Goal: Task Accomplishment & Management: Manage account settings

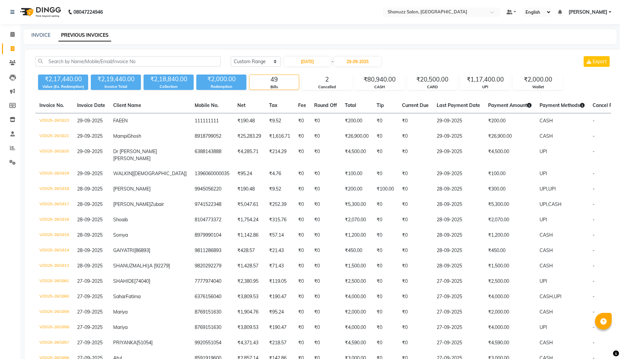
select select "range"
click at [32, 11] on img at bounding box center [40, 12] width 46 height 19
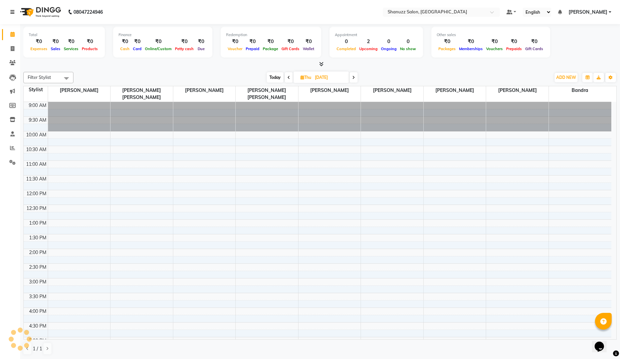
click at [14, 14] on link at bounding box center [13, 12] width 7 height 19
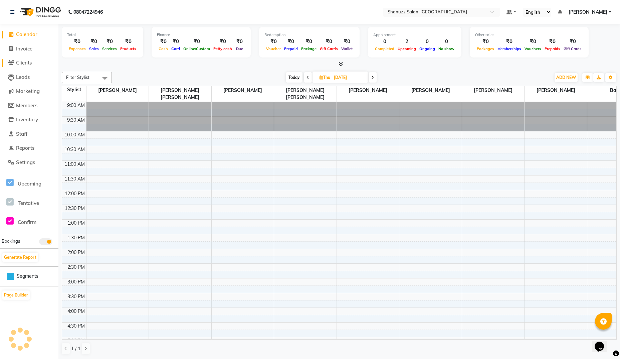
click at [31, 64] on span "Clients" at bounding box center [24, 62] width 16 height 6
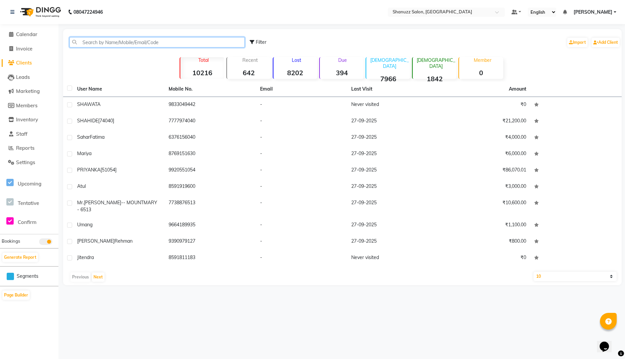
paste input "9870289864"
click at [103, 39] on input "9870289864" at bounding box center [156, 42] width 175 height 10
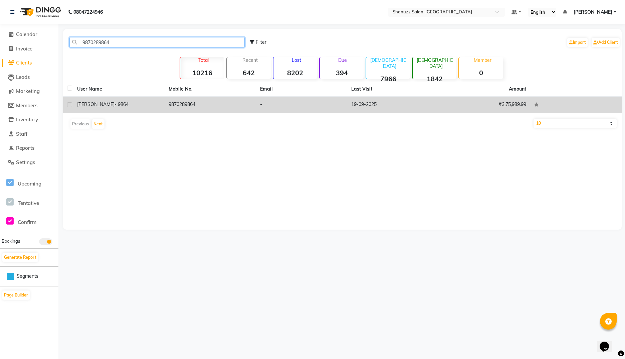
type input "9870289864"
click at [115, 104] on span "- 9864" at bounding box center [122, 104] width 14 height 6
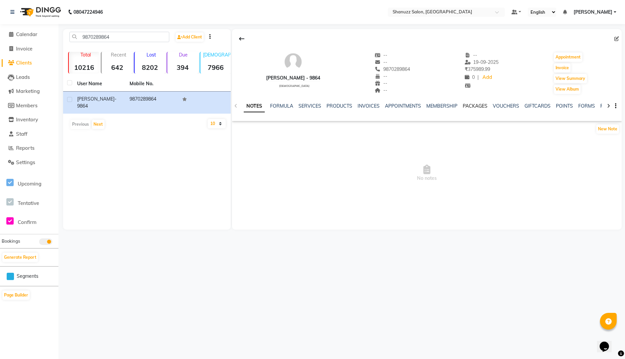
click at [467, 106] on link "PACKAGES" at bounding box center [475, 106] width 25 height 6
click at [401, 106] on link "MEMBERSHIP" at bounding box center [403, 106] width 31 height 6
click at [234, 107] on icon at bounding box center [235, 106] width 3 height 5
click at [482, 78] on link "Add" at bounding box center [488, 77] width 12 height 9
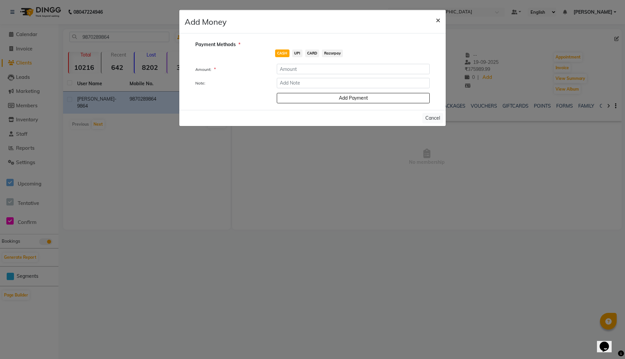
click at [435, 20] on button "×" at bounding box center [437, 19] width 15 height 19
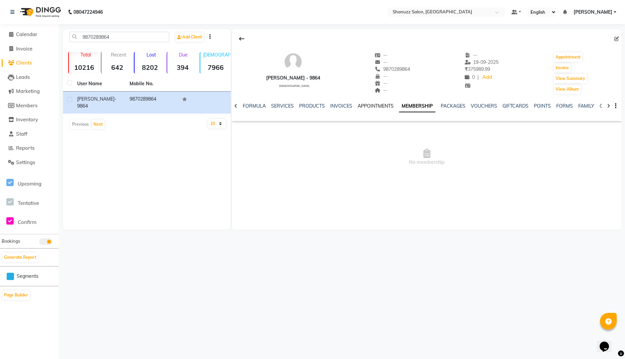
click at [365, 107] on link "APPOINTMENTS" at bounding box center [376, 106] width 36 height 6
click at [445, 104] on link "PACKAGES" at bounding box center [454, 106] width 25 height 6
click at [617, 40] on icon at bounding box center [616, 38] width 5 height 5
select select "[DEMOGRAPHIC_DATA]"
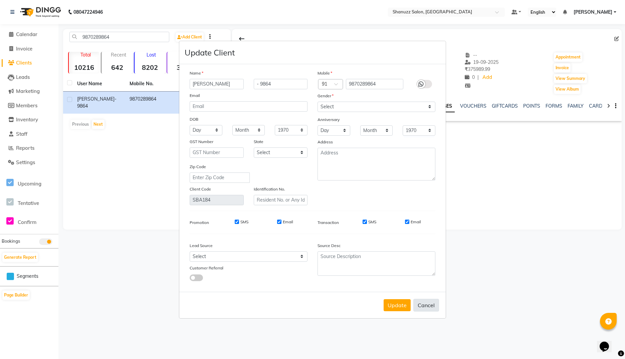
click at [424, 305] on button "Cancel" at bounding box center [426, 305] width 26 height 13
select select
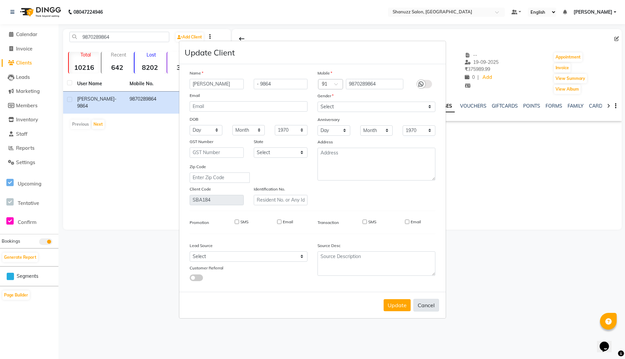
select select
checkbox input "false"
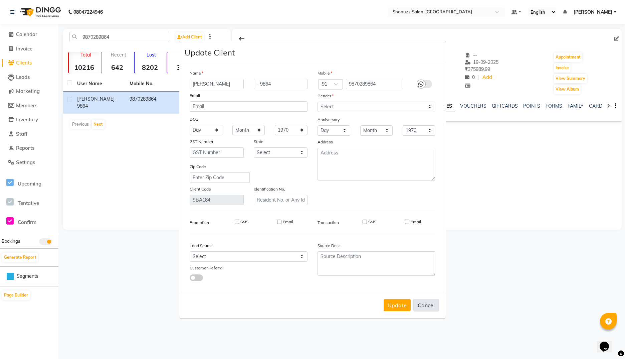
checkbox input "false"
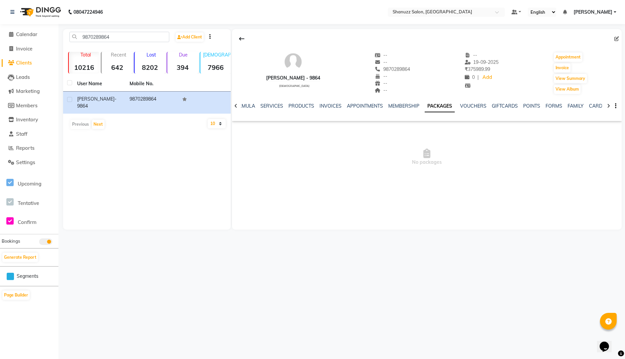
click at [616, 106] on icon "button" at bounding box center [615, 106] width 1 height 0
click at [555, 147] on span "No packages" at bounding box center [427, 157] width 390 height 67
click at [395, 103] on link "MEMBERSHIP" at bounding box center [403, 106] width 31 height 6
click at [368, 103] on link "APPOINTMENTS" at bounding box center [370, 106] width 36 height 6
click at [307, 104] on link "PRODUCTS" at bounding box center [312, 106] width 26 height 6
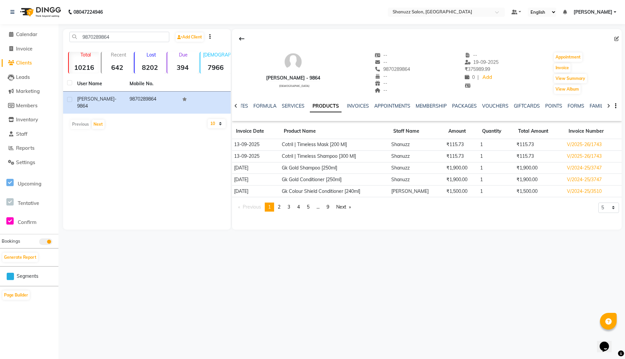
click at [233, 107] on div at bounding box center [236, 105] width 8 height 13
click at [243, 107] on link "NOTES" at bounding box center [245, 106] width 15 height 6
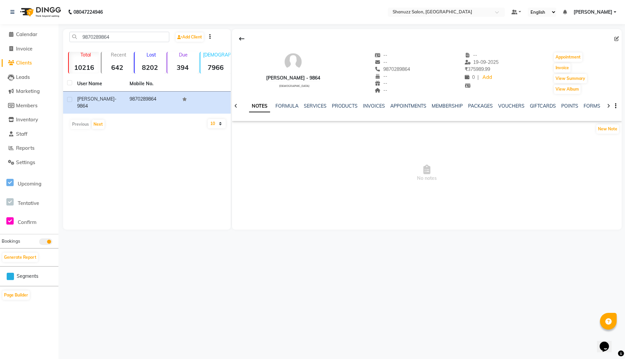
click at [25, 53] on li "Invoice" at bounding box center [29, 49] width 58 height 14
click at [25, 49] on span "Invoice" at bounding box center [24, 48] width 16 height 6
select select "service"
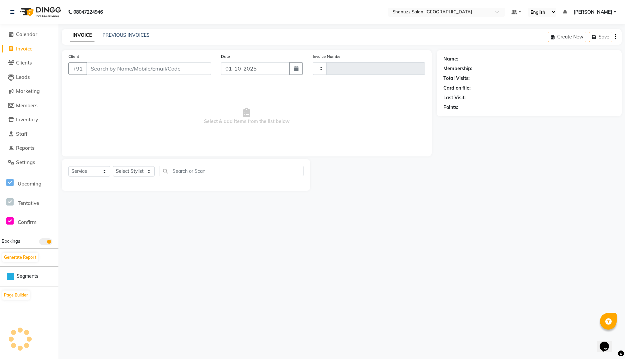
type input "1862"
select select "9055"
type input "9870289864"
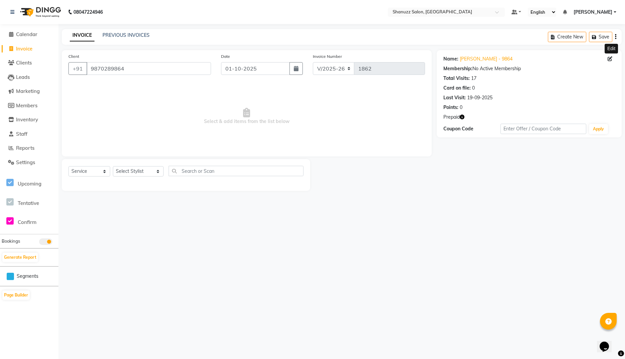
click at [609, 60] on icon at bounding box center [610, 58] width 5 height 5
select select "[DEMOGRAPHIC_DATA]"
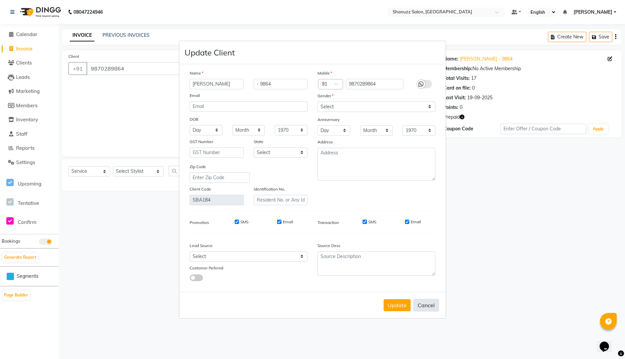
click at [429, 303] on button "Cancel" at bounding box center [426, 305] width 26 height 13
select select
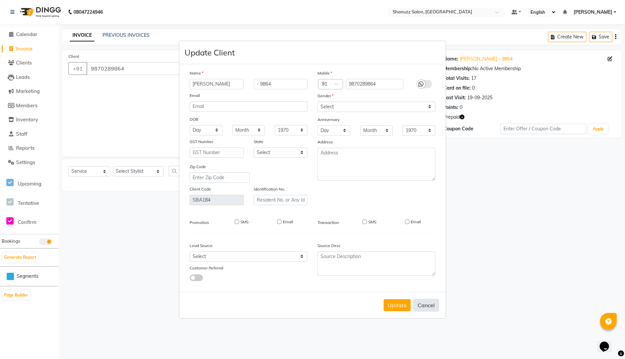
select select
checkbox input "false"
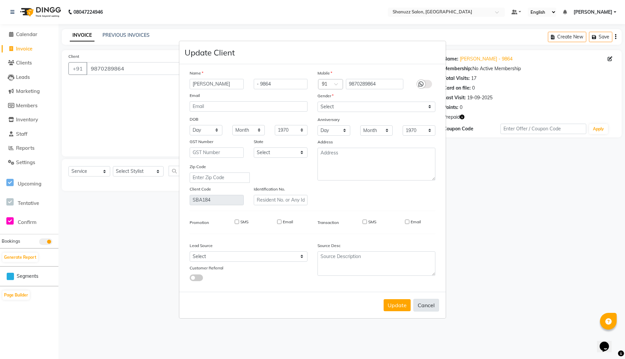
checkbox input "false"
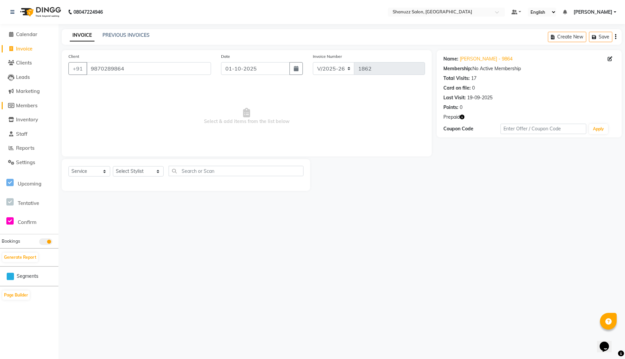
click at [32, 104] on span "Members" at bounding box center [26, 105] width 21 height 6
select select
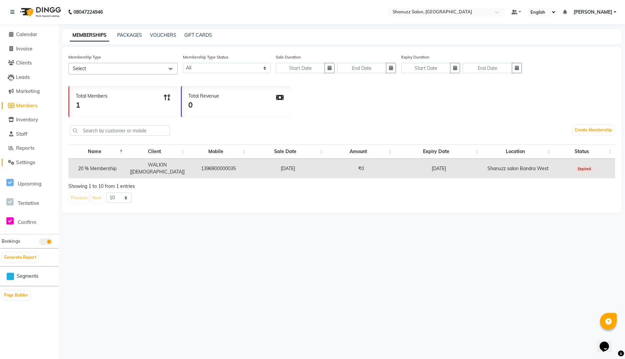
click at [22, 159] on link "Settings" at bounding box center [29, 163] width 55 height 8
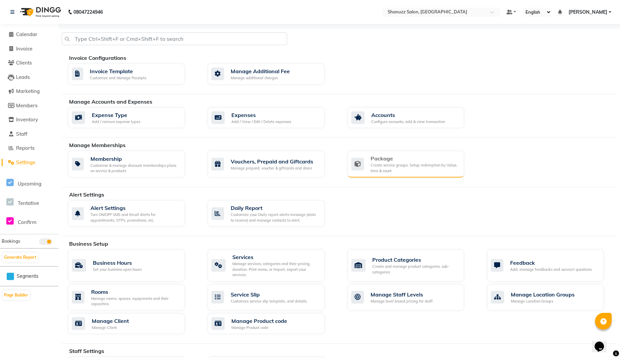
click at [410, 163] on div "Create service groups, Setup redemption by Value, time & count" at bounding box center [415, 167] width 88 height 11
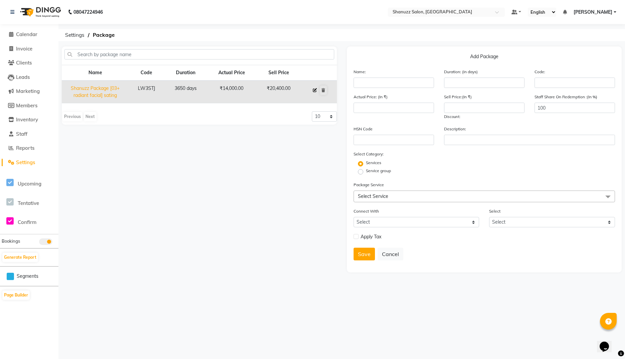
click at [315, 89] on icon at bounding box center [315, 90] width 4 height 4
type input "Shanuzz Package [03+ radiant facial] sating"
type input "3650"
type input "LW3STJ"
type input "14000"
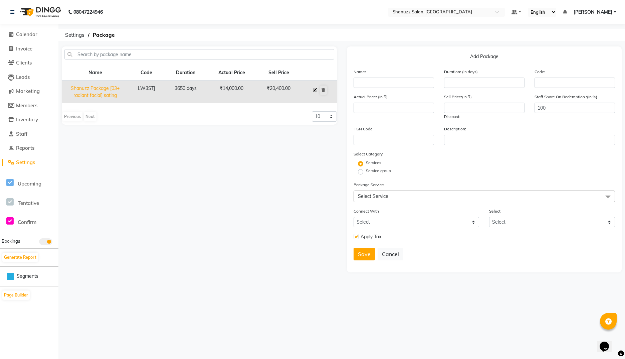
type input "20400"
checkbox input "true"
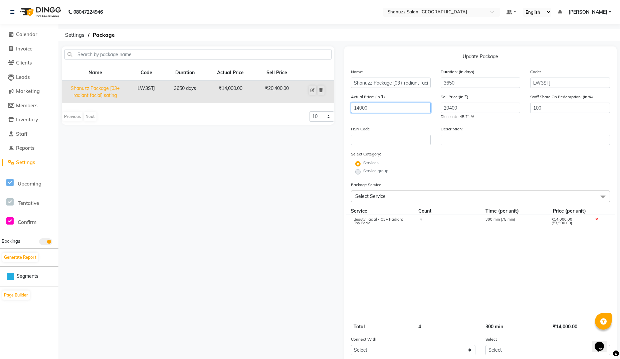
drag, startPoint x: 400, startPoint y: 107, endPoint x: 333, endPoint y: 111, distance: 67.3
click at [333, 111] on div "Name Code Duration Actual Price Sell Price Shanuzz Package [03+ radiant facial]…" at bounding box center [339, 231] width 565 height 371
click at [22, 161] on span "Settings" at bounding box center [25, 162] width 19 height 6
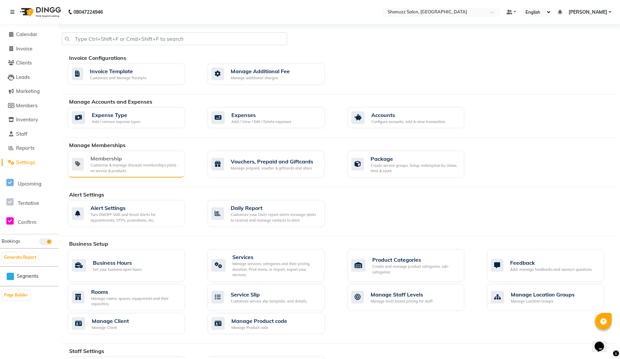
click at [145, 163] on div "Customise & manage discount memberships plans on service & products" at bounding box center [135, 167] width 89 height 11
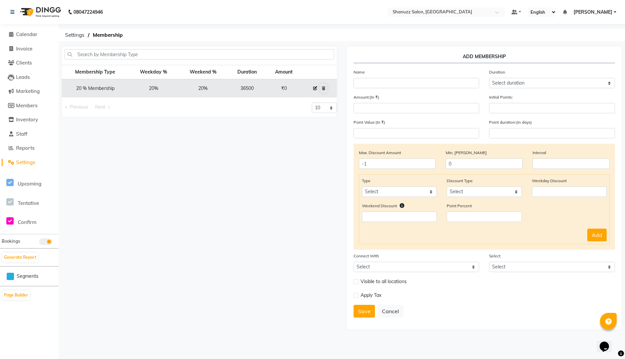
click at [314, 87] on icon at bounding box center [315, 88] width 4 height 4
select select
type input "0"
select select
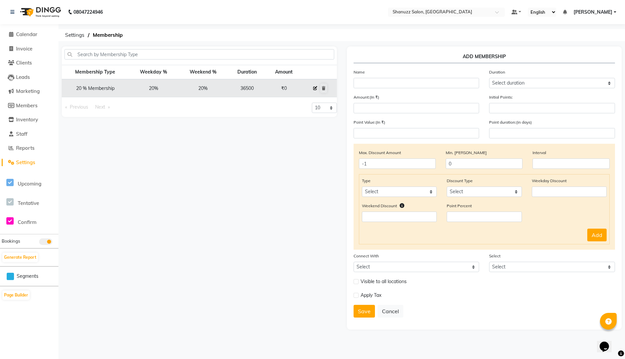
checkbox input "false"
type input "20 % Membership"
select select "5: 36500"
type input "0"
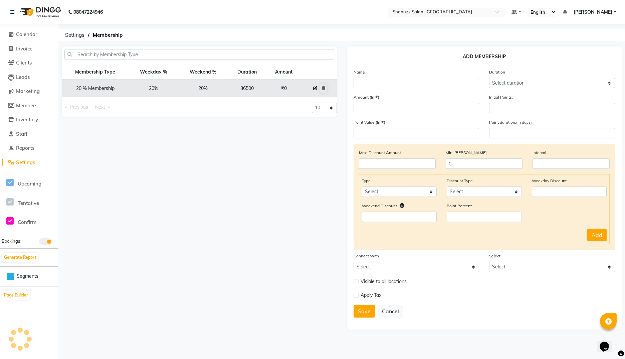
type input "0"
type input "-1"
type input "3650"
select select "2: PP"
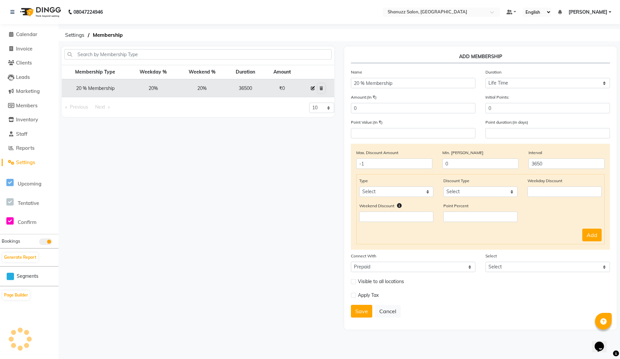
select select "1: 25014"
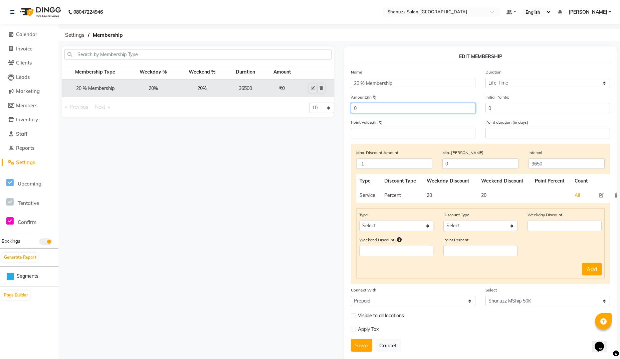
click at [424, 109] on input "0" at bounding box center [413, 108] width 125 height 10
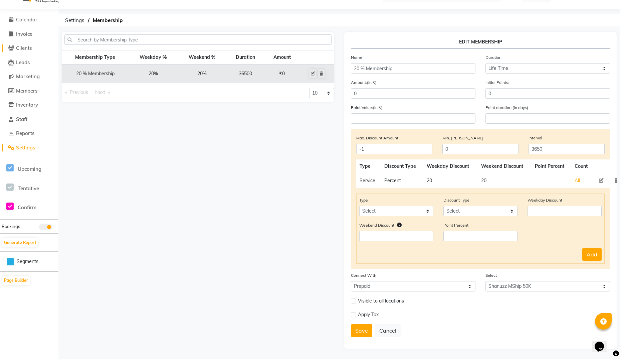
click at [26, 49] on span "Clients" at bounding box center [24, 48] width 16 height 6
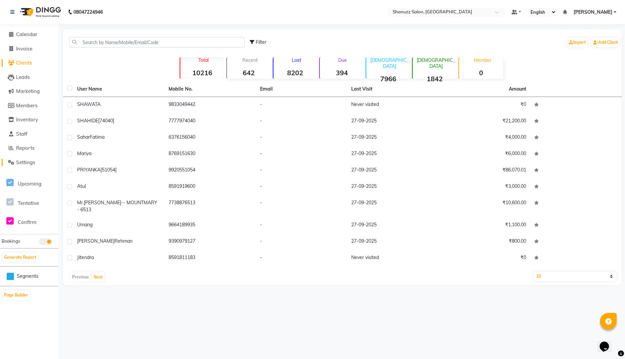
click at [34, 161] on span "Settings" at bounding box center [25, 162] width 19 height 6
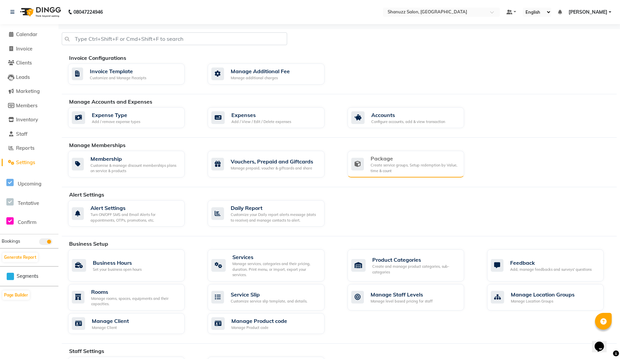
click at [371, 151] on div "Package Create service groups, Setup redemption by Value, time & count" at bounding box center [406, 164] width 117 height 27
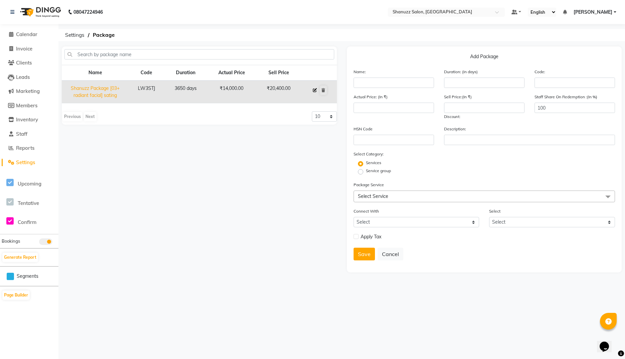
click at [313, 90] on icon at bounding box center [315, 90] width 4 height 4
type input "Shanuzz Package [03+ radiant facial] sating"
type input "3650"
type input "LW3STJ"
type input "14000"
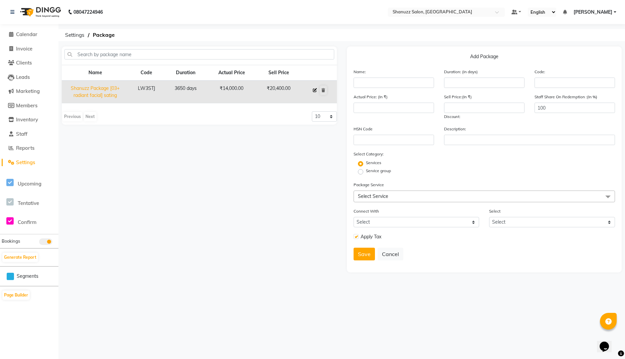
type input "20400"
checkbox input "true"
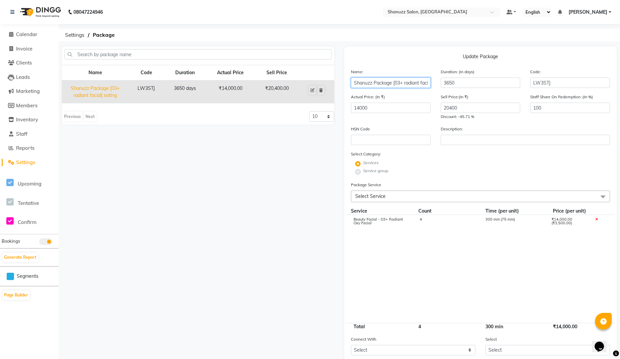
click at [385, 82] on input "Shanuzz Package [03+ radiant facial] sating" at bounding box center [391, 82] width 80 height 10
type input "Shanuzz Package"
type input "60000"
type input "50000"
type input "0"
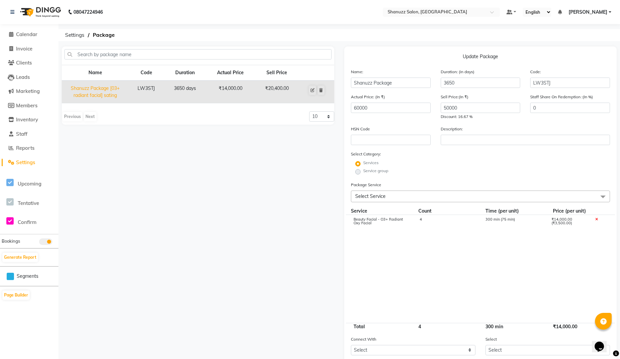
click at [363, 164] on label "Services" at bounding box center [370, 163] width 15 height 6
click at [363, 171] on label "Service group" at bounding box center [375, 171] width 25 height 6
click at [363, 164] on label "Services" at bounding box center [370, 163] width 15 height 6
click at [368, 193] on span "Select Service" at bounding box center [370, 196] width 30 height 6
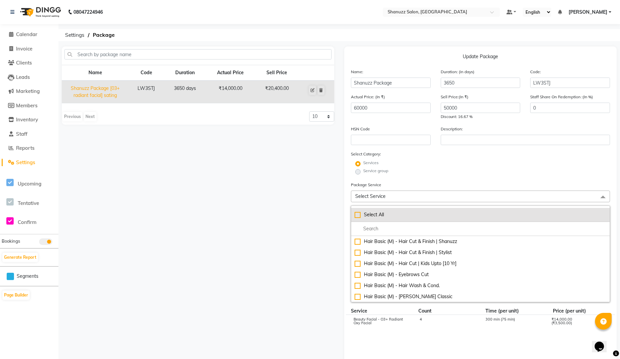
click at [357, 215] on div "Select All" at bounding box center [481, 214] width 252 height 7
checkbox input "true"
checkbox input"] "true"
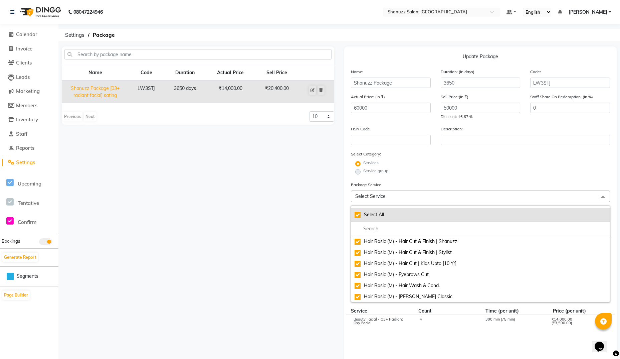
checkbox input "true"
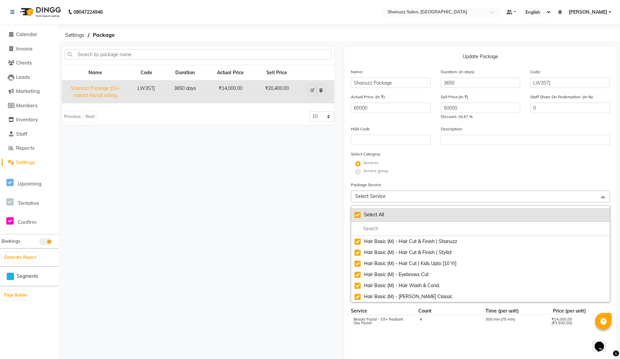
checkbox input "true"
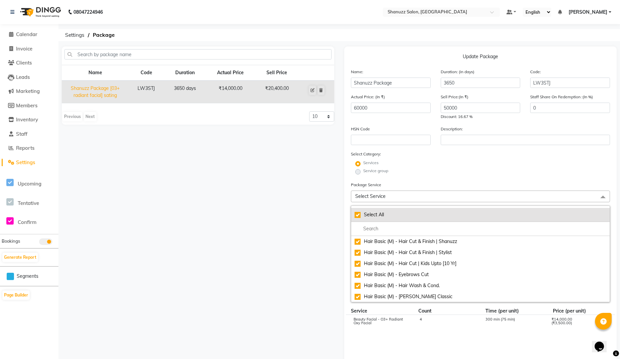
checkbox input"] "true"
checkbox input "true"
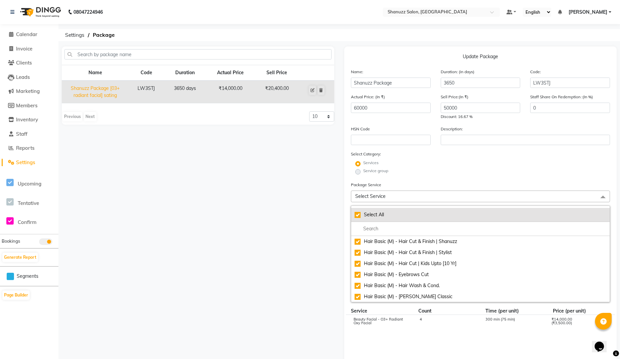
checkbox input "true"
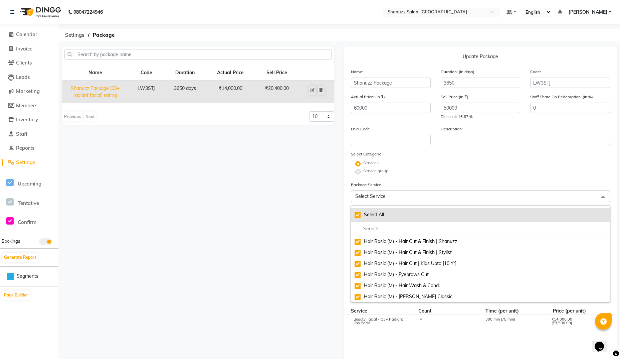
checkbox input "true"
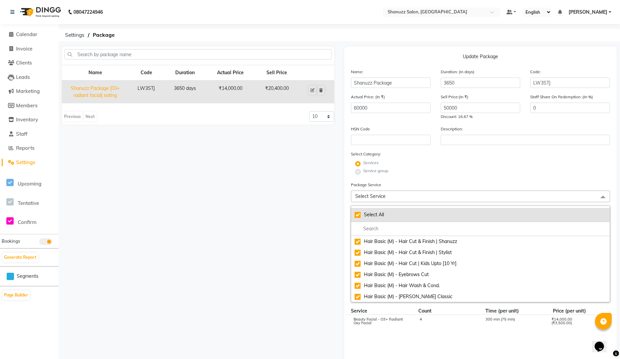
checkbox input "true"
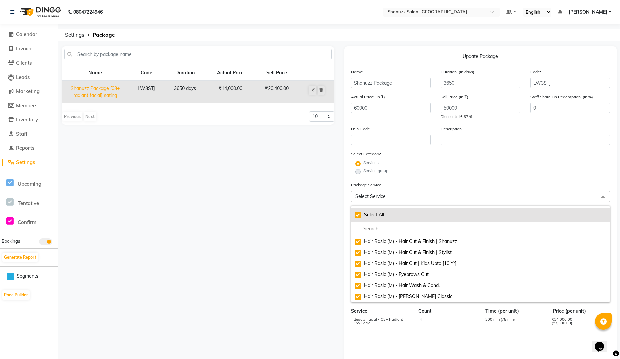
checkbox input "true"
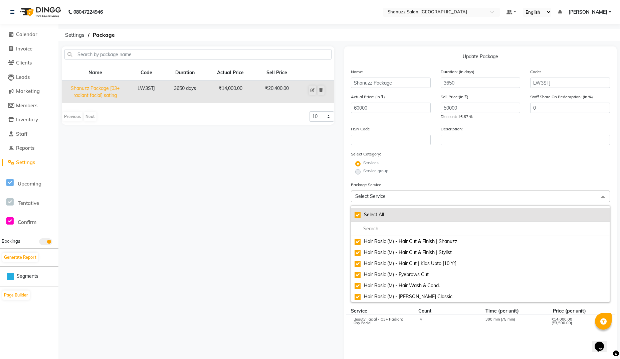
checkbox input "true"
checkbox (M)*"] "true"
checkbox (F)*"] "true"
checkbox (M)*"] "true"
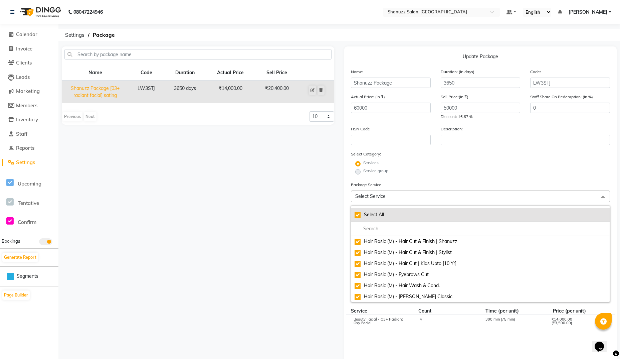
checkbox input "true"
checkbox input*"] "true"
checkbox *"] "true"
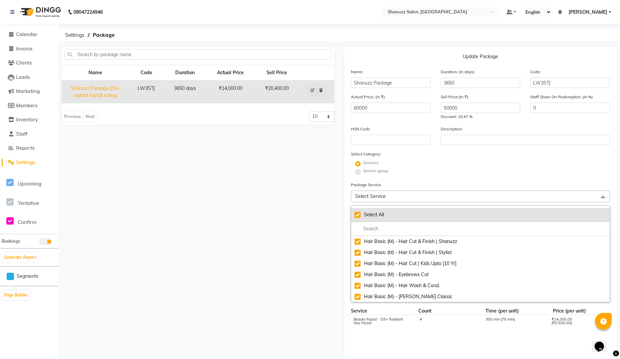
checkbox *"] "true"
checkbox input*"] "true"
checkbox input "true"
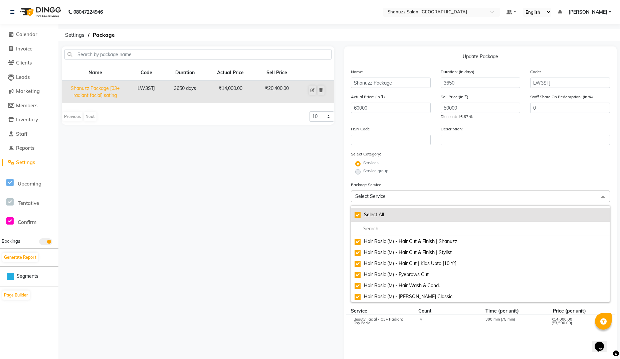
checkbox (F)*"] "true"
checkbox input*"] "true"
checkbox input "true"
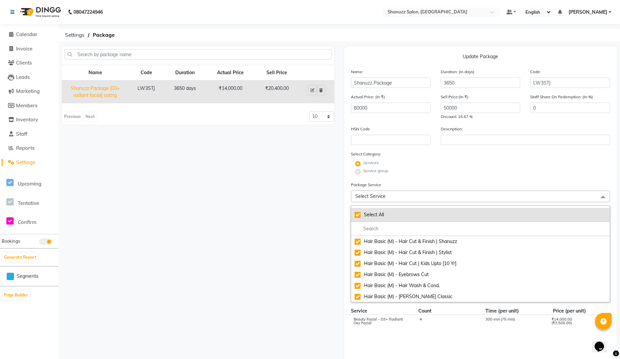
checkbox input"] "true"
checkbox input "true"
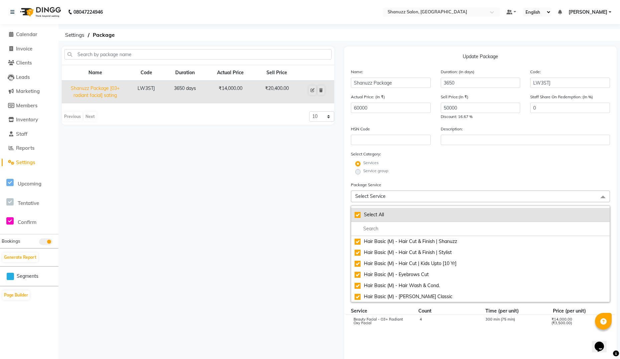
checkbox input "true"
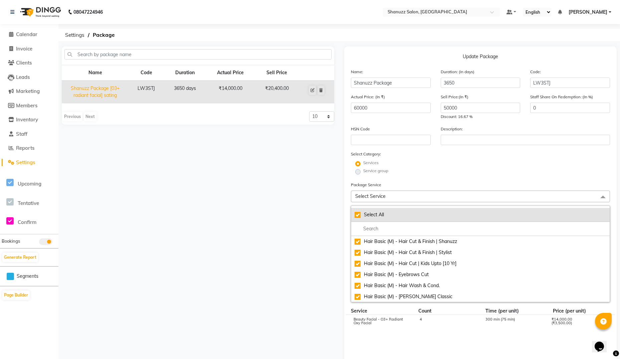
checkbox input "true"
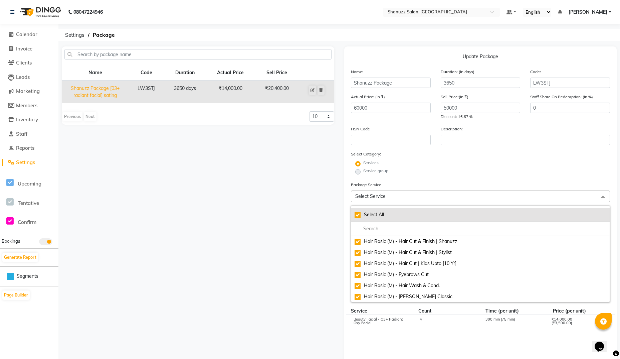
checkbox input "true"
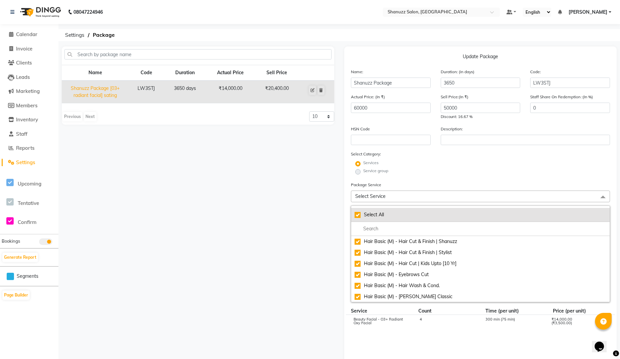
checkbox input "true"
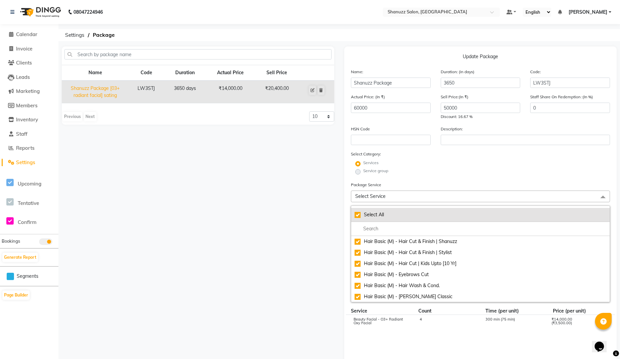
checkbox input "true"
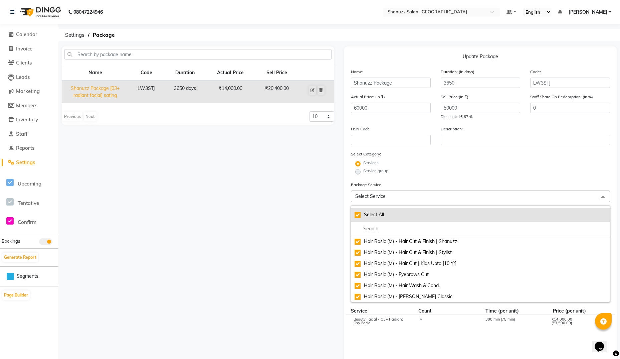
checkbox input "true"
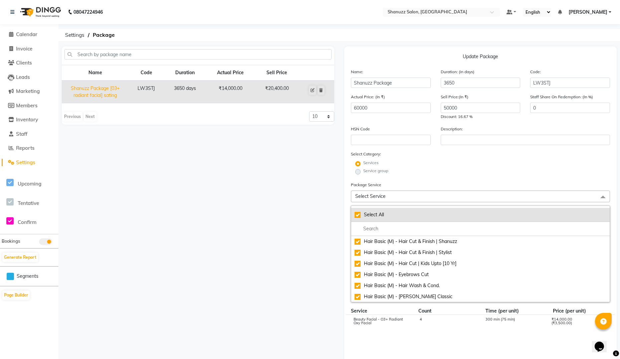
checkbox input "true"
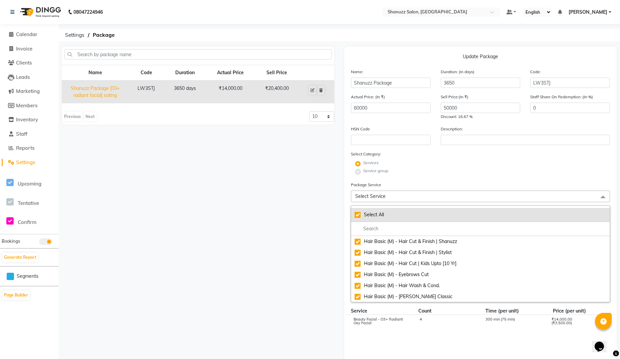
checkbox input "true"
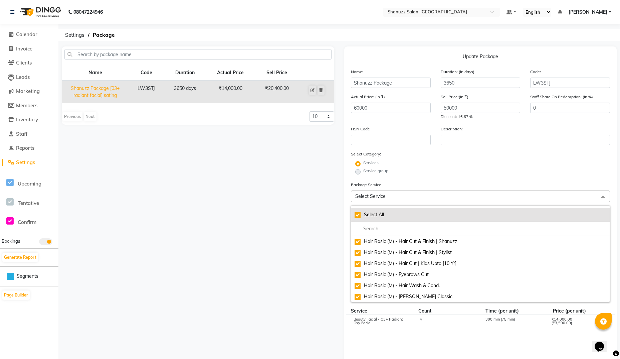
checkbox input "true"
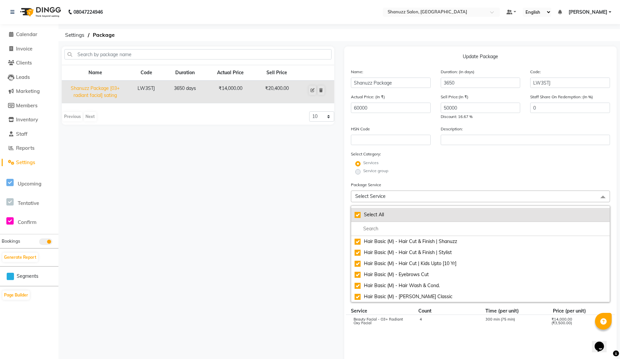
checkbox input "true"
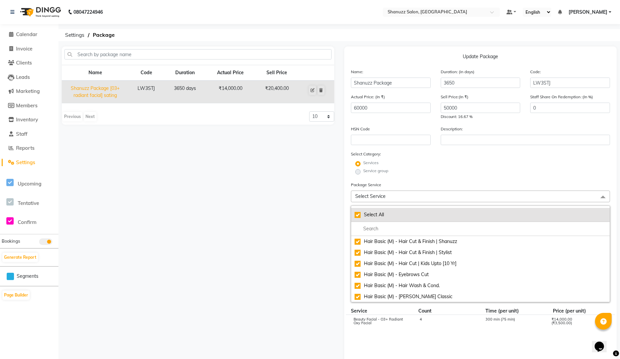
checkbox input "true"
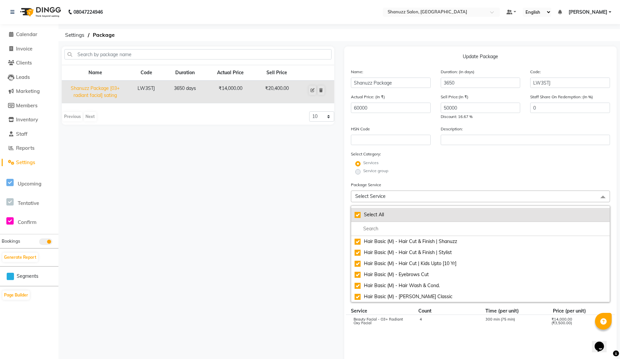
checkbox input "true"
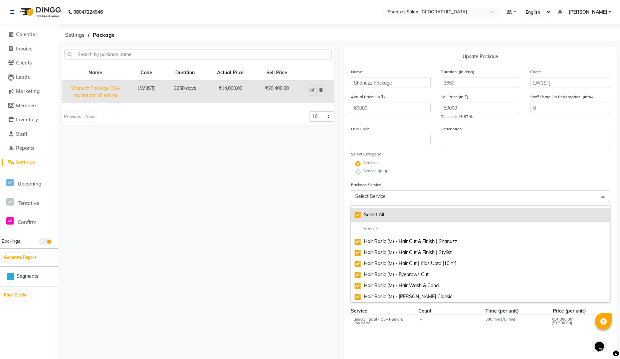
checkbox input "true"
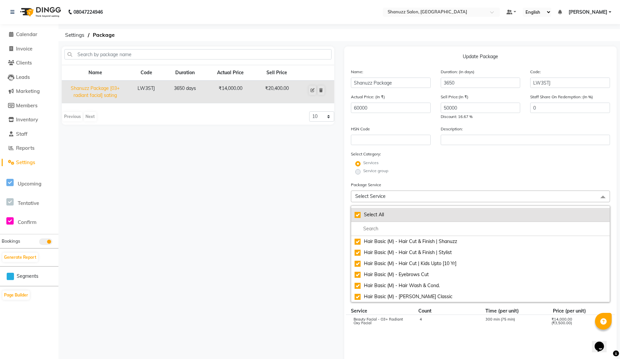
checkbox input "true"
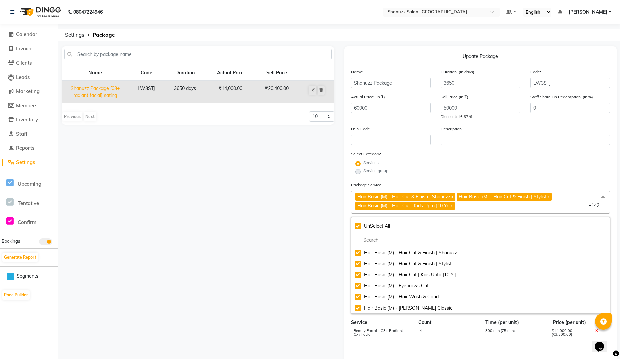
click at [430, 166] on div "Services" at bounding box center [480, 164] width 269 height 8
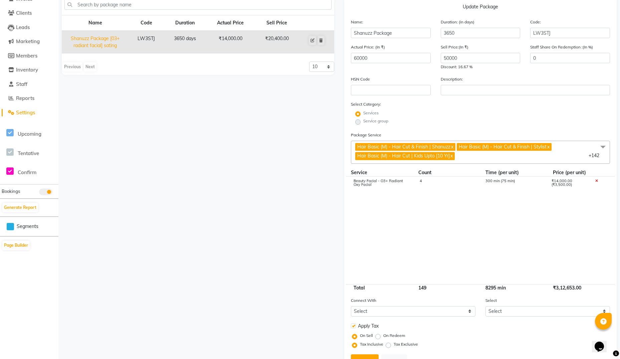
scroll to position [50, 0]
click at [598, 179] on icon at bounding box center [596, 181] width 3 height 4
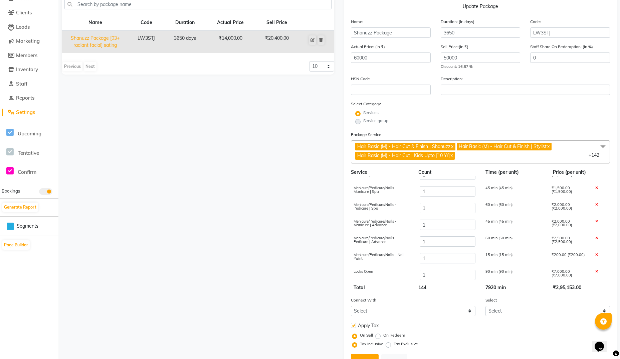
scroll to position [80, 0]
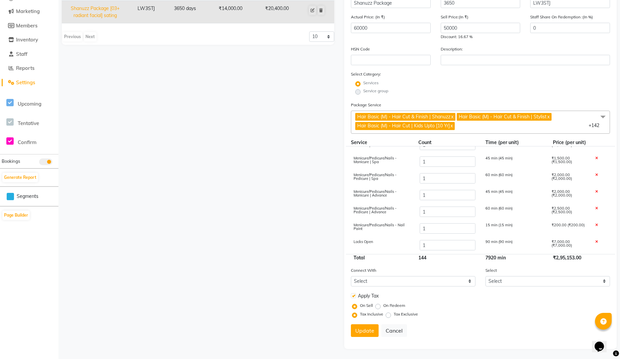
click at [473, 81] on div "Services" at bounding box center [480, 84] width 269 height 8
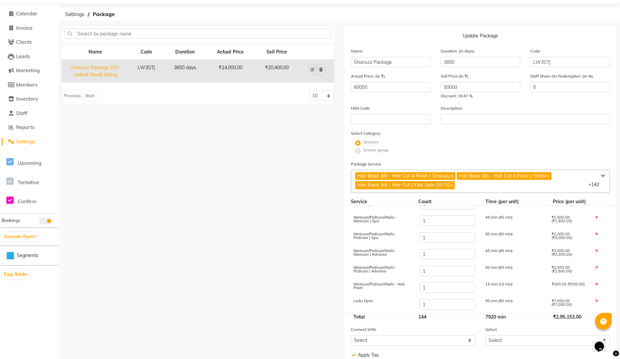
scroll to position [0, 0]
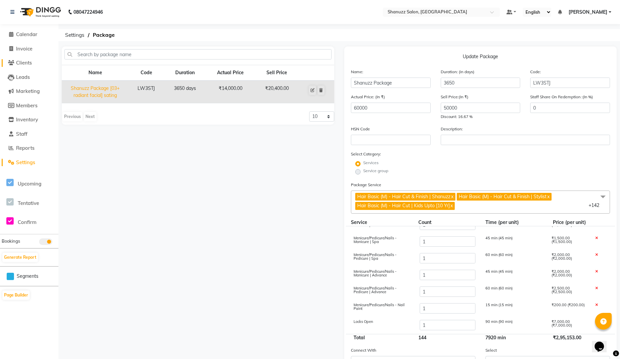
click at [24, 59] on span "Clients" at bounding box center [24, 62] width 16 height 6
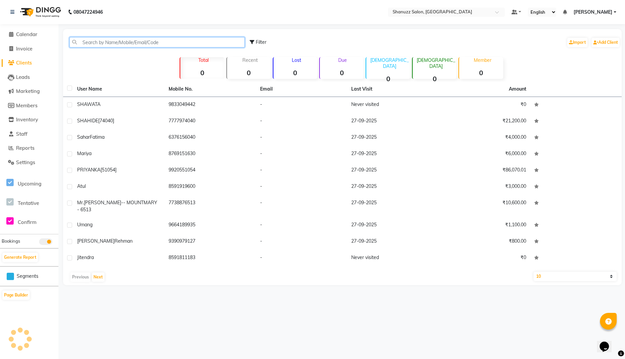
paste input "9870289864"
click at [114, 42] on input "9870289864" at bounding box center [156, 42] width 175 height 10
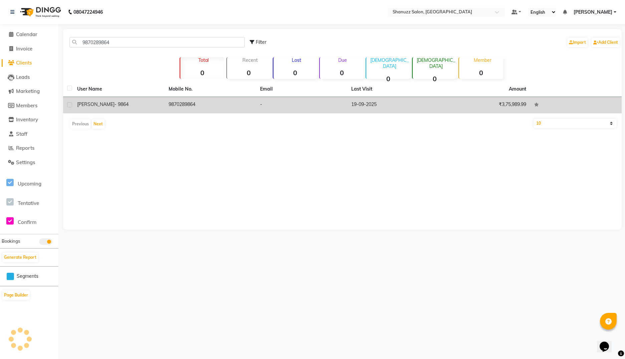
click at [115, 103] on span "- 9864" at bounding box center [122, 104] width 14 height 6
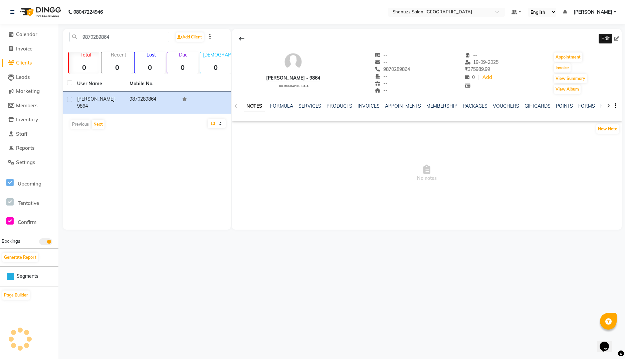
click at [617, 38] on icon at bounding box center [616, 38] width 5 height 5
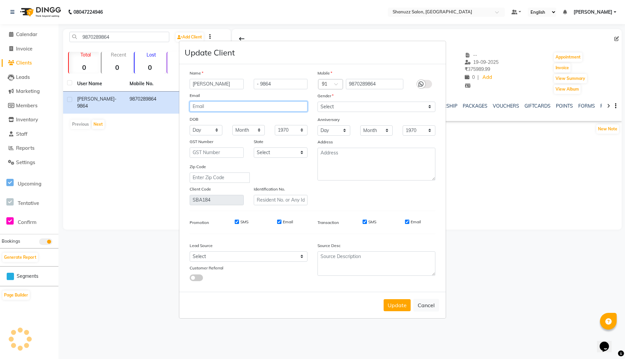
click at [244, 110] on input "email" at bounding box center [249, 106] width 118 height 10
paste input "krunalsavajaiyani@gmail.com"
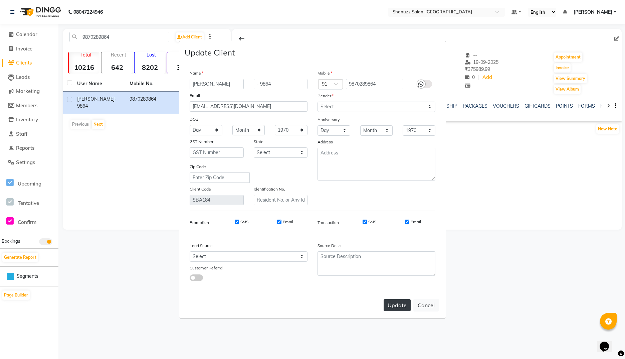
click at [396, 300] on button "Update" at bounding box center [397, 305] width 27 height 12
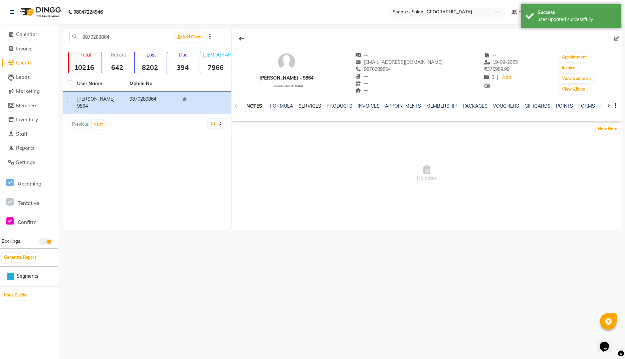
click at [311, 104] on link "SERVICES" at bounding box center [310, 106] width 23 height 6
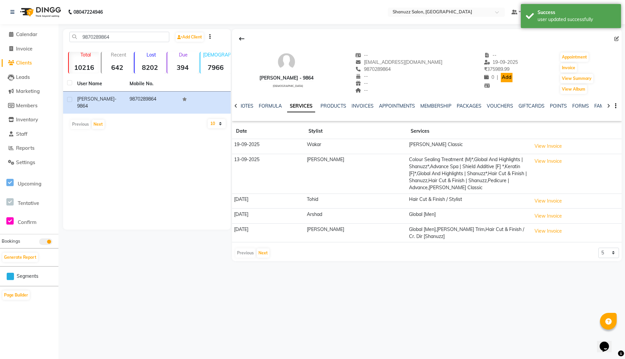
click at [501, 78] on link "Add" at bounding box center [507, 77] width 12 height 9
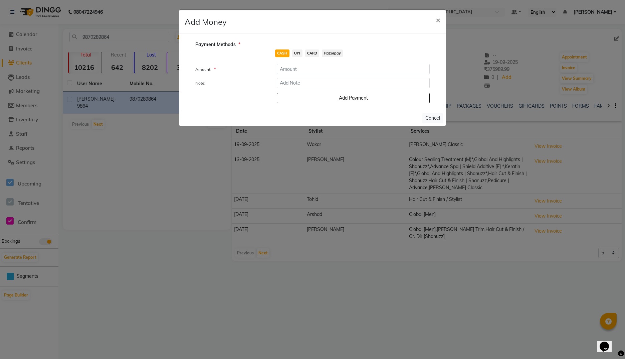
click at [312, 54] on span "CARD" at bounding box center [312, 53] width 14 height 8
click at [295, 67] on input "number" at bounding box center [353, 69] width 153 height 10
paste input "17140"
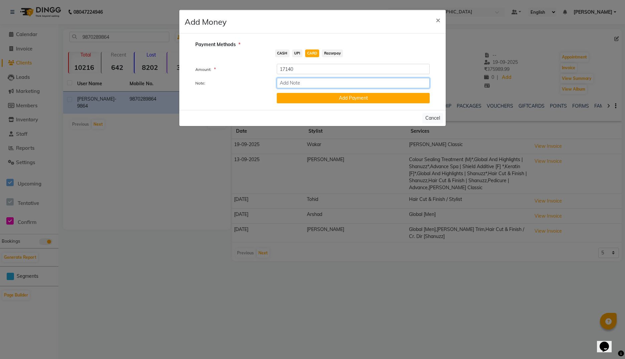
click at [336, 86] on input "Note:" at bounding box center [353, 83] width 153 height 10
click at [344, 100] on button "Add Payment" at bounding box center [353, 98] width 153 height 10
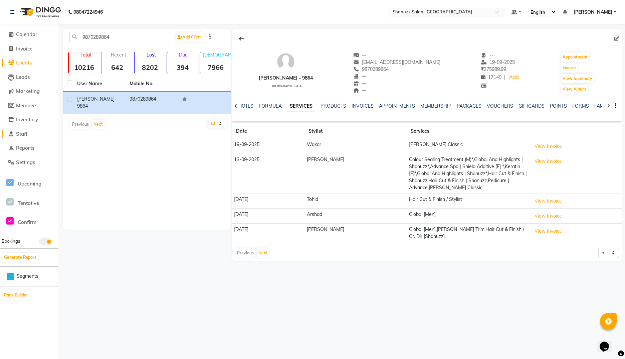
click at [18, 132] on span "Staff" at bounding box center [21, 134] width 11 height 6
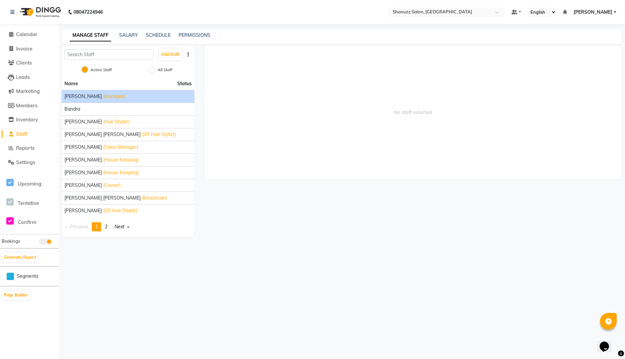
click at [104, 96] on span "(Manager)" at bounding box center [114, 96] width 22 height 7
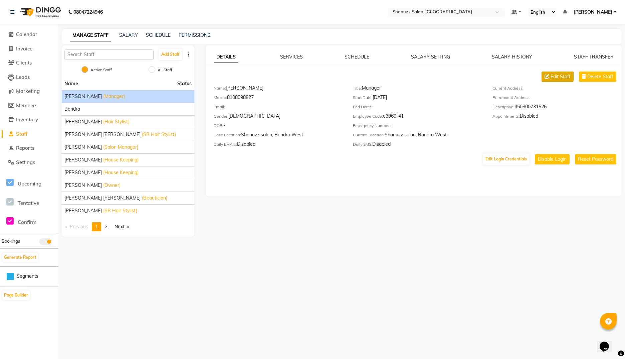
click at [566, 75] on span "Edit Staff" at bounding box center [561, 76] width 20 height 7
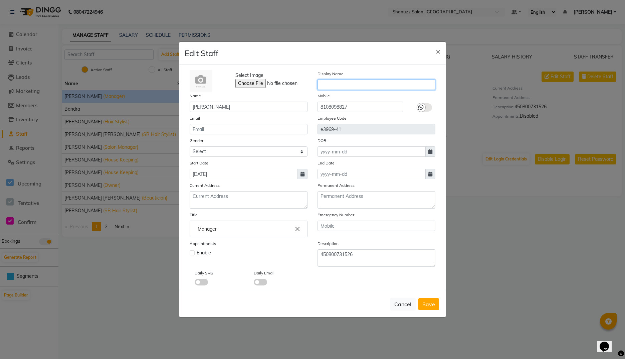
click at [333, 83] on input "text" at bounding box center [377, 84] width 118 height 10
click at [426, 109] on label at bounding box center [424, 107] width 15 height 8
click at [0, 0] on input "checkbox" at bounding box center [0, 0] width 0 height 0
click at [219, 126] on input "email" at bounding box center [249, 129] width 118 height 10
paste input "aishwaryaj123@gmail.com"
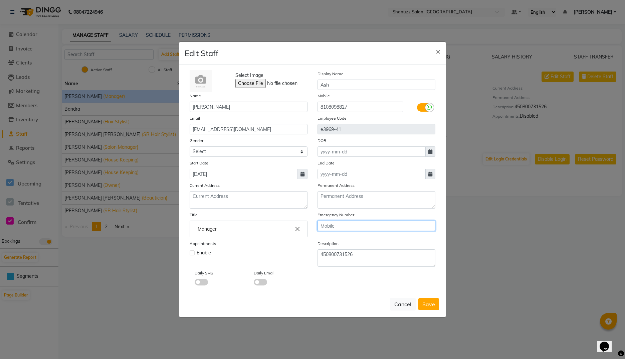
paste input "8097482452"
click at [204, 282] on span at bounding box center [201, 282] width 13 height 7
click at [195, 283] on input "checkbox" at bounding box center [195, 283] width 0 height 0
click at [335, 255] on textarea "450800731526" at bounding box center [377, 257] width 118 height 17
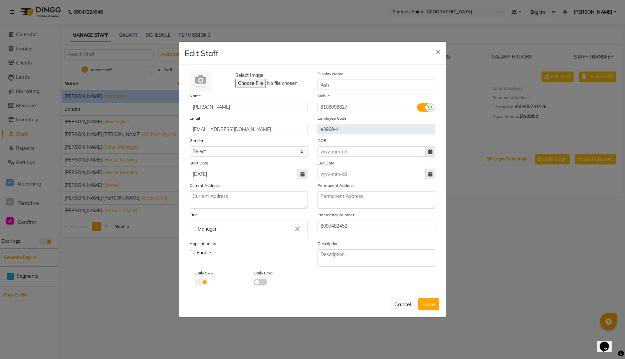
click at [202, 283] on span at bounding box center [201, 282] width 13 height 7
click at [195, 283] on input "checkbox" at bounding box center [195, 283] width 0 height 0
click at [260, 281] on span at bounding box center [260, 282] width 13 height 7
click at [254, 283] on input "checkbox" at bounding box center [254, 283] width 0 height 0
click at [426, 303] on span "Save" at bounding box center [428, 304] width 13 height 7
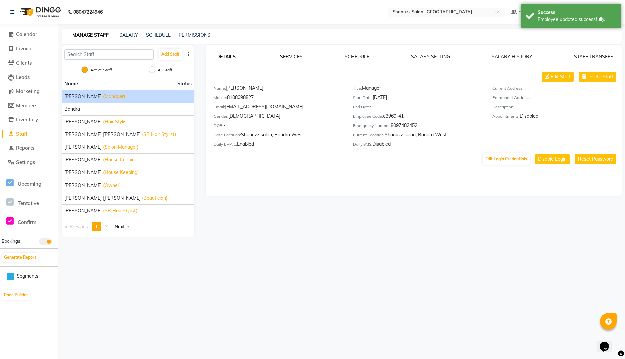
click at [290, 54] on link "SERVICES" at bounding box center [291, 57] width 23 height 6
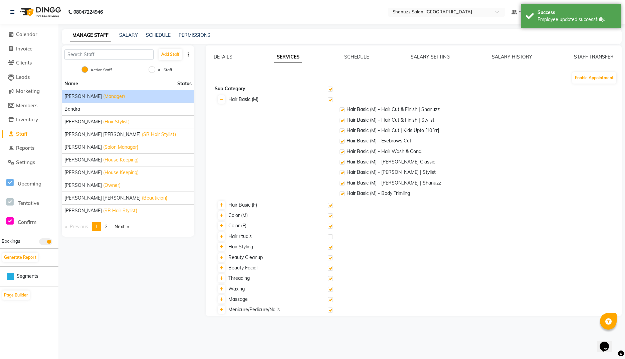
click at [329, 88] on label at bounding box center [330, 88] width 5 height 5
click at [329, 88] on input "checkbox" at bounding box center [330, 89] width 4 height 4
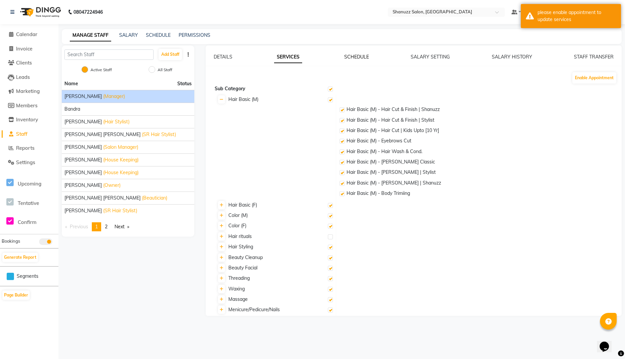
click at [355, 56] on link "SCHEDULE" at bounding box center [356, 57] width 25 height 6
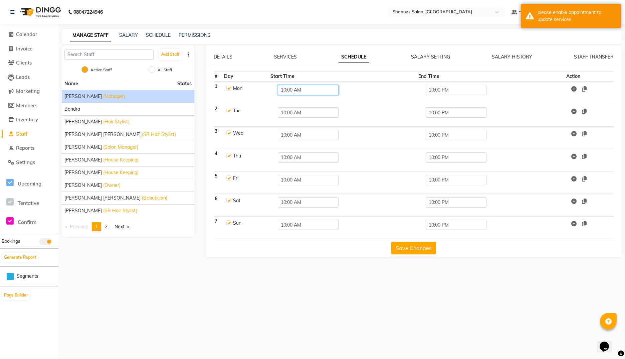
click at [297, 92] on input "10:00 AM" at bounding box center [308, 90] width 61 height 10
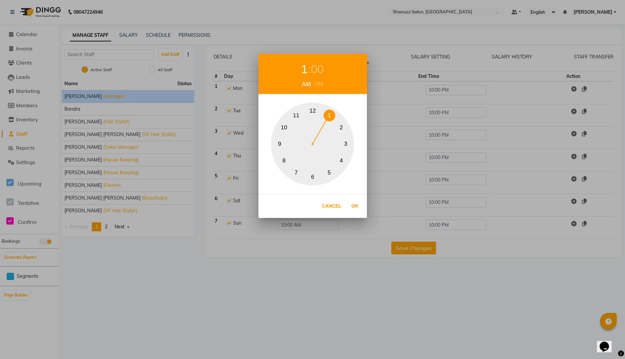
click at [330, 115] on button "1" at bounding box center [330, 116] width 12 height 12
click at [321, 86] on div "PM" at bounding box center [319, 84] width 12 height 9
click at [354, 202] on button "Ok" at bounding box center [355, 206] width 14 height 14
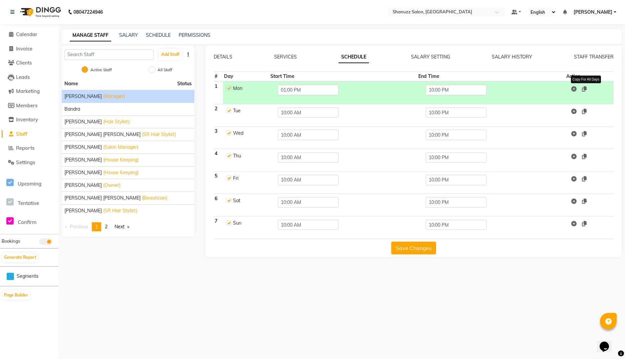
click at [585, 87] on icon at bounding box center [584, 88] width 5 height 5
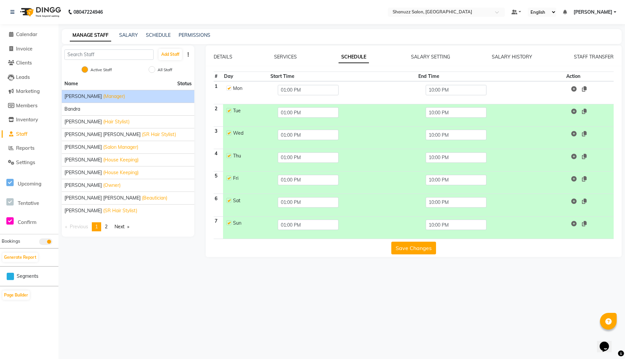
click at [399, 249] on button "Save Changes" at bounding box center [413, 247] width 45 height 13
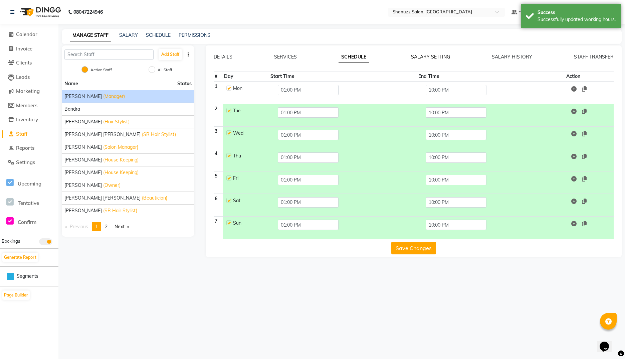
click at [438, 56] on link "SALARY SETTING" at bounding box center [430, 57] width 39 height 6
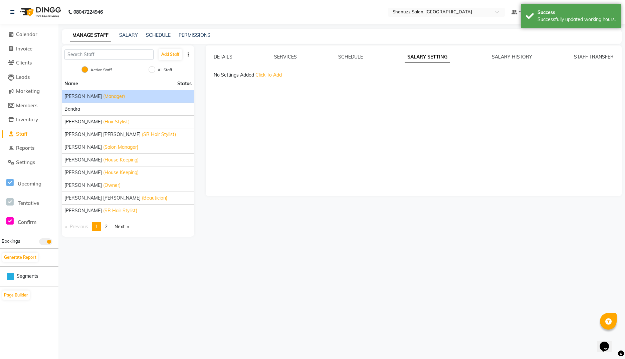
click at [278, 75] on span "Click To Add" at bounding box center [268, 75] width 26 height 6
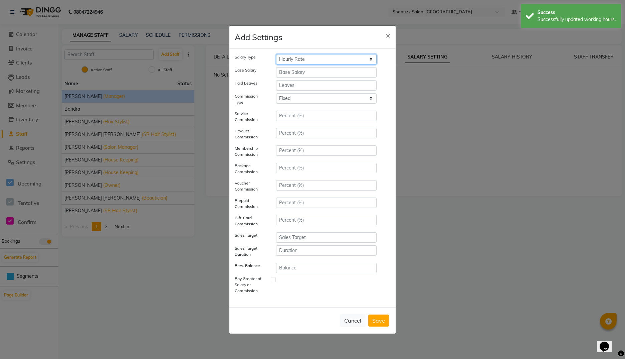
click at [296, 62] on select "Hourly Rate Bi-Weekly Twice Monthly Monthly Yearly" at bounding box center [326, 59] width 101 height 10
click at [276, 54] on select "Hourly Rate Bi-Weekly Twice Monthly Monthly Yearly" at bounding box center [326, 59] width 101 height 10
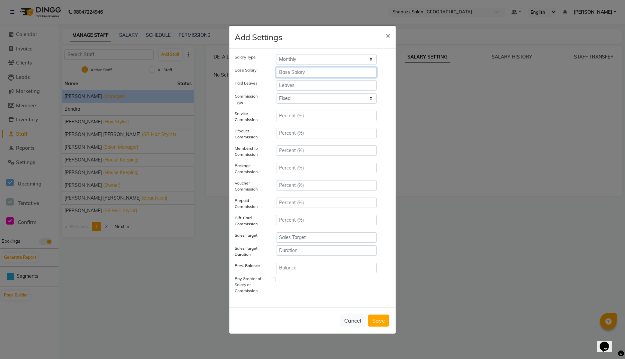
paste input "40000"
click at [276, 93] on select "Fixed" at bounding box center [326, 98] width 101 height 10
click at [380, 316] on button "Save" at bounding box center [378, 320] width 21 height 12
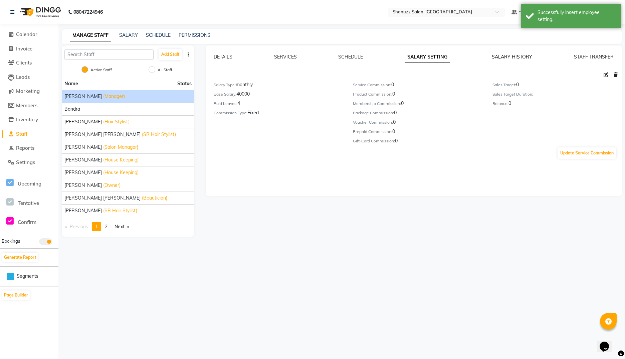
click at [517, 57] on link "SALARY HISTORY" at bounding box center [512, 57] width 40 height 6
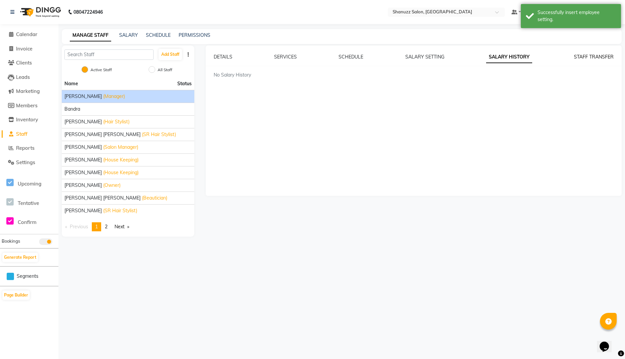
click at [582, 55] on link "STAFF TRANSFER" at bounding box center [594, 57] width 40 height 6
click at [25, 162] on span "Settings" at bounding box center [25, 162] width 19 height 6
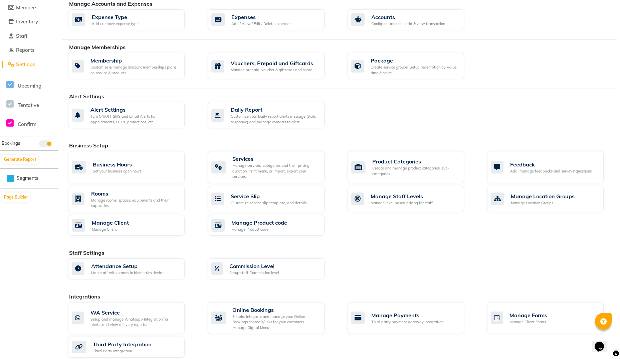
scroll to position [155, 0]
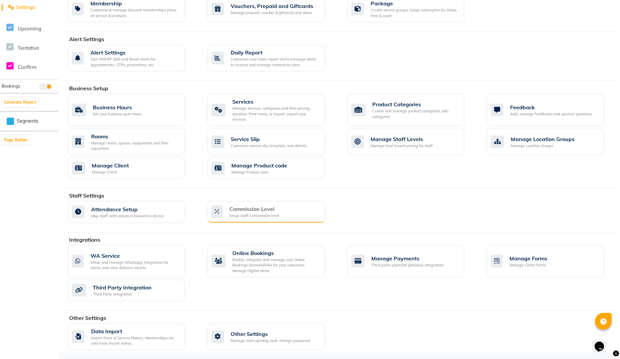
click at [238, 214] on div "Setup staff Commission level" at bounding box center [254, 216] width 50 height 6
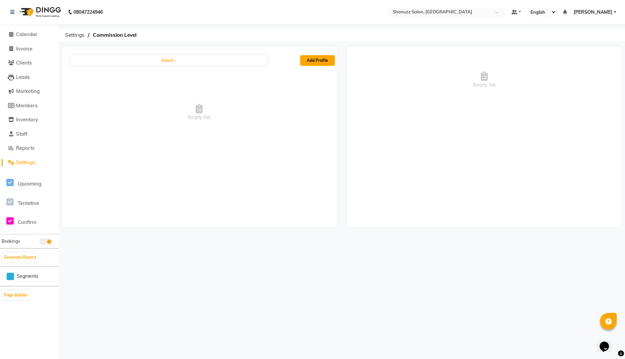
click at [308, 61] on button "Add Profile" at bounding box center [317, 60] width 35 height 11
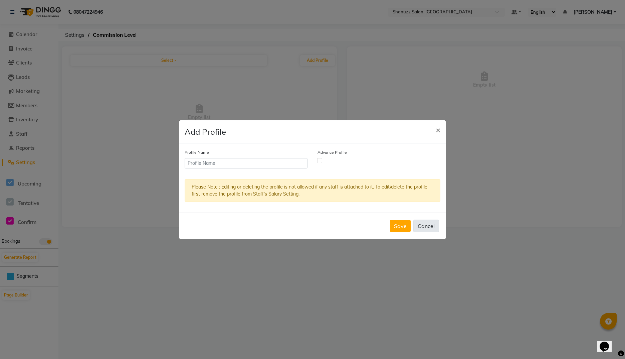
click at [423, 226] on button "Cancel" at bounding box center [426, 225] width 26 height 13
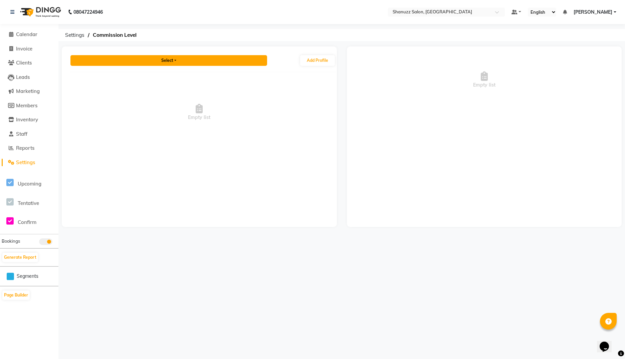
click at [173, 59] on button "Select" at bounding box center [168, 60] width 197 height 11
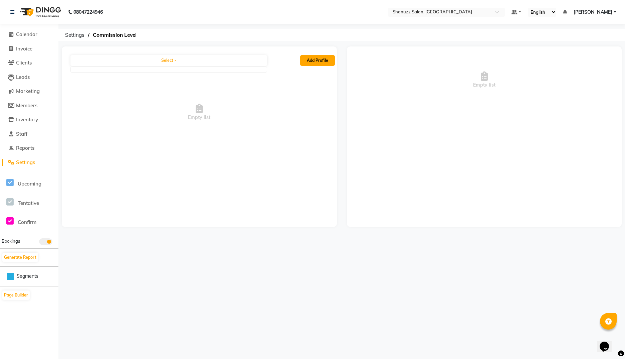
click at [311, 61] on button "Add Profile" at bounding box center [317, 60] width 35 height 11
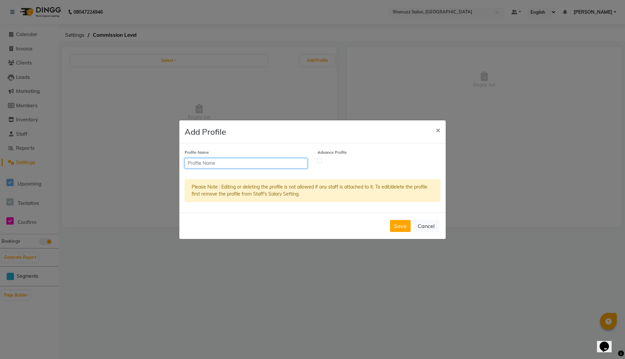
click at [201, 166] on input "text" at bounding box center [246, 163] width 123 height 10
click at [320, 159] on label at bounding box center [319, 160] width 5 height 5
click at [320, 159] on input "checkbox" at bounding box center [320, 160] width 4 height 4
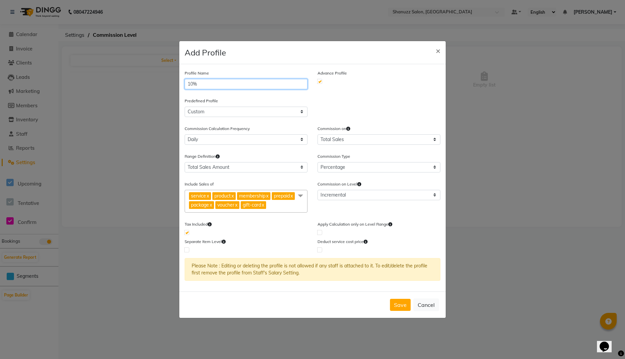
click at [230, 87] on input "10%" at bounding box center [246, 84] width 123 height 10
click at [185, 107] on select "Custom Profile 1 Profile 2 Profile 3 Profile 4" at bounding box center [246, 112] width 123 height 10
click at [185, 134] on select "Daily Weekly Bi-weekly Monthly Twice-monthly Yearly" at bounding box center [246, 139] width 123 height 10
click at [318, 134] on select "Total Sales Salary" at bounding box center [379, 139] width 123 height 10
click at [185, 162] on select "Total Sales Amount Salary Multiplier" at bounding box center [246, 167] width 123 height 10
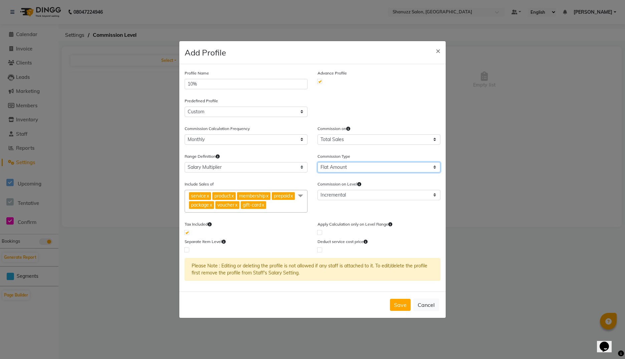
click at [318, 162] on select "Percentage Flat Amount" at bounding box center [379, 167] width 123 height 10
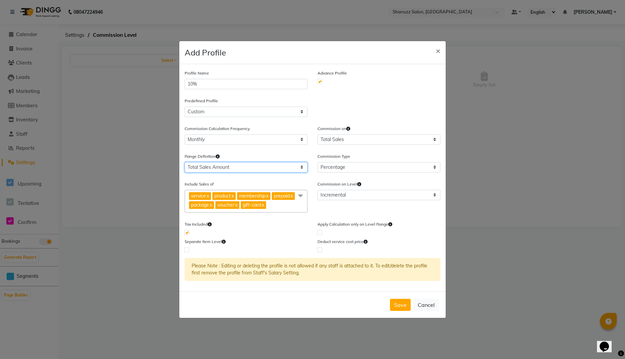
click at [185, 162] on select "Total Sales Amount Salary Multiplier" at bounding box center [246, 167] width 123 height 10
drag, startPoint x: 224, startPoint y: 80, endPoint x: 137, endPoint y: 85, distance: 87.0
click at [137, 85] on ngb-modal-window "Add Profile × Profile Name 10% Advance Profile Predefined Profile Custom Profil…" at bounding box center [312, 179] width 625 height 359
click at [185, 162] on select "Total Sales Amount Salary Multiplier" at bounding box center [246, 167] width 123 height 10
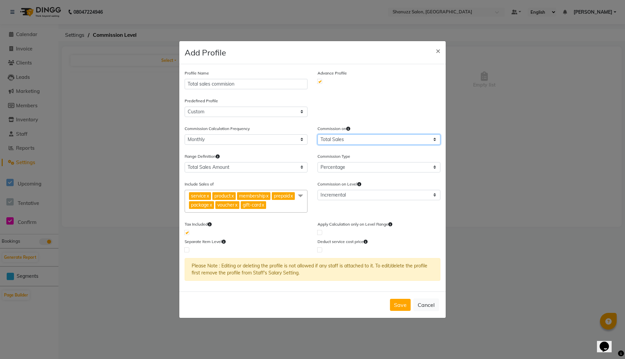
click at [318, 134] on select "Total Sales Salary" at bounding box center [379, 139] width 123 height 10
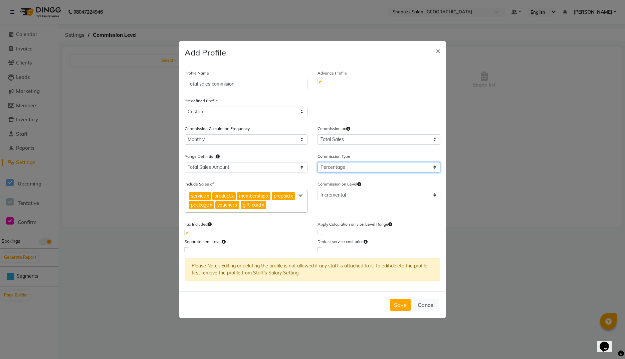
click at [318, 162] on select "Percentage Flat Amount" at bounding box center [379, 167] width 123 height 10
click at [234, 196] on link "x" at bounding box center [232, 196] width 3 height 6
click at [268, 196] on link "x" at bounding box center [266, 196] width 3 height 6
click at [270, 195] on link "x" at bounding box center [268, 196] width 3 height 6
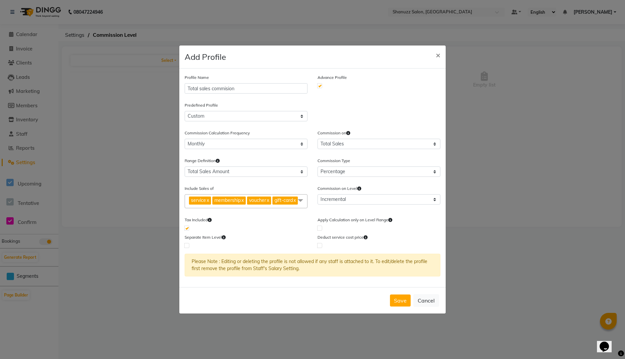
click at [293, 203] on link "x" at bounding box center [294, 200] width 3 height 6
click at [244, 200] on link "x" at bounding box center [242, 200] width 3 height 6
click at [234, 200] on link "x" at bounding box center [232, 200] width 3 height 6
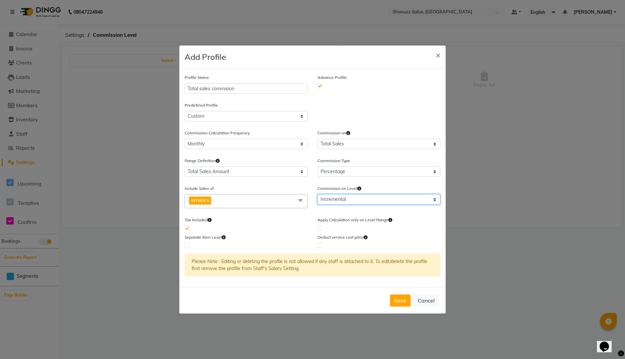
click at [333, 201] on select "Incremental Fixed Level" at bounding box center [379, 199] width 123 height 10
click at [318, 194] on select "Incremental Fixed Level" at bounding box center [379, 199] width 123 height 10
click at [345, 199] on select "Incremental Fixed Level" at bounding box center [379, 199] width 123 height 10
click at [318, 194] on select "Incremental Fixed Level" at bounding box center [379, 199] width 123 height 10
click at [349, 133] on icon at bounding box center [348, 133] width 4 height 4
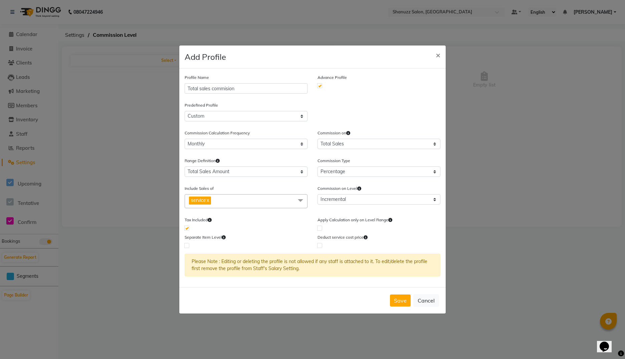
click at [271, 222] on div "Tax Included" at bounding box center [246, 220] width 123 height 9
click at [401, 298] on button "Save" at bounding box center [400, 300] width 21 height 12
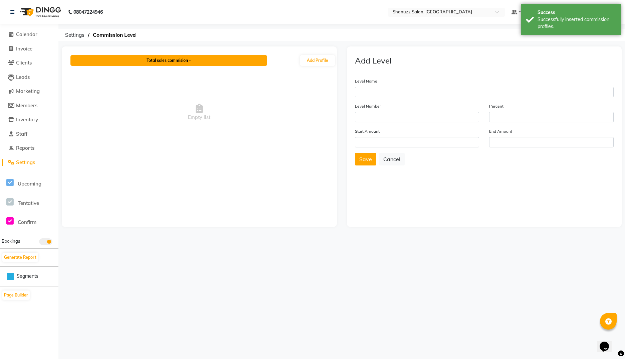
click at [185, 58] on button "Total sales commision" at bounding box center [168, 60] width 197 height 11
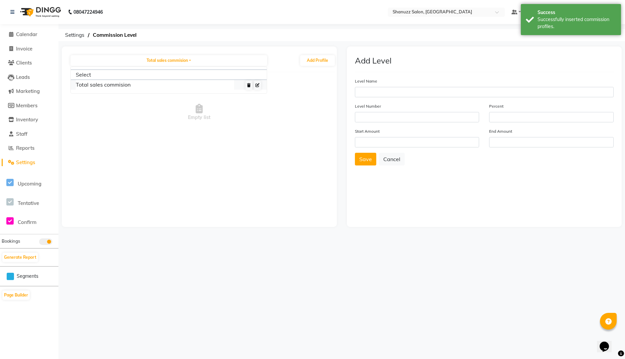
click at [118, 83] on link "Total sales commision" at bounding box center [155, 85] width 158 height 10
click at [293, 84] on span "Empty list" at bounding box center [199, 112] width 275 height 67
click at [317, 62] on button "Add Profile" at bounding box center [317, 60] width 35 height 11
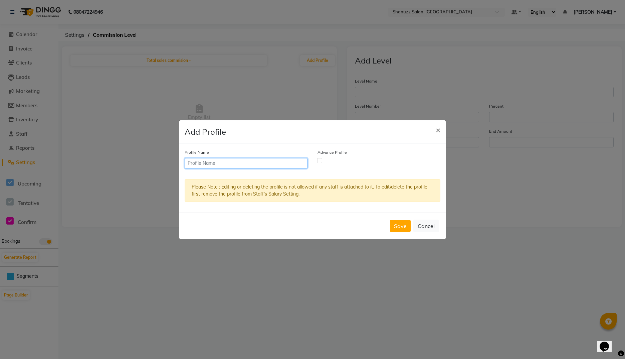
click at [225, 165] on input "text" at bounding box center [246, 163] width 123 height 10
click at [321, 161] on label at bounding box center [319, 160] width 5 height 5
click at [321, 161] on input "checkbox" at bounding box center [320, 160] width 4 height 4
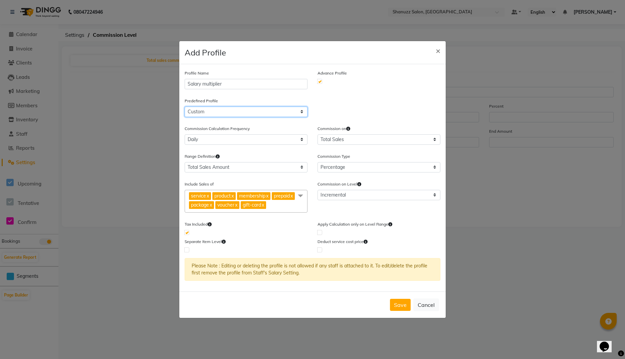
click at [229, 113] on select "Custom Profile 1 Profile 2 Profile 3 Profile 4" at bounding box center [246, 112] width 123 height 10
click at [185, 107] on select "Custom Profile 1 Profile 2 Profile 3 Profile 4" at bounding box center [246, 112] width 123 height 10
click at [318, 134] on select "Total Sales Salary" at bounding box center [379, 139] width 123 height 10
click at [185, 162] on select "Total Sales Amount Salary Multiplier" at bounding box center [246, 167] width 123 height 10
click at [234, 195] on link "x" at bounding box center [232, 196] width 3 height 6
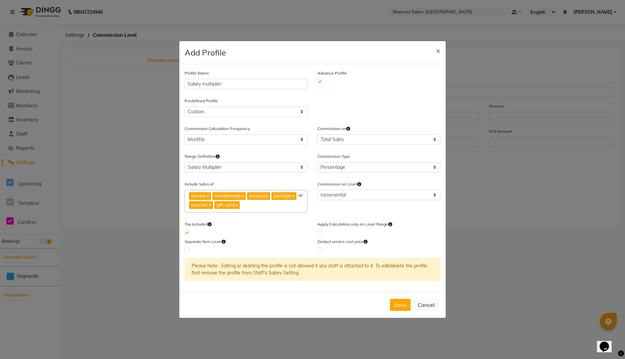
click at [235, 195] on span "membership" at bounding box center [227, 196] width 26 height 6
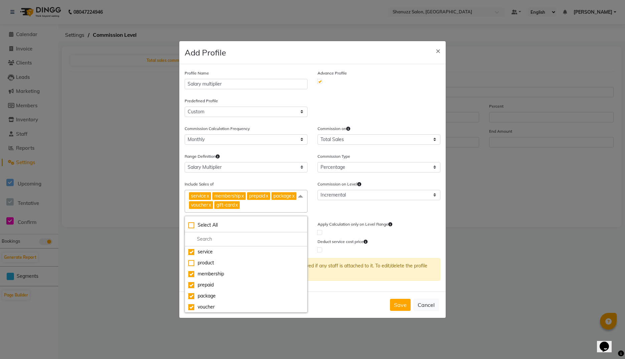
click at [246, 195] on span "membership x" at bounding box center [228, 196] width 33 height 8
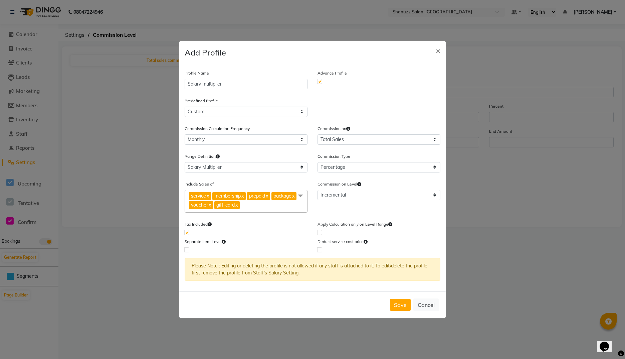
click at [246, 195] on span "membership x" at bounding box center [228, 196] width 33 height 8
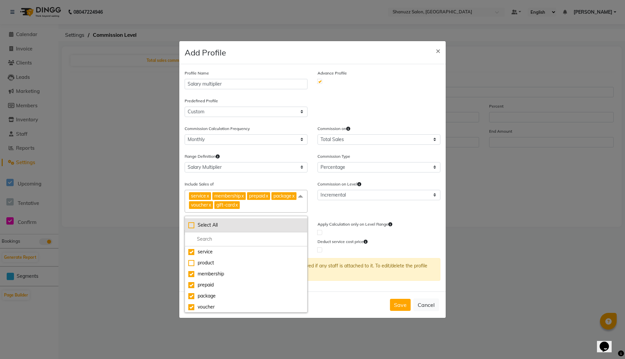
click at [193, 229] on li "Select All" at bounding box center [246, 225] width 122 height 14
click at [193, 229] on li "UnSelect All" at bounding box center [246, 225] width 122 height 14
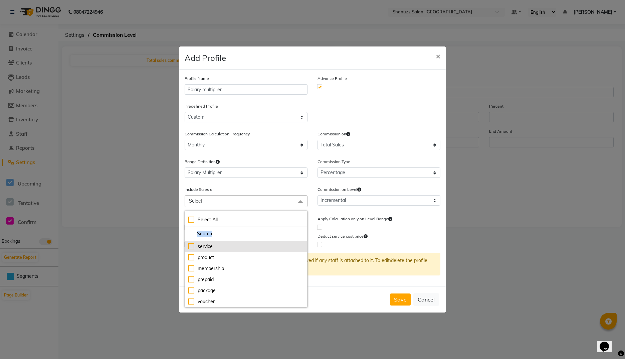
drag, startPoint x: 193, startPoint y: 229, endPoint x: 191, endPoint y: 245, distance: 16.9
click at [191, 245] on div "service" at bounding box center [246, 246] width 116 height 7
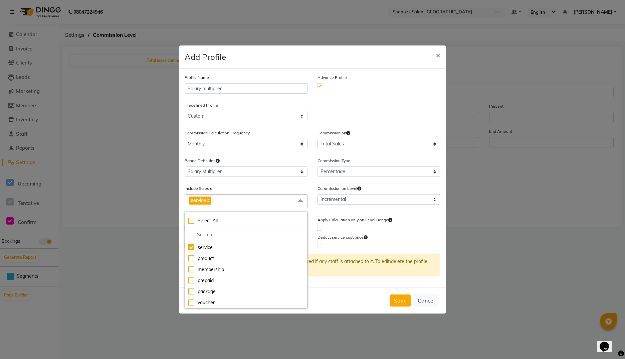
click at [246, 184] on form "Commission Calculation Frequency Daily Weekly Bi-weekly Monthly Twice-monthly Y…" at bounding box center [313, 188] width 256 height 119
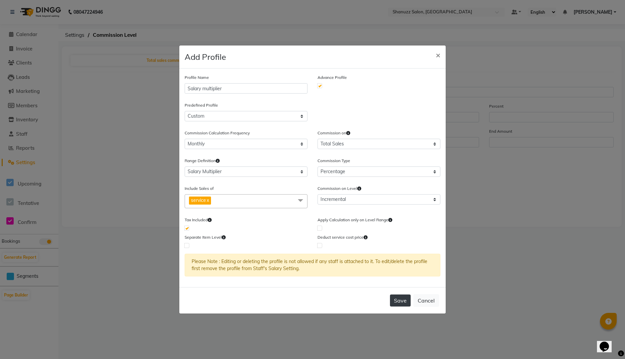
click at [398, 299] on button "Save" at bounding box center [400, 300] width 21 height 12
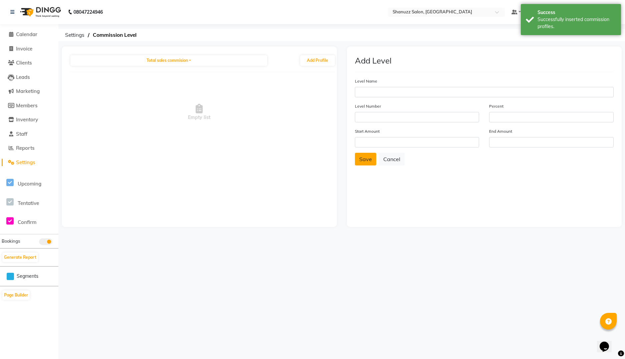
click at [363, 160] on button "Save" at bounding box center [365, 159] width 21 height 13
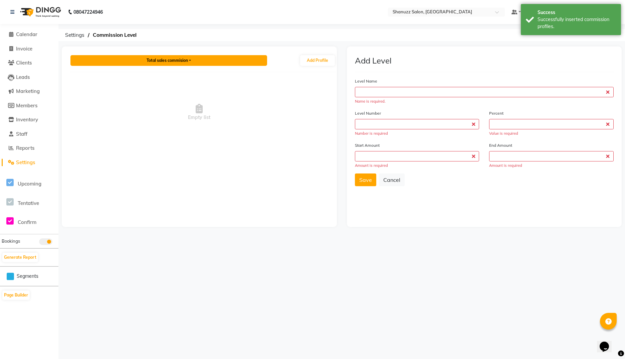
click at [173, 59] on button "Total sales commision" at bounding box center [168, 60] width 197 height 11
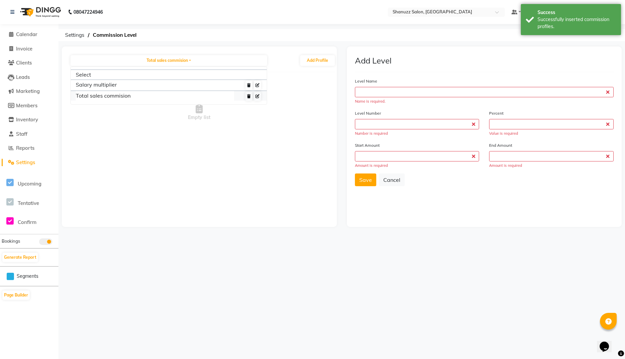
click at [96, 97] on link "Total sales commision" at bounding box center [155, 96] width 158 height 10
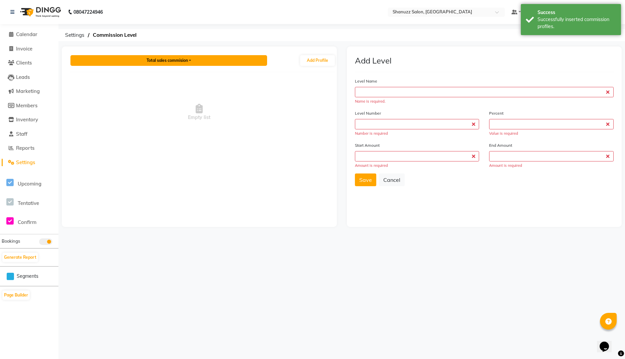
click at [121, 64] on button "Total sales commision" at bounding box center [168, 60] width 197 height 11
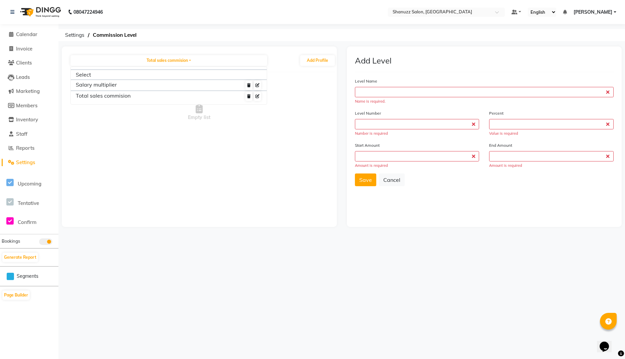
click at [26, 159] on span "Settings" at bounding box center [25, 162] width 19 height 6
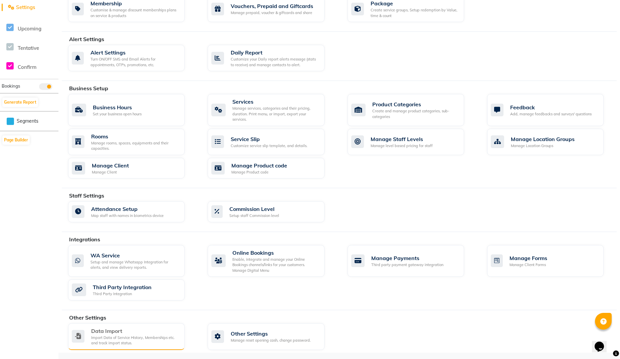
scroll to position [155, 0]
click at [128, 337] on div "Import Data of Service History, Memberships etc. and track import status." at bounding box center [135, 339] width 88 height 11
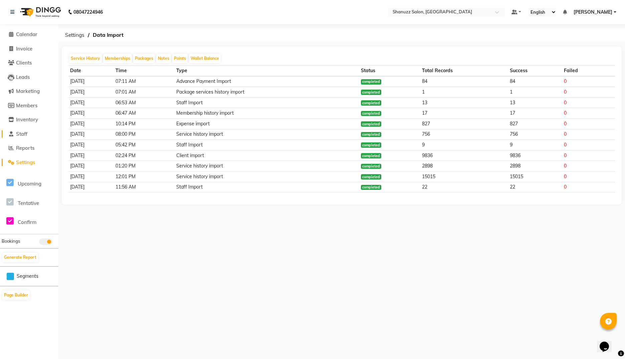
click at [24, 131] on span "Staff" at bounding box center [21, 134] width 11 height 6
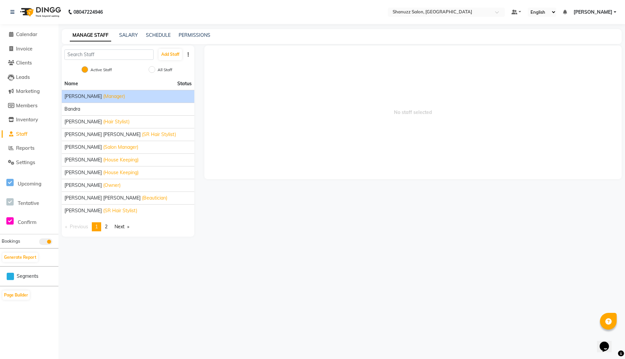
click at [98, 95] on span "Aishwarya Joshi" at bounding box center [82, 96] width 37 height 7
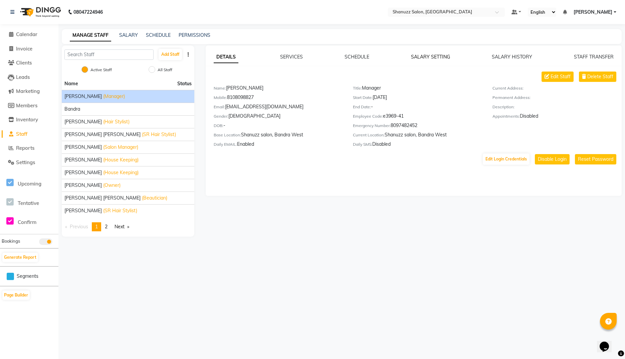
click at [424, 55] on link "SALARY SETTING" at bounding box center [430, 57] width 39 height 6
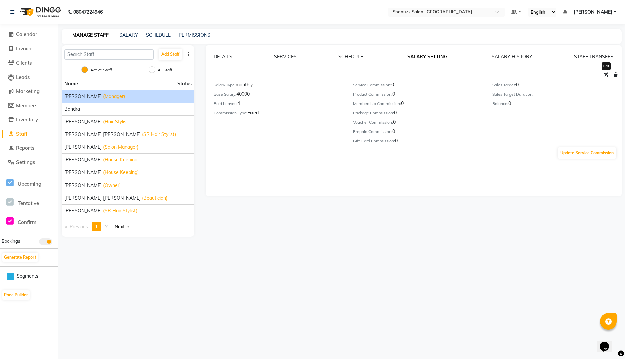
click at [604, 75] on icon at bounding box center [606, 74] width 5 height 5
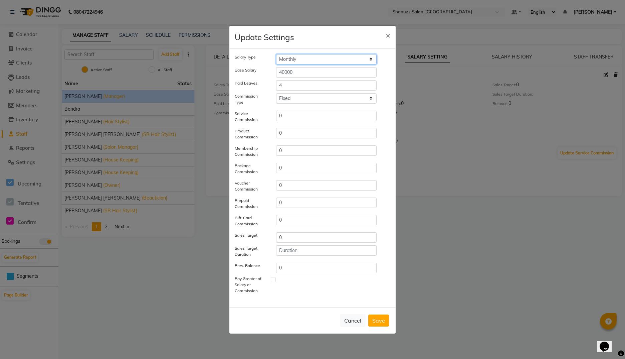
click at [317, 61] on select "Hourly Rate Bi-Weekly Twice Monthly Monthly Yearly" at bounding box center [326, 59] width 101 height 10
click at [276, 54] on select "Hourly Rate Bi-Weekly Twice Monthly Monthly Yearly" at bounding box center [326, 59] width 101 height 10
click at [276, 104] on select "Tiered Fixed" at bounding box center [326, 98] width 101 height 10
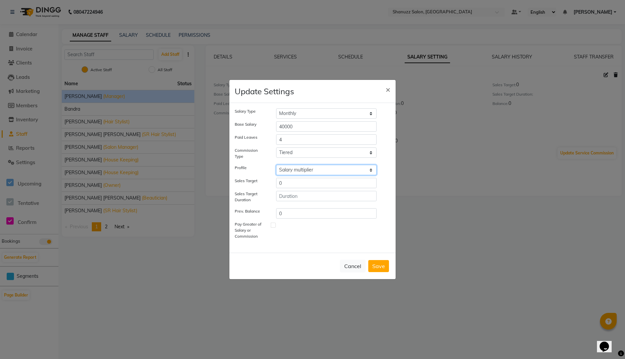
click at [276, 165] on select "Select Salary multiplier Total sales commision" at bounding box center [326, 170] width 101 height 10
click at [309, 148] on select "Tiered Fixed" at bounding box center [326, 152] width 101 height 10
click at [276, 147] on select "Tiered Fixed" at bounding box center [326, 152] width 101 height 10
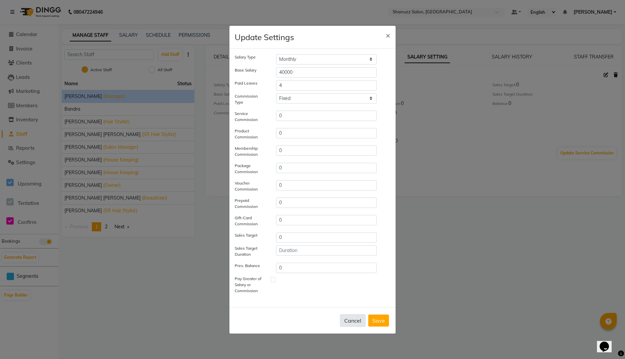
click at [355, 319] on button "Cancel" at bounding box center [353, 320] width 26 height 13
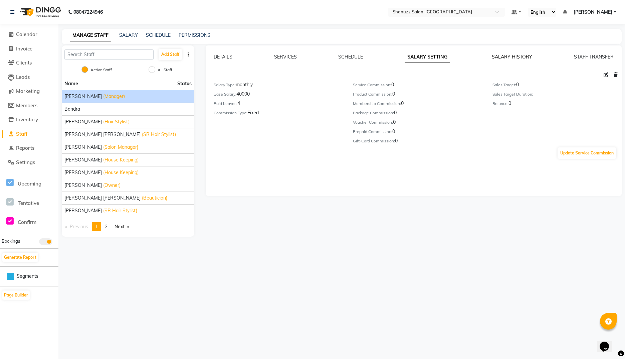
click at [523, 59] on link "SALARY HISTORY" at bounding box center [512, 57] width 40 height 6
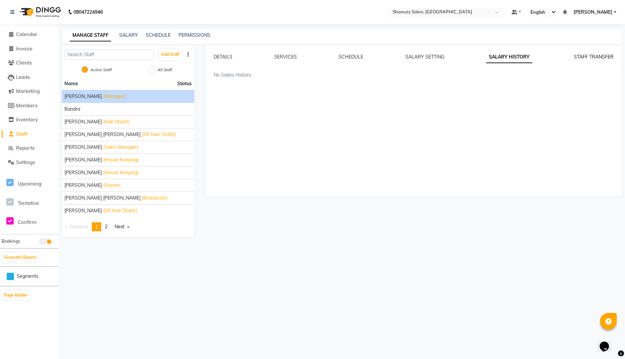
click at [583, 55] on link "STAFF TRANSFER" at bounding box center [594, 57] width 40 height 6
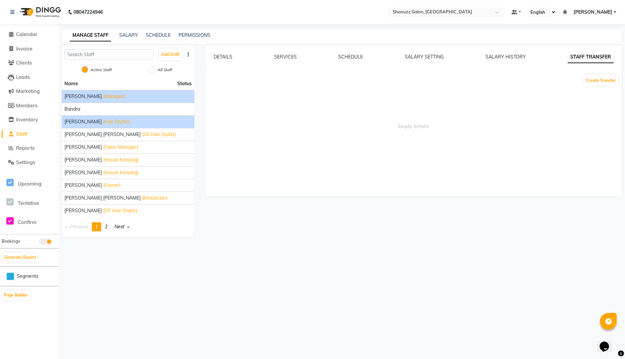
click at [77, 121] on span "Faijan" at bounding box center [82, 121] width 37 height 7
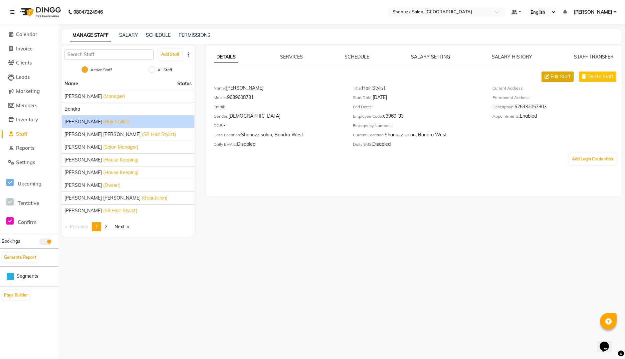
click at [553, 78] on span "Edit Staff" at bounding box center [561, 76] width 20 height 7
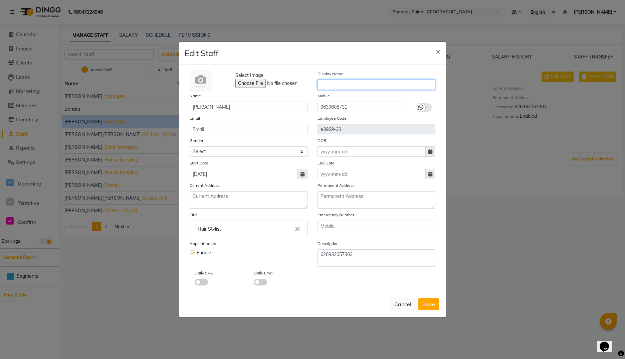
click at [343, 86] on input "text" at bounding box center [377, 84] width 118 height 10
paste input "Faijan"
click at [423, 110] on icon at bounding box center [420, 107] width 5 height 6
click at [0, 0] on input "checkbox" at bounding box center [0, 0] width 0 height 0
click at [244, 130] on input "email" at bounding box center [249, 129] width 118 height 10
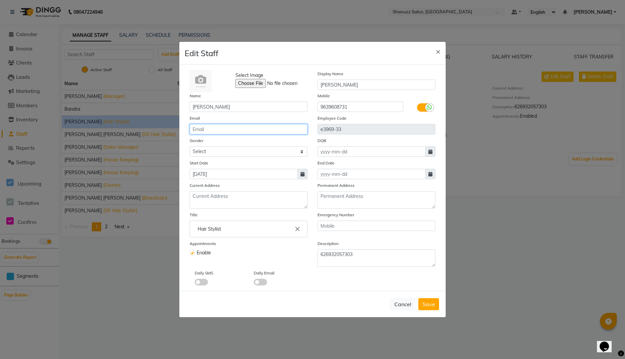
paste input "faijanmalik077@icloud.com"
paste input "9368119692"
click at [336, 251] on textarea "626932057303" at bounding box center [377, 257] width 118 height 17
click at [260, 281] on span at bounding box center [260, 282] width 13 height 7
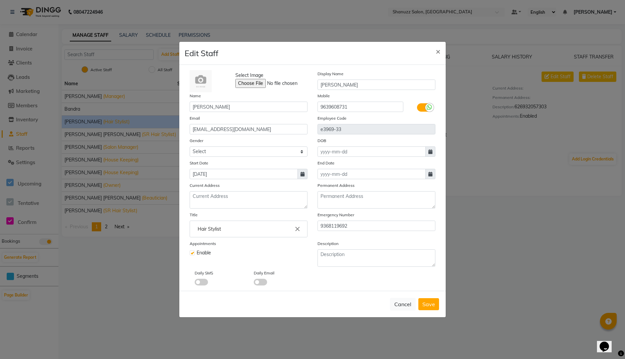
click at [254, 283] on input "checkbox" at bounding box center [254, 283] width 0 height 0
click at [331, 259] on textarea at bounding box center [377, 257] width 118 height 17
click at [428, 303] on span "Save" at bounding box center [428, 304] width 13 height 7
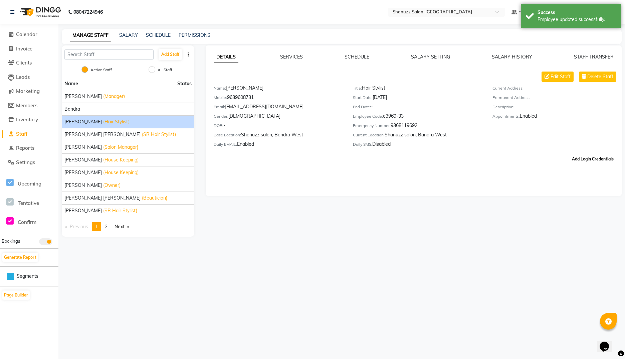
click at [576, 155] on button "Add Login Credentials" at bounding box center [592, 158] width 47 height 11
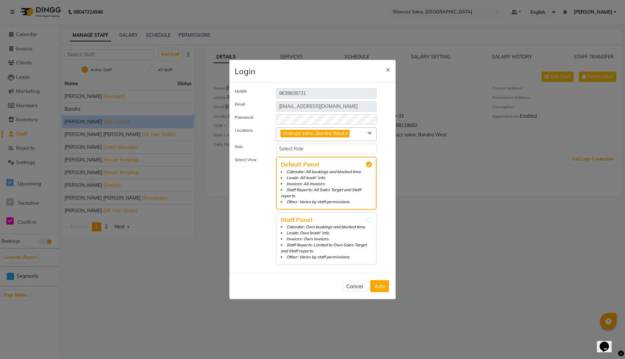
click at [367, 140] on span at bounding box center [369, 133] width 13 height 13
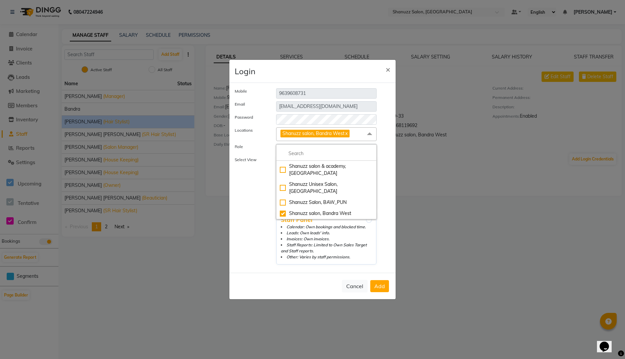
click at [367, 140] on span at bounding box center [369, 133] width 13 height 13
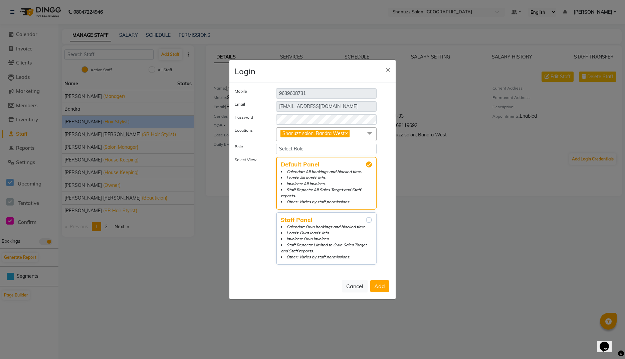
click at [334, 224] on li "Calendar: Own bookings and blocked time." at bounding box center [326, 227] width 91 height 6
click at [366, 223] on input "Staff Panel Calendar: Own bookings and blocked time. Leads: Own leads' info. In…" at bounding box center [369, 220] width 6 height 6
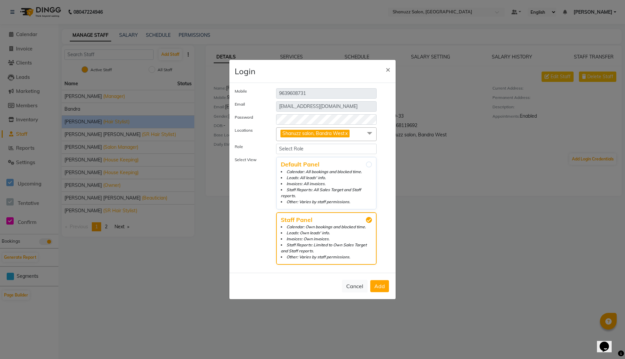
click at [381, 280] on button "Add" at bounding box center [379, 286] width 19 height 12
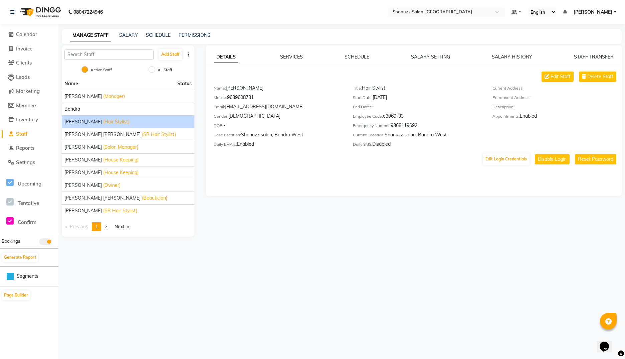
click at [292, 58] on link "SERVICES" at bounding box center [291, 57] width 23 height 6
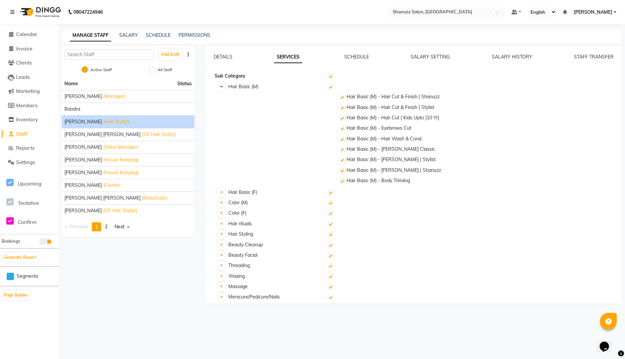
click at [221, 87] on icon at bounding box center [222, 87] width 4 height 4
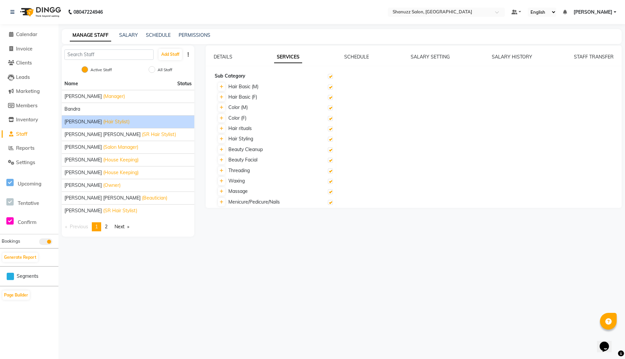
click at [330, 150] on label at bounding box center [330, 149] width 5 height 5
click at [330, 150] on input "checkbox" at bounding box center [330, 150] width 4 height 4
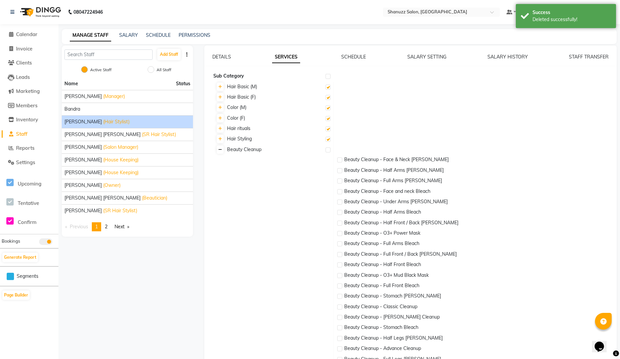
click at [219, 150] on icon at bounding box center [220, 150] width 4 height 4
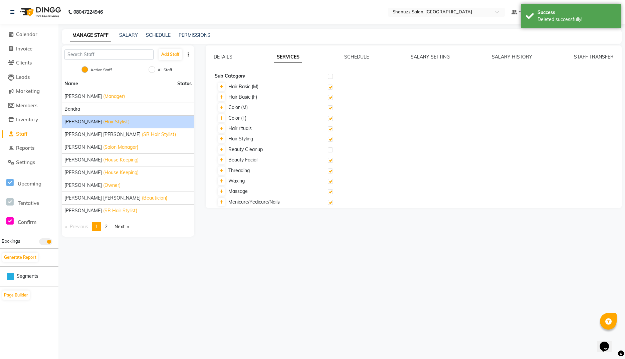
click at [331, 160] on label at bounding box center [330, 160] width 5 height 5
click at [331, 160] on input "checkbox" at bounding box center [330, 160] width 4 height 4
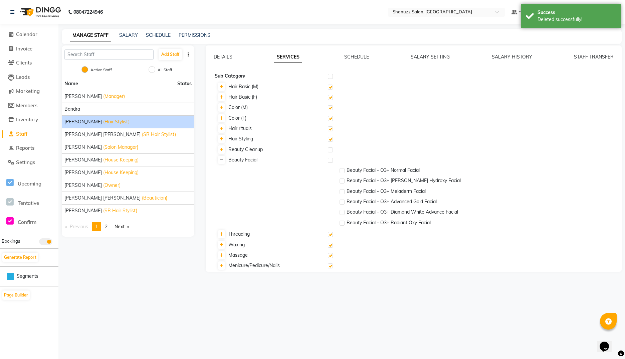
click at [222, 158] on icon at bounding box center [222, 160] width 4 height 4
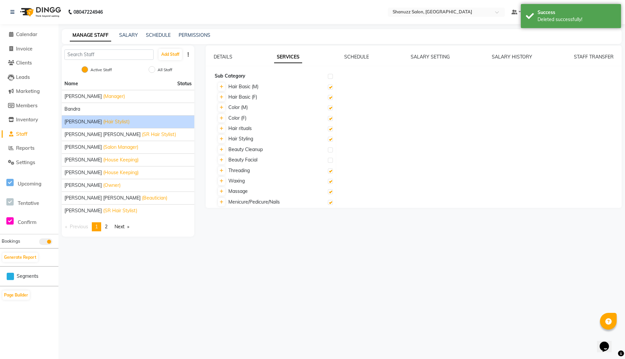
click at [332, 170] on label at bounding box center [330, 170] width 5 height 5
click at [332, 170] on input "checkbox" at bounding box center [330, 171] width 4 height 4
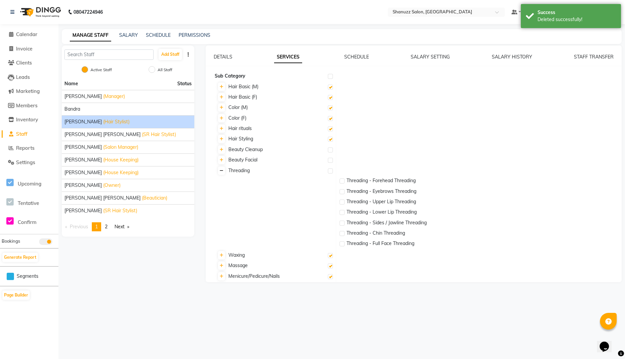
click at [220, 169] on icon at bounding box center [222, 171] width 4 height 4
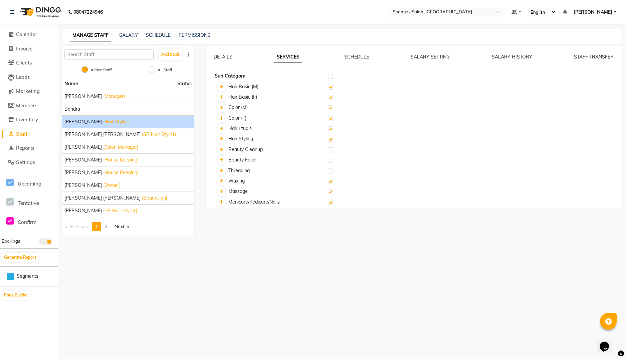
click at [331, 182] on label at bounding box center [330, 181] width 5 height 5
click at [331, 182] on input "checkbox" at bounding box center [330, 181] width 4 height 4
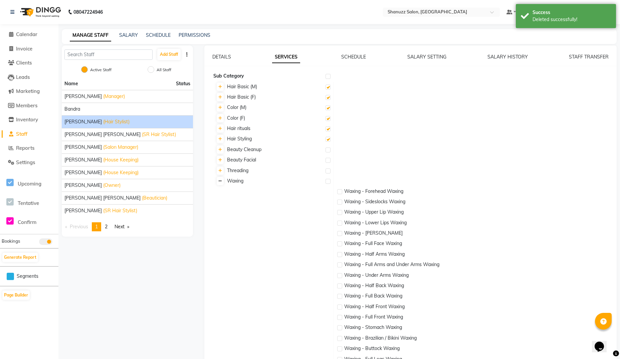
click at [221, 181] on icon at bounding box center [220, 181] width 4 height 4
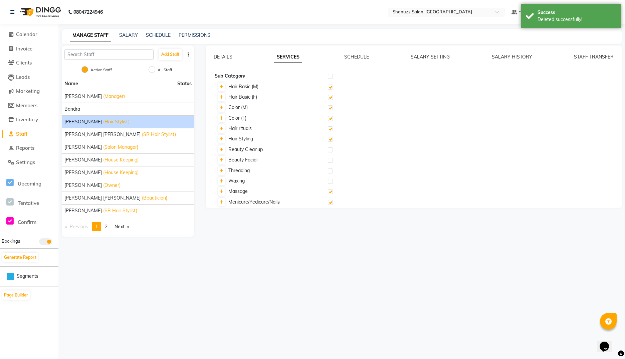
click at [330, 192] on label at bounding box center [330, 191] width 5 height 5
click at [330, 192] on input "checkbox" at bounding box center [330, 192] width 4 height 4
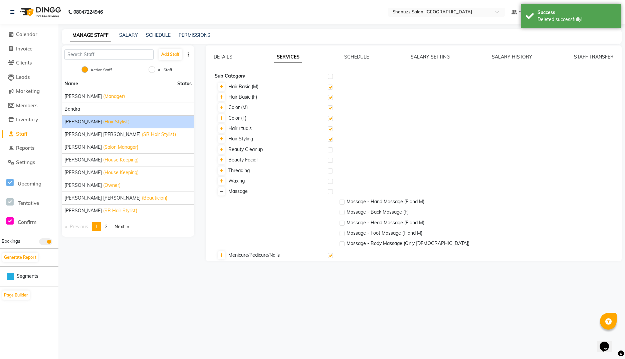
click at [221, 190] on icon at bounding box center [222, 191] width 4 height 4
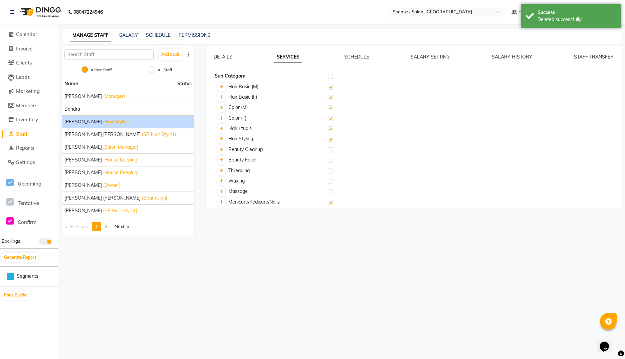
click at [330, 202] on label at bounding box center [330, 202] width 5 height 5
click at [330, 202] on input "checkbox" at bounding box center [330, 202] width 4 height 4
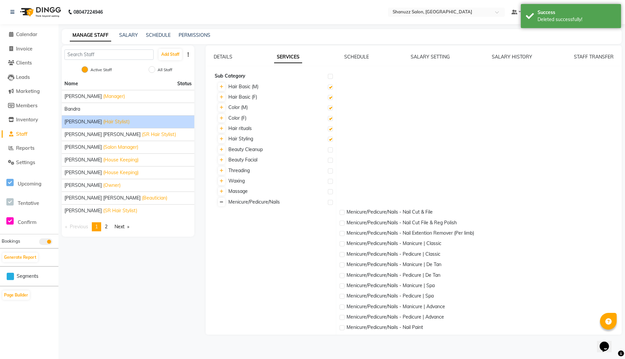
click at [223, 202] on icon at bounding box center [222, 202] width 4 height 4
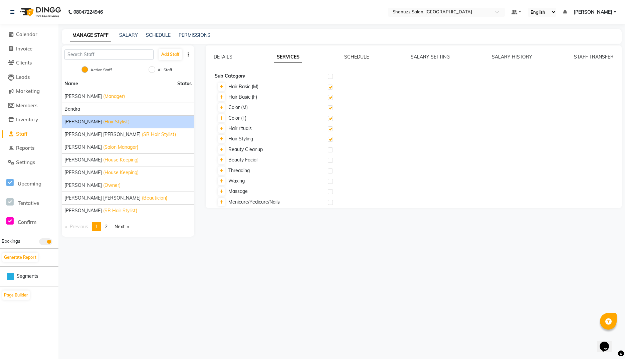
click at [357, 58] on link "SCHEDULE" at bounding box center [356, 57] width 25 height 6
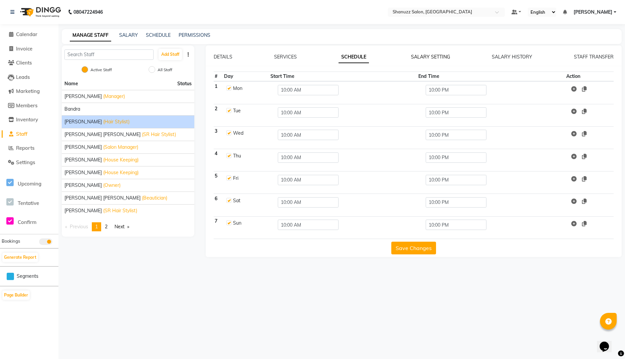
click at [417, 58] on link "SALARY SETTING" at bounding box center [430, 57] width 39 height 6
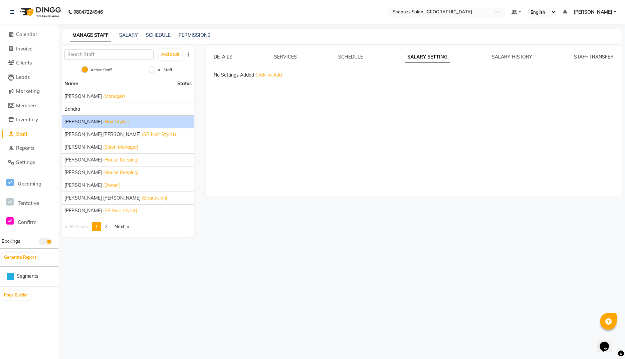
click at [273, 74] on span "Click To Add" at bounding box center [268, 75] width 26 height 6
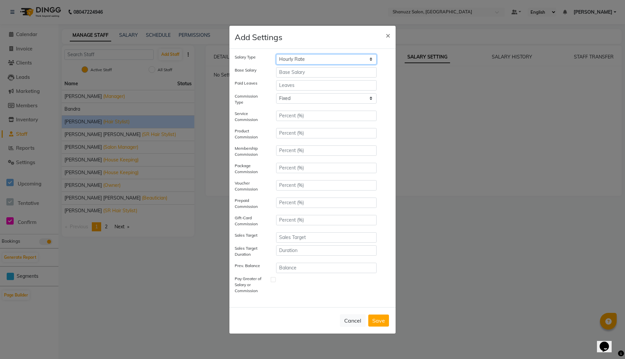
click at [334, 60] on select "Hourly Rate Bi-Weekly Twice Monthly Monthly Yearly" at bounding box center [326, 59] width 101 height 10
click at [276, 54] on select "Hourly Rate Bi-Weekly Twice Monthly Monthly Yearly" at bounding box center [326, 59] width 101 height 10
paste input "15500"
click at [276, 104] on select "Tiered Fixed" at bounding box center [326, 98] width 101 height 10
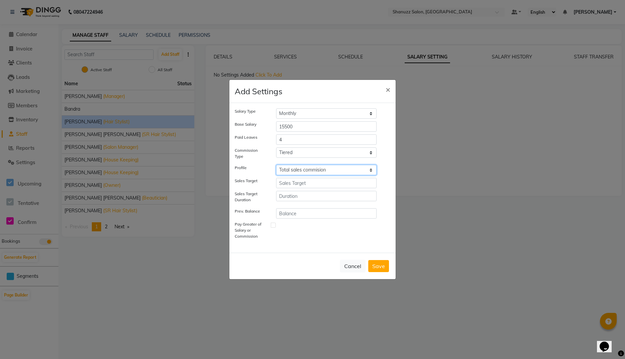
click at [276, 165] on select "Select Salary multiplier Total sales commision" at bounding box center [326, 170] width 101 height 10
click at [388, 84] on span "×" at bounding box center [388, 89] width 5 height 10
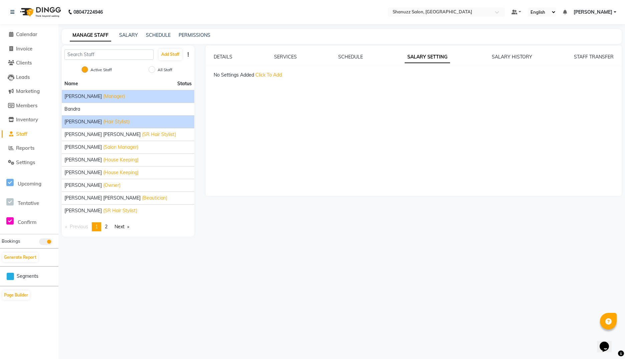
click at [91, 99] on span "Aishwarya Joshi" at bounding box center [82, 96] width 37 height 7
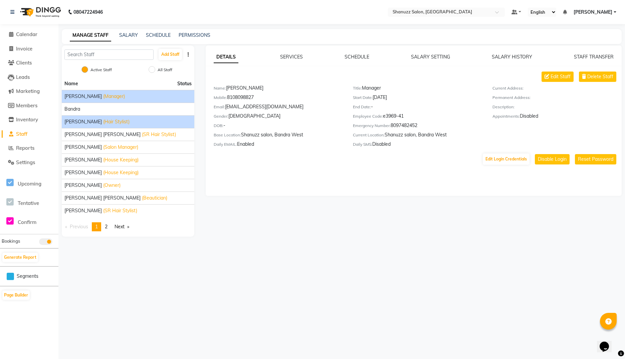
click at [81, 126] on li "Faijan (Hair Stylist)" at bounding box center [128, 121] width 133 height 13
click at [103, 124] on span "(Hair Stylist)" at bounding box center [116, 121] width 26 height 7
click at [548, 75] on icon at bounding box center [547, 76] width 5 height 5
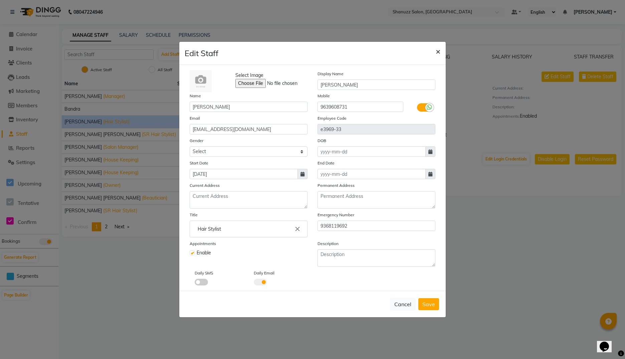
click at [438, 51] on span "×" at bounding box center [438, 51] width 5 height 10
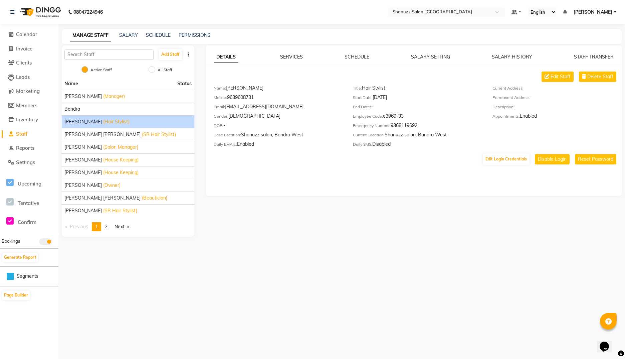
click at [292, 55] on link "SERVICES" at bounding box center [291, 57] width 23 height 6
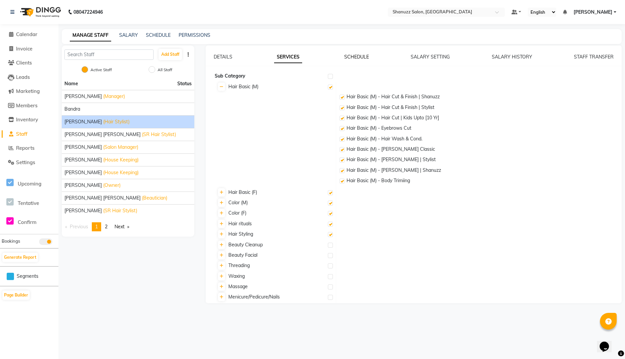
click at [355, 56] on link "SCHEDULE" at bounding box center [356, 57] width 25 height 6
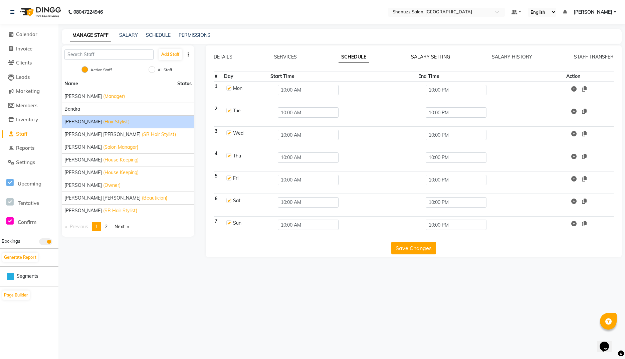
click at [427, 57] on link "SALARY SETTING" at bounding box center [430, 57] width 39 height 6
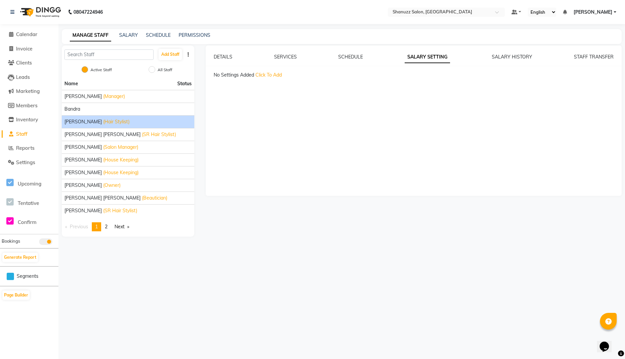
click at [427, 57] on link "SALARY SETTING" at bounding box center [427, 57] width 45 height 12
click at [267, 72] on span "Click To Add" at bounding box center [268, 75] width 26 height 6
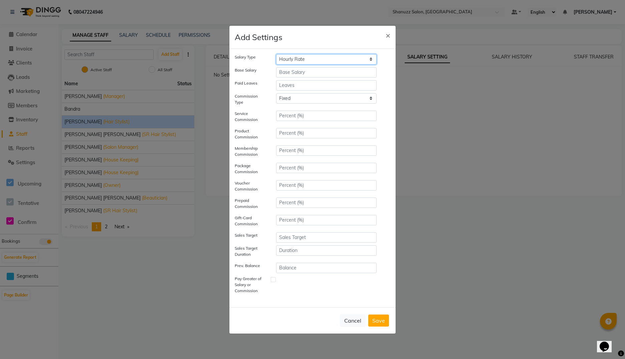
click at [300, 55] on select "Hourly Rate Bi-Weekly Twice Monthly Monthly Yearly" at bounding box center [326, 59] width 101 height 10
click at [276, 54] on select "Hourly Rate Bi-Weekly Twice Monthly Monthly Yearly" at bounding box center [326, 59] width 101 height 10
paste input "15500"
click at [276, 104] on select "Tiered Fixed" at bounding box center [326, 98] width 101 height 10
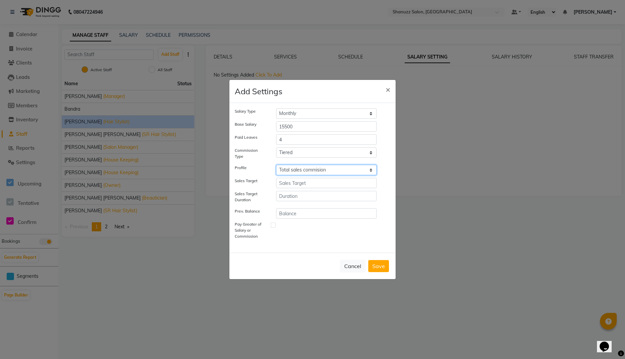
click at [276, 165] on select "Select Salary multiplier Total sales commision" at bounding box center [326, 170] width 101 height 10
click at [304, 239] on div at bounding box center [326, 231] width 111 height 19
click at [274, 223] on label at bounding box center [273, 224] width 5 height 5
click at [276, 223] on input "checkbox" at bounding box center [278, 231] width 4 height 19
click at [274, 223] on label at bounding box center [273, 224] width 5 height 5
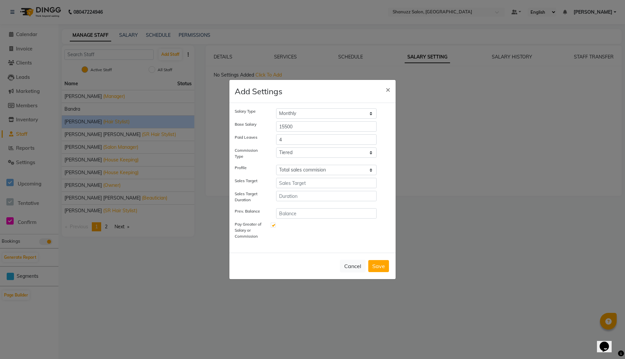
click at [276, 223] on input "checkbox" at bounding box center [278, 231] width 4 height 19
click at [274, 223] on label at bounding box center [273, 224] width 5 height 5
click at [276, 223] on input "checkbox" at bounding box center [278, 231] width 4 height 19
click at [274, 223] on label at bounding box center [273, 224] width 5 height 5
click at [276, 223] on input "checkbox" at bounding box center [278, 231] width 4 height 19
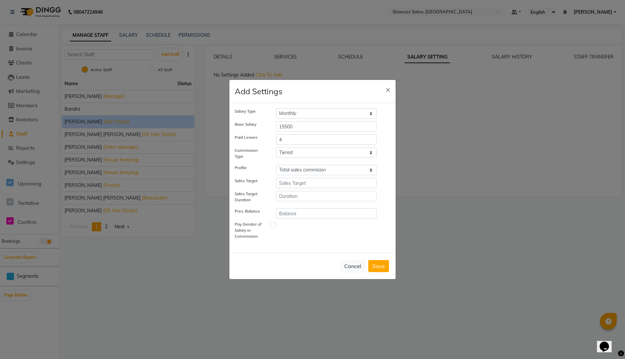
click at [381, 264] on button "Save" at bounding box center [378, 266] width 21 height 12
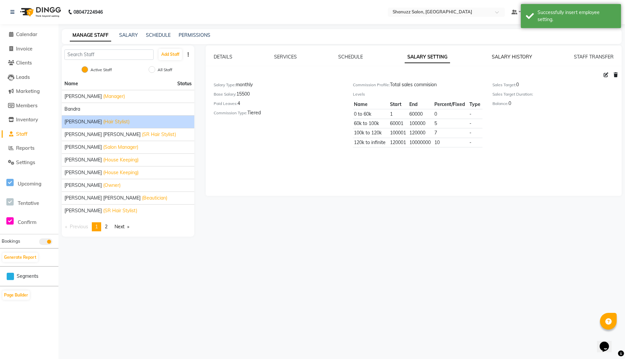
click at [511, 58] on link "SALARY HISTORY" at bounding box center [512, 57] width 40 height 6
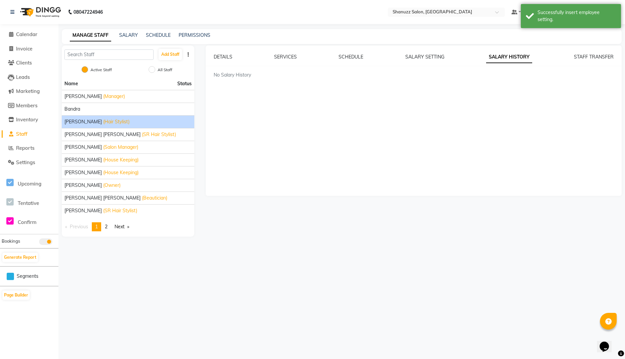
click at [589, 62] on div "DETAILS SERVICES SCHEDULE SALARY SETTING SALARY HISTORY STAFF TRANSFER No Salar…" at bounding box center [414, 65] width 416 height 25
click at [592, 58] on link "STAFF TRANSFER" at bounding box center [594, 57] width 40 height 6
click at [430, 54] on link "SALARY SETTING" at bounding box center [424, 57] width 39 height 6
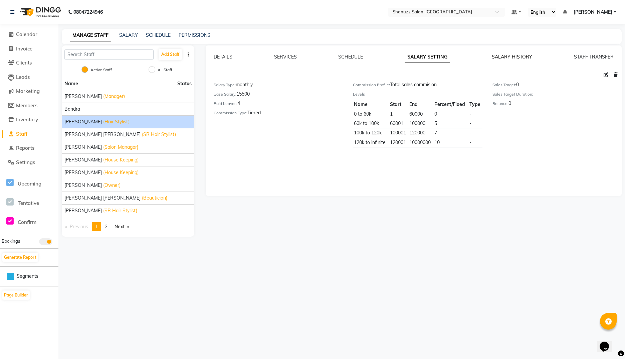
click at [513, 56] on link "SALARY HISTORY" at bounding box center [512, 57] width 40 height 6
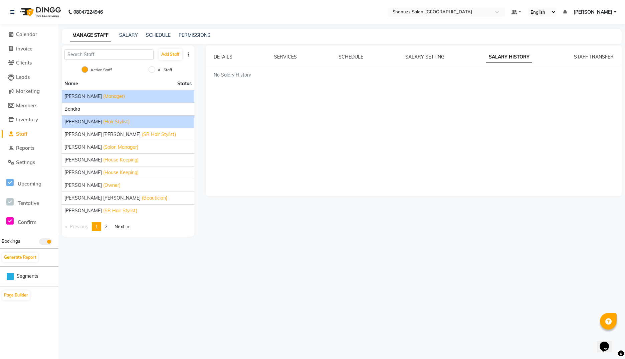
click at [105, 99] on span "(Manager)" at bounding box center [114, 96] width 22 height 7
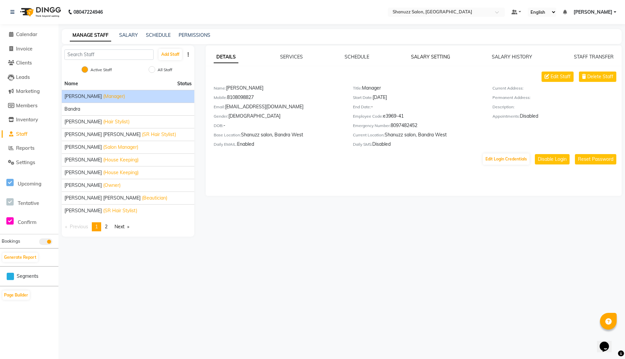
click at [419, 54] on link "SALARY SETTING" at bounding box center [430, 57] width 39 height 6
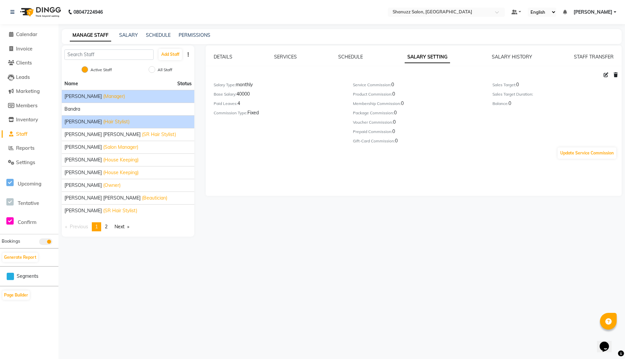
click at [103, 124] on span "(Hair Stylist)" at bounding box center [116, 121] width 26 height 7
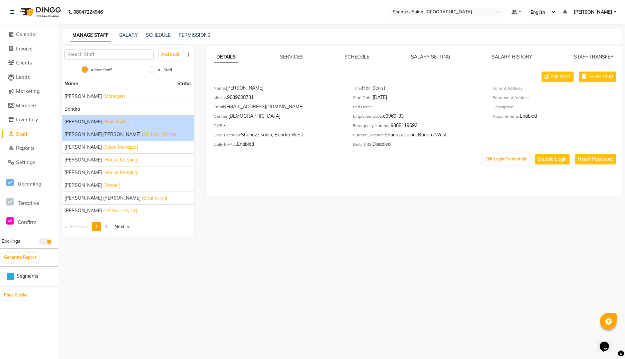
click at [87, 132] on span "Faizan Zakir Bagwan" at bounding box center [102, 134] width 76 height 7
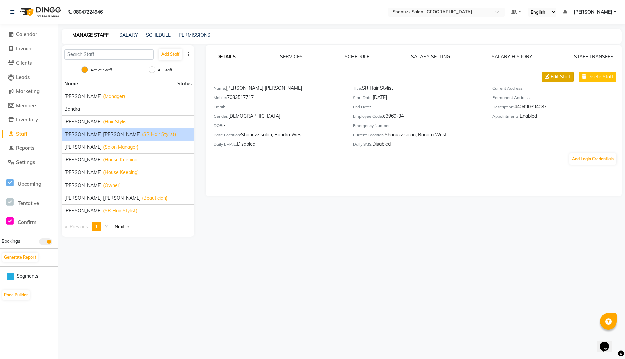
click at [566, 72] on button "Edit Staff" at bounding box center [558, 76] width 32 height 10
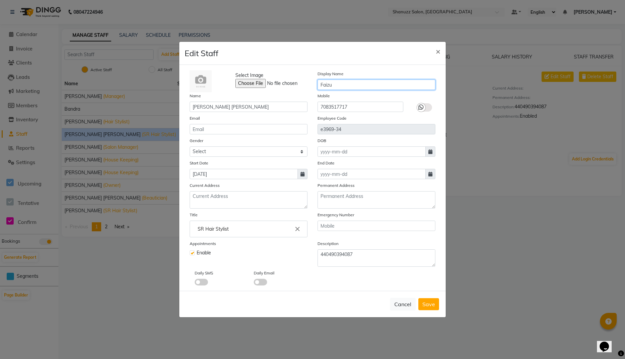
click at [327, 84] on input "Faizu" at bounding box center [377, 84] width 118 height 10
click at [426, 107] on label at bounding box center [424, 107] width 15 height 8
click at [0, 0] on input "checkbox" at bounding box center [0, 0] width 0 height 0
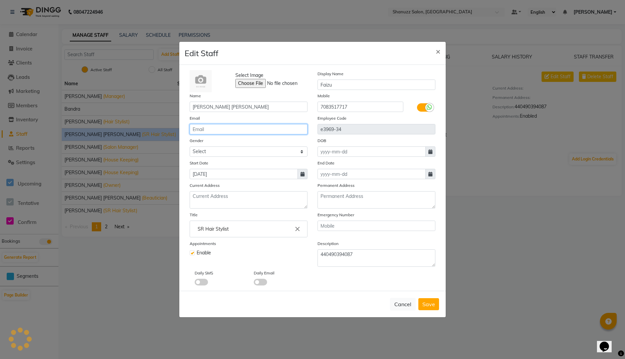
click at [248, 130] on input "email" at bounding box center [249, 129] width 118 height 10
paste input "faizanbagwan7177@gmail.com"
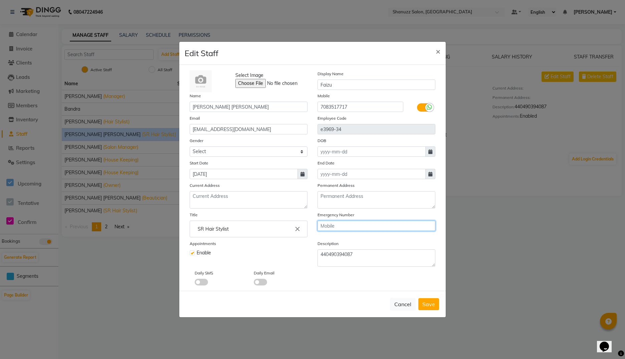
click at [335, 229] on input "text" at bounding box center [377, 225] width 118 height 10
paste input "7083517717"
click at [339, 262] on textarea "440490394087" at bounding box center [377, 257] width 118 height 17
click at [259, 285] on div "Select Image Display Name Faizu Name Faizan Zakir Bagwan Mobile 7083517717 Emai…" at bounding box center [312, 178] width 266 height 226
click at [259, 285] on span at bounding box center [260, 282] width 13 height 7
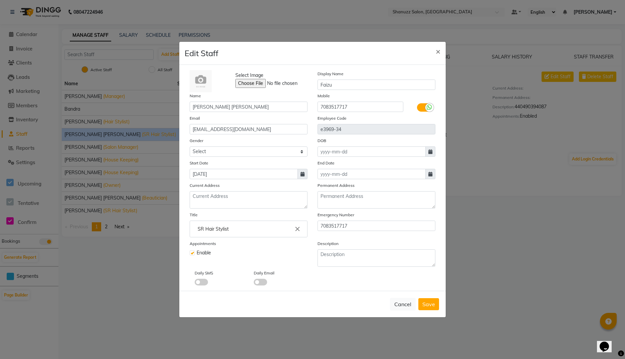
click at [254, 283] on input "checkbox" at bounding box center [254, 283] width 0 height 0
click at [428, 301] on span "Save" at bounding box center [428, 304] width 13 height 7
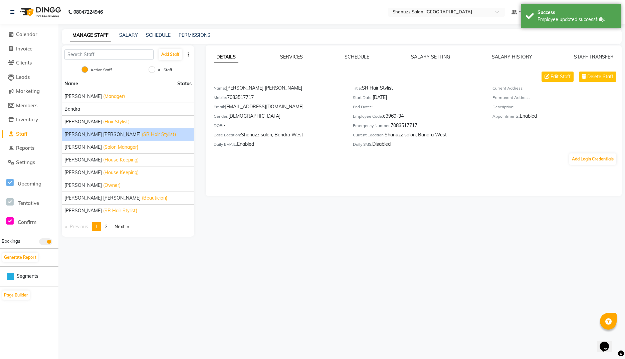
click at [293, 55] on link "SERVICES" at bounding box center [291, 57] width 23 height 6
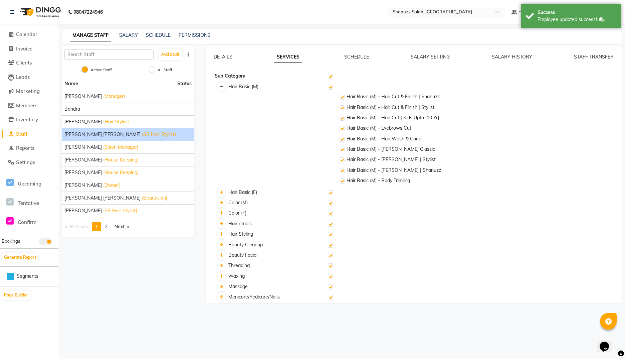
click at [222, 87] on icon at bounding box center [222, 87] width 4 height 4
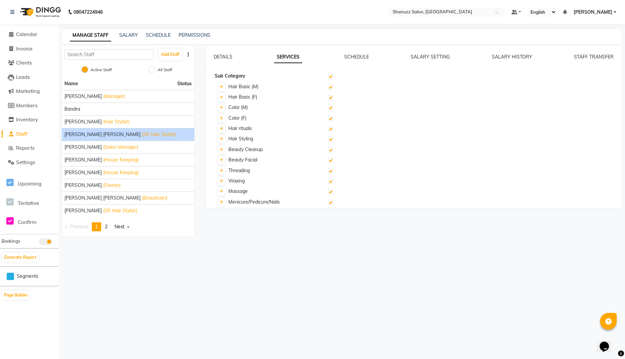
click at [330, 149] on label at bounding box center [330, 149] width 5 height 5
click at [330, 149] on input "checkbox" at bounding box center [330, 150] width 4 height 4
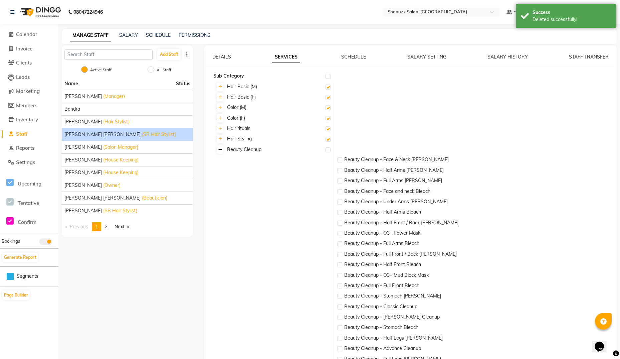
click at [221, 150] on icon at bounding box center [220, 150] width 4 height 4
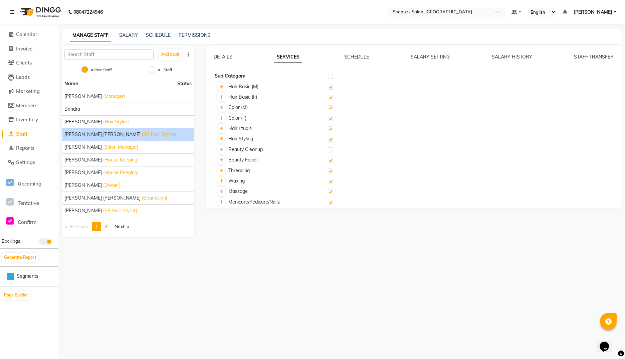
click at [332, 161] on label at bounding box center [330, 160] width 5 height 5
click at [332, 161] on input "checkbox" at bounding box center [330, 160] width 4 height 4
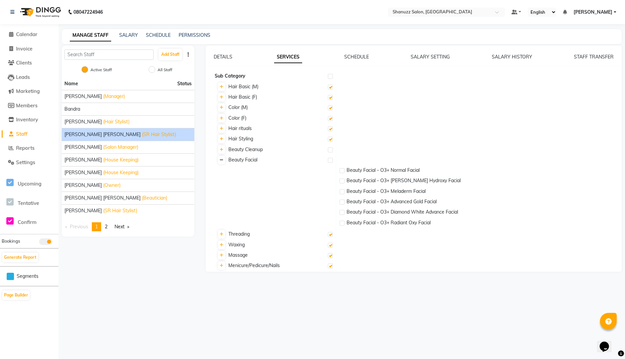
click at [222, 161] on icon at bounding box center [222, 160] width 4 height 4
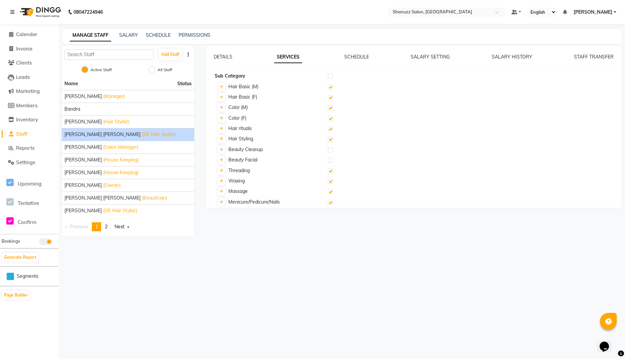
click at [331, 171] on label at bounding box center [330, 170] width 5 height 5
click at [331, 171] on input "checkbox" at bounding box center [330, 171] width 4 height 4
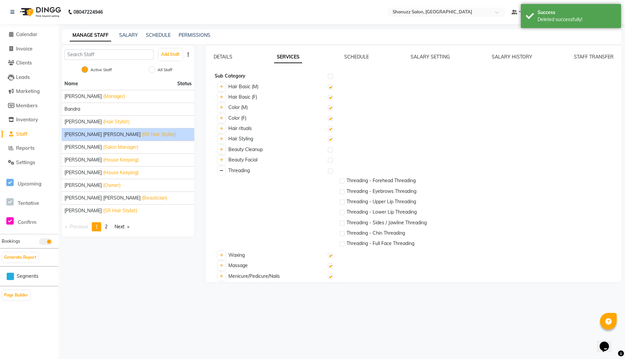
click at [221, 171] on icon at bounding box center [222, 171] width 4 height 4
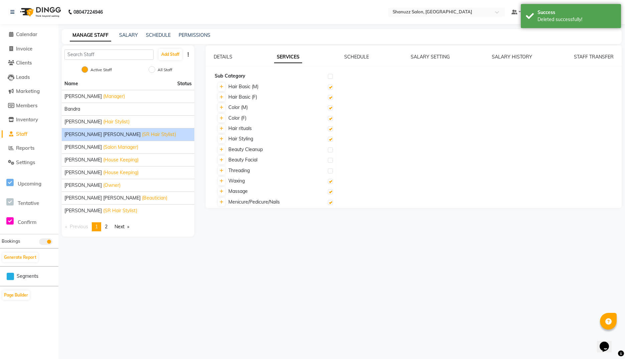
click at [332, 181] on label at bounding box center [330, 181] width 5 height 5
click at [332, 181] on input "checkbox" at bounding box center [330, 181] width 4 height 4
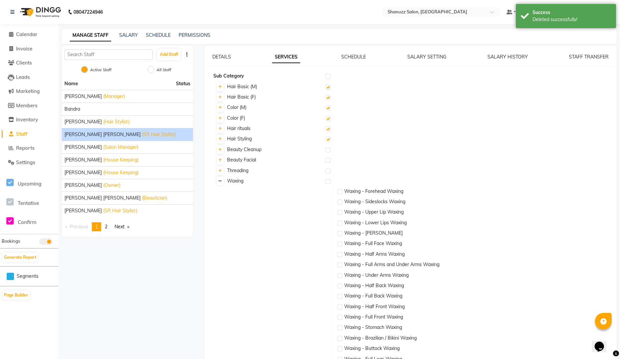
click at [221, 181] on icon at bounding box center [220, 181] width 4 height 4
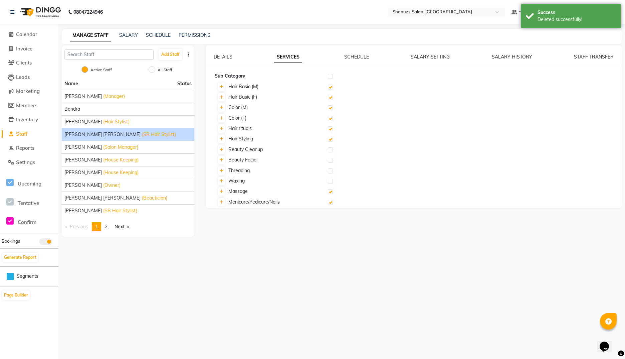
click at [329, 192] on label at bounding box center [330, 191] width 5 height 5
click at [329, 192] on input "checkbox" at bounding box center [330, 192] width 4 height 4
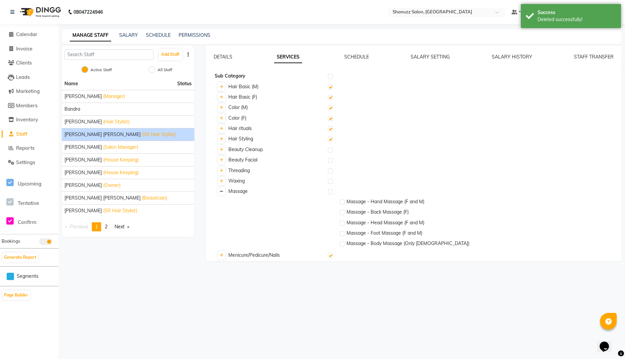
click at [222, 190] on icon at bounding box center [222, 191] width 4 height 4
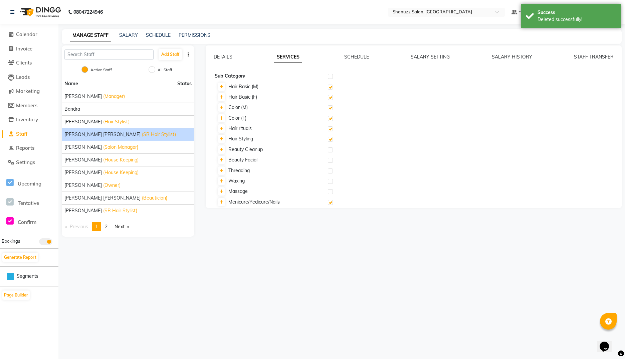
click at [329, 203] on label at bounding box center [330, 202] width 5 height 5
click at [329, 203] on input "checkbox" at bounding box center [330, 202] width 4 height 4
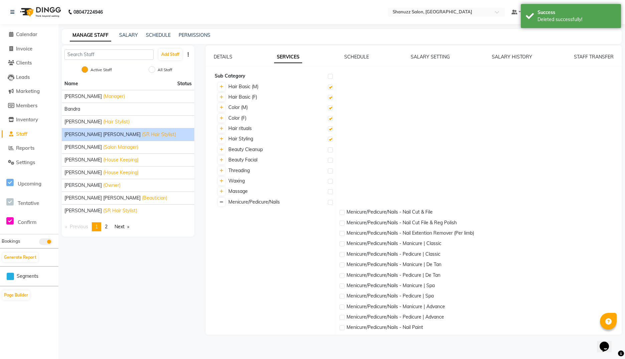
click at [220, 202] on icon at bounding box center [222, 202] width 4 height 4
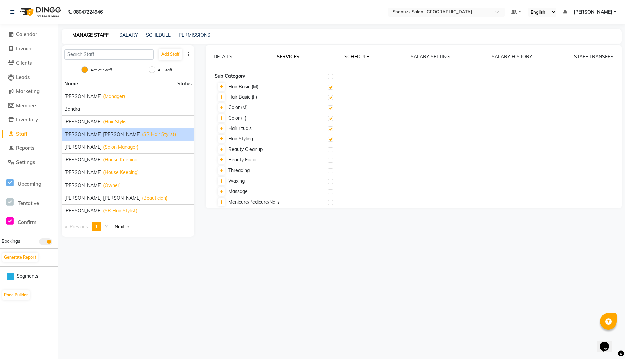
click at [358, 58] on link "SCHEDULE" at bounding box center [356, 57] width 25 height 6
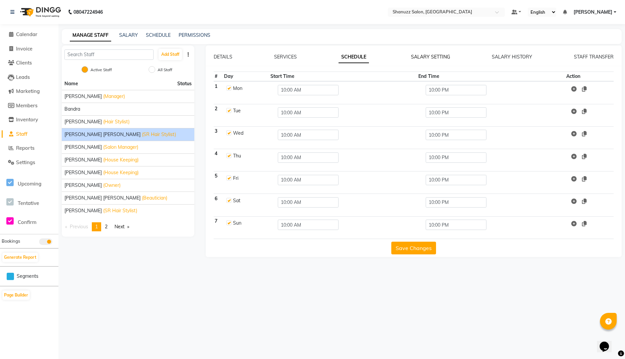
click at [443, 59] on link "SALARY SETTING" at bounding box center [430, 57] width 39 height 6
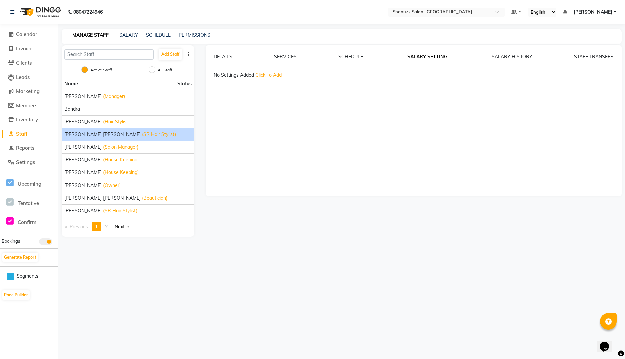
click at [272, 74] on span "Click To Add" at bounding box center [268, 75] width 26 height 6
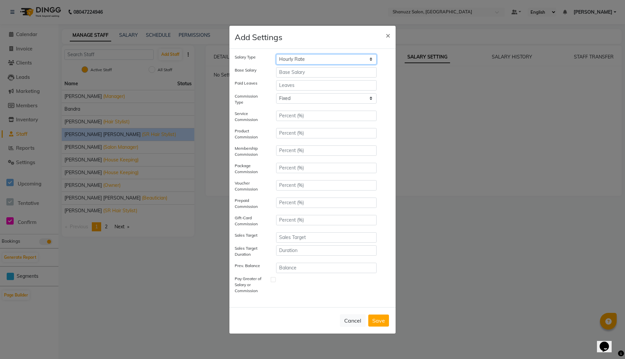
click at [294, 56] on select "Hourly Rate Bi-Weekly Twice Monthly Monthly Yearly" at bounding box center [326, 59] width 101 height 10
click at [276, 54] on select "Hourly Rate Bi-Weekly Twice Monthly Monthly Yearly" at bounding box center [326, 59] width 101 height 10
paste input "17000"
click at [276, 104] on select "Tiered Fixed" at bounding box center [326, 98] width 101 height 10
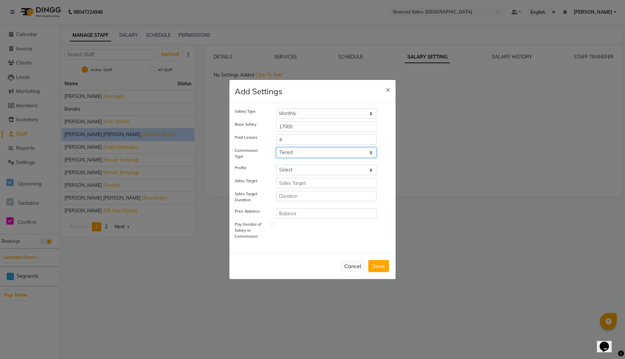
click at [276, 147] on select "Tiered Fixed" at bounding box center [326, 152] width 101 height 10
click at [276, 165] on select "Select Salary multiplier Total sales commision" at bounding box center [326, 170] width 101 height 10
click at [378, 263] on button "Save" at bounding box center [378, 266] width 21 height 12
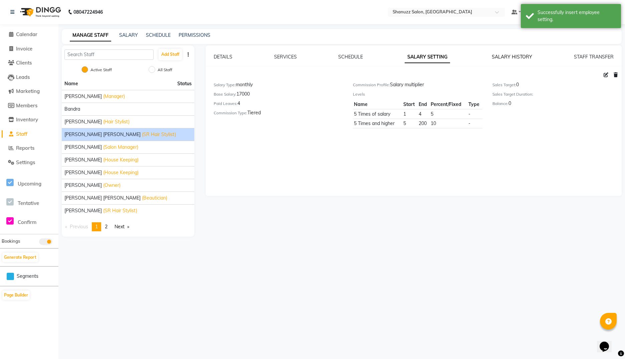
click at [512, 54] on link "SALARY HISTORY" at bounding box center [512, 57] width 40 height 6
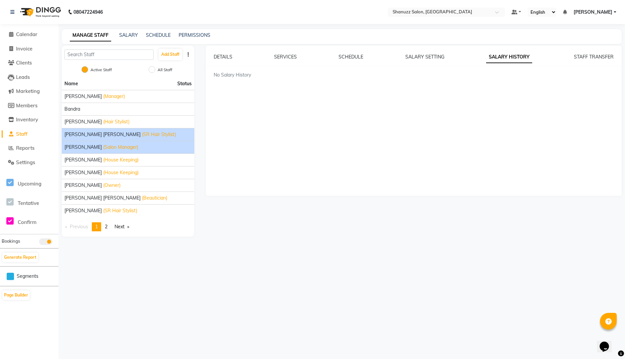
click at [85, 145] on span "Junaid Alam" at bounding box center [82, 147] width 37 height 7
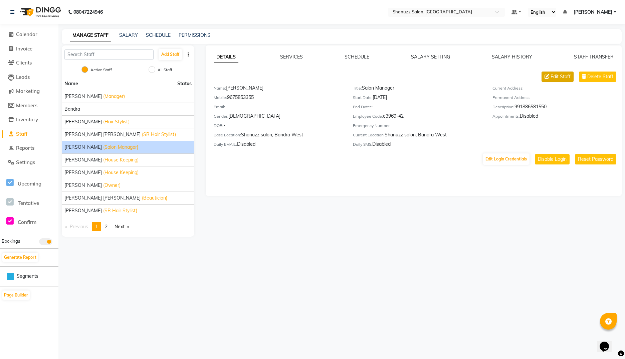
click at [555, 78] on span "Edit Staff" at bounding box center [561, 76] width 20 height 7
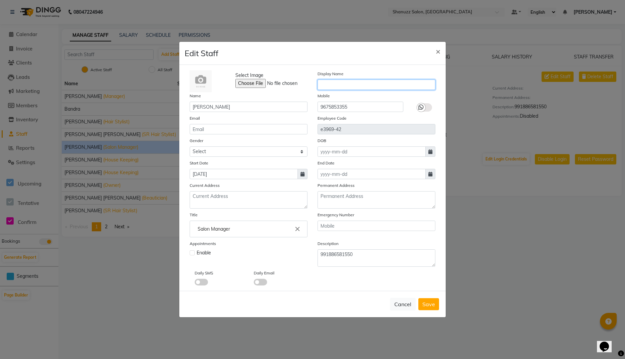
click at [321, 84] on input "text" at bounding box center [377, 84] width 118 height 10
click at [241, 104] on input "Junaid Alam" at bounding box center [249, 107] width 118 height 10
drag, startPoint x: 357, startPoint y: 79, endPoint x: 343, endPoint y: 83, distance: 14.4
click at [343, 83] on div "Display Name" at bounding box center [377, 81] width 128 height 22
click at [343, 83] on input "text" at bounding box center [377, 84] width 118 height 10
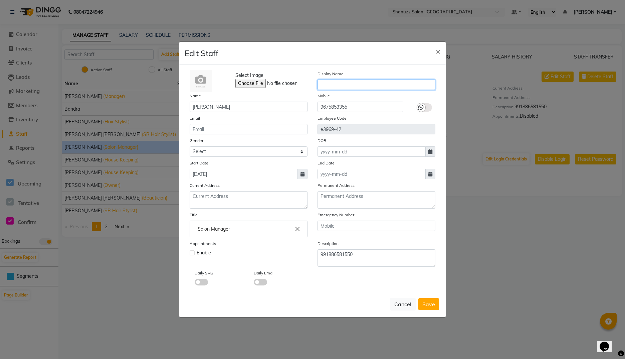
paste input "Junaid Alam"
click at [425, 108] on div at bounding box center [421, 107] width 8 height 8
click at [0, 0] on input "checkbox" at bounding box center [0, 0] width 0 height 0
click at [277, 133] on input "email" at bounding box center [249, 129] width 118 height 10
paste input "alamjunaid641@gmail.com"
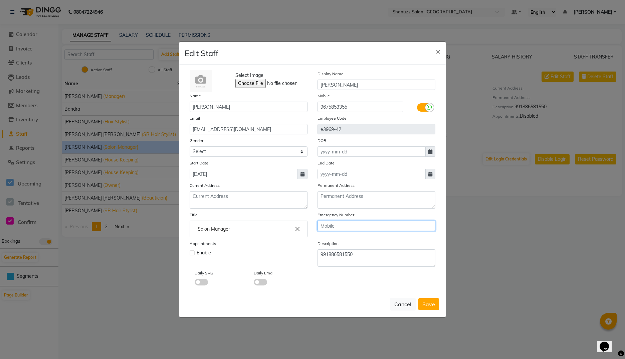
click at [337, 222] on input "text" at bounding box center [377, 225] width 118 height 10
paste input "9867429173"
click at [353, 255] on textarea "991886581550" at bounding box center [377, 257] width 118 height 17
click at [261, 284] on span at bounding box center [260, 282] width 13 height 7
click at [254, 283] on input "checkbox" at bounding box center [254, 283] width 0 height 0
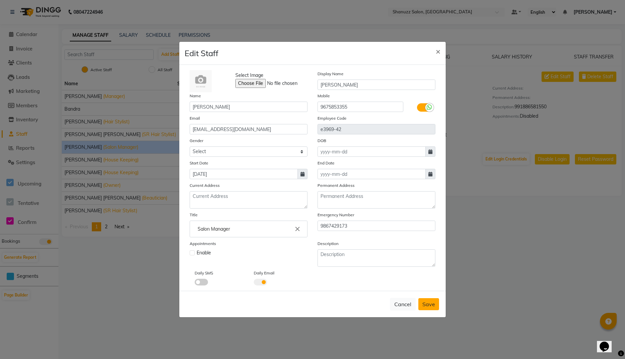
click at [426, 301] on span "Save" at bounding box center [428, 304] width 13 height 7
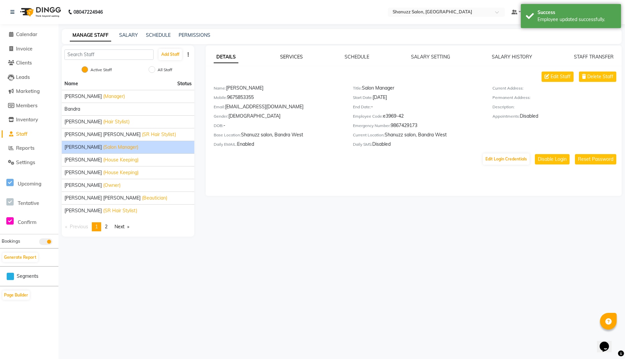
click at [295, 55] on link "SERVICES" at bounding box center [291, 57] width 23 height 6
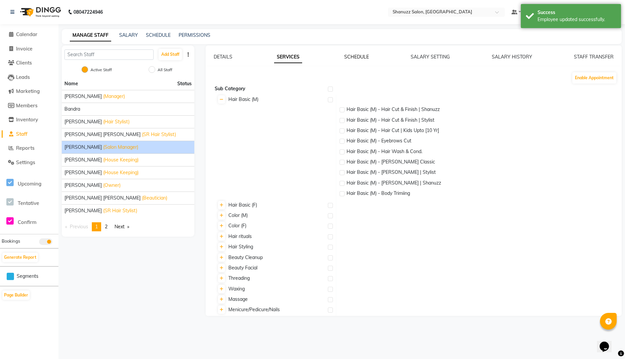
click at [354, 56] on link "SCHEDULE" at bounding box center [356, 57] width 25 height 6
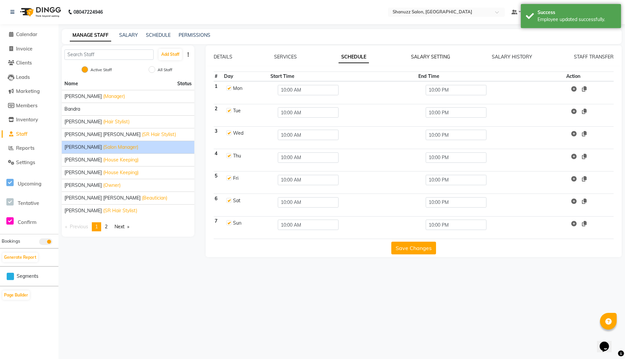
click at [424, 55] on link "SALARY SETTING" at bounding box center [430, 57] width 39 height 6
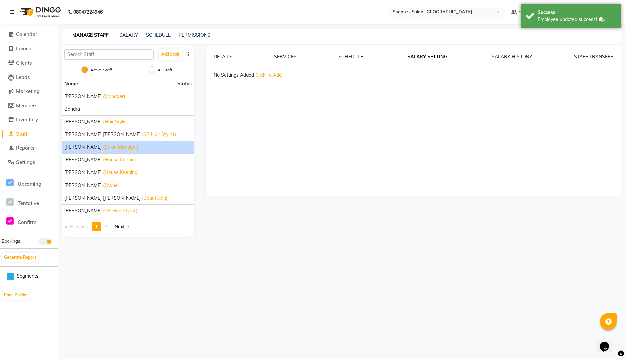
click at [269, 76] on span "Click To Add" at bounding box center [268, 75] width 26 height 6
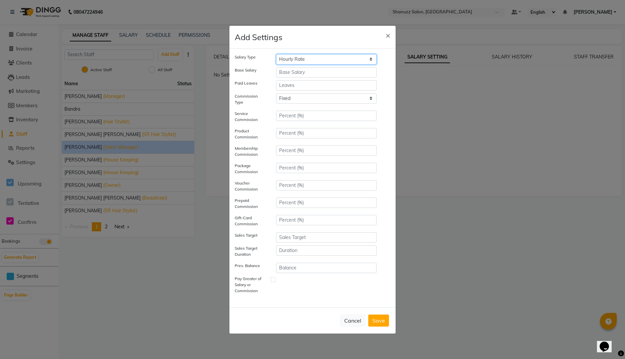
click at [316, 61] on select "Hourly Rate Bi-Weekly Twice Monthly Monthly Yearly" at bounding box center [326, 59] width 101 height 10
click at [276, 54] on select "Hourly Rate Bi-Weekly Twice Monthly Monthly Yearly" at bounding box center [326, 59] width 101 height 10
click at [379, 318] on button "Save" at bounding box center [378, 320] width 21 height 12
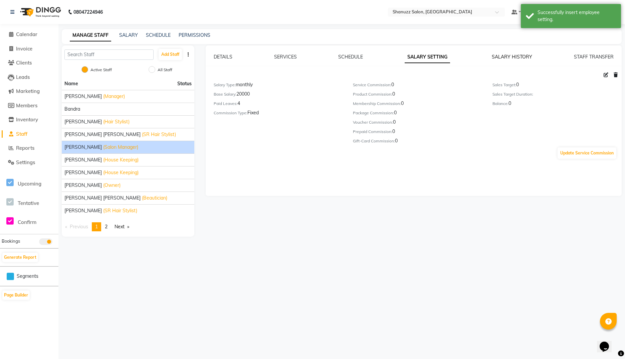
click at [517, 57] on link "SALARY HISTORY" at bounding box center [512, 57] width 40 height 6
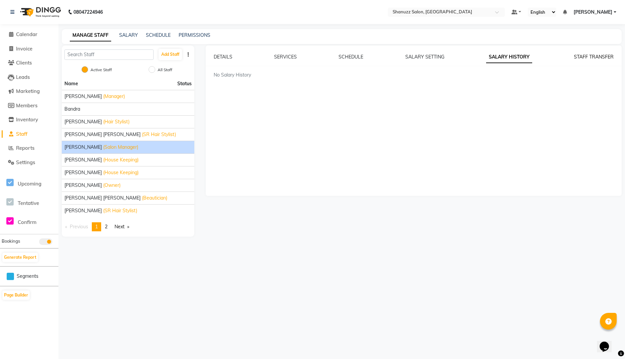
click at [586, 55] on link "STAFF TRANSFER" at bounding box center [594, 57] width 40 height 6
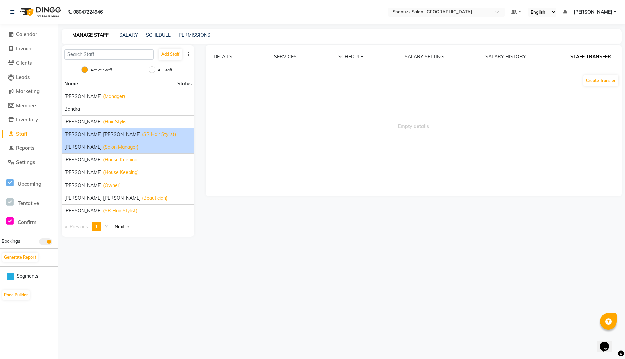
click at [97, 133] on span "Faizan Zakir Bagwan" at bounding box center [102, 134] width 76 height 7
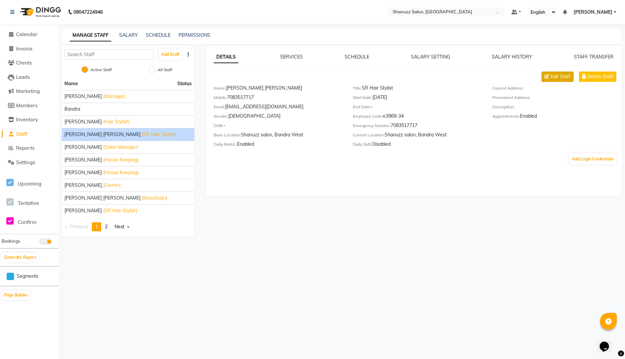
click at [545, 79] on button "Edit Staff" at bounding box center [558, 76] width 32 height 10
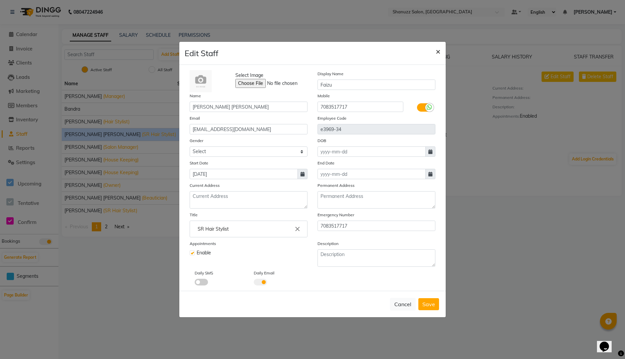
click at [440, 52] on span "×" at bounding box center [438, 51] width 5 height 10
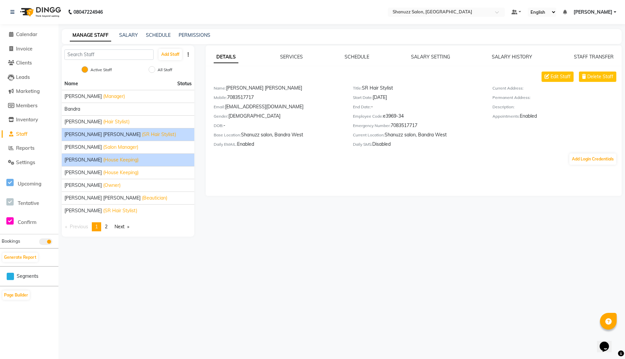
click at [87, 159] on span "Khushi Jaiswal" at bounding box center [82, 159] width 37 height 7
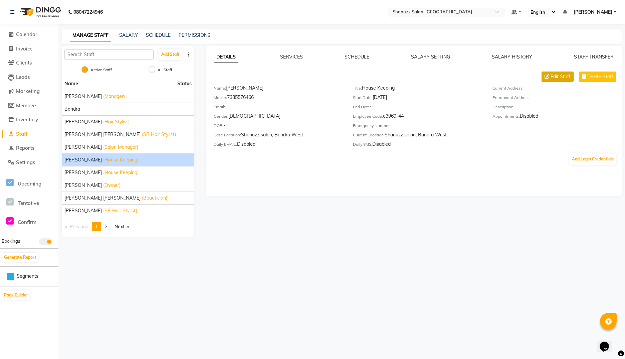
click at [562, 74] on span "Edit Staff" at bounding box center [561, 76] width 20 height 7
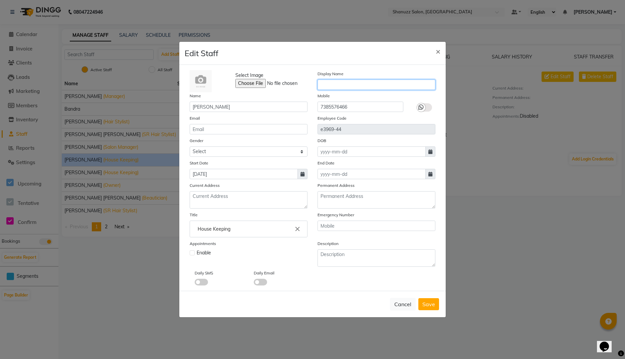
click at [350, 82] on input "text" at bounding box center [377, 84] width 118 height 10
paste input "Khushi"
click at [426, 104] on label at bounding box center [424, 107] width 15 height 8
click at [0, 0] on input "checkbox" at bounding box center [0, 0] width 0 height 0
click at [221, 130] on input "email" at bounding box center [249, 129] width 118 height 10
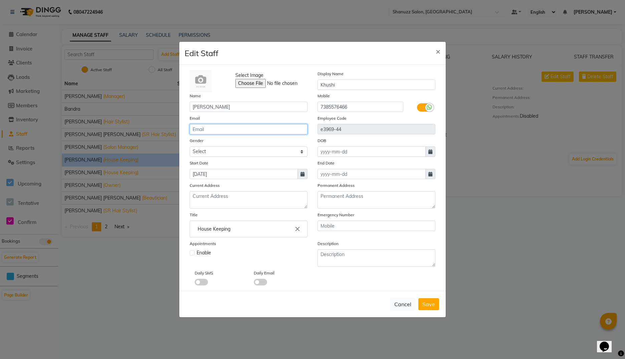
paste input "khushi913625@GMAIL.COM"
click at [339, 225] on input "text" at bounding box center [377, 225] width 118 height 10
paste input "9136254415"
click at [261, 279] on span at bounding box center [260, 282] width 13 height 7
click at [254, 283] on input "checkbox" at bounding box center [254, 283] width 0 height 0
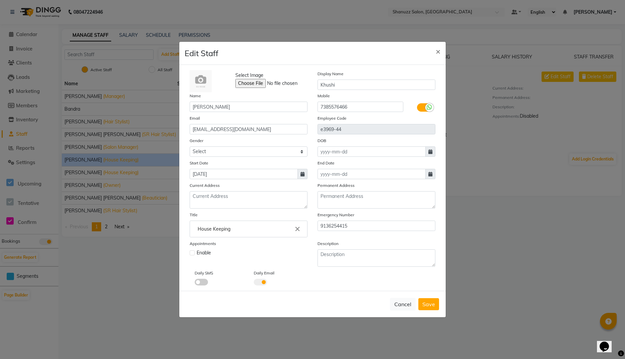
click at [261, 279] on span at bounding box center [260, 282] width 13 height 7
click at [254, 283] on input "checkbox" at bounding box center [254, 283] width 0 height 0
click at [426, 303] on span "Save" at bounding box center [428, 304] width 13 height 7
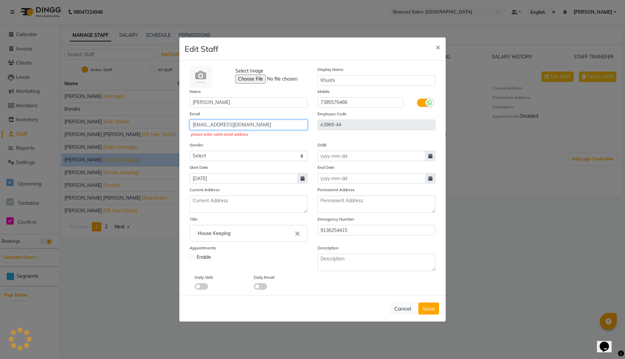
click at [276, 126] on input "khushi913625@GMAIL.COM" at bounding box center [249, 125] width 118 height 10
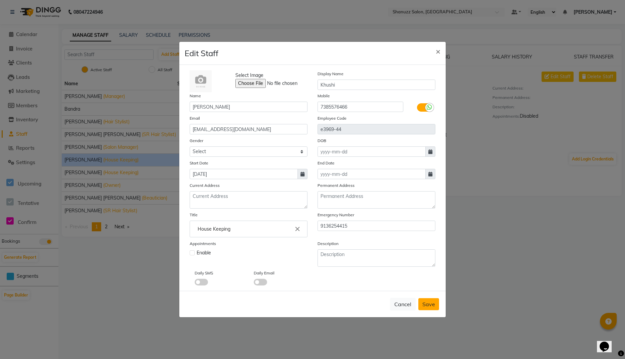
click at [431, 301] on span "Save" at bounding box center [428, 304] width 13 height 7
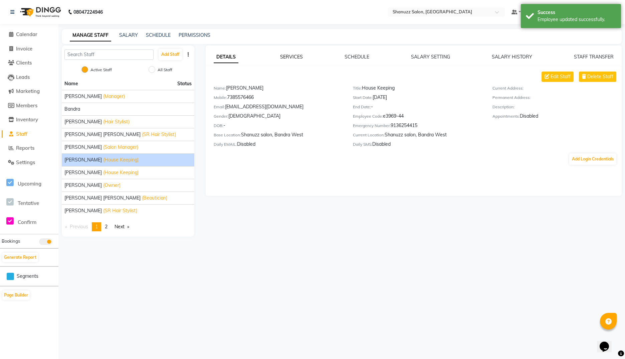
click at [291, 55] on link "SERVICES" at bounding box center [291, 57] width 23 height 6
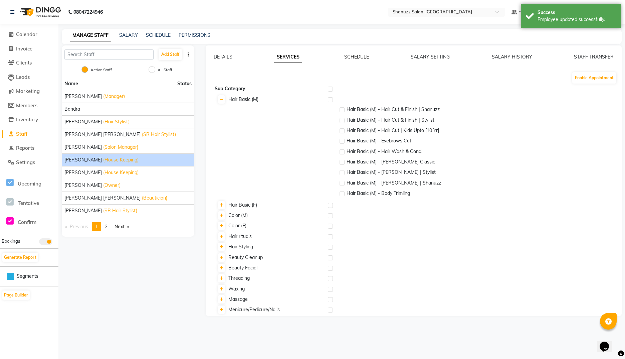
click at [358, 54] on link "SCHEDULE" at bounding box center [356, 57] width 25 height 6
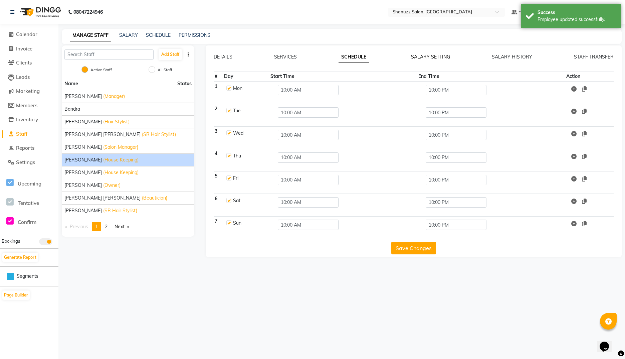
click at [433, 56] on link "SALARY SETTING" at bounding box center [430, 57] width 39 height 6
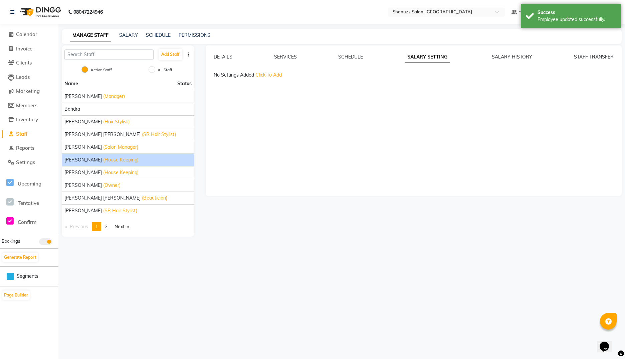
click at [268, 73] on span "Click To Add" at bounding box center [268, 75] width 26 height 6
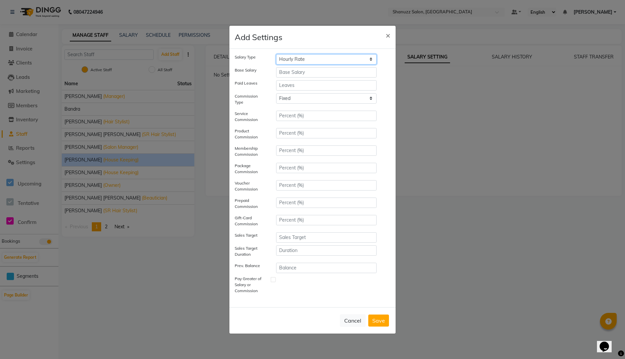
click at [324, 63] on select "Hourly Rate Bi-Weekly Twice Monthly Monthly Yearly" at bounding box center [326, 59] width 101 height 10
click at [276, 54] on select "Hourly Rate Bi-Weekly Twice Monthly Monthly Yearly" at bounding box center [326, 59] width 101 height 10
click at [376, 318] on button "Save" at bounding box center [378, 320] width 21 height 12
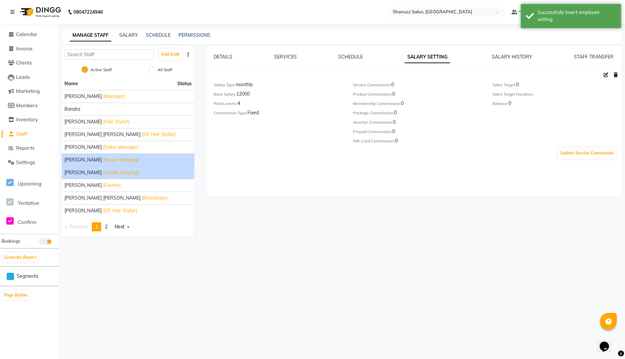
click at [103, 172] on span "(House Keeping)" at bounding box center [120, 172] width 35 height 7
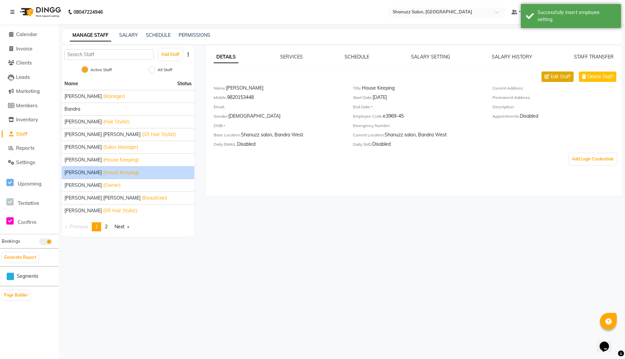
click at [555, 76] on span "Edit Staff" at bounding box center [561, 76] width 20 height 7
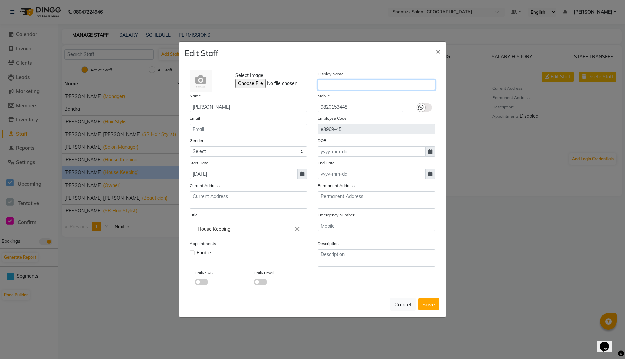
click at [363, 81] on input "text" at bounding box center [377, 84] width 118 height 10
paste input "Mayuri"
click at [427, 106] on label at bounding box center [424, 107] width 15 height 8
click at [0, 0] on input "checkbox" at bounding box center [0, 0] width 0 height 0
click at [250, 126] on input "email" at bounding box center [249, 129] width 118 height 10
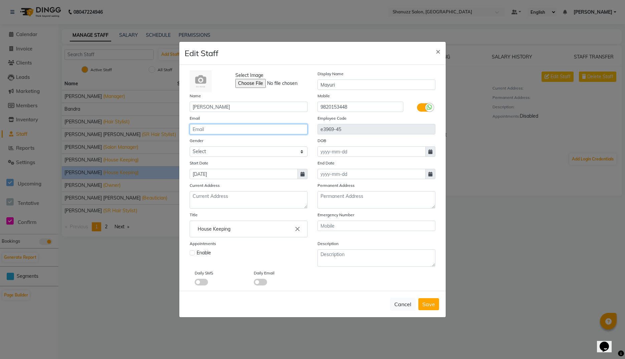
paste input "mayurigaikwad309@gmail.com"
click at [326, 223] on input "text" at bounding box center [377, 225] width 118 height 10
paste input "7208430530"
click at [426, 303] on span "Save" at bounding box center [428, 304] width 13 height 7
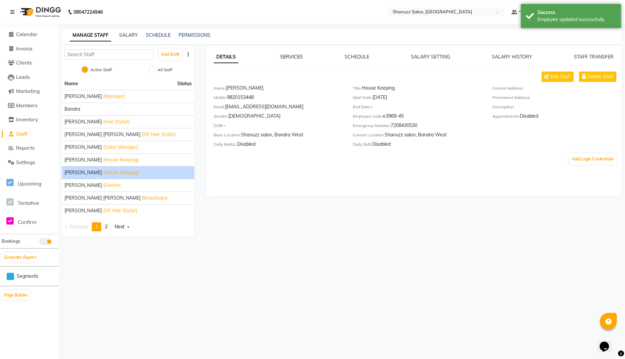
click at [290, 55] on link "SERVICES" at bounding box center [291, 57] width 23 height 6
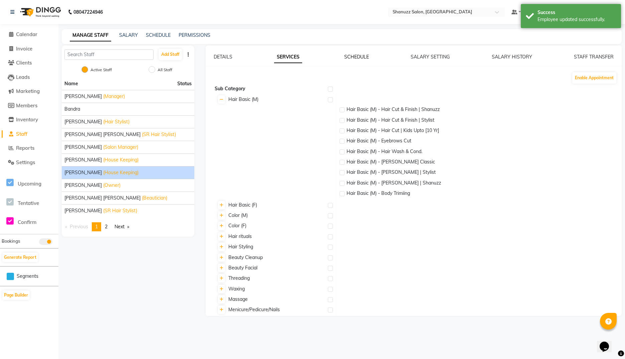
click at [347, 56] on link "SCHEDULE" at bounding box center [356, 57] width 25 height 6
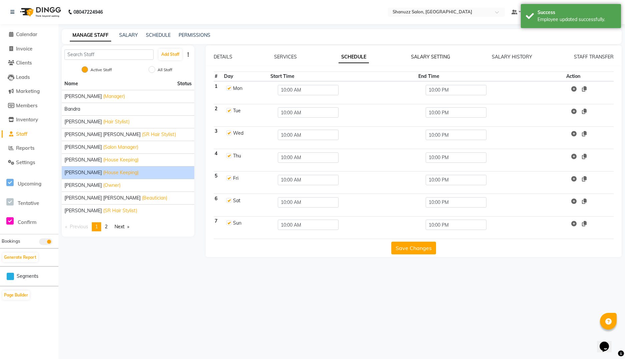
click at [421, 56] on link "SALARY SETTING" at bounding box center [430, 57] width 39 height 6
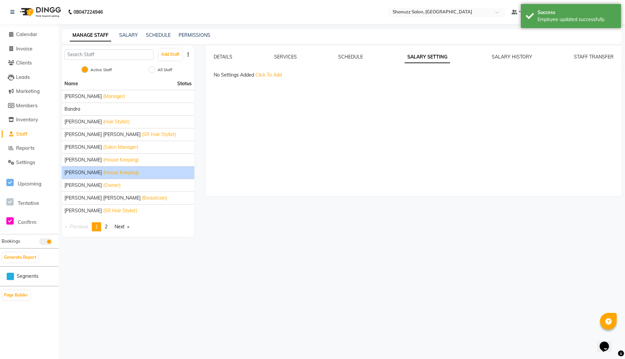
click at [263, 76] on span "Click To Add" at bounding box center [268, 75] width 26 height 6
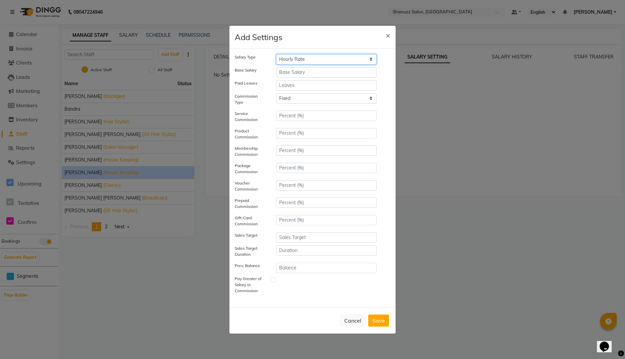
click at [318, 58] on select "Hourly Rate Bi-Weekly Twice Monthly Monthly Yearly" at bounding box center [326, 59] width 101 height 10
click at [276, 54] on select "Hourly Rate Bi-Weekly Twice Monthly Monthly Yearly" at bounding box center [326, 59] width 101 height 10
click at [380, 323] on button "Save" at bounding box center [378, 320] width 21 height 12
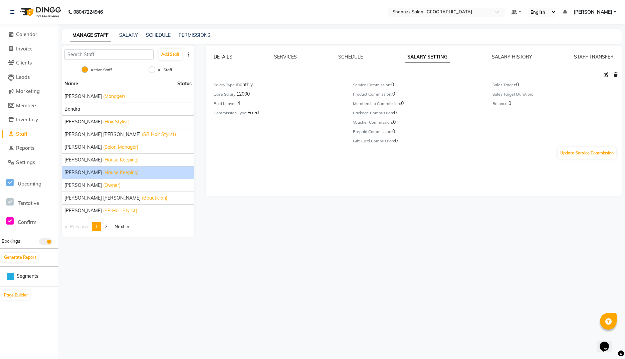
click at [231, 57] on link "DETAILS" at bounding box center [223, 57] width 19 height 6
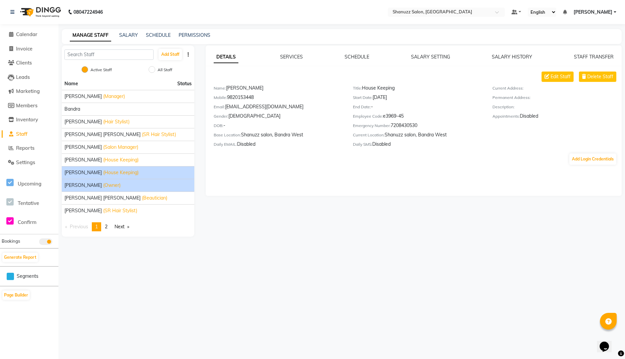
click at [97, 185] on span "Mohhamed Afsar" at bounding box center [82, 185] width 37 height 7
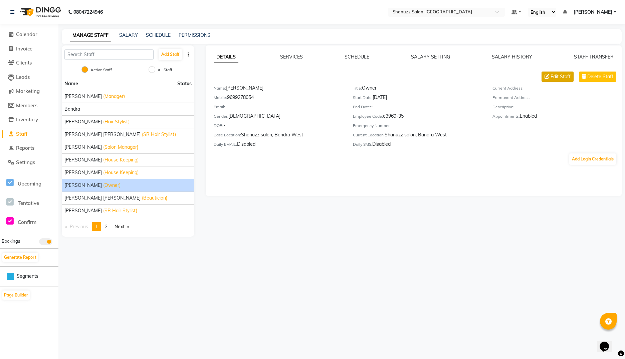
click at [551, 75] on button "Edit Staff" at bounding box center [558, 76] width 32 height 10
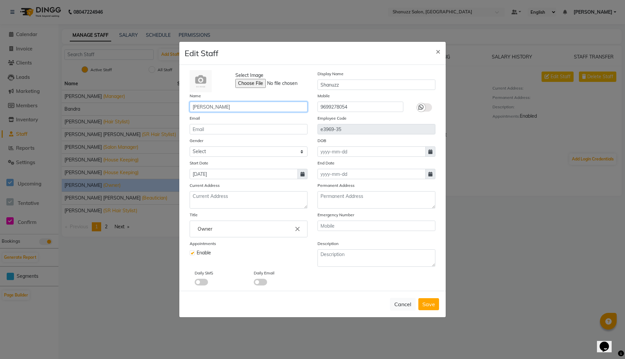
click at [259, 107] on input "Mohhamed Afsar" at bounding box center [249, 107] width 118 height 10
click at [245, 127] on input "email" at bounding box center [249, 129] width 118 height 10
paste input "sanuansari2013@gmail.com"
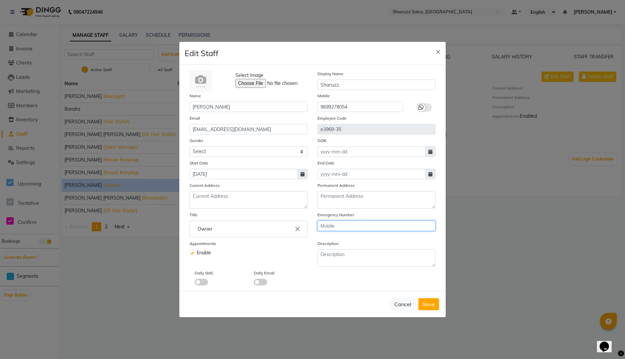
click at [330, 226] on input "text" at bounding box center [377, 225] width 118 height 10
paste input "9930035762"
click at [263, 283] on span at bounding box center [260, 282] width 13 height 7
click at [254, 283] on input "checkbox" at bounding box center [254, 283] width 0 height 0
click at [427, 305] on span "Save" at bounding box center [428, 304] width 13 height 7
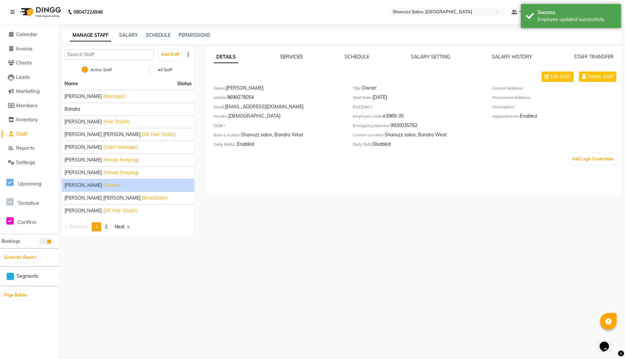
click at [295, 57] on link "SERVICES" at bounding box center [291, 57] width 23 height 6
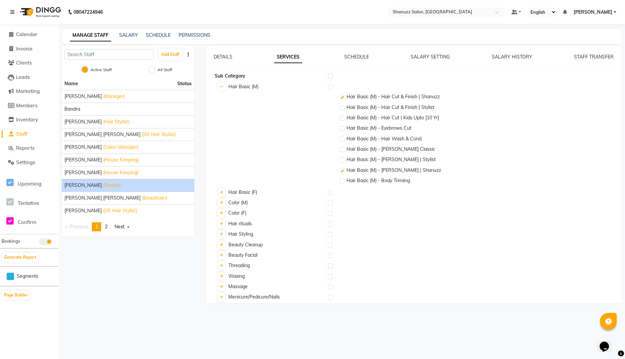
click at [342, 119] on label at bounding box center [342, 118] width 5 height 5
click at [342, 119] on input "checkbox" at bounding box center [342, 118] width 4 height 4
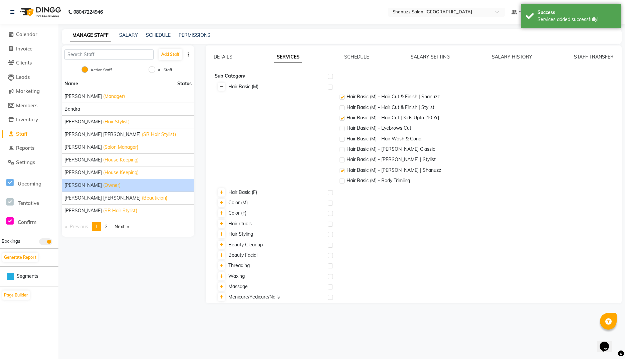
click at [222, 87] on icon at bounding box center [222, 87] width 4 height 4
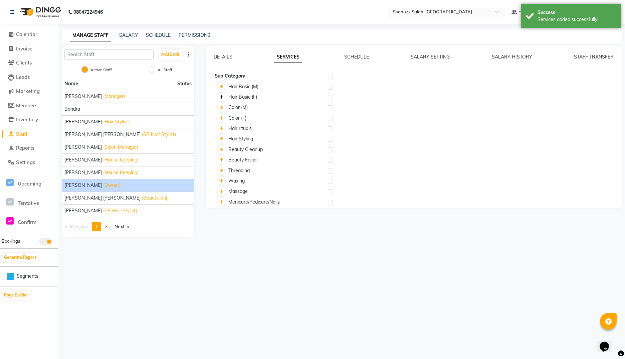
click at [222, 96] on icon at bounding box center [222, 97] width 4 height 4
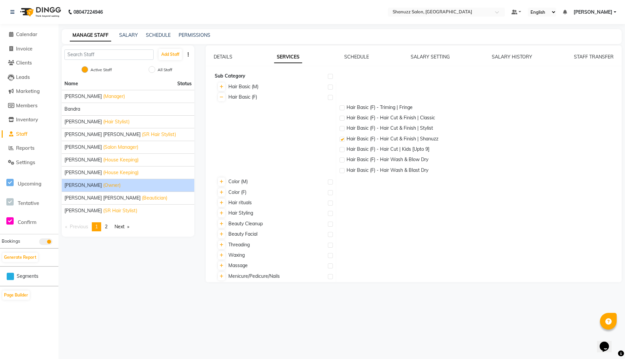
click at [343, 151] on label at bounding box center [342, 149] width 5 height 5
click at [343, 151] on input "checkbox" at bounding box center [342, 150] width 4 height 4
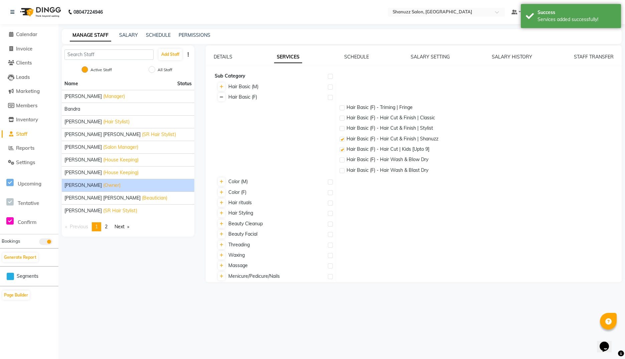
click at [223, 98] on icon at bounding box center [222, 97] width 4 height 4
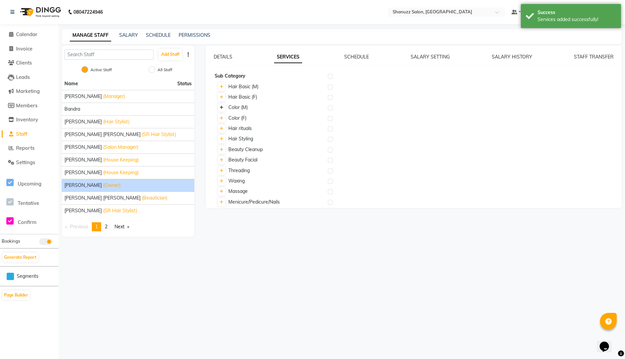
click at [220, 106] on icon at bounding box center [222, 108] width 4 height 4
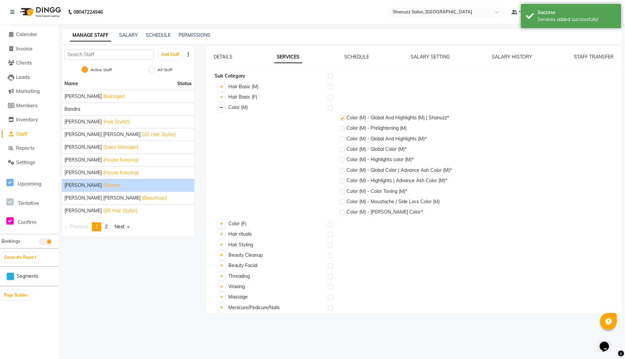
click at [220, 106] on icon at bounding box center [222, 108] width 4 height 4
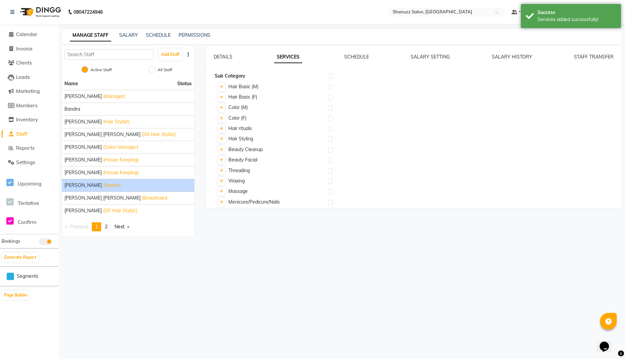
click at [330, 108] on label at bounding box center [330, 107] width 5 height 5
click at [330, 108] on input "checkbox" at bounding box center [330, 108] width 4 height 4
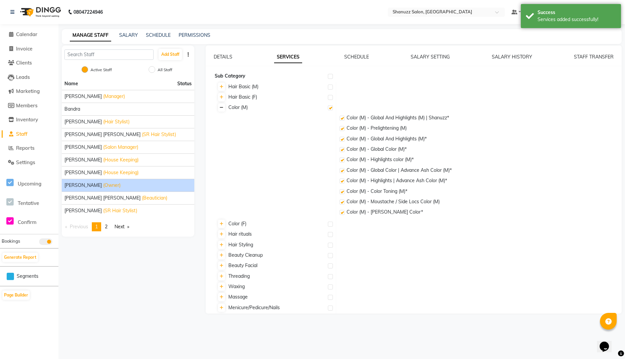
click at [222, 109] on icon at bounding box center [222, 108] width 4 height 4
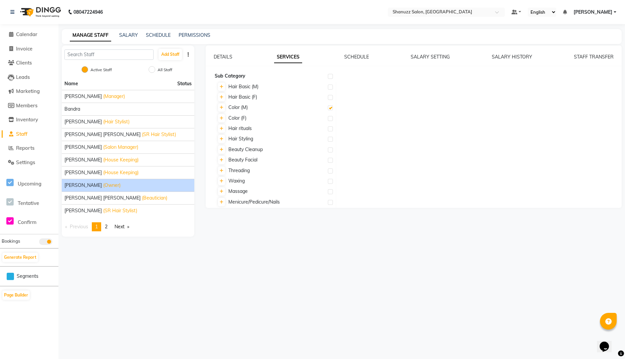
click at [331, 117] on label at bounding box center [330, 118] width 5 height 5
click at [331, 117] on input "checkbox" at bounding box center [330, 119] width 4 height 4
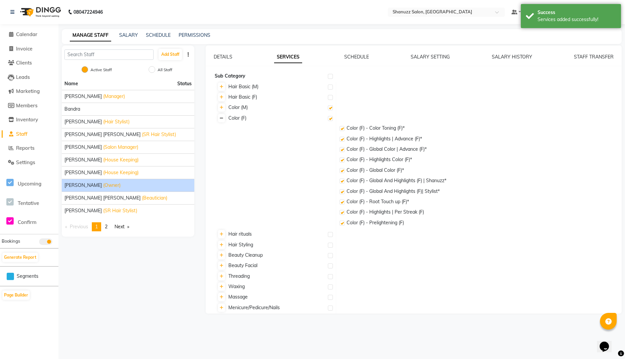
click at [222, 118] on icon at bounding box center [222, 118] width 4 height 4
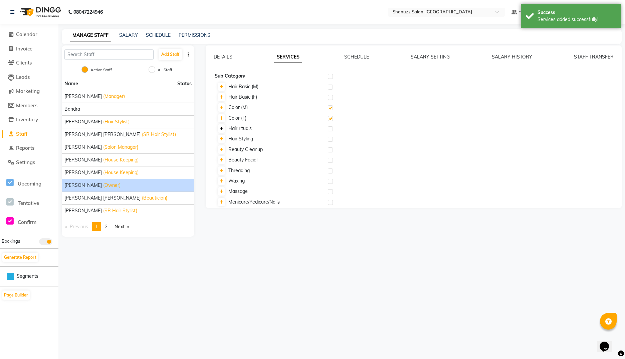
click at [221, 129] on icon at bounding box center [222, 129] width 4 height 4
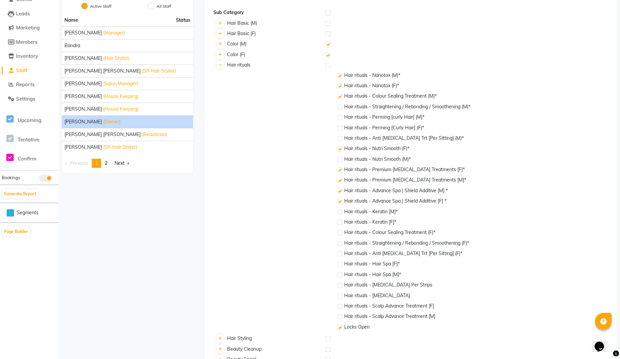
scroll to position [65, 0]
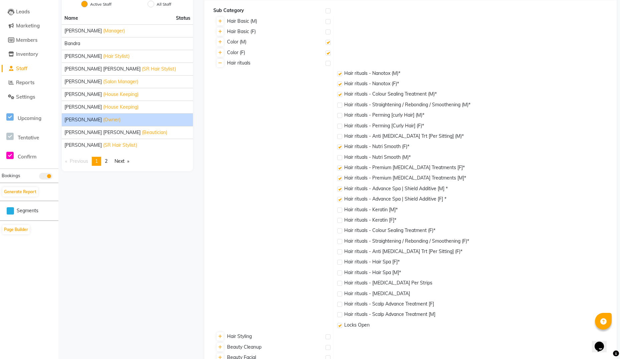
click at [330, 62] on label at bounding box center [328, 63] width 5 height 5
click at [330, 62] on input "checkbox" at bounding box center [328, 63] width 4 height 4
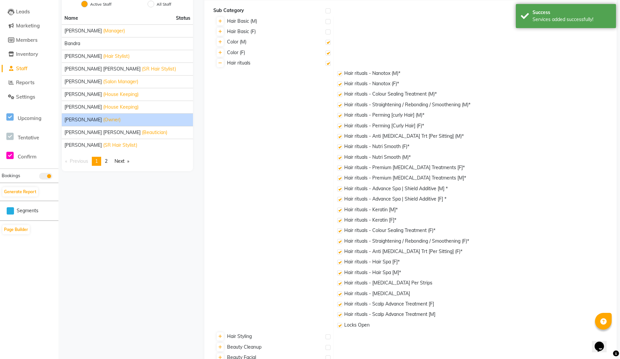
click at [330, 62] on label at bounding box center [328, 63] width 5 height 5
click at [330, 62] on input "checkbox" at bounding box center [328, 63] width 4 height 4
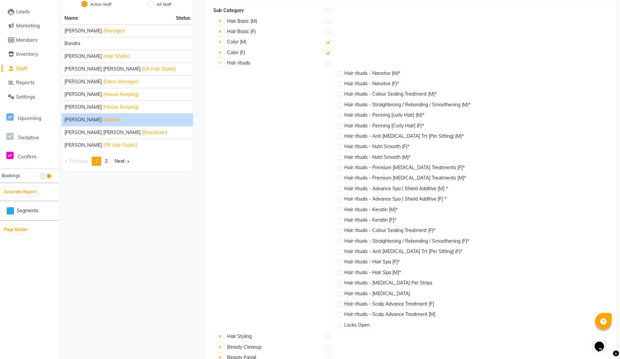
click at [341, 325] on label at bounding box center [339, 325] width 5 height 5
click at [341, 325] on input "checkbox" at bounding box center [339, 325] width 4 height 4
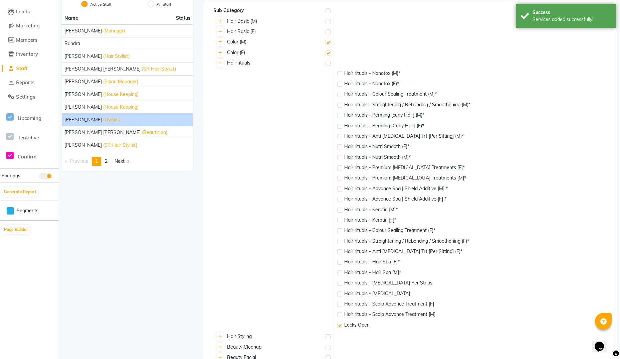
click at [341, 294] on label at bounding box center [339, 293] width 5 height 5
click at [341, 294] on input "checkbox" at bounding box center [339, 294] width 4 height 4
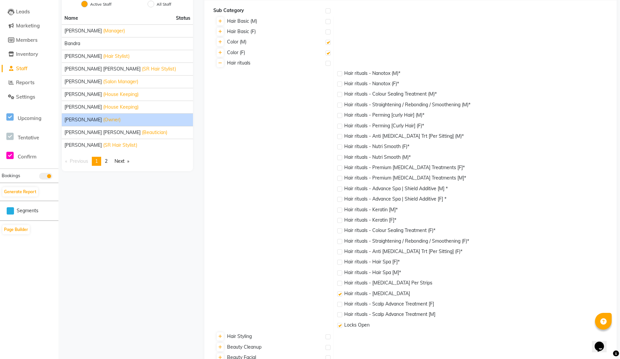
click at [339, 94] on label at bounding box center [339, 94] width 5 height 5
click at [339, 94] on input "checkbox" at bounding box center [339, 95] width 4 height 4
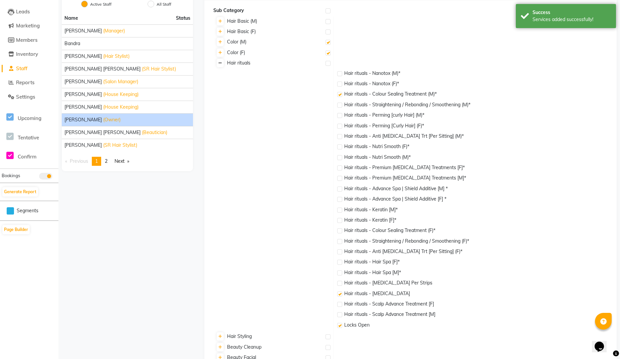
click at [221, 63] on icon at bounding box center [220, 63] width 4 height 4
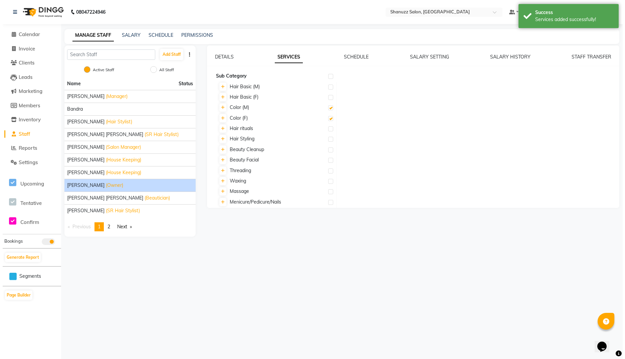
scroll to position [0, 0]
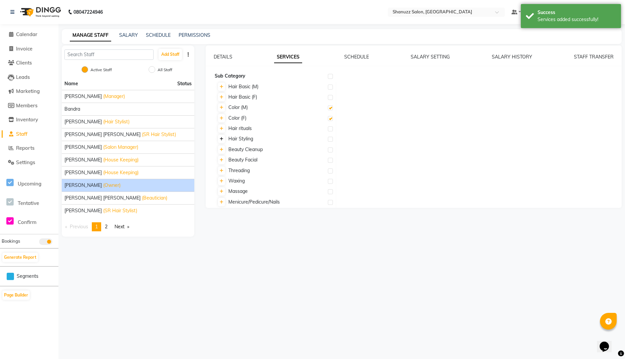
click at [220, 140] on icon at bounding box center [222, 139] width 4 height 4
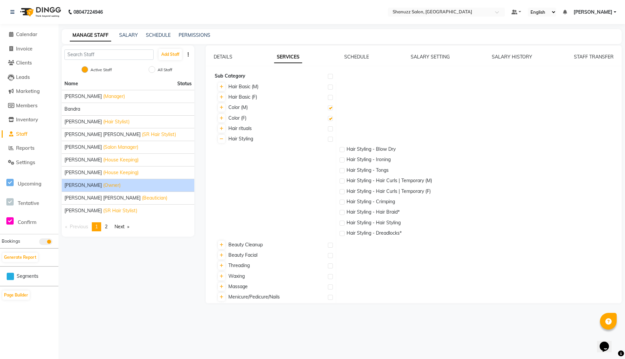
click at [342, 231] on label at bounding box center [342, 233] width 5 height 5
click at [342, 231] on input "checkbox" at bounding box center [342, 233] width 4 height 4
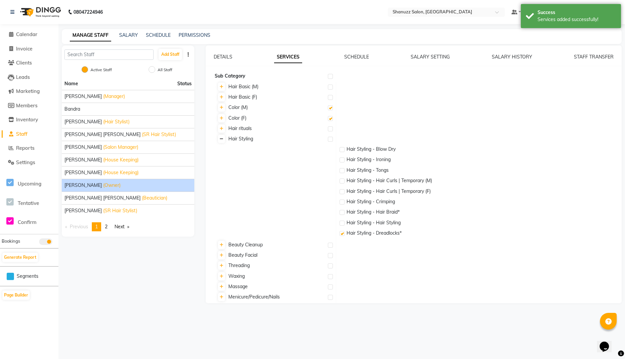
click at [220, 138] on icon at bounding box center [222, 139] width 4 height 4
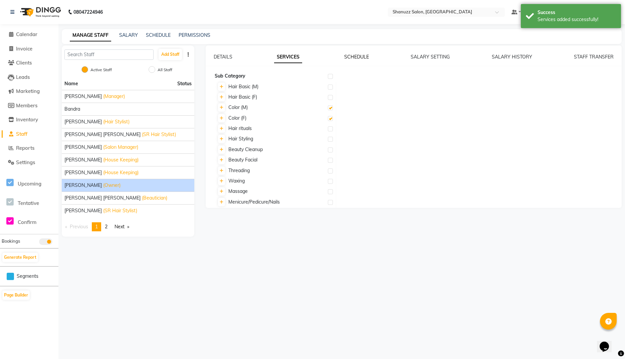
click at [360, 58] on link "SCHEDULE" at bounding box center [356, 57] width 25 height 6
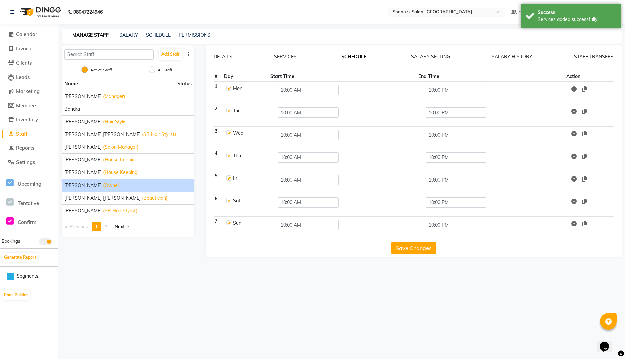
click at [427, 53] on div "DETAILS SERVICES SCHEDULE SALARY SETTING SALARY HISTORY STAFF TRANSFER # Day St…" at bounding box center [414, 150] width 416 height 211
click at [432, 56] on link "SALARY SETTING" at bounding box center [430, 57] width 39 height 6
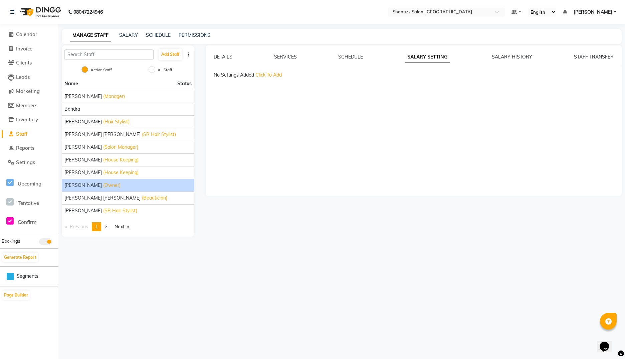
click at [277, 72] on span "Click To Add" at bounding box center [268, 75] width 26 height 6
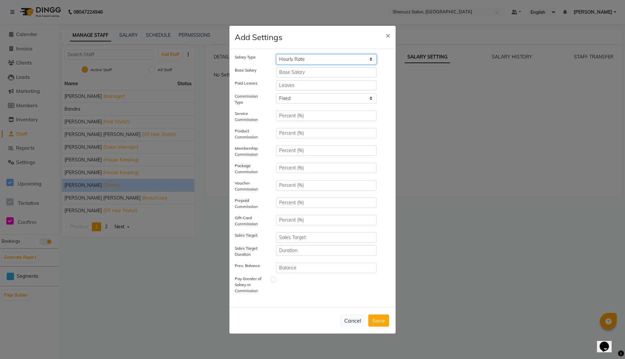
click at [298, 60] on select "Hourly Rate Bi-Weekly Twice Monthly Monthly Yearly" at bounding box center [326, 59] width 101 height 10
click at [276, 54] on select "Hourly Rate Bi-Weekly Twice Monthly Monthly Yearly" at bounding box center [326, 59] width 101 height 10
click at [276, 104] on select "Tiered Fixed" at bounding box center [326, 98] width 101 height 10
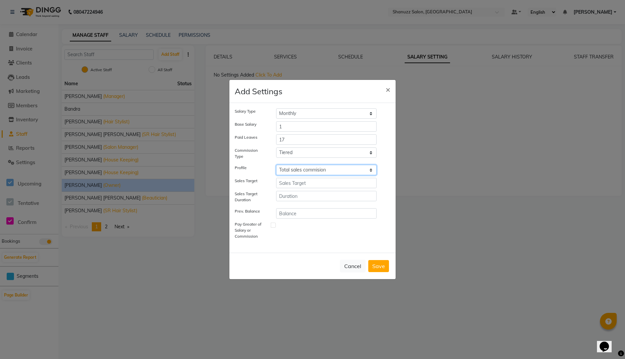
click at [276, 165] on select "Select Salary multiplier Total sales commision" at bounding box center [326, 170] width 101 height 10
click at [374, 263] on button "Save" at bounding box center [378, 266] width 21 height 12
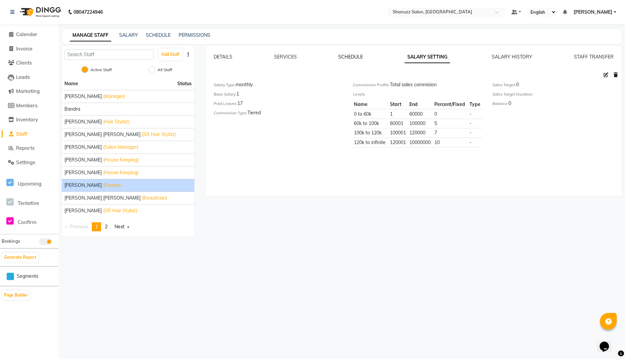
click at [350, 59] on link "SCHEDULE" at bounding box center [350, 57] width 25 height 6
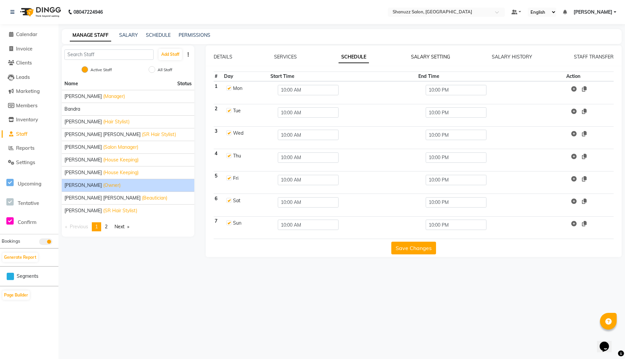
click at [416, 56] on link "SALARY SETTING" at bounding box center [430, 57] width 39 height 6
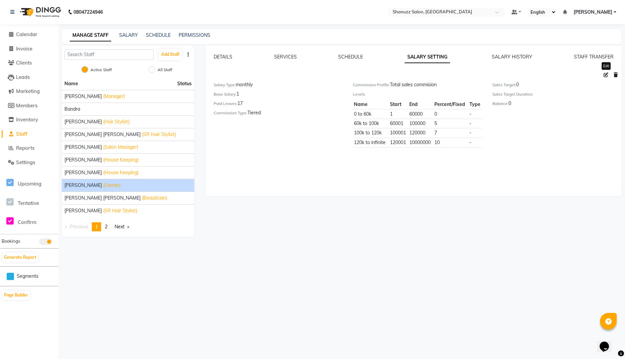
click at [604, 72] on icon at bounding box center [606, 74] width 5 height 5
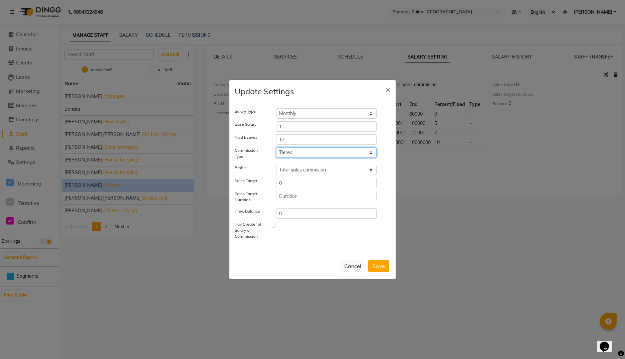
click at [312, 154] on select "Tiered Fixed" at bounding box center [326, 152] width 101 height 10
click at [276, 147] on select "Tiered Fixed" at bounding box center [326, 152] width 101 height 10
click at [276, 165] on select "Select Salary multiplier Flat commission Total sales commision" at bounding box center [326, 170] width 101 height 10
click at [379, 267] on button "Save" at bounding box center [378, 266] width 21 height 12
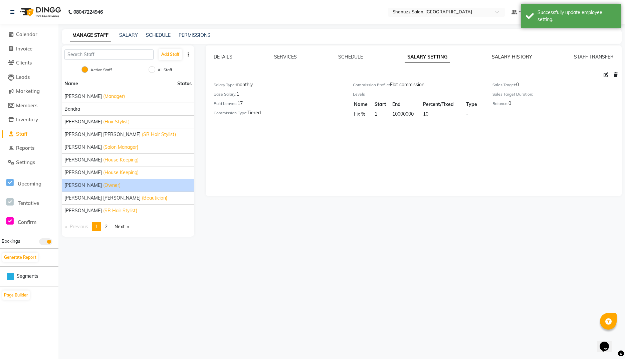
click at [510, 58] on link "SALARY HISTORY" at bounding box center [512, 57] width 40 height 6
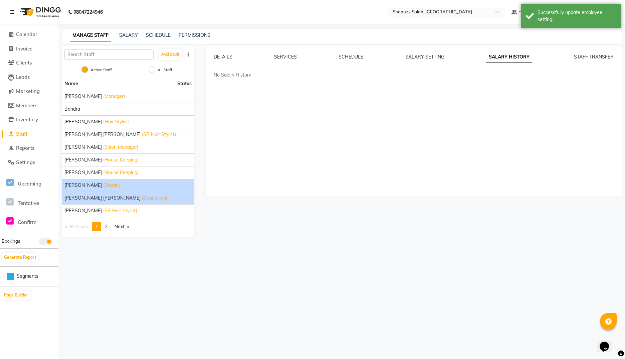
click at [82, 197] on span "Seema Swaminath Jaiswar" at bounding box center [102, 197] width 76 height 7
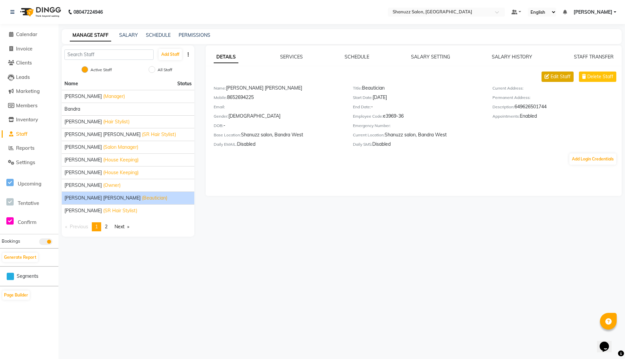
click at [548, 75] on icon at bounding box center [547, 76] width 5 height 5
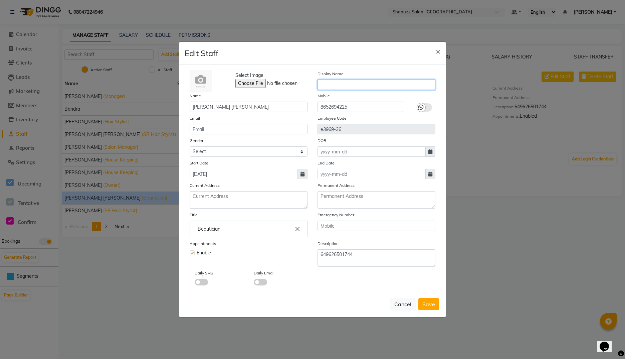
click at [325, 83] on input "text" at bounding box center [377, 84] width 118 height 10
click at [228, 128] on input "email" at bounding box center [249, 129] width 118 height 10
paste input "seemajaiswar42@gmail.com"
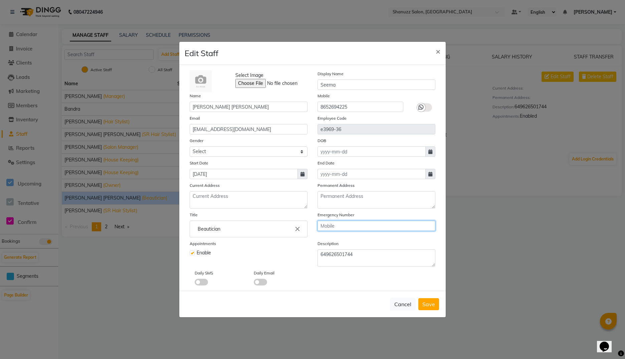
click at [324, 225] on input "text" at bounding box center [377, 225] width 118 height 10
paste input "7738392998"
click at [333, 254] on textarea "649626501744" at bounding box center [377, 257] width 118 height 17
click at [258, 282] on span at bounding box center [260, 282] width 13 height 7
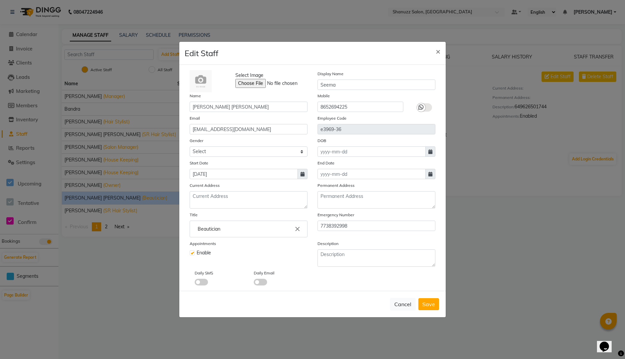
click at [254, 283] on input "checkbox" at bounding box center [254, 283] width 0 height 0
click at [427, 305] on span "Save" at bounding box center [428, 304] width 13 height 7
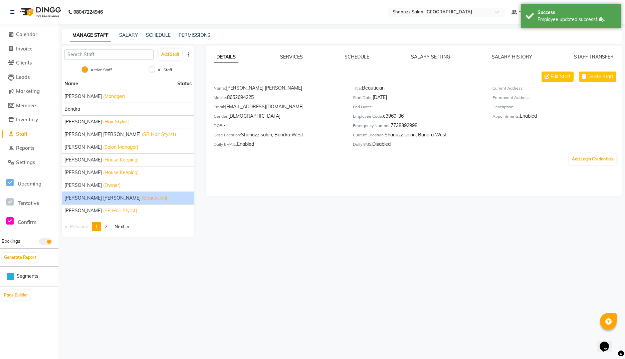
click at [291, 58] on link "SERVICES" at bounding box center [291, 57] width 23 height 6
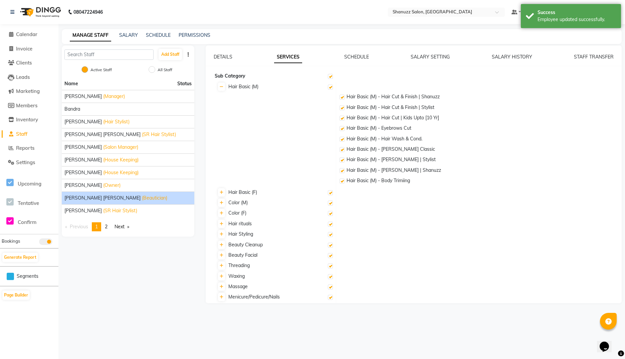
click at [332, 76] on label at bounding box center [330, 76] width 5 height 5
click at [332, 76] on input "checkbox" at bounding box center [330, 76] width 4 height 4
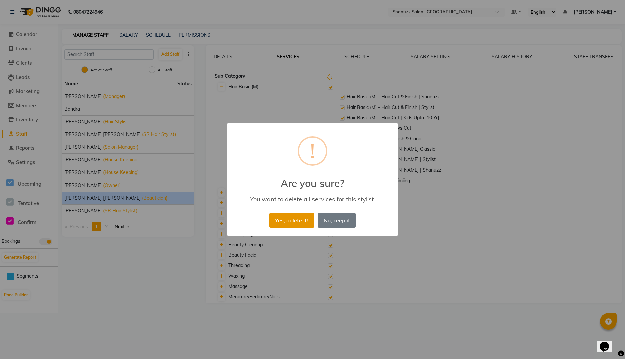
click at [293, 219] on button "Yes, delete it!" at bounding box center [291, 220] width 45 height 15
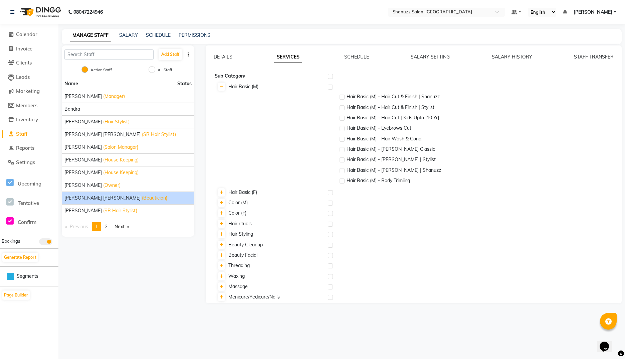
click at [343, 128] on label at bounding box center [342, 128] width 5 height 5
click at [343, 128] on input "checkbox" at bounding box center [342, 129] width 4 height 4
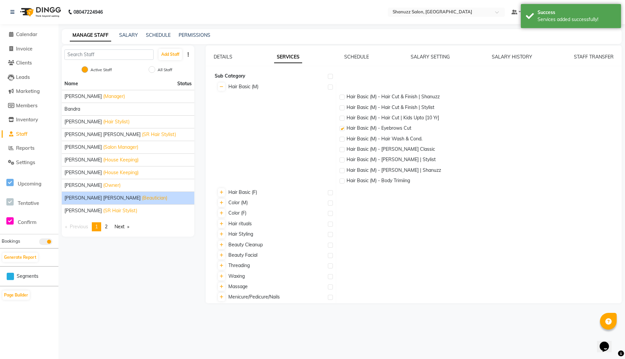
click at [342, 138] on label at bounding box center [342, 139] width 5 height 5
click at [342, 138] on input "checkbox" at bounding box center [342, 139] width 4 height 4
click at [342, 148] on label at bounding box center [342, 149] width 5 height 5
click at [342, 148] on input "checkbox" at bounding box center [342, 150] width 4 height 4
click at [342, 148] on label at bounding box center [342, 149] width 5 height 5
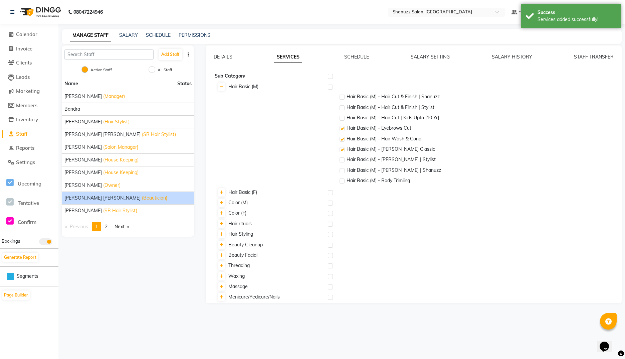
click at [342, 148] on input "checkbox" at bounding box center [342, 150] width 4 height 4
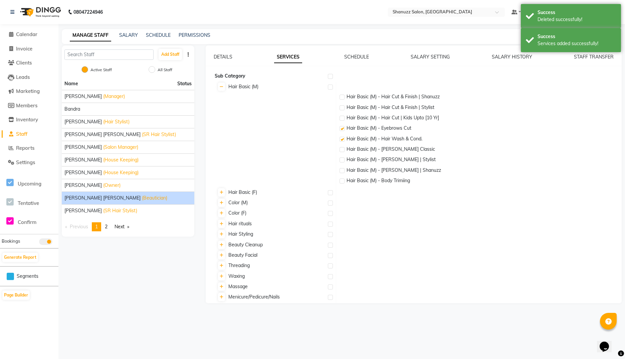
click at [343, 180] on label at bounding box center [342, 180] width 5 height 5
click at [343, 180] on input "checkbox" at bounding box center [342, 181] width 4 height 4
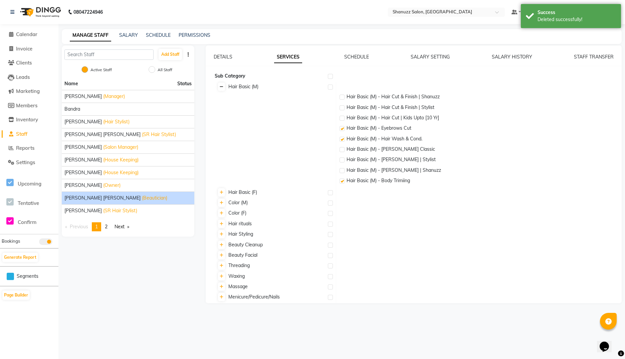
click at [220, 88] on icon at bounding box center [222, 87] width 4 height 4
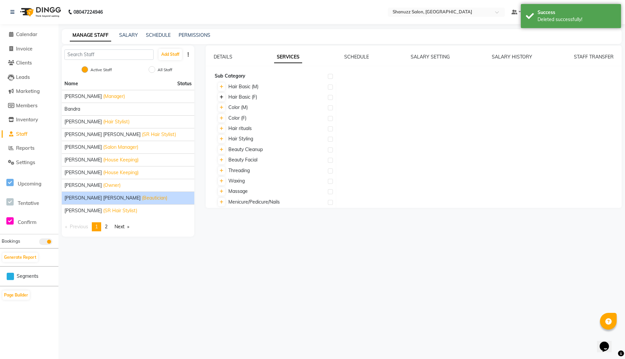
click at [221, 98] on icon at bounding box center [222, 97] width 4 height 4
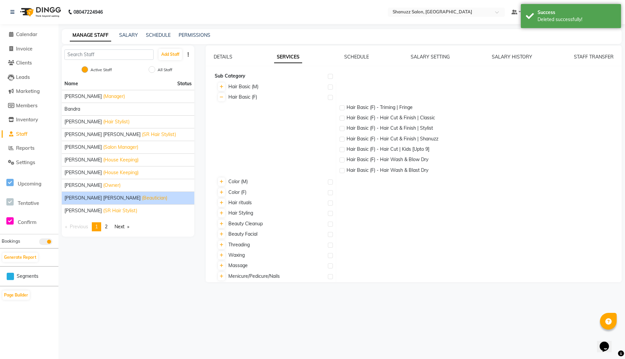
click at [343, 107] on label at bounding box center [342, 107] width 5 height 5
click at [343, 107] on input "checkbox" at bounding box center [342, 108] width 4 height 4
click at [344, 160] on label at bounding box center [342, 159] width 5 height 5
click at [344, 160] on input "checkbox" at bounding box center [342, 160] width 4 height 4
click at [343, 170] on label at bounding box center [342, 170] width 5 height 5
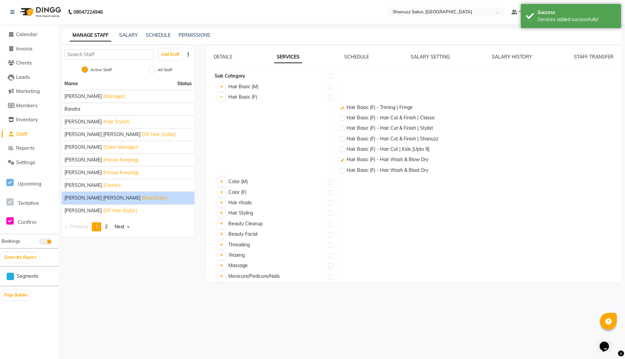
click at [343, 170] on input "checkbox" at bounding box center [342, 171] width 4 height 4
click at [222, 97] on icon at bounding box center [222, 97] width 4 height 4
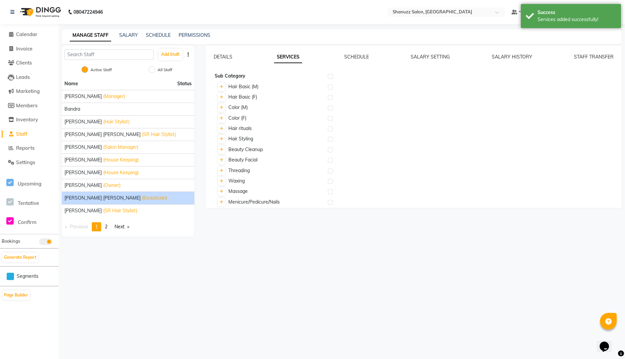
click at [330, 108] on label at bounding box center [330, 107] width 5 height 5
click at [330, 108] on input "checkbox" at bounding box center [330, 108] width 4 height 4
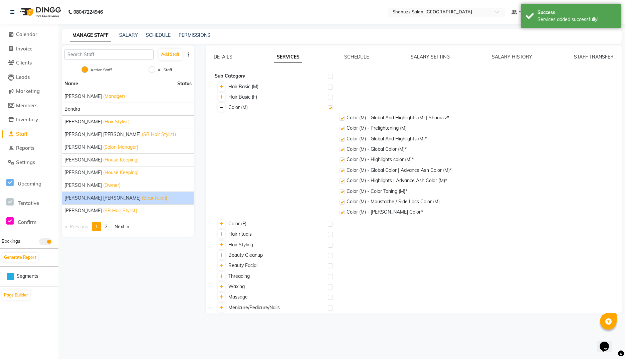
click at [223, 107] on icon at bounding box center [222, 108] width 4 height 4
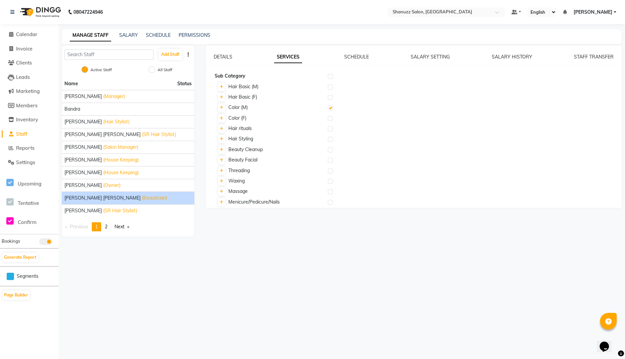
click at [330, 117] on label at bounding box center [330, 118] width 5 height 5
click at [330, 117] on input "checkbox" at bounding box center [330, 119] width 4 height 4
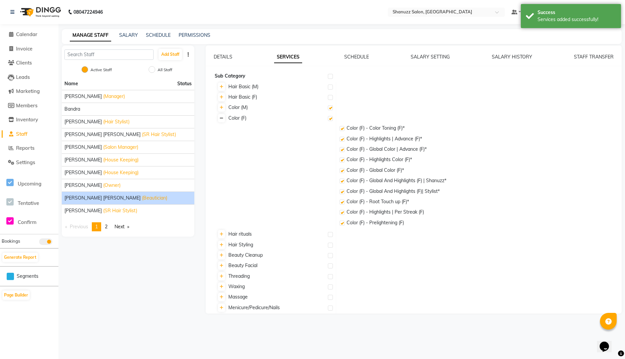
click at [221, 117] on icon at bounding box center [222, 118] width 4 height 4
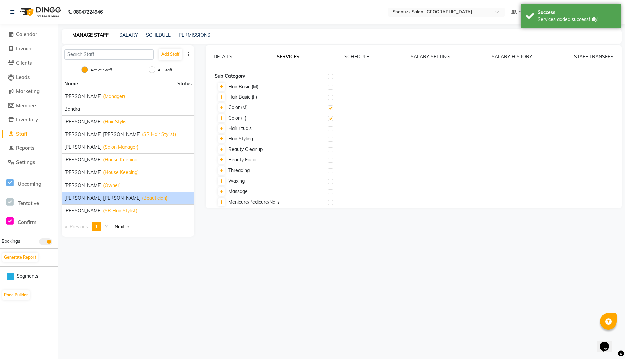
click at [328, 130] on label at bounding box center [330, 128] width 5 height 5
click at [328, 130] on input "checkbox" at bounding box center [330, 129] width 4 height 4
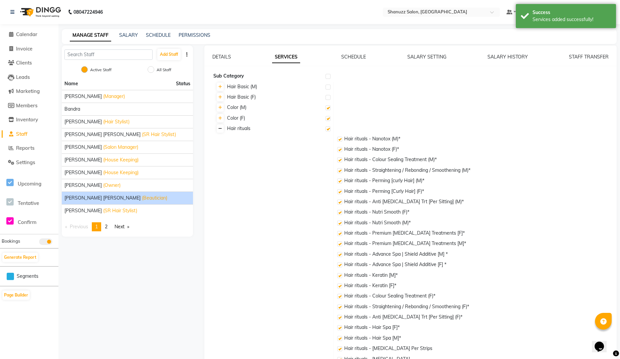
click at [221, 128] on icon at bounding box center [220, 129] width 4 height 4
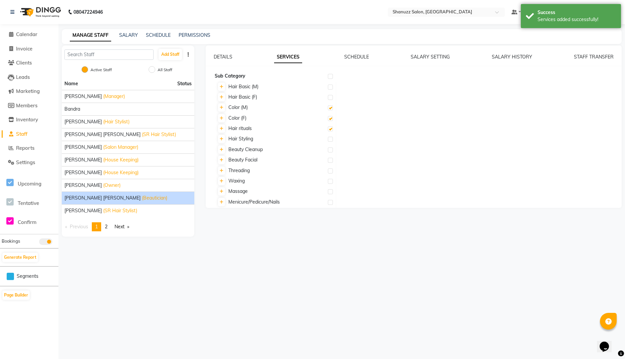
click at [334, 138] on td "Hair Styling" at bounding box center [275, 139] width 123 height 10
click at [330, 139] on label at bounding box center [330, 139] width 5 height 5
click at [330, 139] on input "checkbox" at bounding box center [330, 139] width 4 height 4
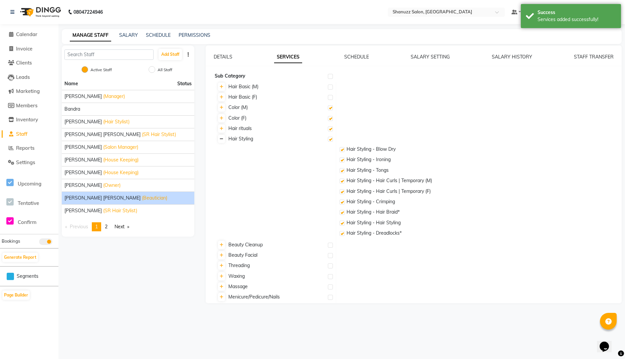
click at [222, 138] on icon at bounding box center [222, 139] width 4 height 4
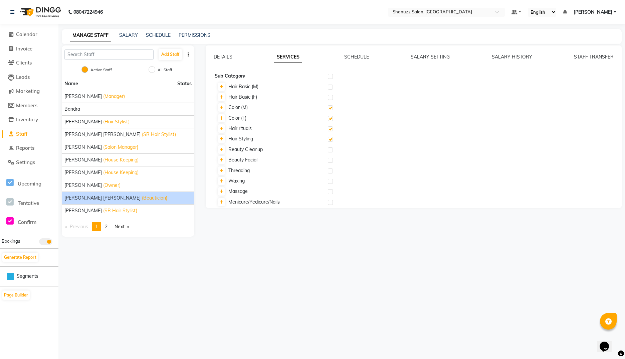
click at [328, 204] on label at bounding box center [330, 202] width 5 height 5
click at [328, 204] on input "checkbox" at bounding box center [330, 202] width 4 height 4
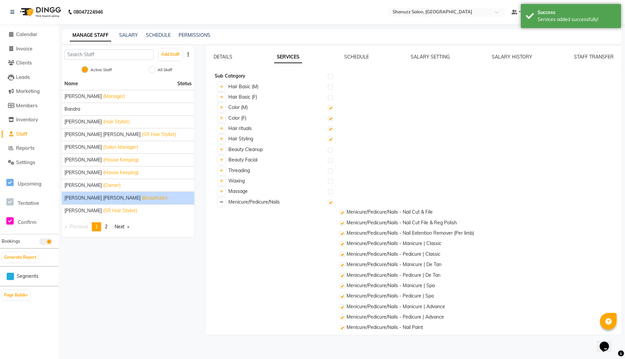
click at [223, 203] on link at bounding box center [221, 202] width 7 height 8
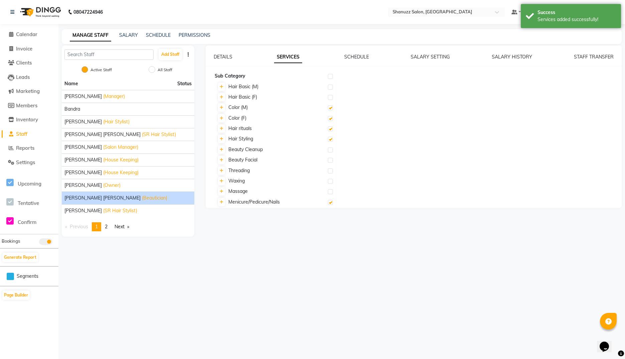
click at [332, 193] on label at bounding box center [330, 191] width 5 height 5
click at [332, 193] on input "checkbox" at bounding box center [330, 192] width 4 height 4
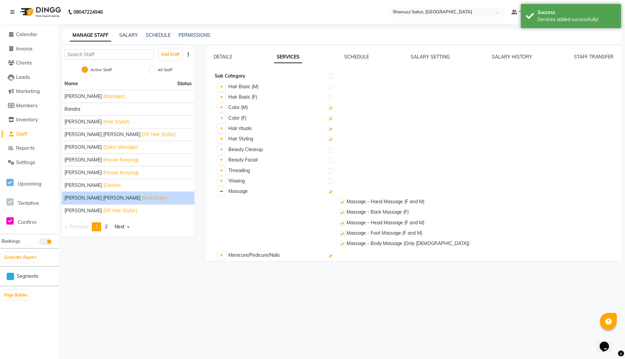
click at [224, 190] on link at bounding box center [221, 191] width 7 height 8
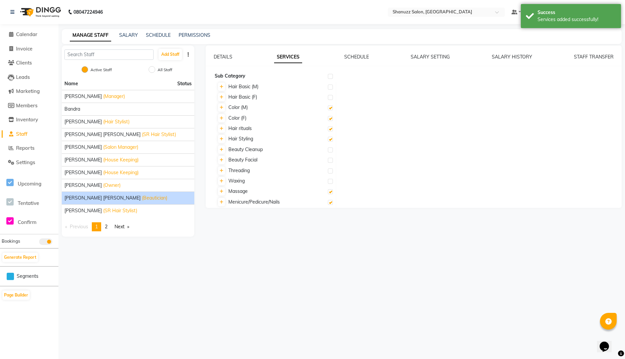
click at [329, 182] on label at bounding box center [330, 181] width 5 height 5
click at [329, 182] on input "checkbox" at bounding box center [330, 181] width 4 height 4
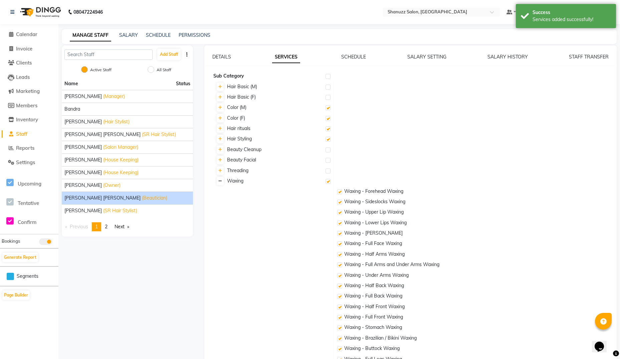
click at [218, 182] on icon at bounding box center [220, 181] width 4 height 4
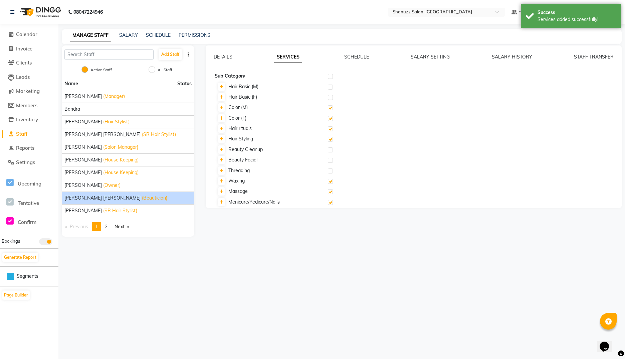
drag, startPoint x: 332, startPoint y: 172, endPoint x: 328, endPoint y: 171, distance: 3.8
click at [328, 171] on label at bounding box center [330, 170] width 5 height 5
click at [328, 171] on input "checkbox" at bounding box center [330, 171] width 4 height 4
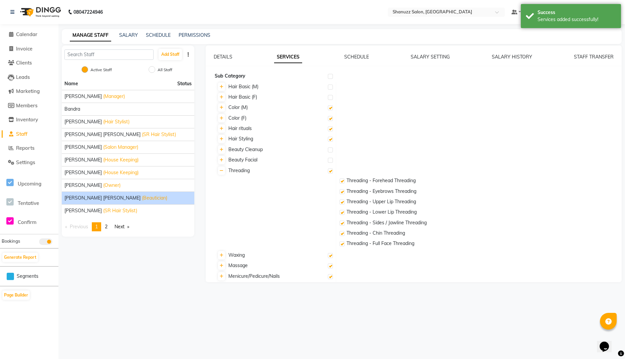
click at [328, 171] on label at bounding box center [330, 170] width 5 height 5
click at [328, 171] on input "checkbox" at bounding box center [330, 171] width 4 height 4
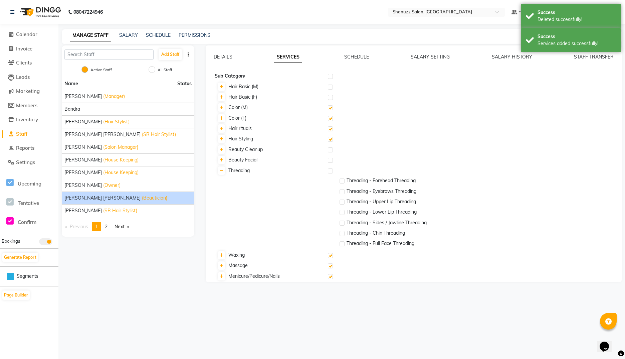
click at [328, 171] on label at bounding box center [330, 170] width 5 height 5
click at [328, 171] on input "checkbox" at bounding box center [330, 171] width 4 height 4
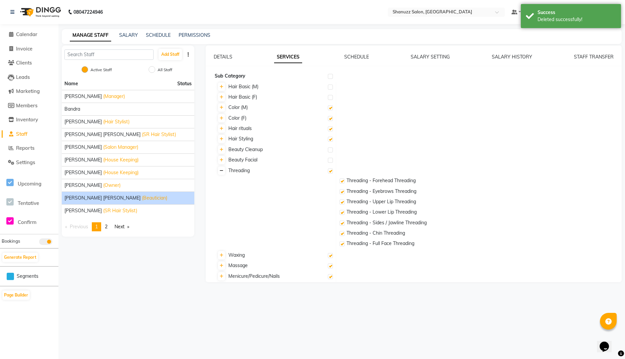
click at [218, 171] on link at bounding box center [221, 170] width 7 height 8
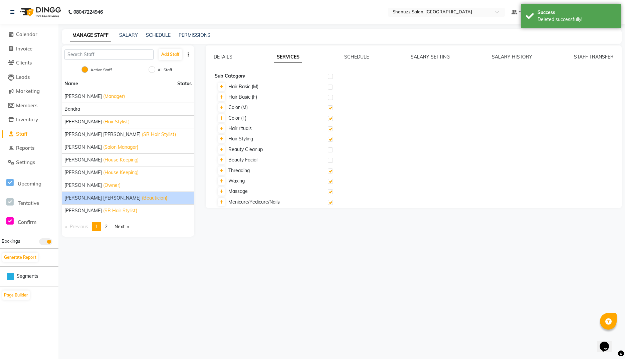
click at [331, 162] on label at bounding box center [330, 160] width 5 height 5
click at [331, 162] on input "checkbox" at bounding box center [330, 160] width 4 height 4
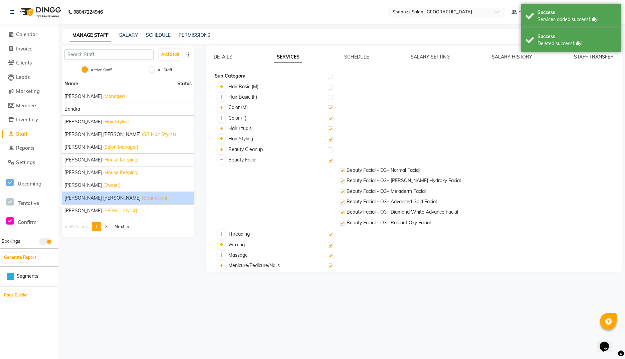
click at [221, 161] on icon at bounding box center [222, 160] width 4 height 4
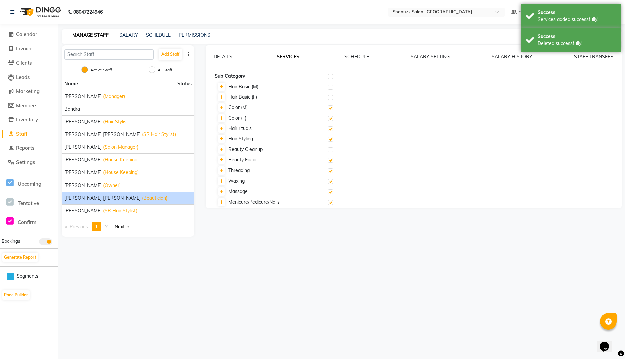
click at [331, 150] on label at bounding box center [330, 149] width 5 height 5
click at [331, 150] on input "checkbox" at bounding box center [330, 150] width 4 height 4
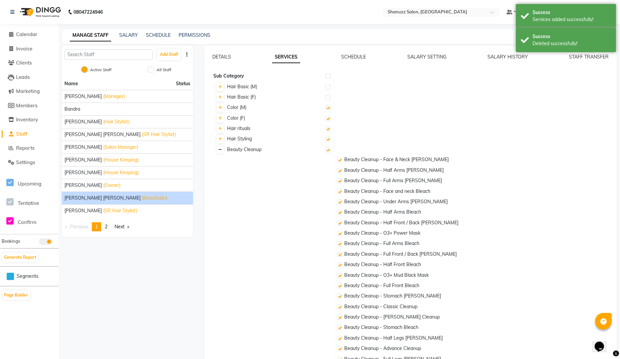
click at [222, 148] on link at bounding box center [220, 149] width 7 height 8
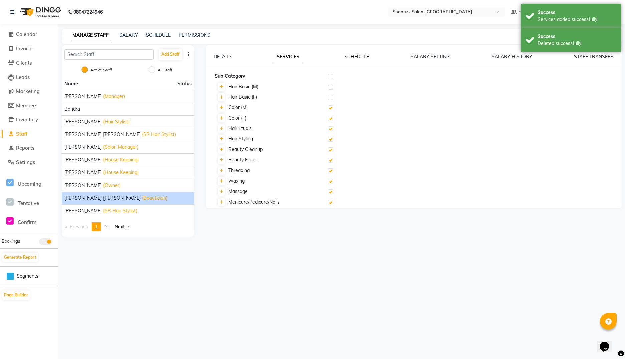
click at [359, 56] on link "SCHEDULE" at bounding box center [356, 57] width 25 height 6
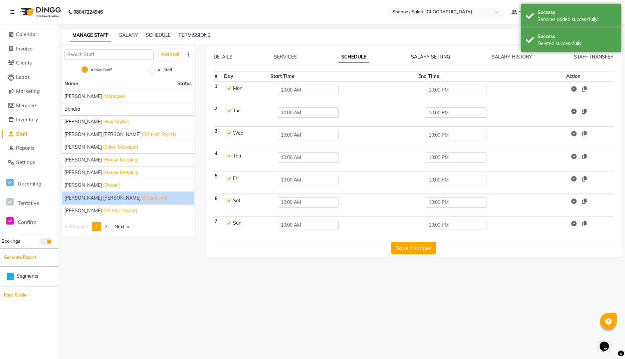
click at [429, 56] on link "SALARY SETTING" at bounding box center [430, 57] width 39 height 6
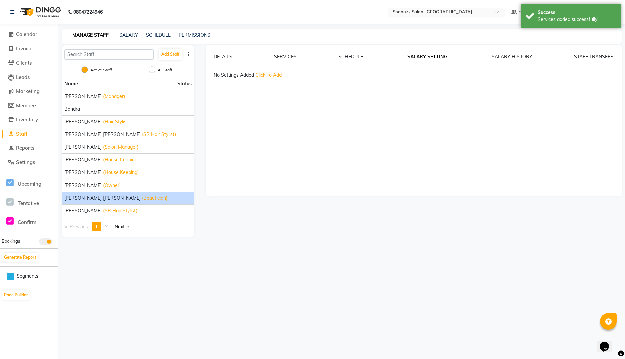
click at [270, 74] on span "Click To Add" at bounding box center [268, 75] width 26 height 6
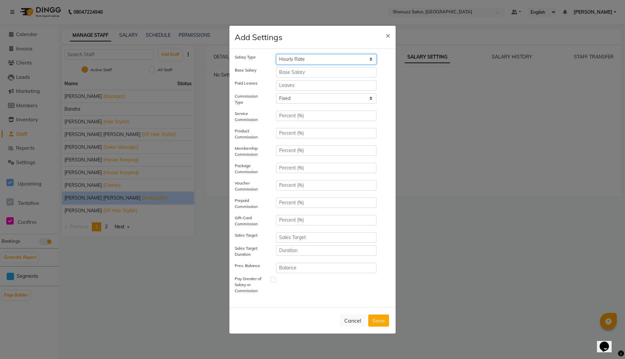
click at [320, 57] on select "Hourly Rate Bi-Weekly Twice Monthly Monthly Yearly" at bounding box center [326, 59] width 101 height 10
click at [276, 54] on select "Hourly Rate Bi-Weekly Twice Monthly Monthly Yearly" at bounding box center [326, 59] width 101 height 10
click at [276, 104] on select "Tiered Fixed" at bounding box center [326, 98] width 101 height 10
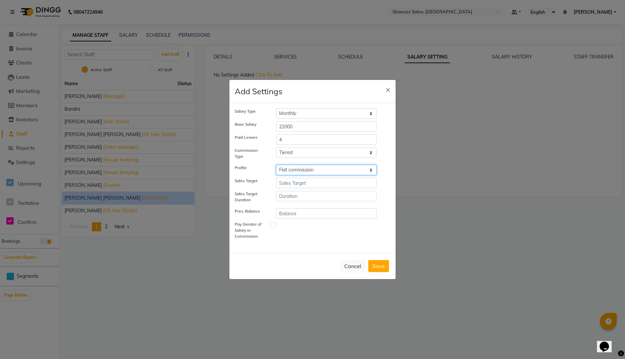
click at [276, 165] on select "Select Salary multiplier Flat commission Total sales commision" at bounding box center [326, 170] width 101 height 10
click at [382, 267] on button "Save" at bounding box center [378, 266] width 21 height 12
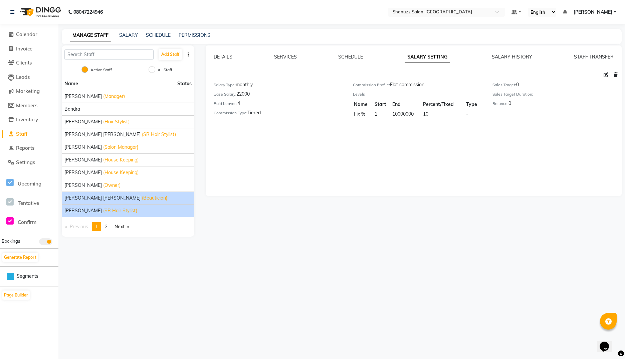
click at [105, 208] on span "(SR Hair Stylist)" at bounding box center [120, 210] width 34 height 7
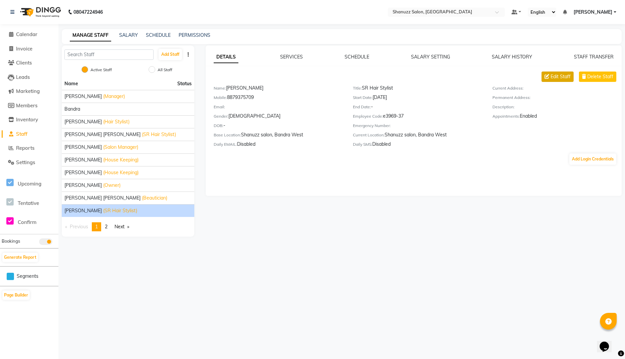
click at [548, 75] on icon at bounding box center [547, 76] width 5 height 5
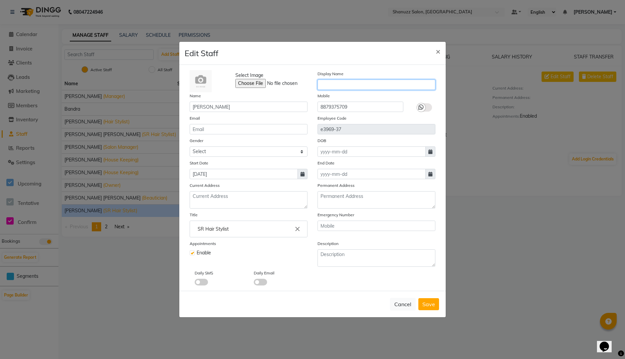
click at [335, 83] on input "text" at bounding box center [377, 84] width 118 height 10
paste input "Alam"
click at [425, 109] on div at bounding box center [421, 107] width 8 height 8
click at [0, 0] on input "checkbox" at bounding box center [0, 0] width 0 height 0
click at [248, 121] on div "Email" at bounding box center [249, 125] width 128 height 20
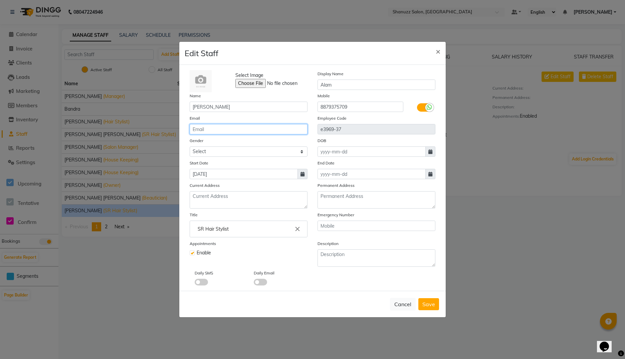
click at [240, 127] on input "email" at bounding box center [249, 129] width 118 height 10
paste input "ansarishanu10@gmail.com"
click at [334, 224] on input "text" at bounding box center [377, 225] width 118 height 10
paste input "8689832121"
click at [261, 283] on span at bounding box center [260, 282] width 13 height 7
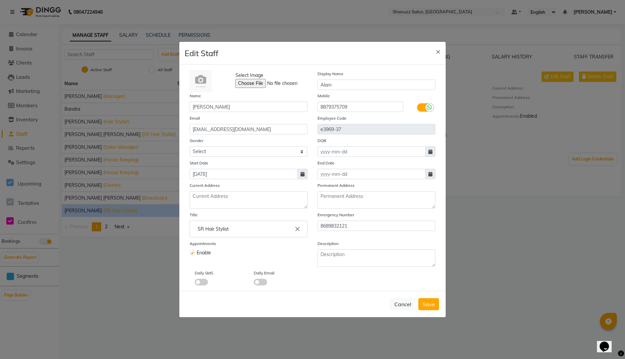
click at [254, 283] on input "checkbox" at bounding box center [254, 283] width 0 height 0
click at [427, 302] on span "Save" at bounding box center [428, 304] width 13 height 7
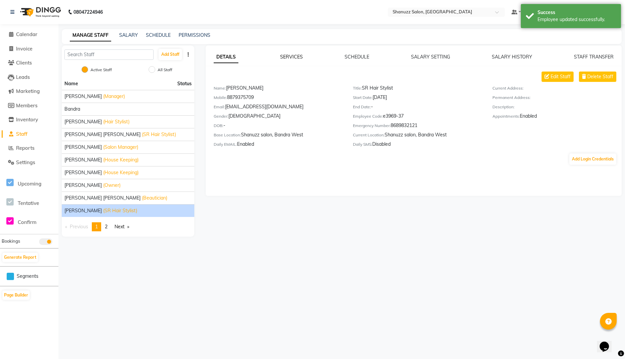
click at [291, 56] on link "SERVICES" at bounding box center [291, 57] width 23 height 6
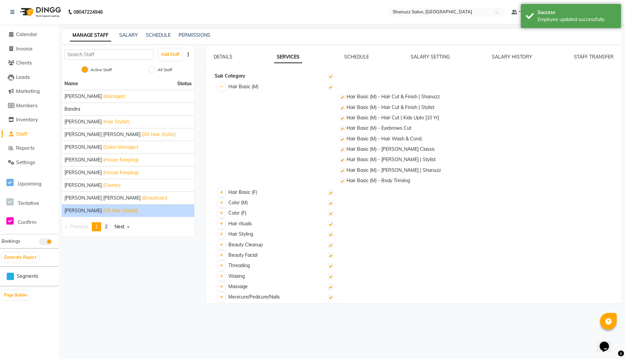
click at [342, 97] on label at bounding box center [342, 97] width 5 height 5
click at [342, 97] on input "checkbox" at bounding box center [342, 97] width 4 height 4
click at [342, 169] on label at bounding box center [342, 170] width 5 height 5
click at [342, 169] on input "checkbox" at bounding box center [342, 171] width 4 height 4
click at [220, 88] on icon at bounding box center [222, 87] width 4 height 4
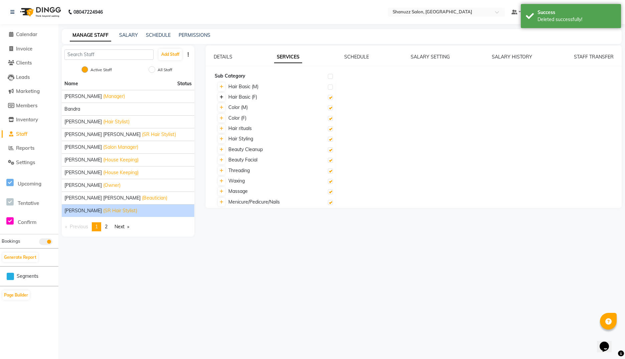
click at [221, 97] on icon at bounding box center [222, 97] width 4 height 4
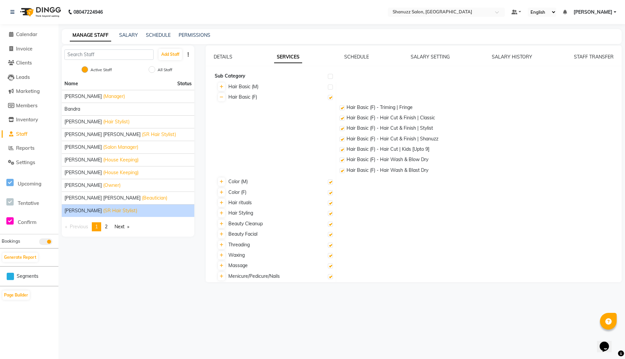
click at [342, 139] on label at bounding box center [342, 139] width 5 height 5
click at [342, 139] on input "checkbox" at bounding box center [342, 139] width 4 height 4
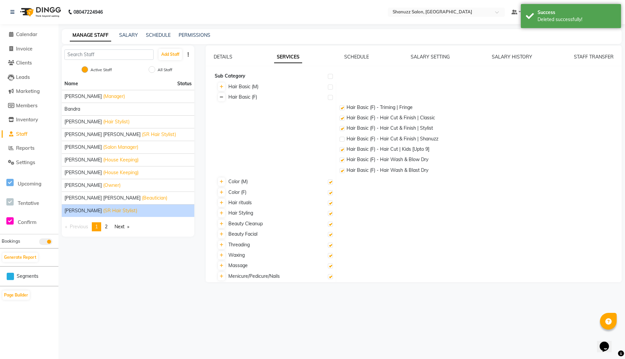
click at [223, 101] on link at bounding box center [221, 97] width 7 height 8
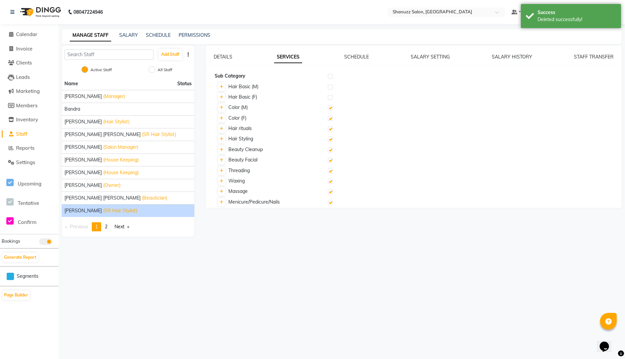
click at [332, 150] on label at bounding box center [330, 149] width 5 height 5
click at [332, 150] on input "checkbox" at bounding box center [330, 150] width 4 height 4
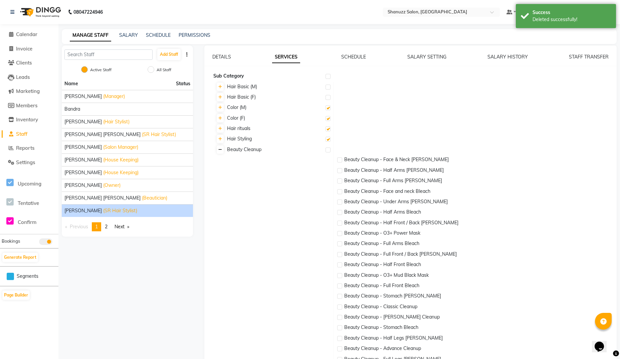
click at [221, 151] on icon at bounding box center [220, 150] width 4 height 4
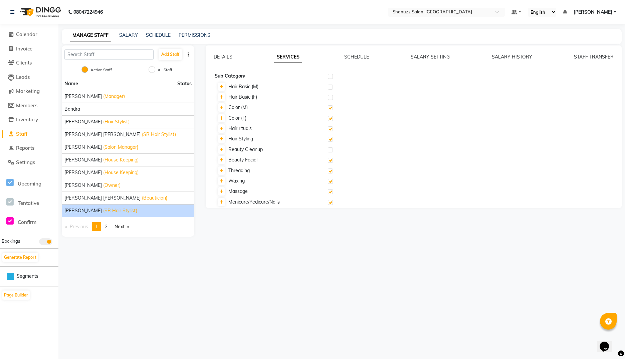
click at [333, 161] on td "Beauty Facial" at bounding box center [275, 160] width 123 height 10
click at [330, 161] on label at bounding box center [330, 160] width 5 height 5
click at [330, 161] on input "checkbox" at bounding box center [330, 160] width 4 height 4
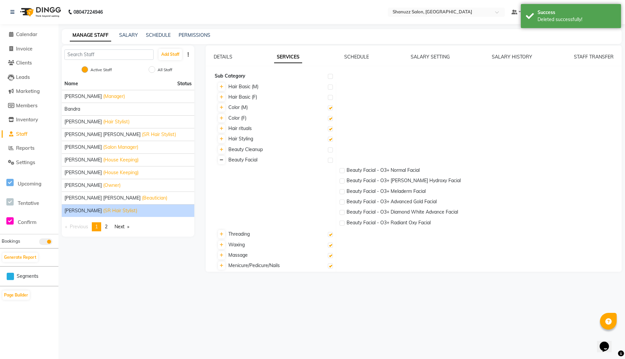
click at [220, 162] on icon at bounding box center [222, 160] width 4 height 4
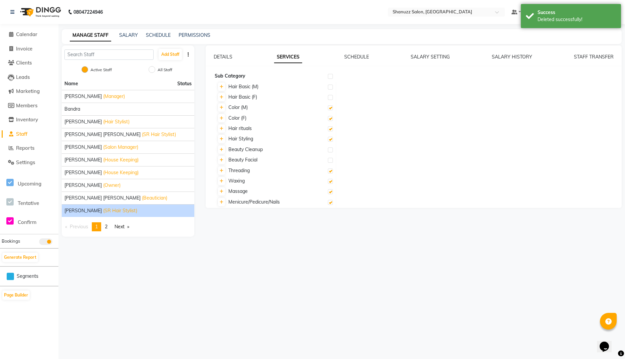
click at [330, 170] on label at bounding box center [330, 170] width 5 height 5
click at [330, 170] on input "checkbox" at bounding box center [330, 171] width 4 height 4
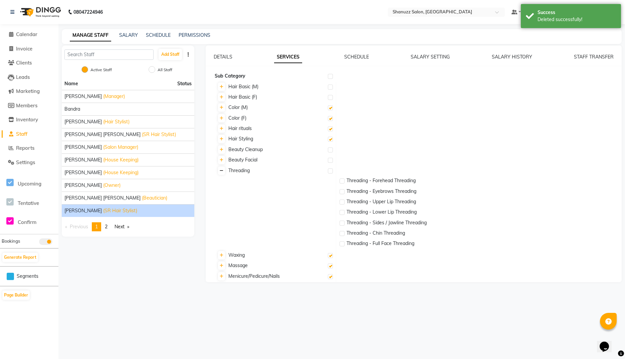
click at [220, 171] on icon at bounding box center [222, 171] width 4 height 4
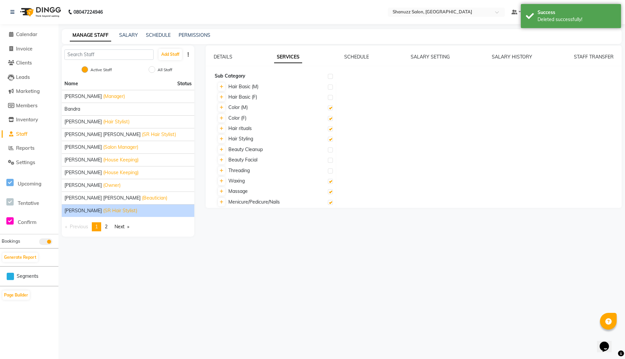
click at [332, 181] on label at bounding box center [330, 181] width 5 height 5
click at [332, 181] on input "checkbox" at bounding box center [330, 181] width 4 height 4
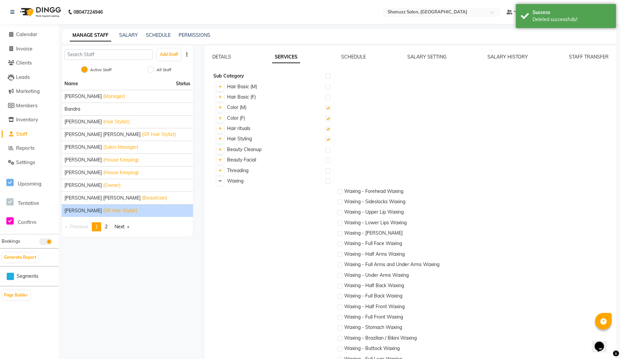
click at [221, 181] on icon at bounding box center [220, 181] width 4 height 4
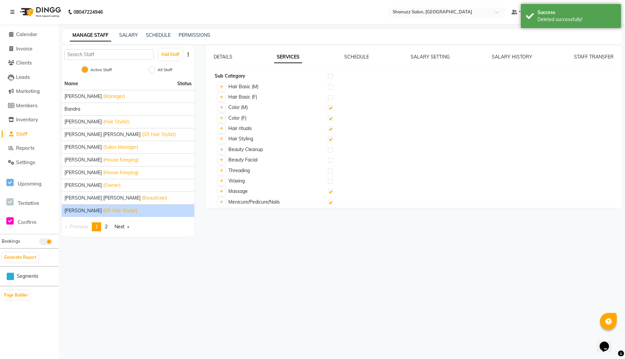
click at [330, 191] on label at bounding box center [330, 191] width 5 height 5
click at [330, 191] on input "checkbox" at bounding box center [330, 192] width 4 height 4
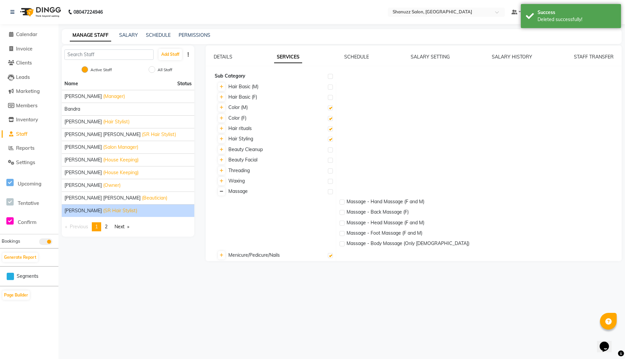
click at [222, 190] on icon at bounding box center [222, 191] width 4 height 4
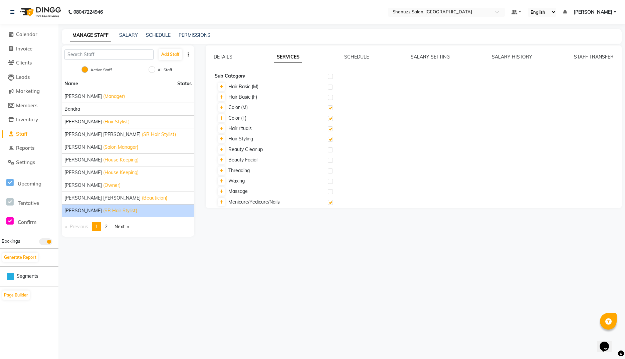
click at [330, 204] on label at bounding box center [330, 202] width 5 height 5
click at [330, 204] on input "checkbox" at bounding box center [330, 202] width 4 height 4
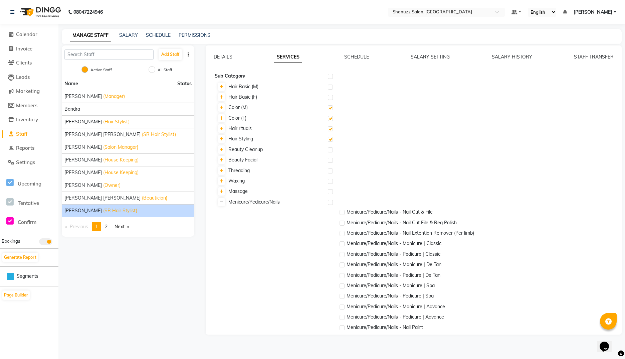
click at [221, 203] on icon at bounding box center [222, 202] width 4 height 4
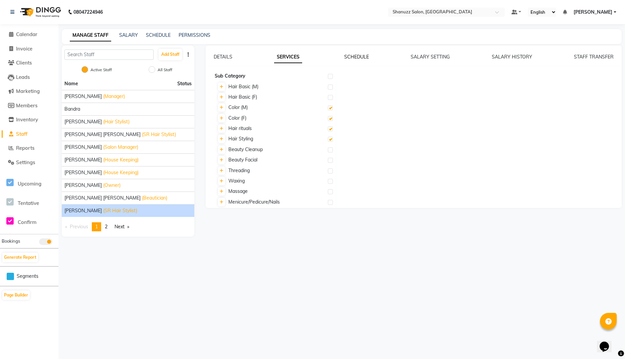
click at [360, 59] on link "SCHEDULE" at bounding box center [356, 57] width 25 height 6
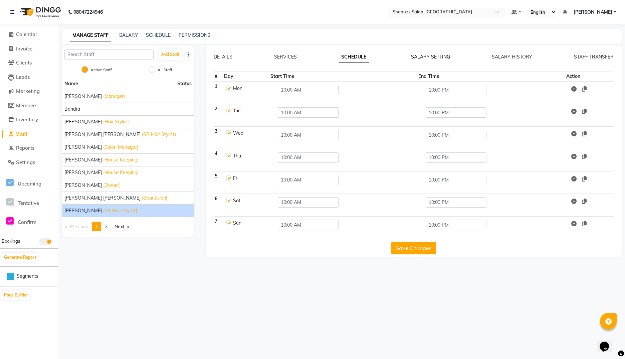
click at [424, 59] on link "SALARY SETTING" at bounding box center [430, 57] width 39 height 6
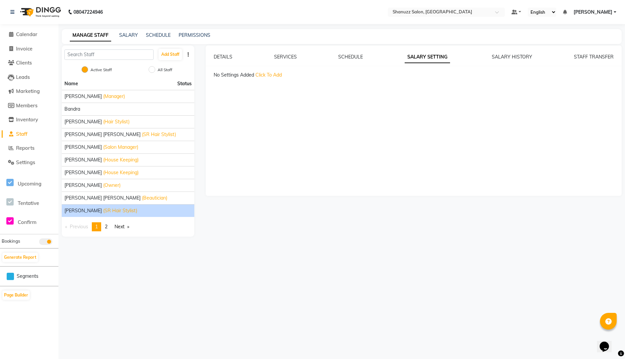
click at [269, 71] on div "No Settings Added Click To Add" at bounding box center [418, 74] width 408 height 7
click at [269, 73] on span "Click To Add" at bounding box center [268, 75] width 26 height 6
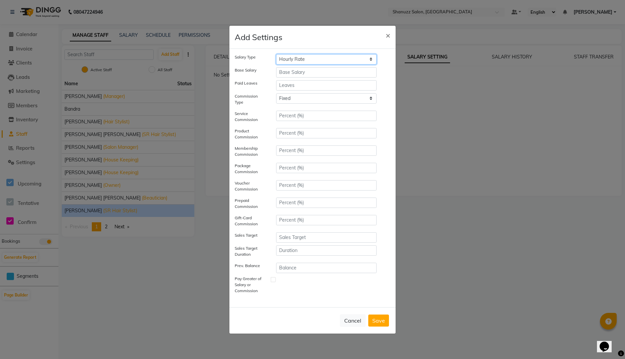
click at [297, 62] on select "Hourly Rate Bi-Weekly Twice Monthly Monthly Yearly" at bounding box center [326, 59] width 101 height 10
click at [276, 54] on select "Hourly Rate Bi-Weekly Twice Monthly Monthly Yearly" at bounding box center [326, 59] width 101 height 10
click at [276, 104] on select "Tiered Fixed" at bounding box center [326, 98] width 101 height 10
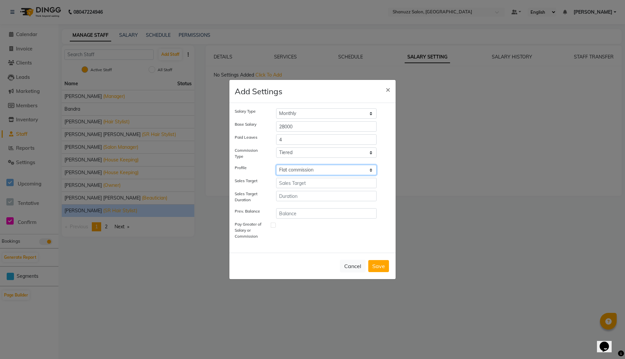
click at [276, 165] on select "Select Salary multiplier Flat commission Total sales commision" at bounding box center [326, 170] width 101 height 10
click at [380, 264] on button "Save" at bounding box center [378, 266] width 21 height 12
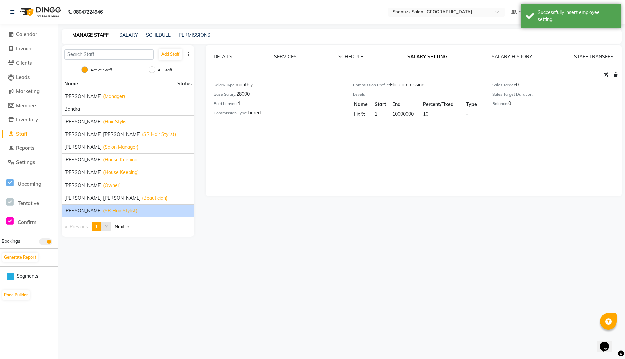
click at [108, 225] on span "2" at bounding box center [106, 226] width 3 height 6
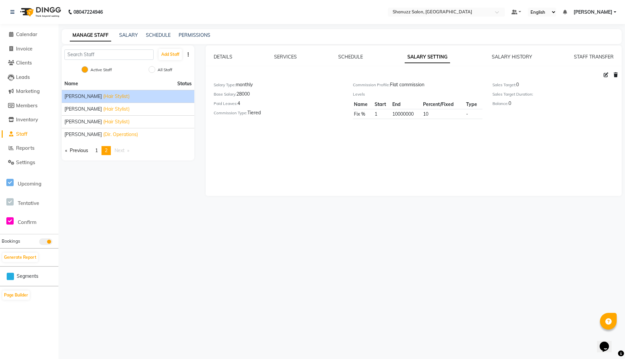
click at [120, 98] on span "(Hair Stylist)" at bounding box center [116, 96] width 26 height 7
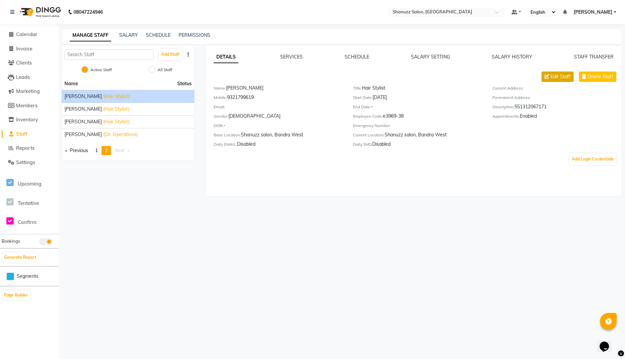
click at [558, 77] on span "Edit Staff" at bounding box center [561, 76] width 20 height 7
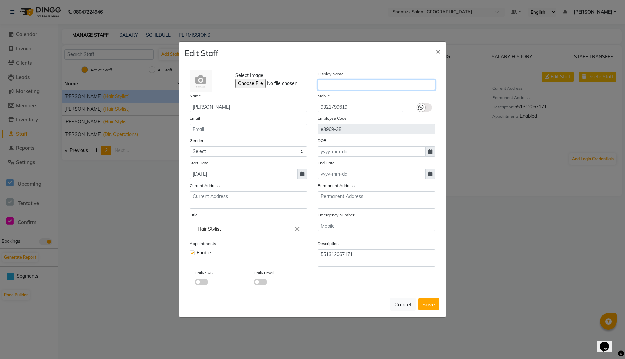
click at [324, 84] on input "text" at bounding box center [377, 84] width 118 height 10
click at [422, 107] on icon at bounding box center [420, 107] width 5 height 6
click at [0, 0] on input "checkbox" at bounding box center [0, 0] width 0 height 0
click at [226, 125] on input "email" at bounding box center [249, 129] width 118 height 10
paste input "asbrothers881@gmail.com"
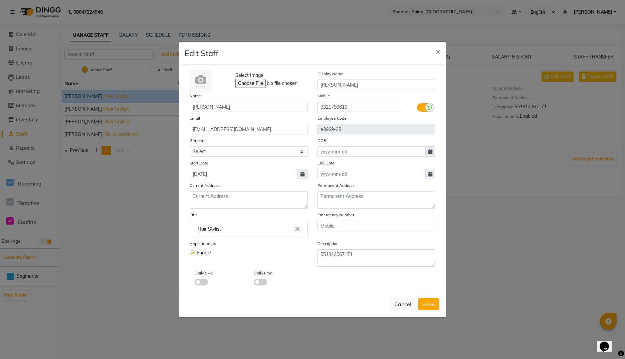
click at [334, 223] on input "text" at bounding box center [377, 225] width 118 height 10
paste input "9324837567"
click at [334, 251] on textarea "551312067171" at bounding box center [377, 257] width 118 height 17
click at [259, 282] on span at bounding box center [260, 282] width 13 height 7
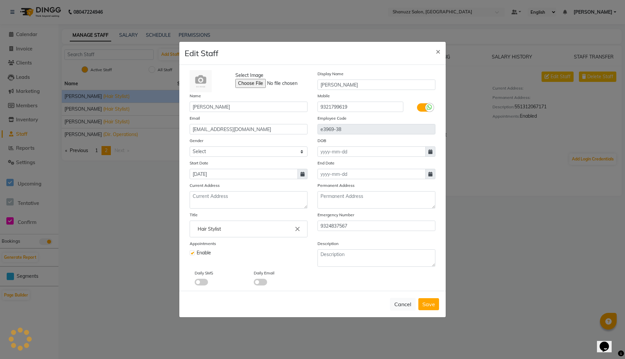
click at [254, 283] on input "checkbox" at bounding box center [254, 283] width 0 height 0
click at [424, 307] on span "Save" at bounding box center [428, 304] width 13 height 7
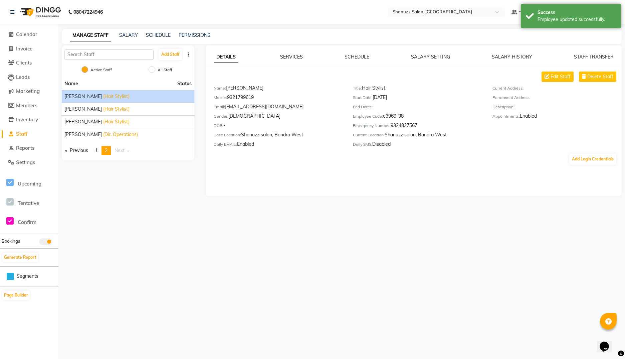
click at [289, 57] on link "SERVICES" at bounding box center [291, 57] width 23 height 6
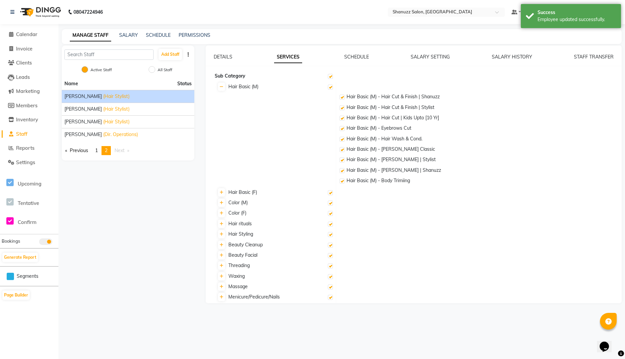
click at [342, 97] on label at bounding box center [342, 97] width 5 height 5
click at [342, 97] on input "checkbox" at bounding box center [342, 97] width 4 height 4
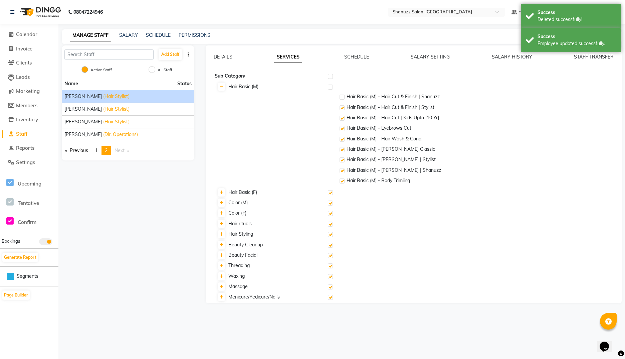
click at [341, 170] on label at bounding box center [342, 170] width 5 height 5
click at [341, 170] on input "checkbox" at bounding box center [342, 171] width 4 height 4
click at [221, 90] on link at bounding box center [221, 86] width 7 height 8
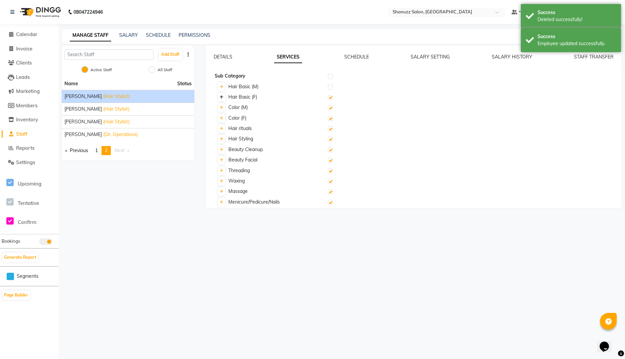
click at [220, 97] on icon at bounding box center [222, 97] width 4 height 4
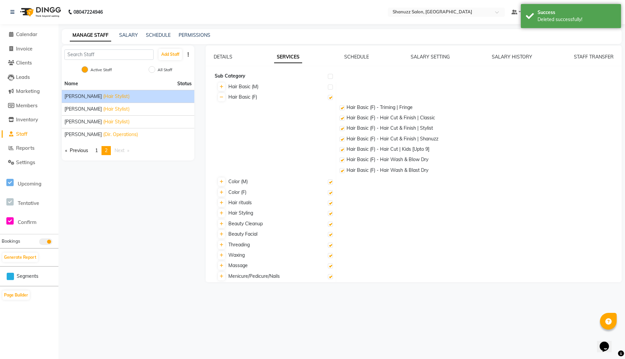
click at [342, 140] on label at bounding box center [342, 139] width 5 height 5
click at [342, 140] on input "checkbox" at bounding box center [342, 139] width 4 height 4
click at [222, 100] on link at bounding box center [221, 97] width 7 height 8
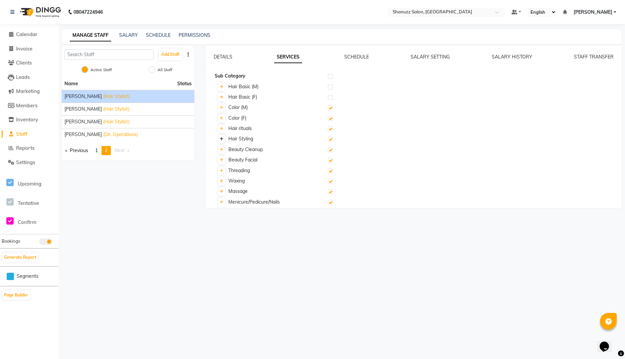
click at [221, 138] on icon at bounding box center [222, 139] width 4 height 4
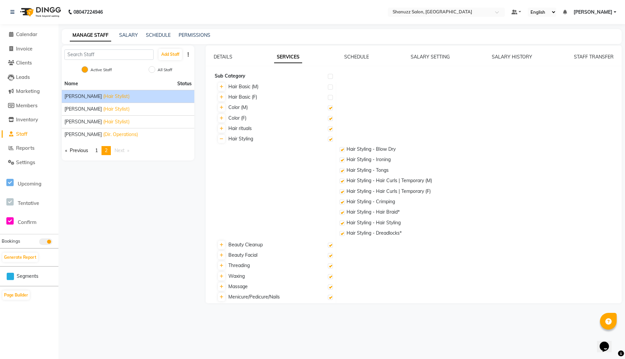
click at [342, 233] on label at bounding box center [342, 233] width 5 height 5
click at [342, 233] on input "checkbox" at bounding box center [342, 233] width 4 height 4
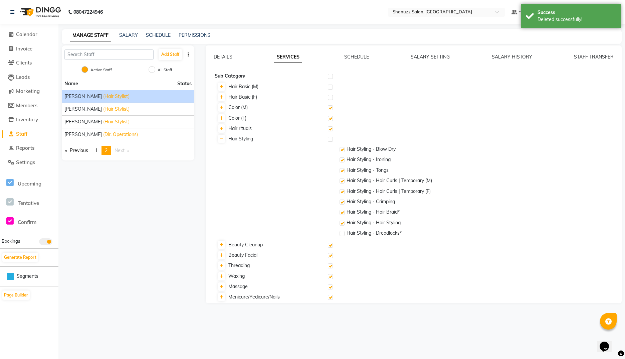
click at [343, 212] on label at bounding box center [342, 212] width 5 height 5
click at [343, 212] on input "checkbox" at bounding box center [342, 212] width 4 height 4
click at [222, 137] on icon at bounding box center [222, 139] width 4 height 4
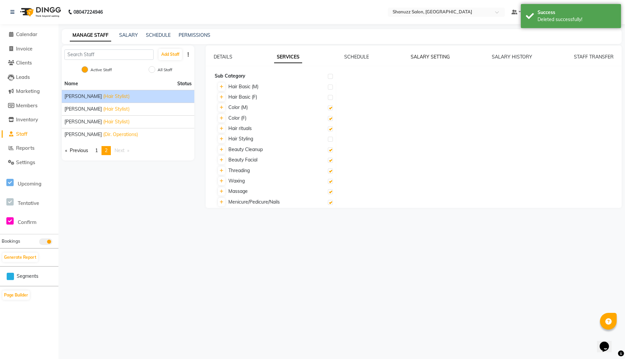
click at [416, 58] on link "SALARY SETTING" at bounding box center [430, 57] width 39 height 6
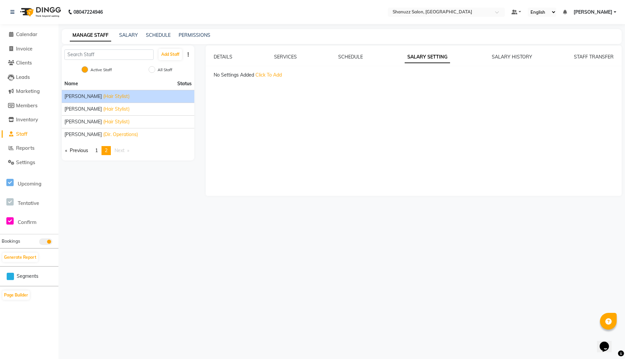
click at [279, 76] on span "Click To Add" at bounding box center [268, 75] width 26 height 6
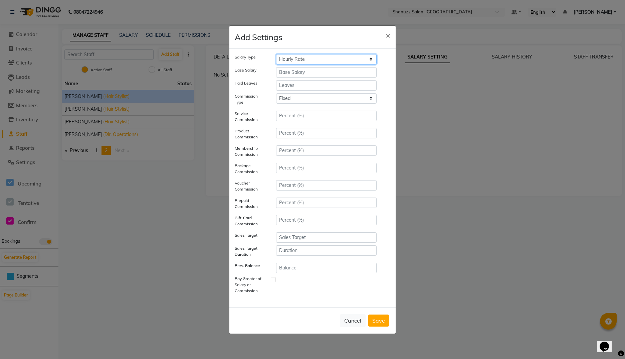
click at [310, 55] on select "Hourly Rate Bi-Weekly Twice Monthly Monthly Yearly" at bounding box center [326, 59] width 101 height 10
click at [276, 54] on select "Hourly Rate Bi-Weekly Twice Monthly Monthly Yearly" at bounding box center [326, 59] width 101 height 10
click at [276, 104] on select "Tiered Fixed" at bounding box center [326, 98] width 101 height 10
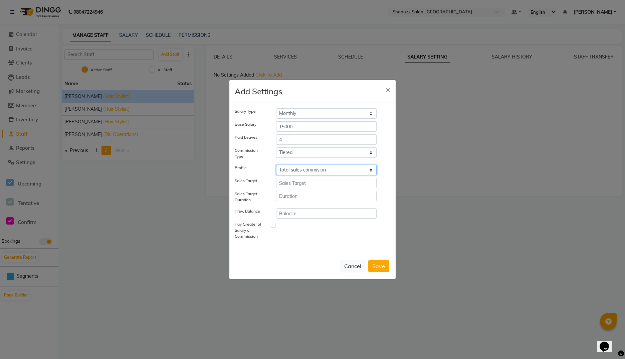
click at [276, 165] on select "Select Salary multiplier Flat commission Total sales commision" at bounding box center [326, 170] width 101 height 10
click at [380, 269] on button "Save" at bounding box center [378, 266] width 21 height 12
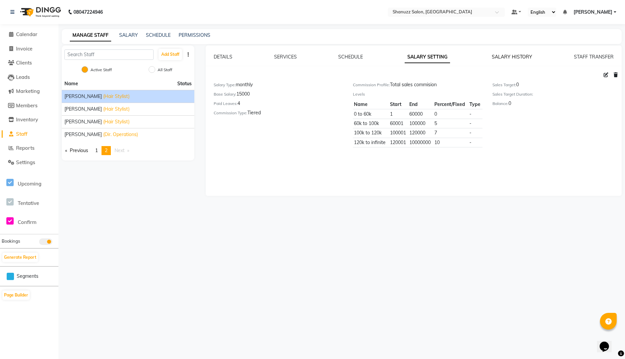
click at [523, 55] on link "SALARY HISTORY" at bounding box center [512, 57] width 40 height 6
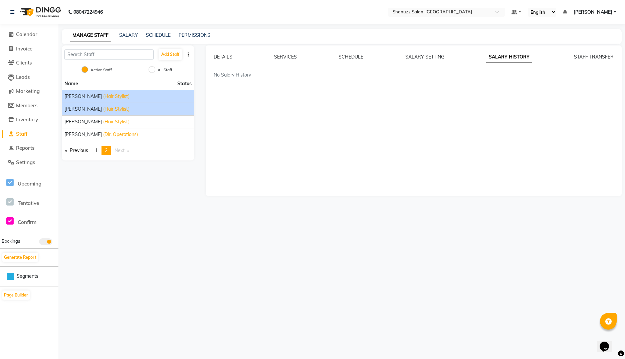
click at [102, 108] on span "Tauheed Jamil Ahmad Khalifa" at bounding box center [82, 109] width 37 height 7
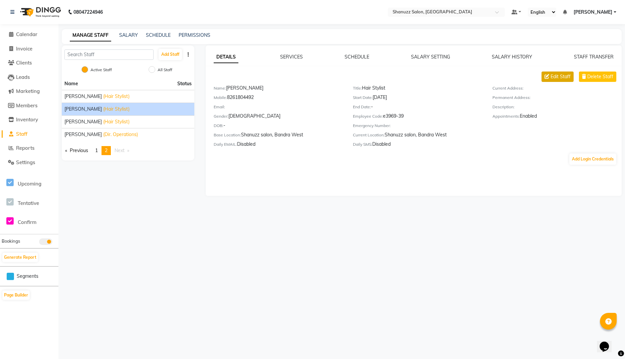
drag, startPoint x: 559, startPoint y: 67, endPoint x: 557, endPoint y: 76, distance: 8.5
click at [557, 76] on div "DETAILS SERVICES SCHEDULE SALARY SETTING SALARY HISTORY STAFF TRANSFER Edit Sta…" at bounding box center [414, 109] width 416 height 112
click at [557, 76] on span "Edit Staff" at bounding box center [561, 76] width 20 height 7
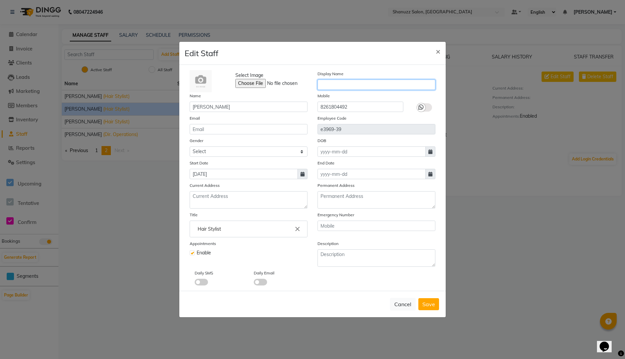
click at [345, 82] on input "text" at bounding box center [377, 84] width 118 height 10
paste input "Tauhid"
click at [335, 84] on input "text" at bounding box center [377, 84] width 118 height 10
click at [428, 110] on label at bounding box center [424, 107] width 15 height 8
click at [0, 0] on input "checkbox" at bounding box center [0, 0] width 0 height 0
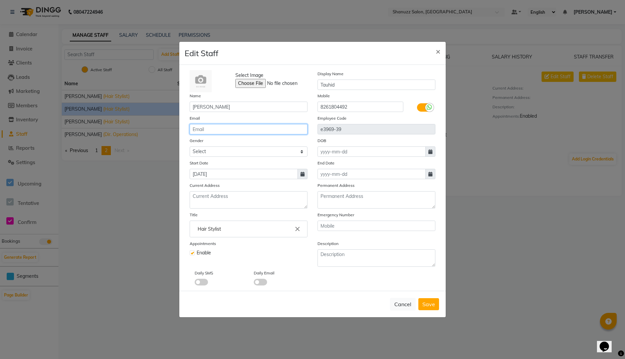
click at [227, 131] on input "email" at bounding box center [249, 129] width 118 height 10
paste input "tauhidkhalifa14@gmail.com"
click at [330, 229] on input "text" at bounding box center [377, 225] width 118 height 10
paste input "8793503386"
click at [260, 281] on span at bounding box center [260, 282] width 13 height 7
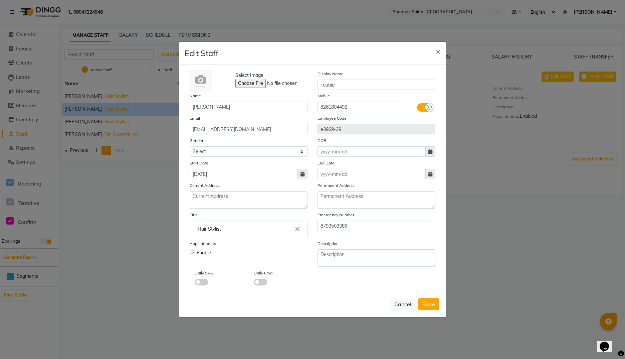
click at [254, 283] on input "checkbox" at bounding box center [254, 283] width 0 height 0
click at [428, 304] on span "Save" at bounding box center [428, 304] width 13 height 7
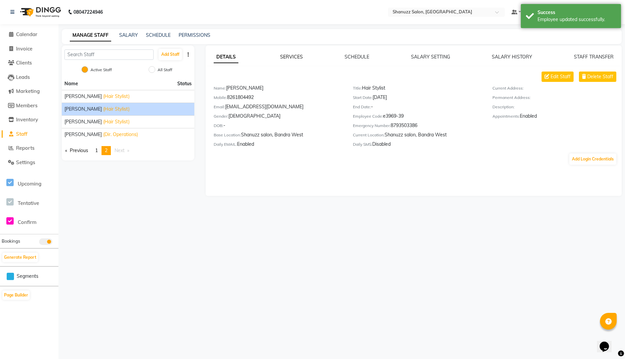
click at [291, 54] on link "SERVICES" at bounding box center [291, 57] width 23 height 6
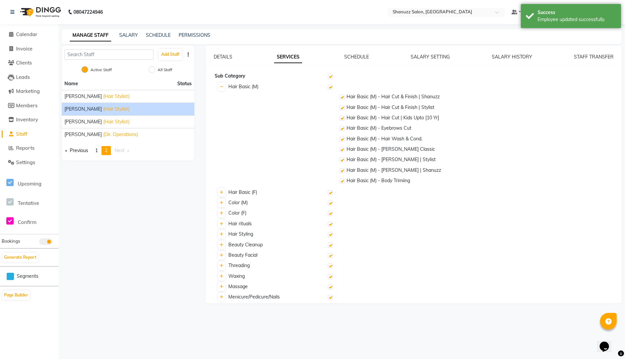
click at [343, 96] on label at bounding box center [342, 97] width 5 height 5
click at [343, 96] on input "checkbox" at bounding box center [342, 97] width 4 height 4
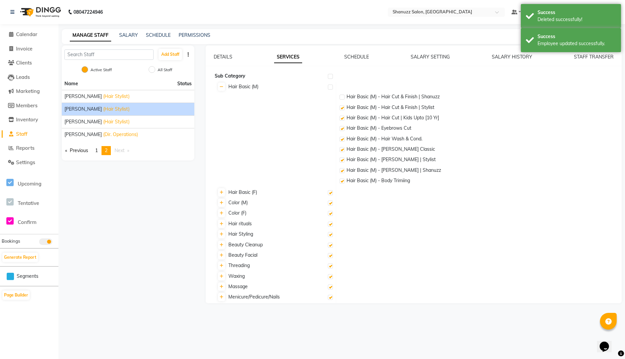
click at [341, 171] on label at bounding box center [342, 170] width 5 height 5
click at [341, 171] on input "checkbox" at bounding box center [342, 171] width 4 height 4
click at [221, 87] on icon at bounding box center [222, 87] width 4 height 4
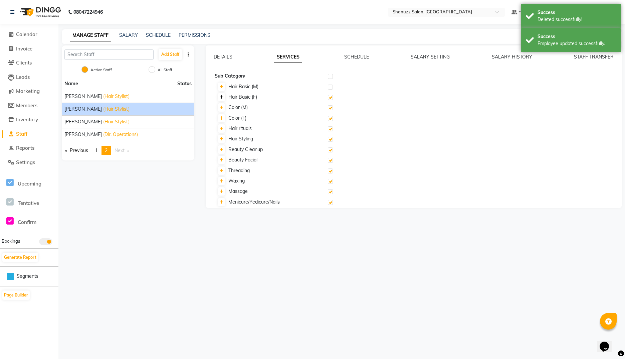
click at [219, 96] on link at bounding box center [221, 97] width 7 height 8
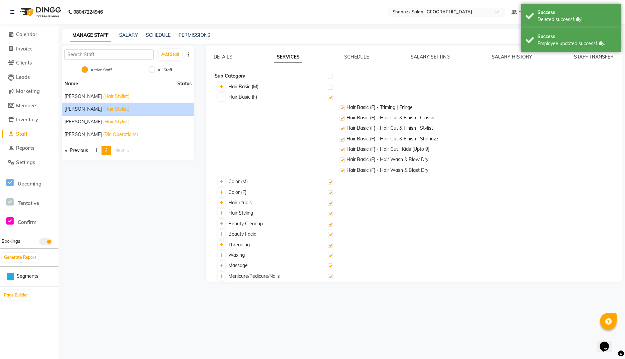
click at [343, 139] on label at bounding box center [342, 139] width 5 height 5
click at [343, 139] on input "checkbox" at bounding box center [342, 139] width 4 height 4
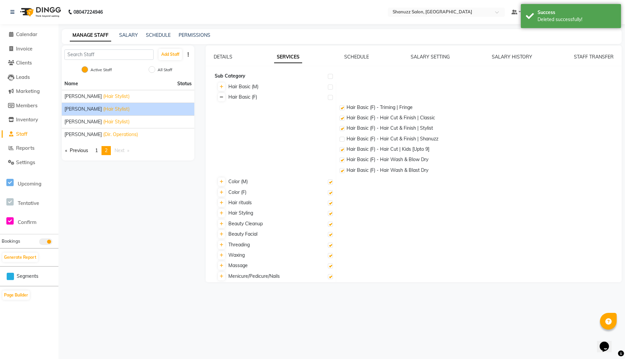
click at [224, 98] on link at bounding box center [221, 97] width 7 height 8
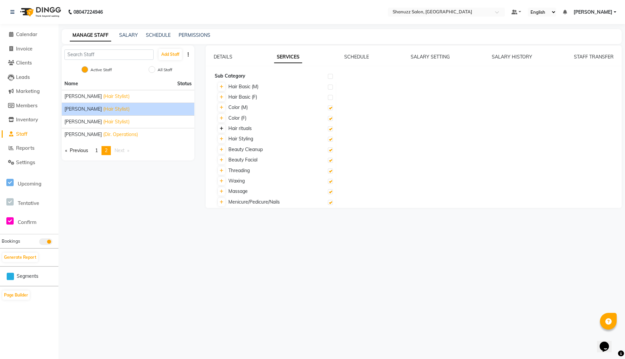
click at [224, 128] on link at bounding box center [221, 128] width 7 height 8
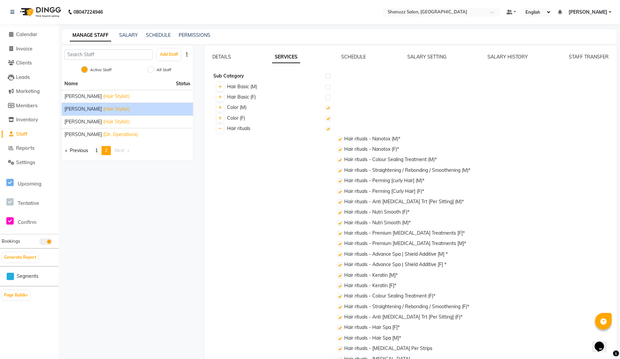
click at [224, 128] on div "Hair rituals" at bounding box center [273, 128] width 114 height 7
click at [222, 128] on link at bounding box center [220, 128] width 7 height 8
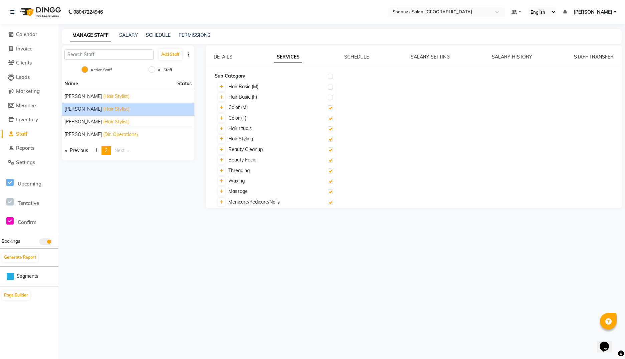
click at [331, 150] on label at bounding box center [330, 149] width 5 height 5
click at [331, 150] on input "checkbox" at bounding box center [330, 150] width 4 height 4
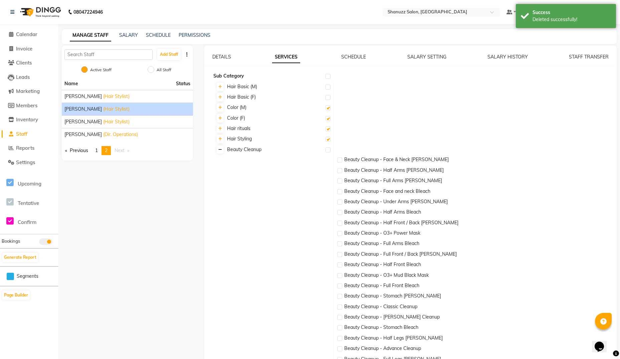
click at [218, 150] on icon at bounding box center [220, 150] width 4 height 4
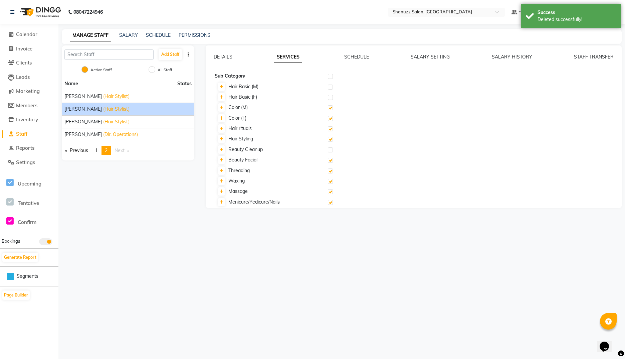
click at [330, 160] on label at bounding box center [330, 160] width 5 height 5
click at [330, 160] on input "checkbox" at bounding box center [330, 160] width 4 height 4
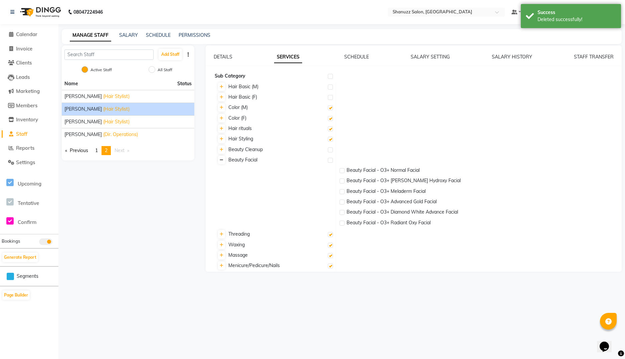
click at [220, 160] on icon at bounding box center [222, 160] width 4 height 4
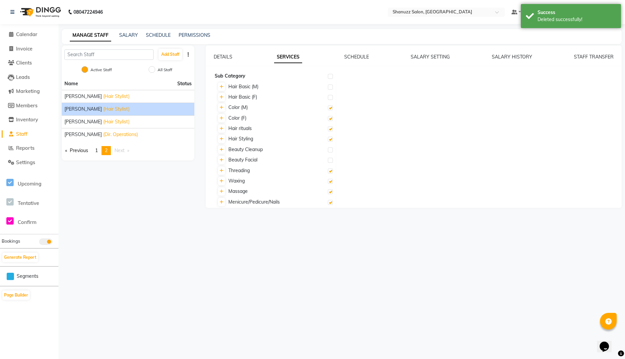
click at [329, 171] on label at bounding box center [330, 170] width 5 height 5
click at [329, 171] on input "checkbox" at bounding box center [330, 171] width 4 height 4
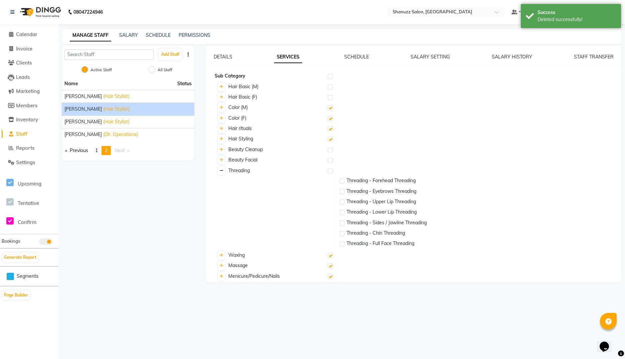
click at [220, 172] on icon at bounding box center [222, 171] width 4 height 4
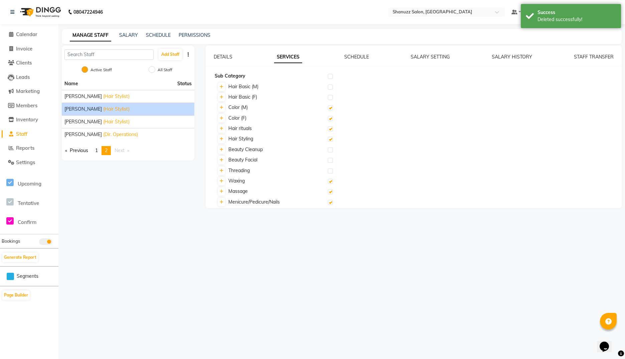
click at [329, 180] on label at bounding box center [330, 181] width 5 height 5
click at [329, 180] on input "checkbox" at bounding box center [330, 181] width 4 height 4
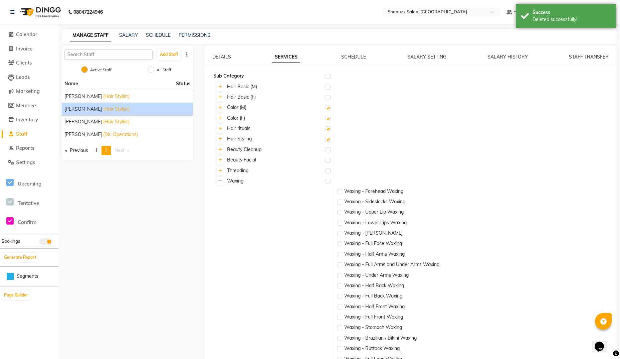
click at [219, 181] on icon at bounding box center [220, 181] width 4 height 4
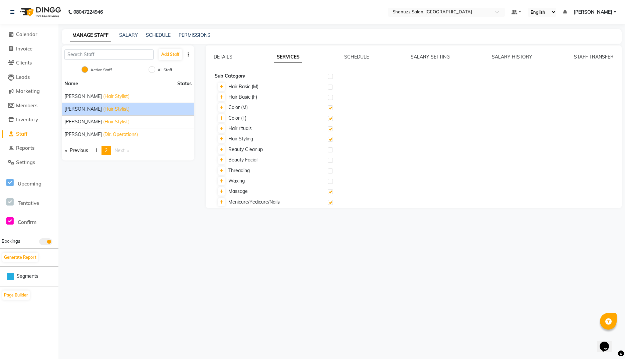
click at [330, 191] on label at bounding box center [330, 191] width 5 height 5
click at [330, 191] on input "checkbox" at bounding box center [330, 192] width 4 height 4
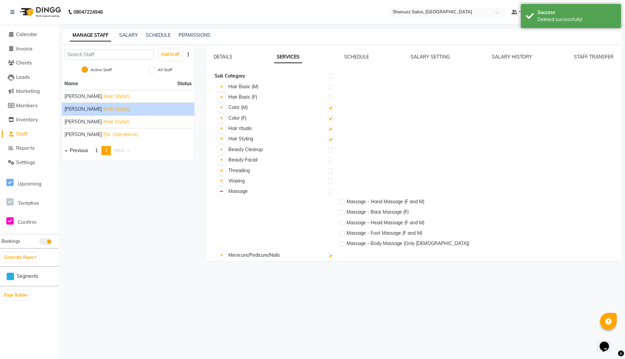
click at [222, 191] on icon at bounding box center [222, 191] width 4 height 4
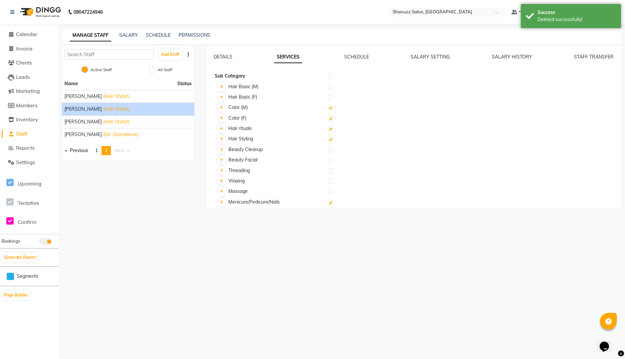
click at [330, 203] on label at bounding box center [330, 202] width 5 height 5
click at [330, 203] on input "checkbox" at bounding box center [330, 202] width 4 height 4
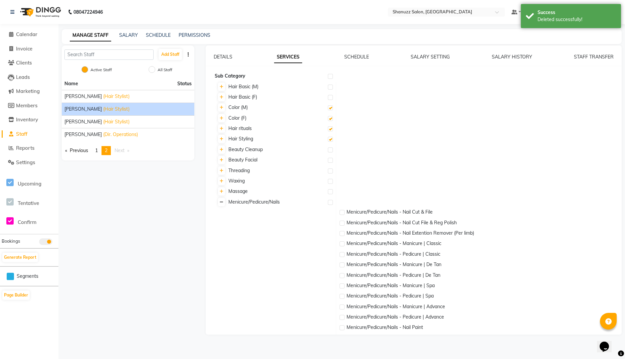
click at [221, 201] on icon at bounding box center [222, 202] width 4 height 4
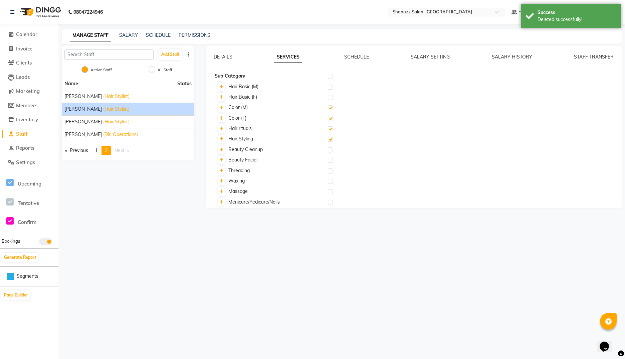
click at [426, 60] on div "SALARY SETTING" at bounding box center [430, 56] width 39 height 7
click at [425, 59] on link "SALARY SETTING" at bounding box center [430, 57] width 39 height 6
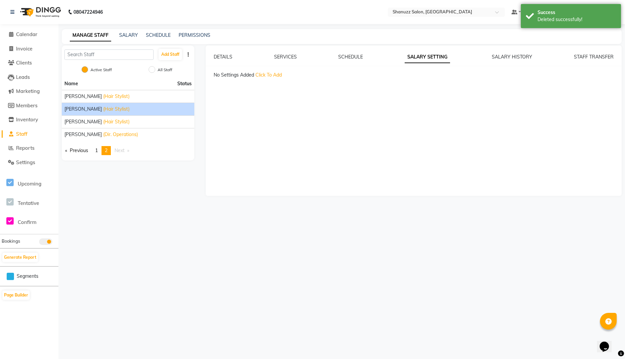
click at [271, 74] on span "Click To Add" at bounding box center [268, 75] width 26 height 6
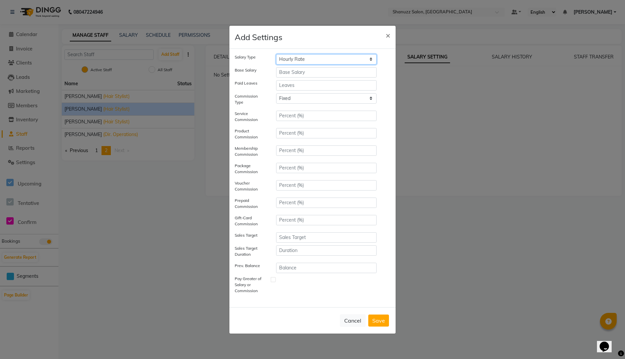
click at [328, 55] on select "Hourly Rate Bi-Weekly Twice Monthly Monthly Yearly" at bounding box center [326, 59] width 101 height 10
click at [276, 54] on select "Hourly Rate Bi-Weekly Twice Monthly Monthly Yearly" at bounding box center [326, 59] width 101 height 10
click at [276, 104] on select "Tiered Fixed" at bounding box center [326, 98] width 101 height 10
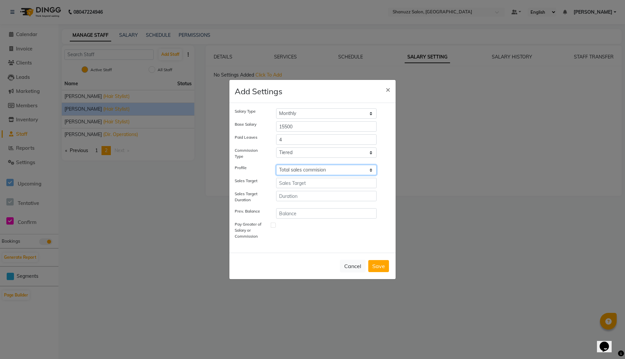
click at [276, 165] on select "Select Salary multiplier Flat commission Total sales commision" at bounding box center [326, 170] width 101 height 10
click at [373, 264] on button "Save" at bounding box center [378, 266] width 21 height 12
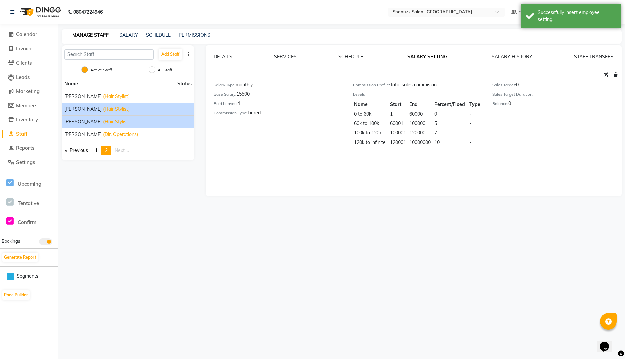
click at [95, 122] on div "Wakar Ansari (Hair Stylist)" at bounding box center [127, 121] width 127 height 7
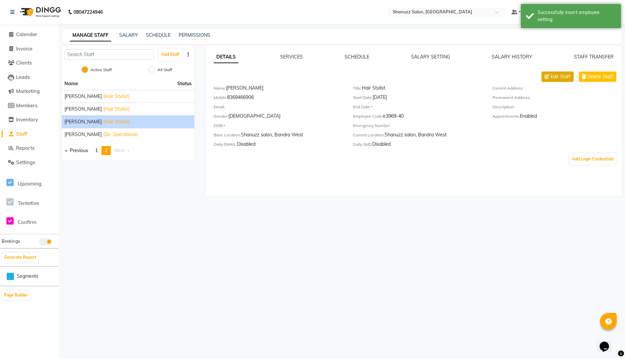
click at [566, 73] on span "Edit Staff" at bounding box center [561, 76] width 20 height 7
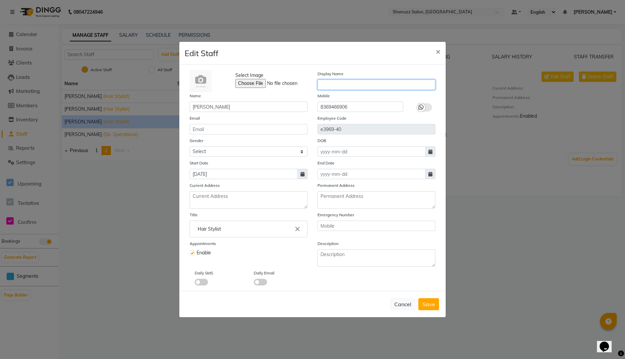
click at [321, 82] on input "text" at bounding box center [377, 84] width 118 height 10
paste input "Wakar"
click at [424, 105] on div at bounding box center [421, 107] width 8 height 8
click at [0, 0] on input "checkbox" at bounding box center [0, 0] width 0 height 0
click at [230, 131] on input "email" at bounding box center [249, 129] width 118 height 10
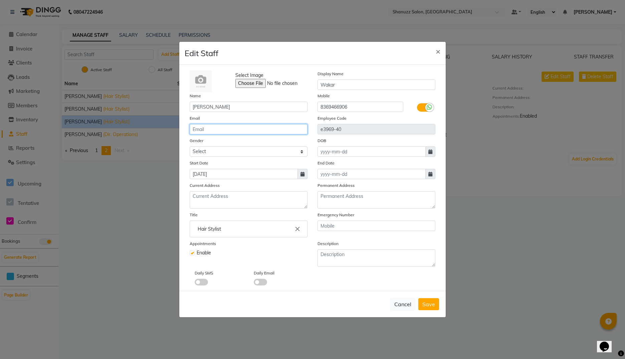
paste input "wakaransari2008@gmail.com"
click at [330, 229] on input "text" at bounding box center [377, 225] width 118 height 10
paste input "9699278054"
click at [258, 281] on span at bounding box center [260, 282] width 13 height 7
click at [254, 283] on input "checkbox" at bounding box center [254, 283] width 0 height 0
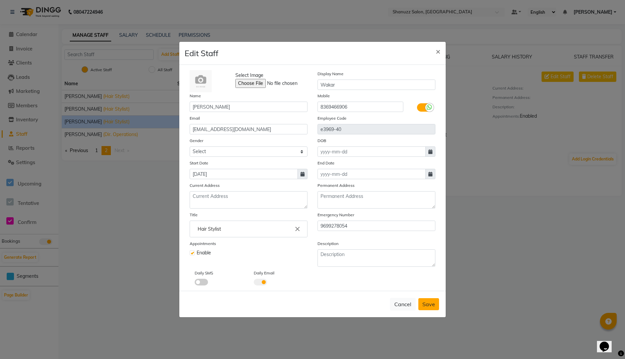
click at [426, 302] on span "Save" at bounding box center [428, 304] width 13 height 7
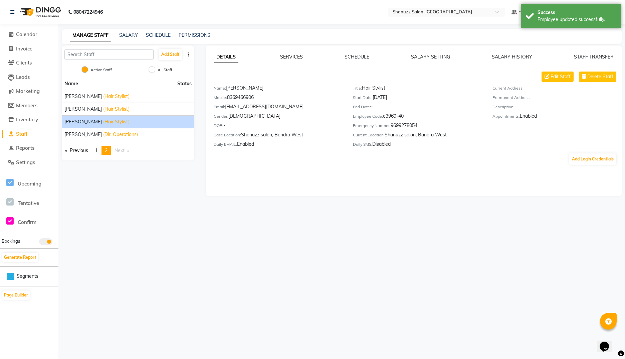
click at [296, 55] on link "SERVICES" at bounding box center [291, 57] width 23 height 6
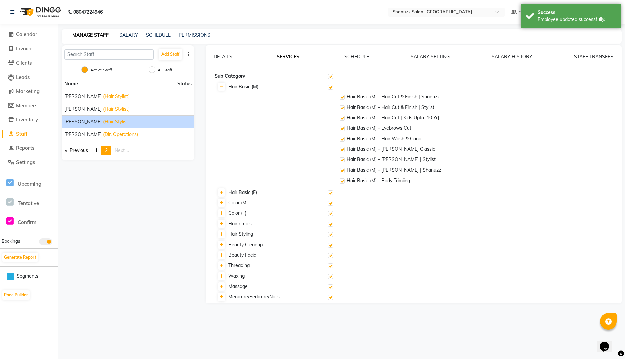
click at [343, 99] on label at bounding box center [342, 97] width 5 height 5
click at [343, 99] on input "checkbox" at bounding box center [342, 97] width 4 height 4
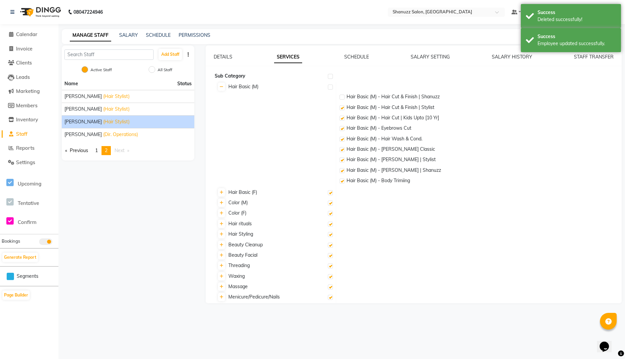
click at [342, 173] on label at bounding box center [342, 170] width 5 height 5
click at [342, 173] on input "checkbox" at bounding box center [342, 171] width 4 height 4
click at [220, 85] on icon at bounding box center [222, 87] width 4 height 4
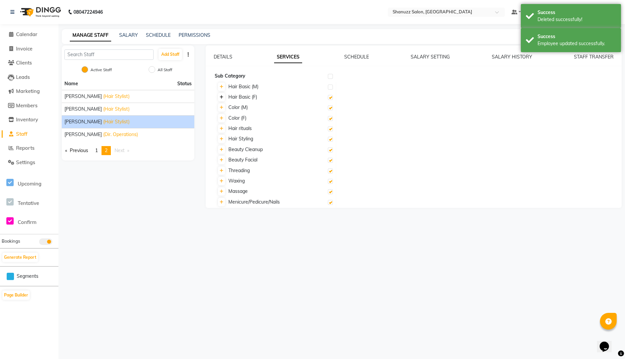
click at [221, 95] on icon at bounding box center [222, 97] width 4 height 4
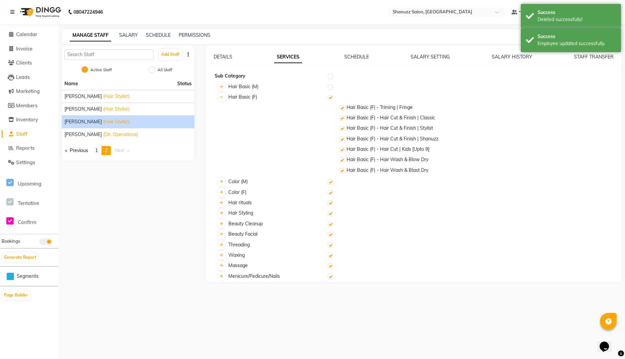
click at [342, 138] on label at bounding box center [342, 139] width 5 height 5
click at [342, 138] on input "checkbox" at bounding box center [342, 139] width 4 height 4
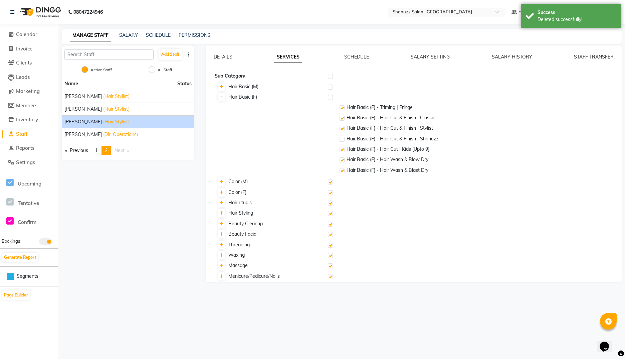
click at [223, 95] on icon at bounding box center [222, 97] width 4 height 4
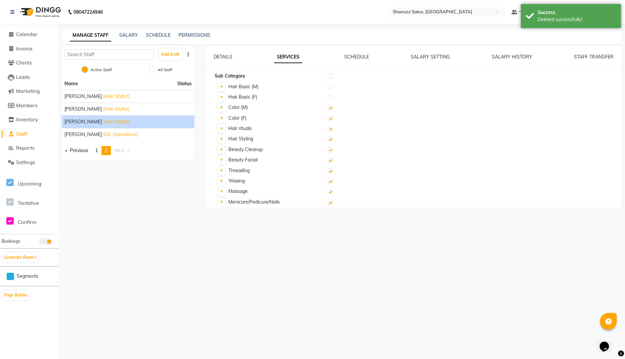
click at [330, 149] on label at bounding box center [330, 149] width 5 height 5
click at [330, 149] on input "checkbox" at bounding box center [330, 150] width 4 height 4
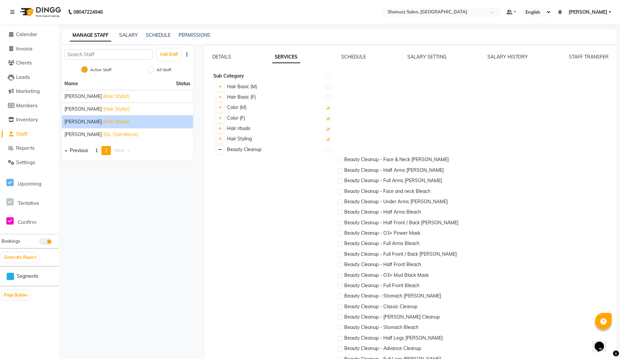
click at [222, 150] on link at bounding box center [220, 149] width 7 height 8
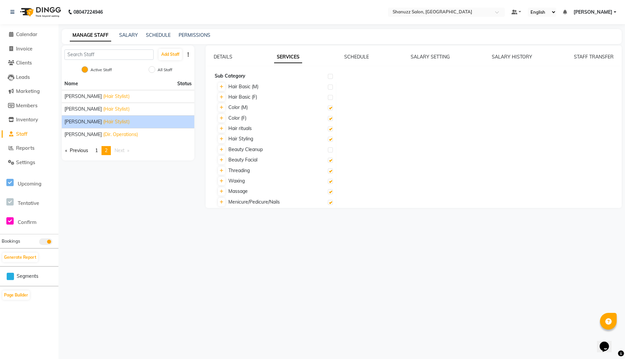
click at [329, 159] on label at bounding box center [330, 160] width 5 height 5
click at [329, 159] on input "checkbox" at bounding box center [330, 160] width 4 height 4
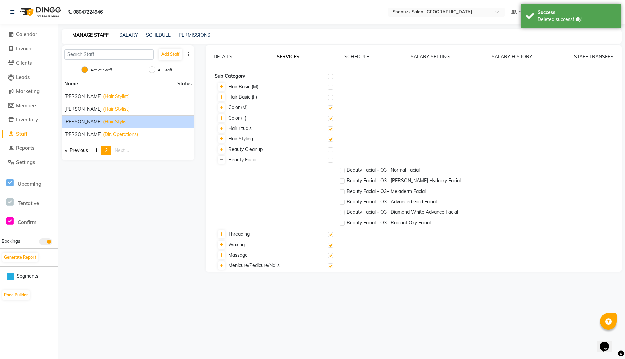
click at [220, 159] on icon at bounding box center [222, 160] width 4 height 4
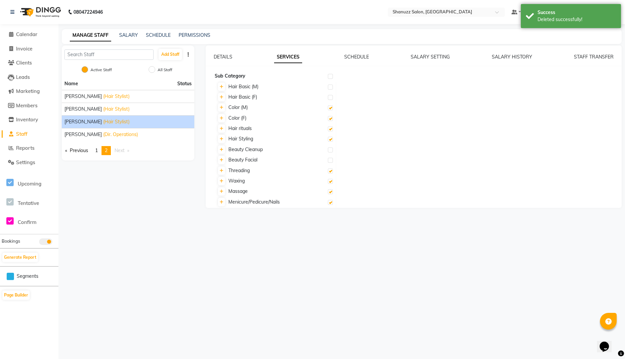
click at [331, 170] on label at bounding box center [330, 170] width 5 height 5
click at [331, 170] on input "checkbox" at bounding box center [330, 171] width 4 height 4
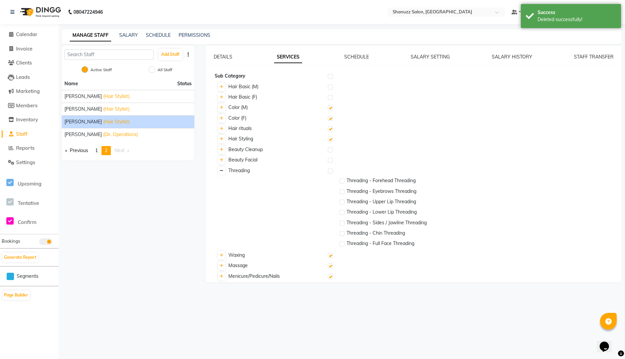
click at [222, 171] on icon at bounding box center [222, 171] width 4 height 4
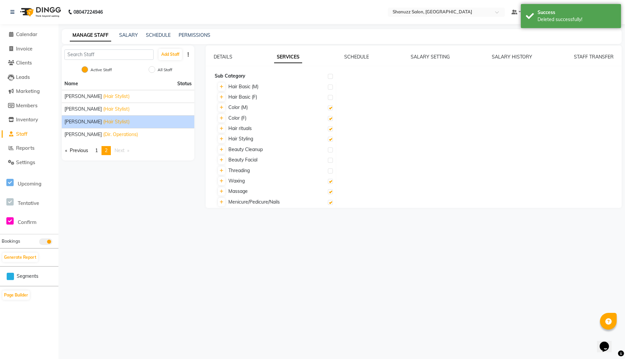
click at [332, 180] on label at bounding box center [330, 181] width 5 height 5
click at [332, 180] on input "checkbox" at bounding box center [330, 181] width 4 height 4
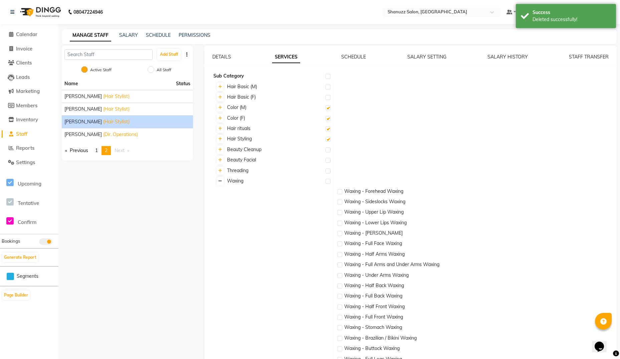
click at [222, 180] on link at bounding box center [220, 181] width 7 height 8
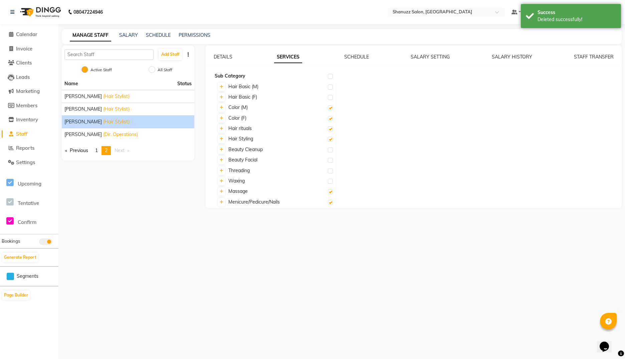
click at [330, 192] on label at bounding box center [330, 191] width 5 height 5
click at [330, 192] on input "checkbox" at bounding box center [330, 192] width 4 height 4
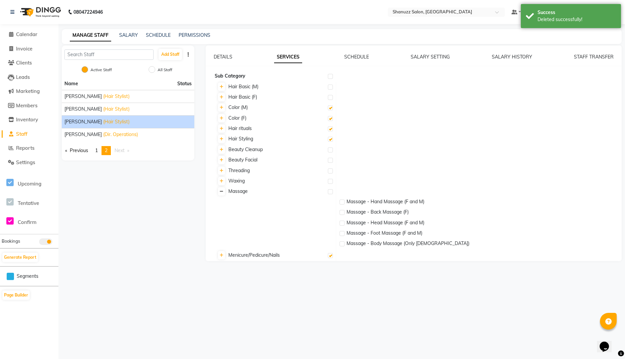
click at [223, 190] on icon at bounding box center [222, 191] width 4 height 4
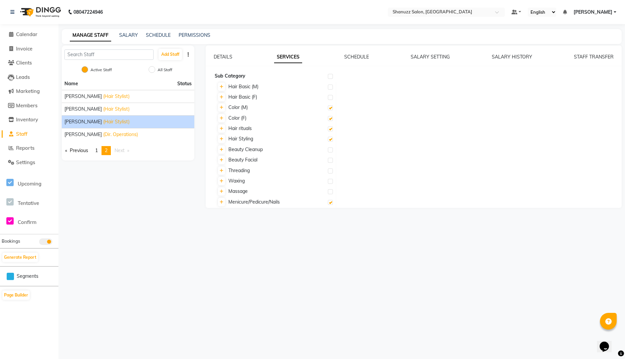
click at [330, 202] on label at bounding box center [330, 202] width 5 height 5
click at [330, 202] on input "checkbox" at bounding box center [330, 202] width 4 height 4
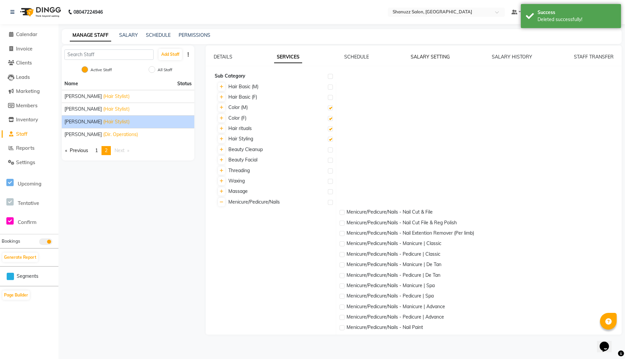
click at [423, 56] on link "SALARY SETTING" at bounding box center [430, 57] width 39 height 6
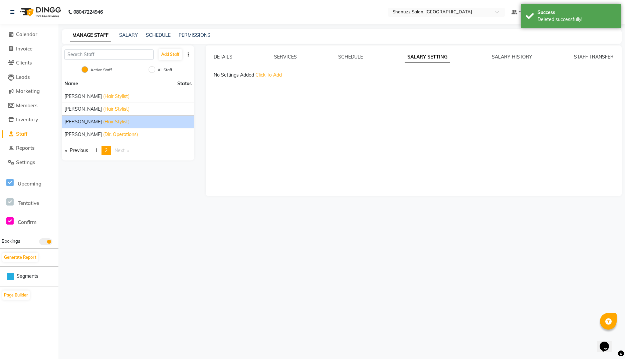
click at [266, 73] on span "Click To Add" at bounding box center [268, 75] width 26 height 6
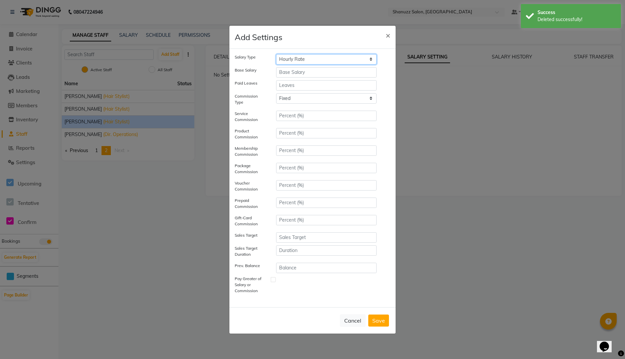
click at [309, 55] on select "Hourly Rate Bi-Weekly Twice Monthly Monthly Yearly" at bounding box center [326, 59] width 101 height 10
click at [276, 54] on select "Hourly Rate Bi-Weekly Twice Monthly Monthly Yearly" at bounding box center [326, 59] width 101 height 10
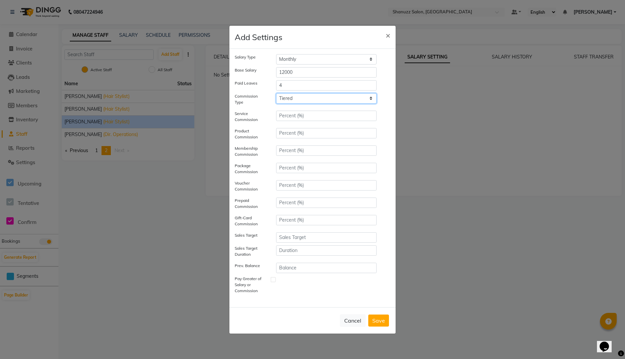
click at [276, 104] on select "Tiered Fixed" at bounding box center [326, 98] width 101 height 10
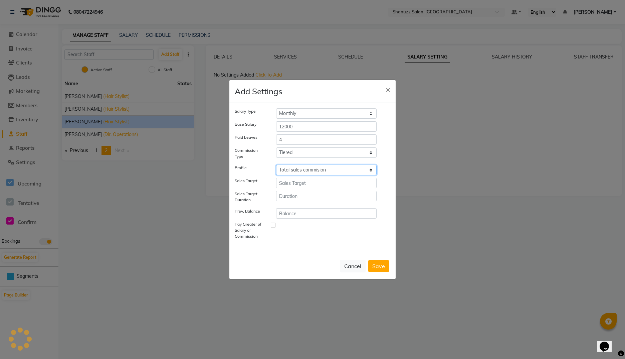
click at [276, 165] on select "Select Salary multiplier Flat commission Total sales commision" at bounding box center [326, 170] width 101 height 10
click at [383, 263] on button "Save" at bounding box center [378, 266] width 21 height 12
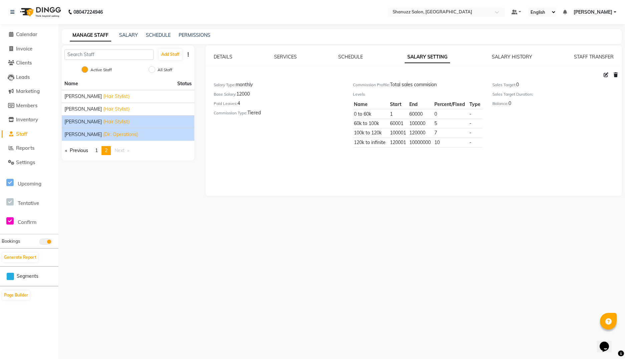
click at [106, 132] on span "(Dir. Operations)" at bounding box center [120, 134] width 35 height 7
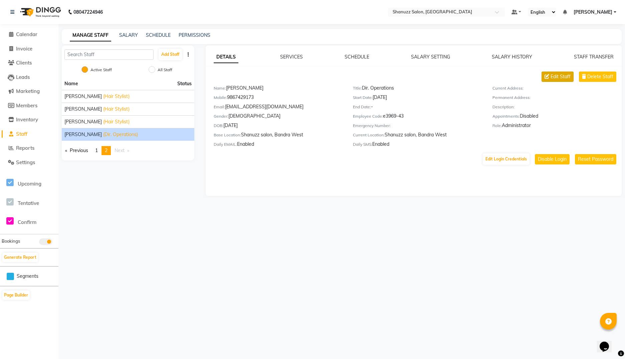
click at [560, 74] on span "Edit Staff" at bounding box center [561, 76] width 20 height 7
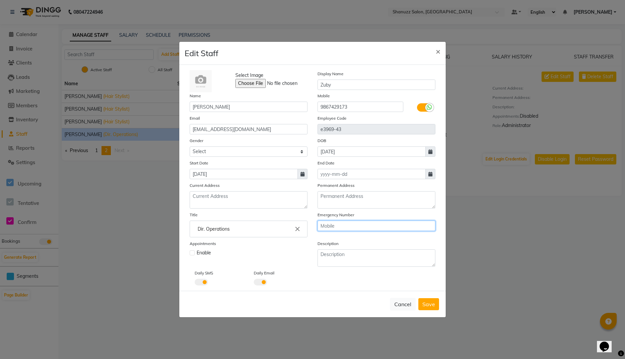
click at [336, 230] on input "text" at bounding box center [377, 225] width 118 height 10
click at [422, 302] on button "Save" at bounding box center [428, 304] width 21 height 12
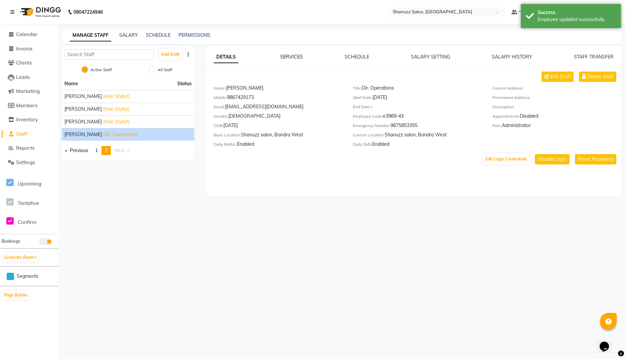
click at [296, 58] on link "SERVICES" at bounding box center [291, 57] width 23 height 6
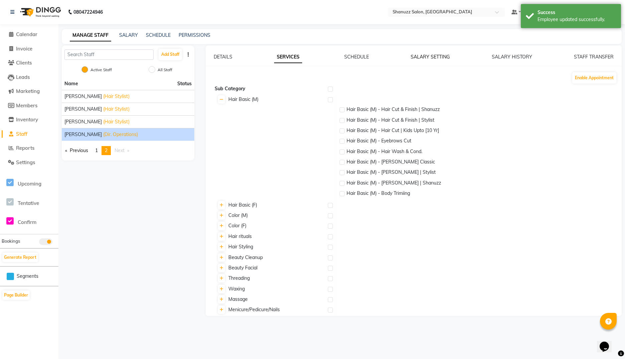
click at [419, 57] on link "SALARY SETTING" at bounding box center [430, 57] width 39 height 6
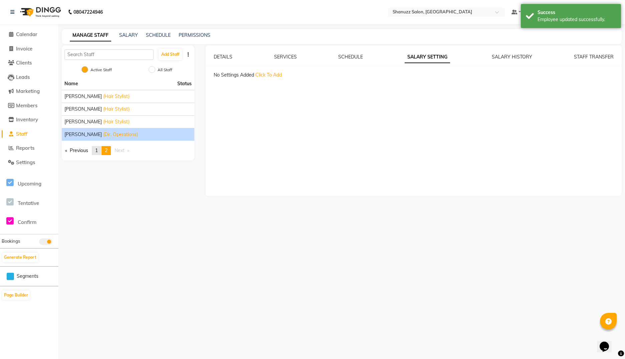
click at [98, 150] on span "1" at bounding box center [96, 150] width 3 height 6
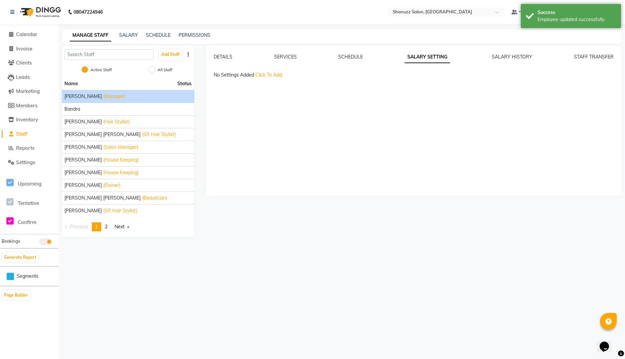
click at [96, 98] on span "Aishwarya Joshi" at bounding box center [82, 96] width 37 height 7
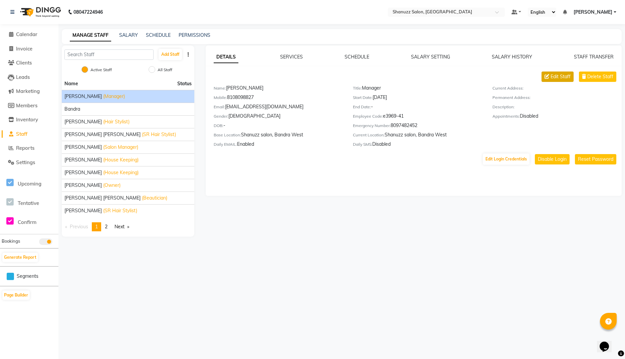
click at [551, 75] on button "Edit Staff" at bounding box center [558, 76] width 32 height 10
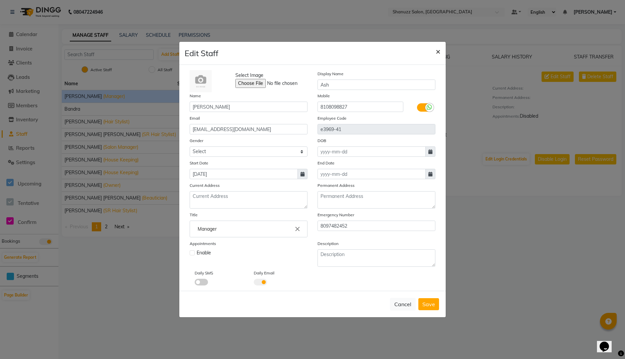
click at [438, 50] on span "×" at bounding box center [438, 51] width 5 height 10
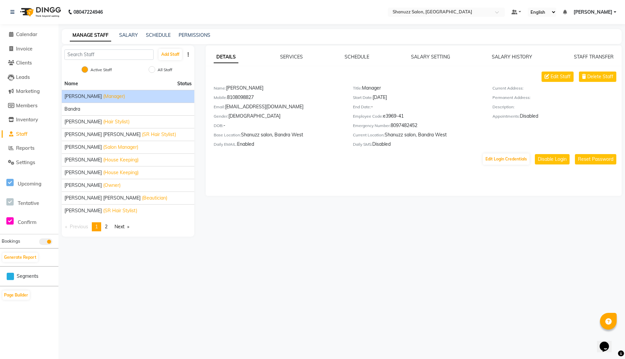
click at [38, 17] on img at bounding box center [40, 12] width 46 height 19
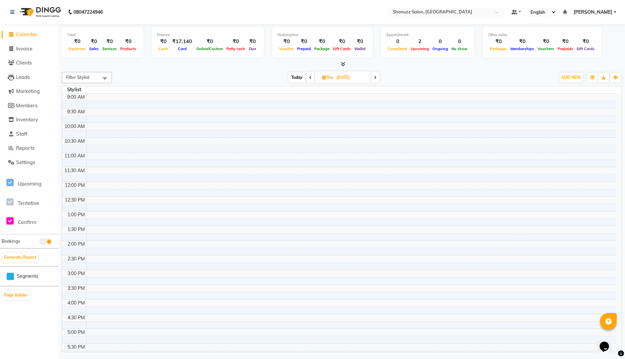
click at [342, 64] on icon at bounding box center [343, 63] width 4 height 5
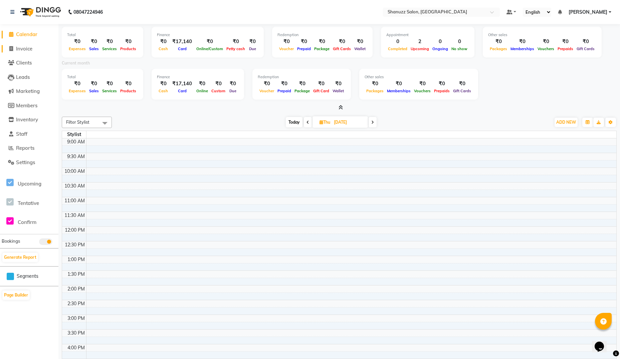
click at [25, 49] on span "Invoice" at bounding box center [24, 48] width 16 height 6
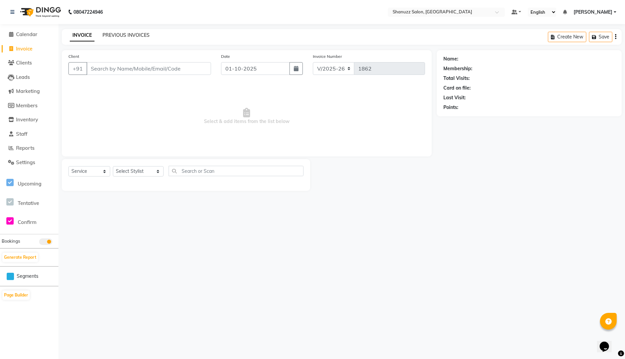
click at [117, 32] on link "PREVIOUS INVOICES" at bounding box center [126, 35] width 47 height 6
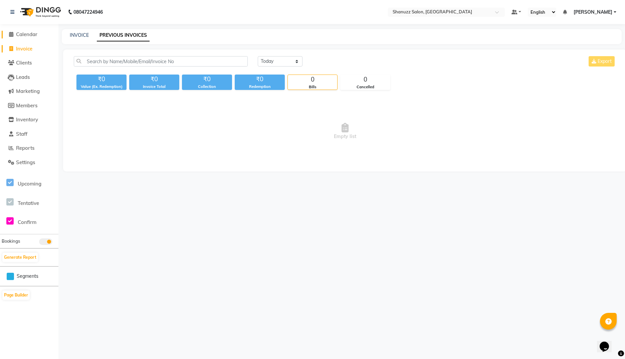
click at [23, 31] on span "Calendar" at bounding box center [26, 34] width 21 height 6
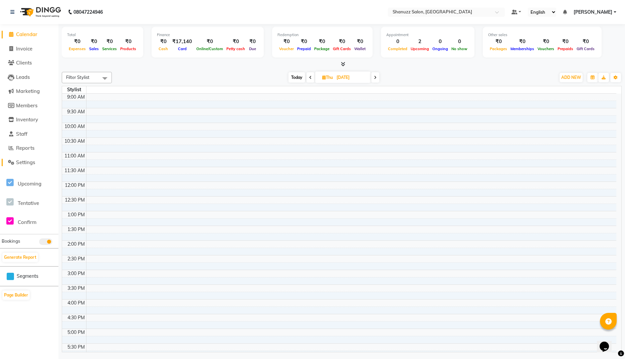
click at [25, 161] on span "Settings" at bounding box center [25, 162] width 19 height 6
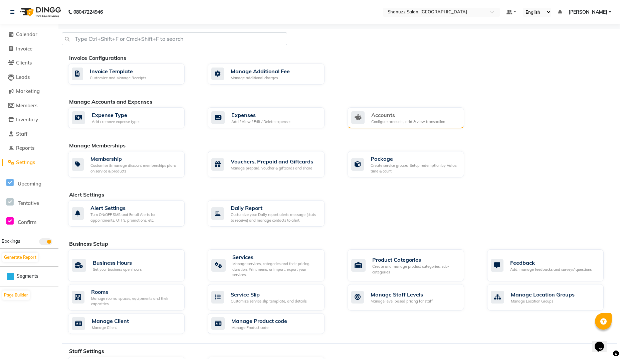
click at [375, 119] on div "Configure accounts, add & view transaction" at bounding box center [408, 122] width 74 height 6
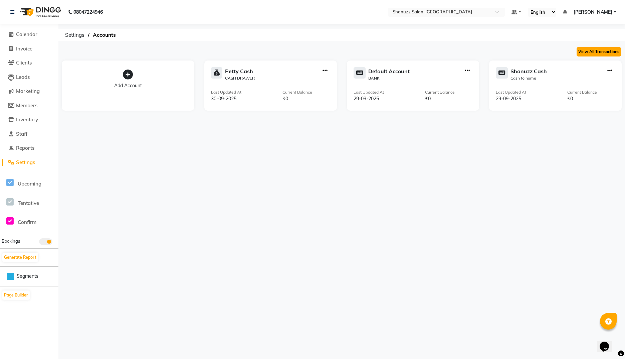
click at [580, 50] on button "View All Transactions" at bounding box center [599, 51] width 44 height 9
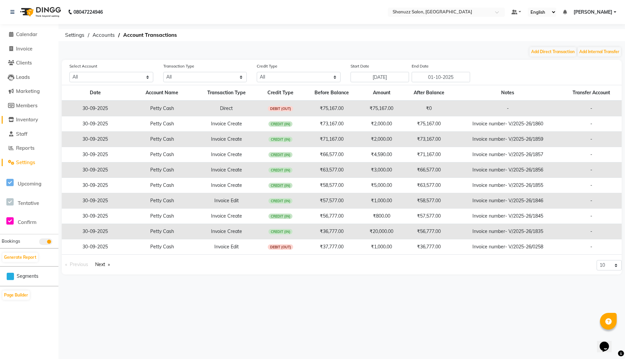
click at [25, 118] on span "Inventory" at bounding box center [27, 119] width 22 height 6
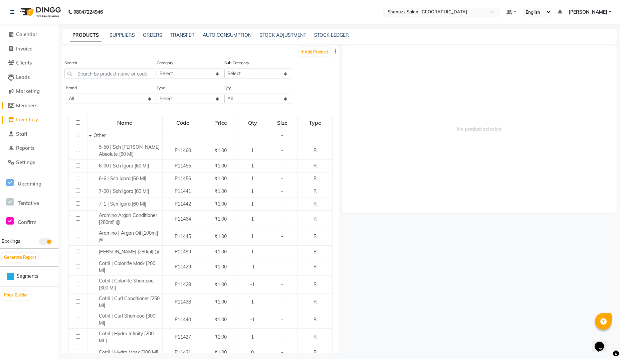
click at [27, 106] on span "Members" at bounding box center [26, 105] width 21 height 6
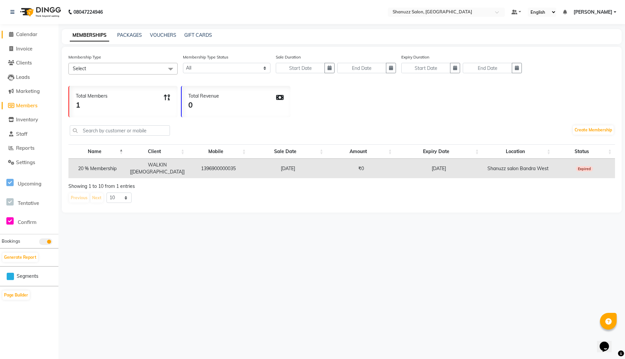
click at [40, 34] on link "Calendar" at bounding box center [29, 35] width 55 height 8
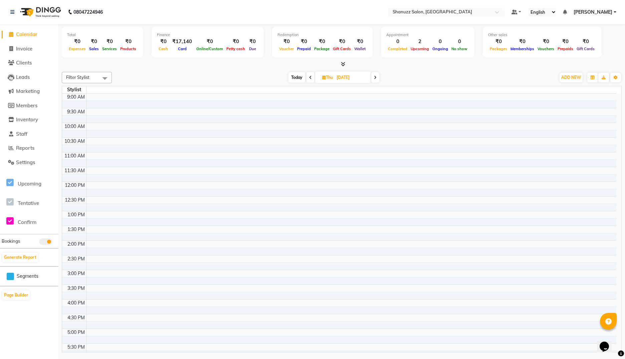
click at [376, 78] on icon at bounding box center [375, 77] width 3 height 4
click at [295, 76] on span "Today" at bounding box center [298, 77] width 17 height 10
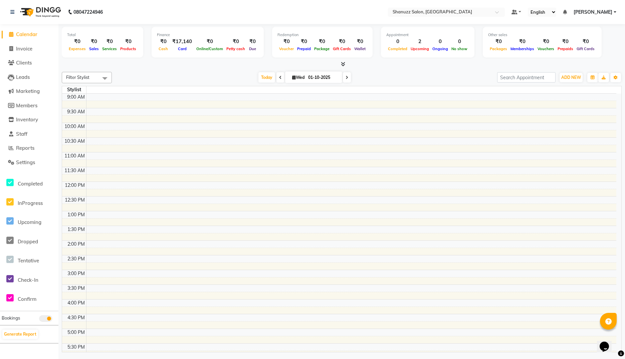
click at [346, 77] on icon at bounding box center [347, 77] width 3 height 4
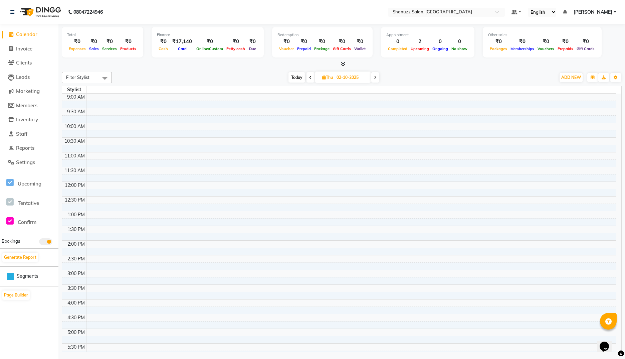
click at [100, 77] on span at bounding box center [104, 78] width 13 height 13
click at [146, 67] on div at bounding box center [342, 64] width 560 height 7
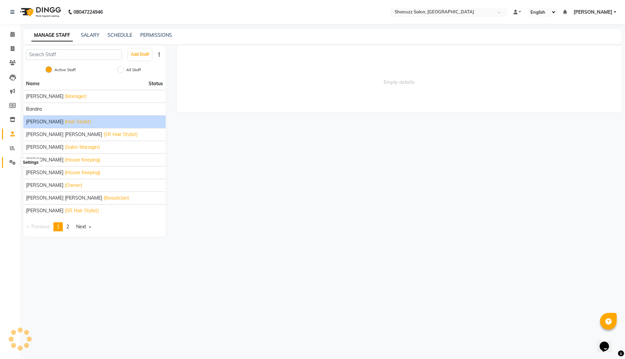
click at [10, 159] on span at bounding box center [13, 163] width 12 height 8
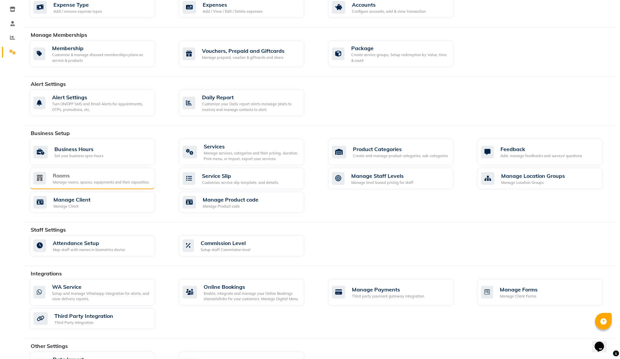
scroll to position [111, 0]
click at [218, 246] on div "Setup staff Commission level" at bounding box center [226, 249] width 50 height 6
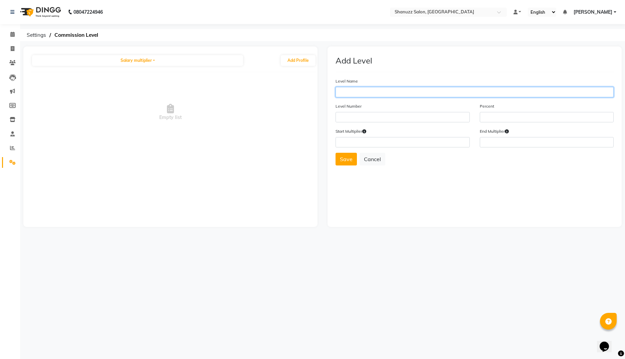
click at [355, 87] on input "text" at bounding box center [475, 92] width 278 height 10
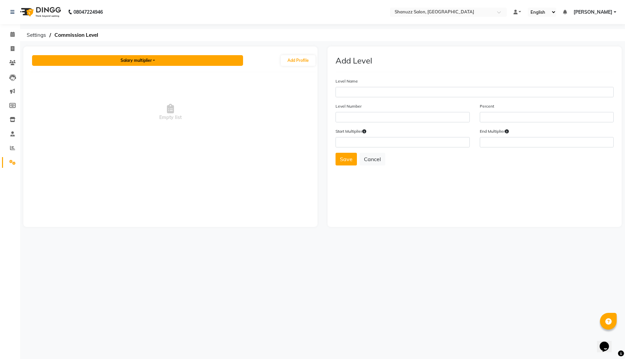
click at [171, 59] on button "Salary multiplier" at bounding box center [137, 60] width 211 height 11
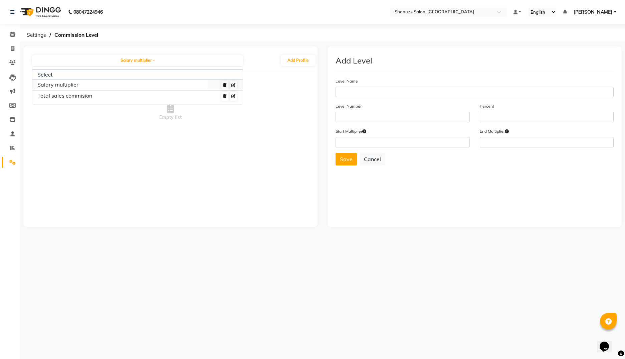
click at [54, 86] on link "Salary multiplier" at bounding box center [122, 85] width 170 height 10
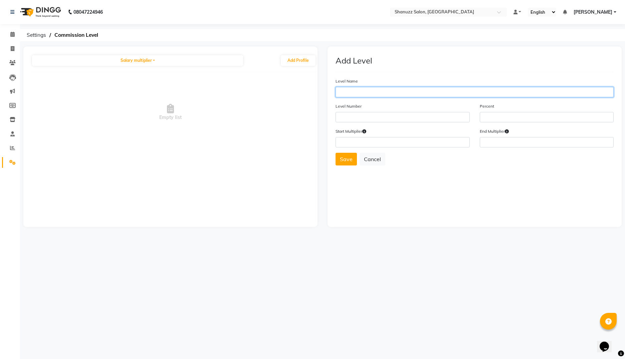
click at [369, 91] on input "text" at bounding box center [475, 92] width 278 height 10
type input "5 Times of salary"
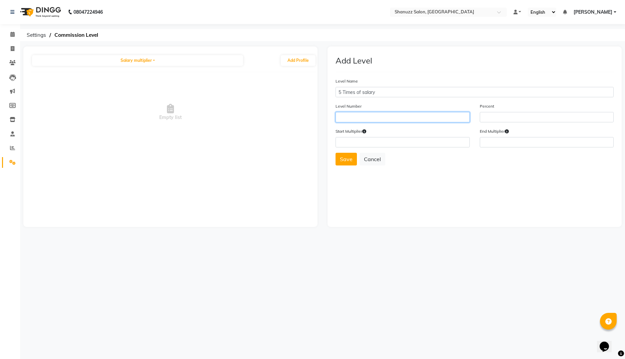
click at [354, 114] on input "number" at bounding box center [403, 117] width 134 height 10
type input "1"
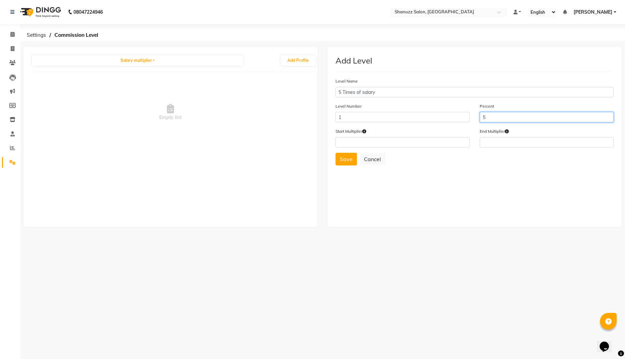
type input "5"
type input "1"
type input "5"
click at [352, 158] on button "Save" at bounding box center [346, 159] width 21 height 13
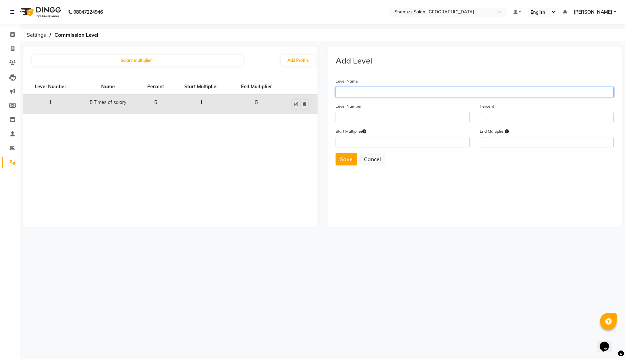
click at [356, 91] on input "text" at bounding box center [475, 92] width 278 height 10
type input "5 Times and higher"
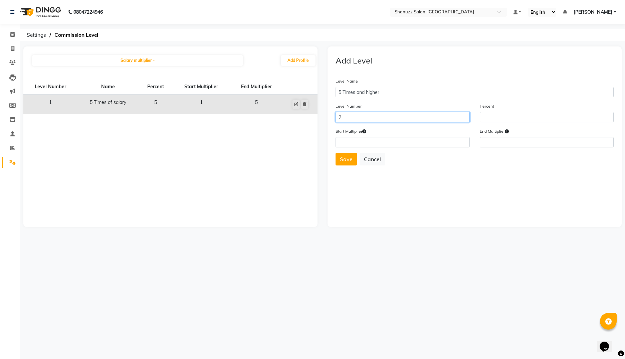
type input "2"
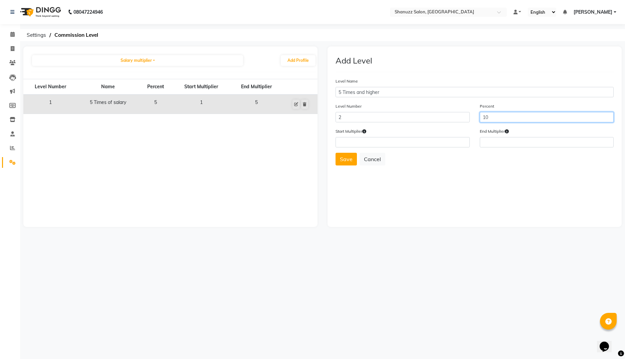
type input "10"
type input "5"
type input "200"
click at [344, 157] on button "Save" at bounding box center [346, 159] width 21 height 13
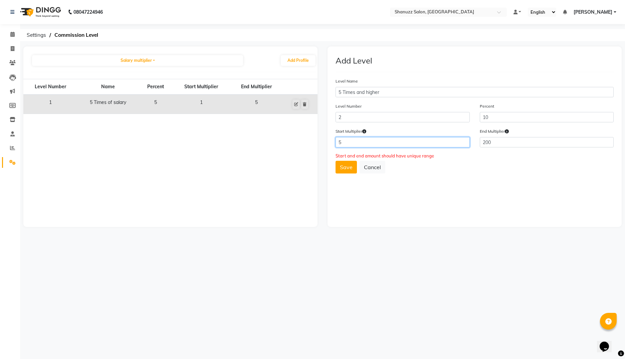
click at [381, 139] on input "5" at bounding box center [403, 142] width 134 height 10
type input "6"
click at [349, 154] on button "Save" at bounding box center [346, 159] width 21 height 13
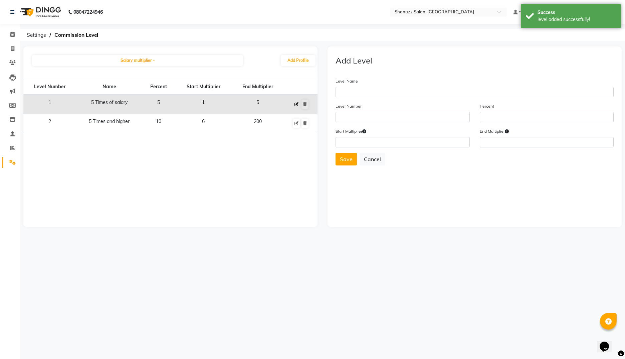
click at [295, 104] on icon at bounding box center [297, 104] width 4 height 4
type input "5 Times of salary"
type input "1"
type input "5"
type input "1"
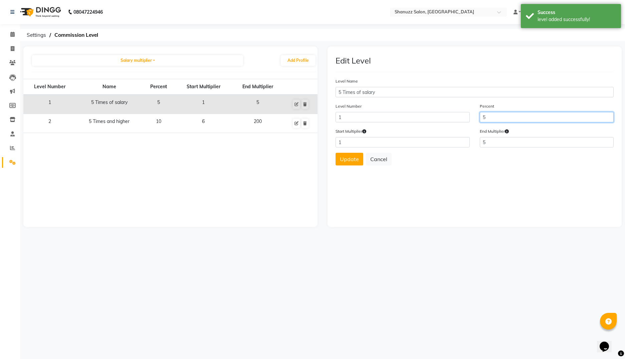
drag, startPoint x: 491, startPoint y: 121, endPoint x: 457, endPoint y: 116, distance: 34.8
click at [457, 116] on div "Level Number 1 Percent 5" at bounding box center [475, 115] width 288 height 25
drag, startPoint x: 492, startPoint y: 141, endPoint x: 453, endPoint y: 141, distance: 38.7
click at [453, 141] on div "Start Multiplier 1 End Multiplier 5" at bounding box center [475, 140] width 288 height 25
type input "4"
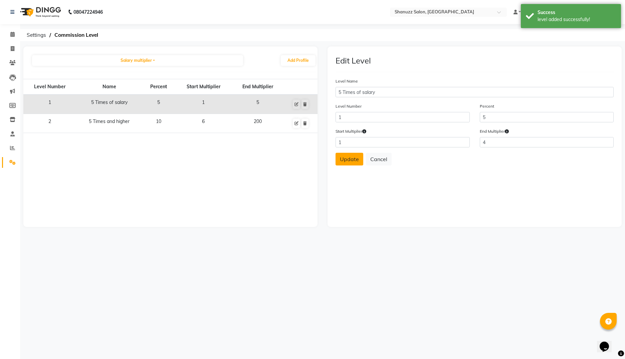
click at [347, 158] on button "Update" at bounding box center [350, 159] width 28 height 13
click at [295, 123] on icon at bounding box center [297, 123] width 4 height 4
type input "5 Times and higher"
type input "2"
type input "10"
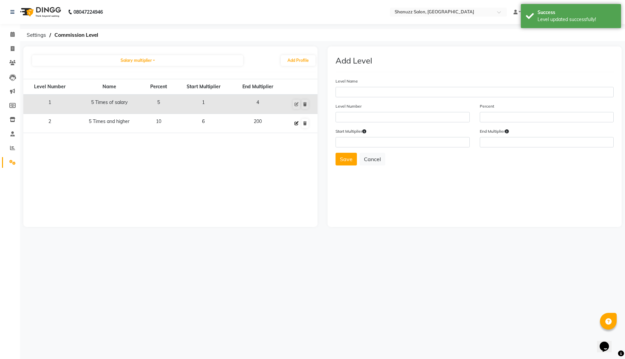
type input "6"
type input "200"
drag, startPoint x: 382, startPoint y: 143, endPoint x: 285, endPoint y: 141, distance: 96.9
click at [285, 141] on div "Salary multiplier Select Salary multiplier Total sales commision Add Profile Le…" at bounding box center [322, 136] width 608 height 180
type input "5"
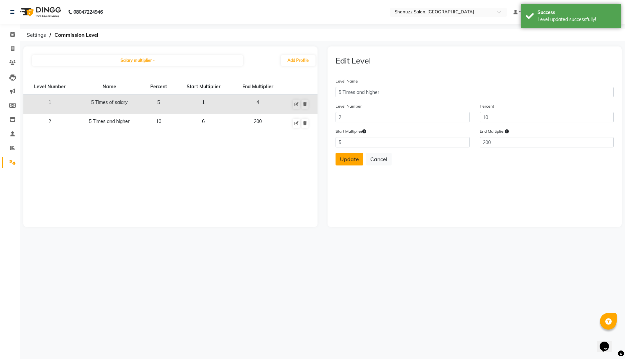
click at [342, 156] on button "Update" at bounding box center [350, 159] width 28 height 13
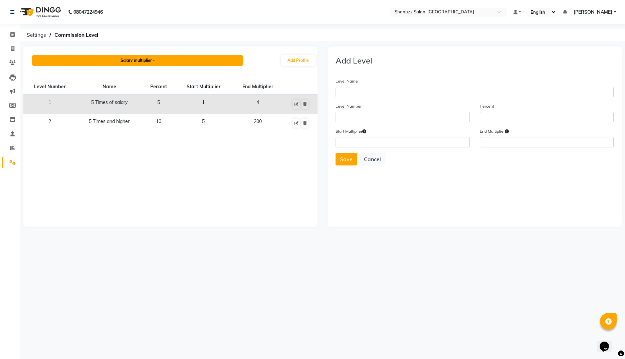
click at [156, 61] on button "Salary multiplier" at bounding box center [137, 60] width 211 height 11
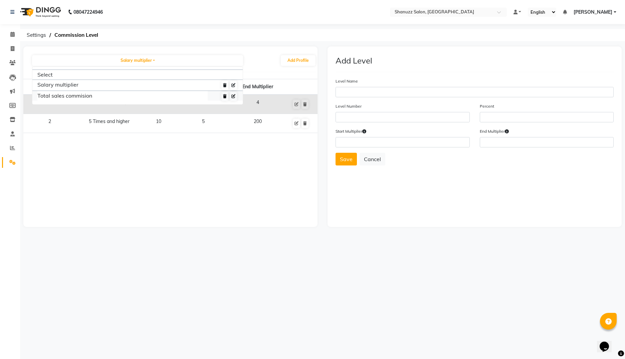
click at [85, 99] on link "Total sales commision" at bounding box center [122, 96] width 170 height 10
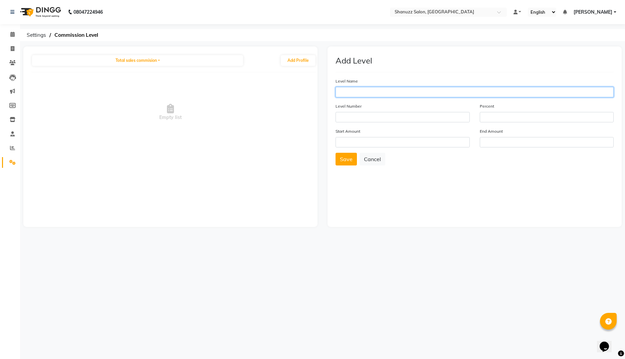
click at [352, 93] on input "text" at bounding box center [475, 92] width 278 height 10
type input "0 to 60k"
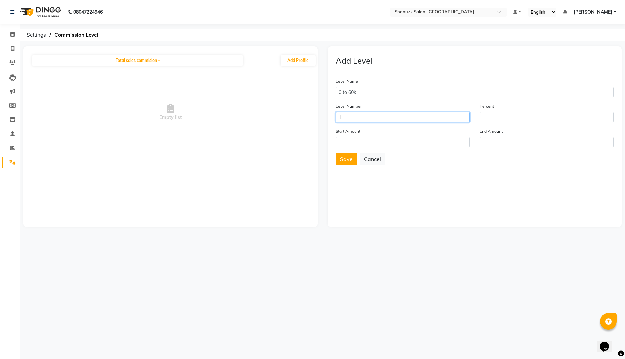
type input "1"
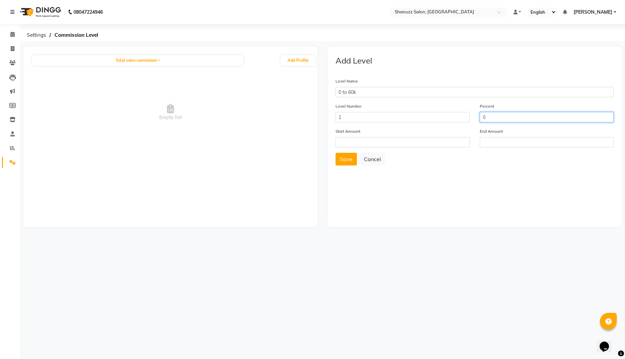
type input "0"
type input "1"
type input "60000"
click at [344, 157] on button "Save" at bounding box center [346, 159] width 21 height 13
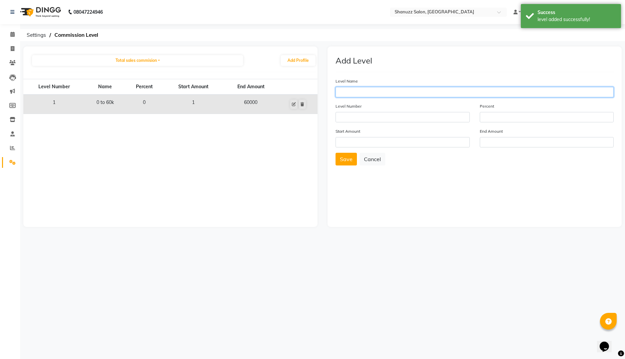
click at [355, 92] on input "text" at bounding box center [475, 92] width 278 height 10
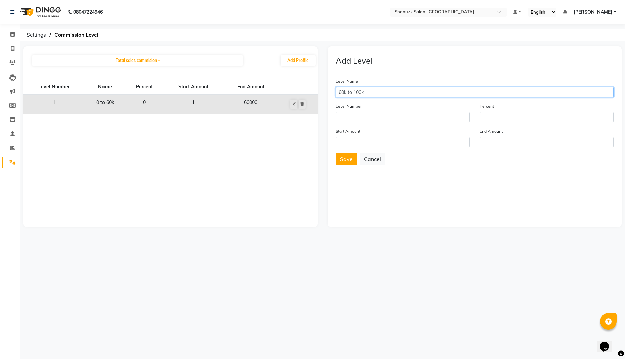
type input "60k to 100k"
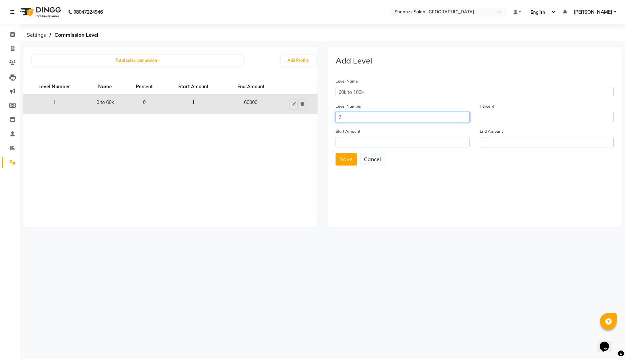
type input "2"
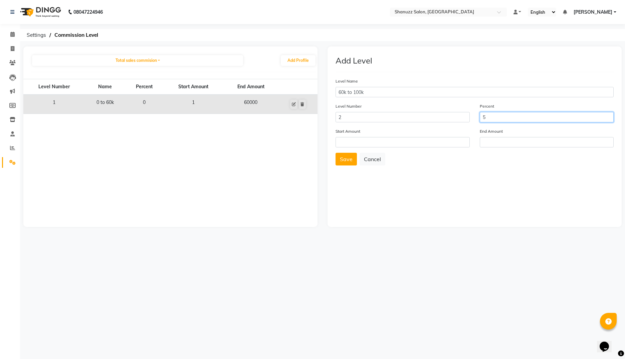
type input "5"
type input "60001"
type input "100000"
click at [348, 157] on button "Save" at bounding box center [346, 159] width 21 height 13
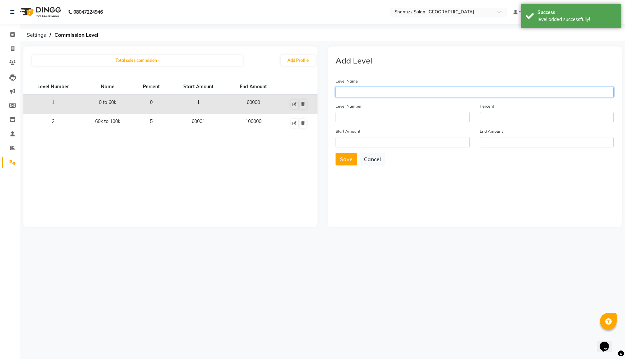
click at [371, 93] on input "text" at bounding box center [475, 92] width 278 height 10
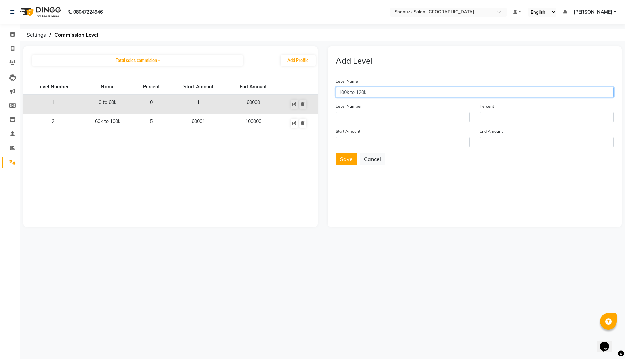
type input "100k to 120k"
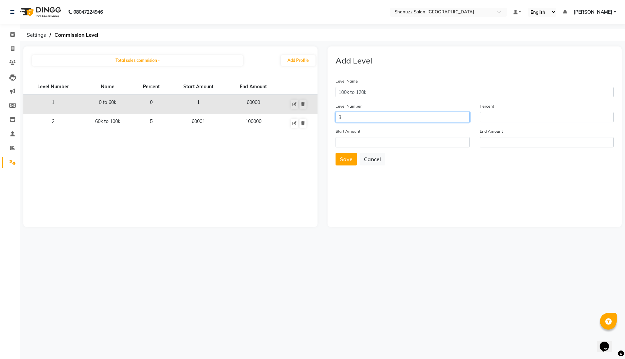
type input "3"
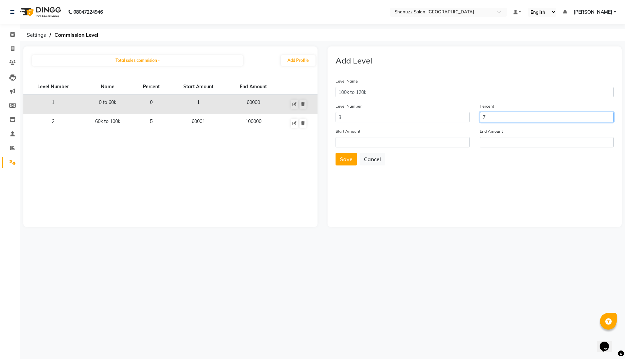
type input "7"
type input "100001"
type input "120000"
click at [347, 158] on button "Save" at bounding box center [346, 159] width 21 height 13
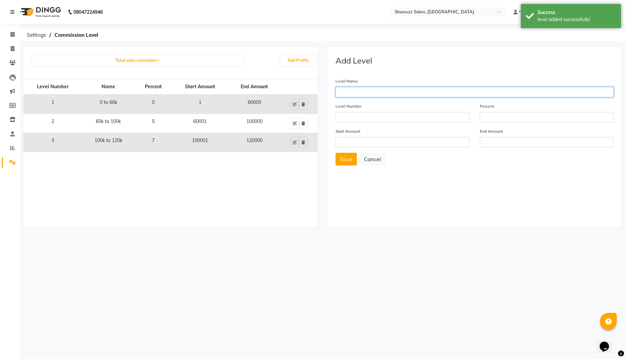
click at [351, 88] on input "text" at bounding box center [475, 92] width 278 height 10
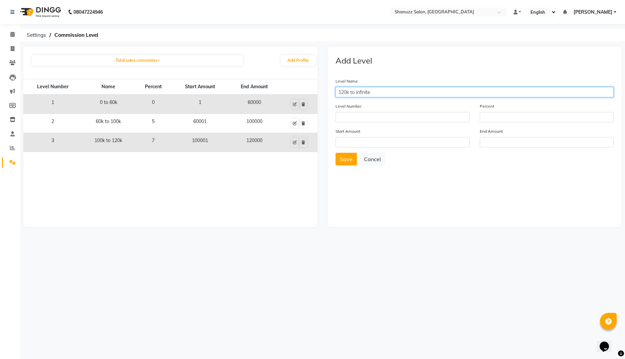
type input "120k to infinite"
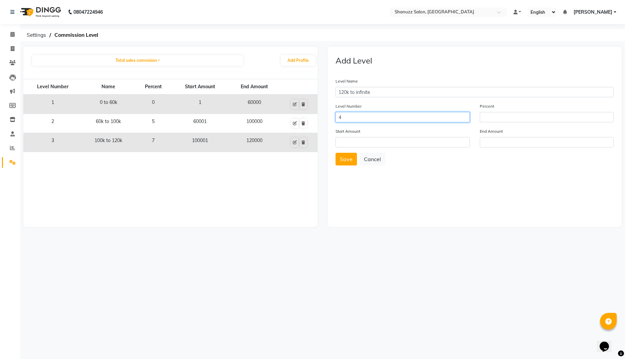
type input "4"
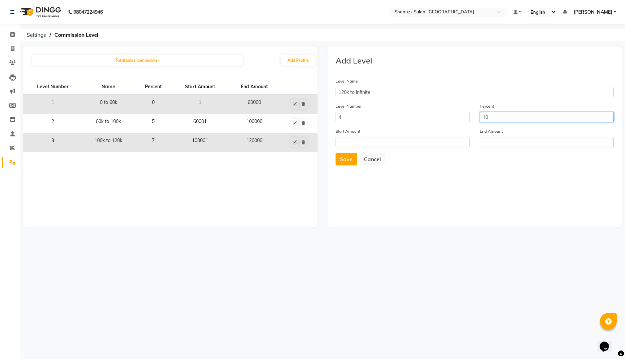
type input "10"
type input "120001"
type input "10000000"
click at [340, 159] on button "Save" at bounding box center [346, 159] width 21 height 13
click at [12, 63] on icon at bounding box center [12, 62] width 6 height 5
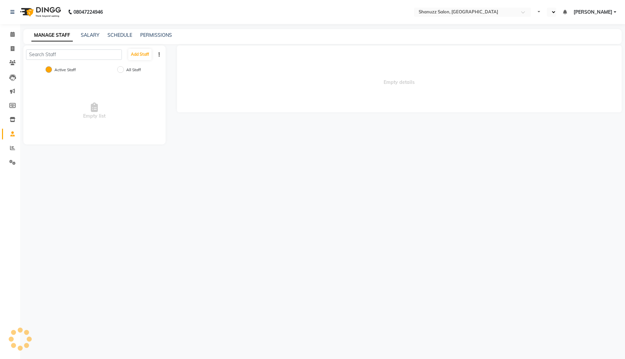
select select "en"
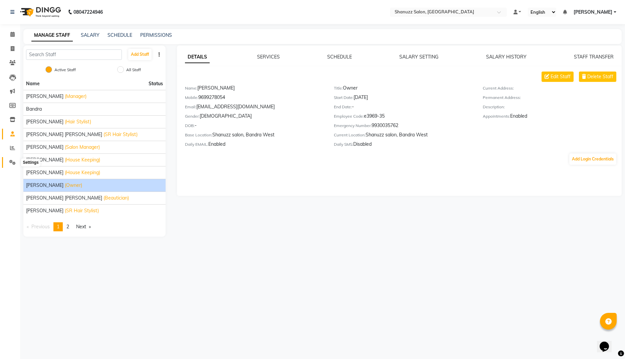
click at [8, 163] on span at bounding box center [13, 163] width 12 height 8
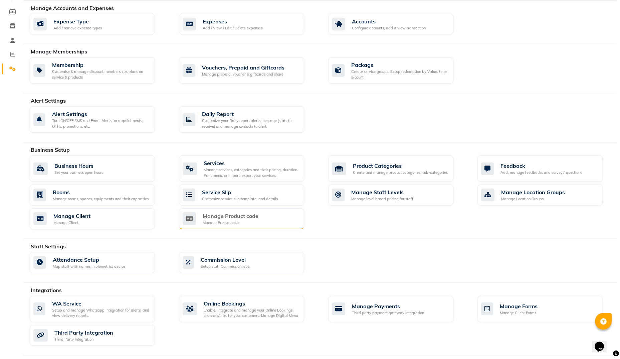
scroll to position [97, 0]
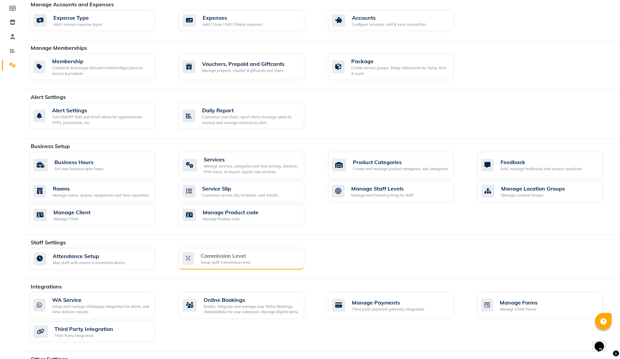
click at [248, 263] on div "Setup staff Commission level" at bounding box center [226, 262] width 50 height 6
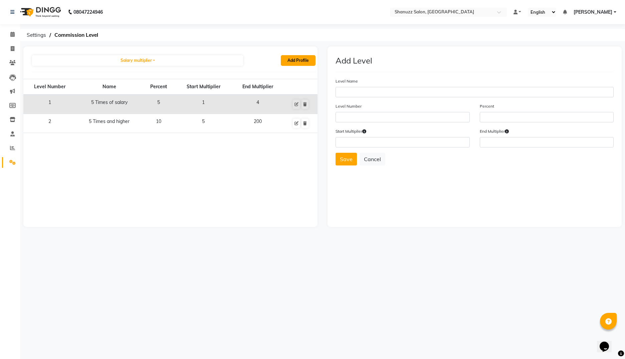
click at [305, 60] on button "Add Profile" at bounding box center [298, 60] width 35 height 11
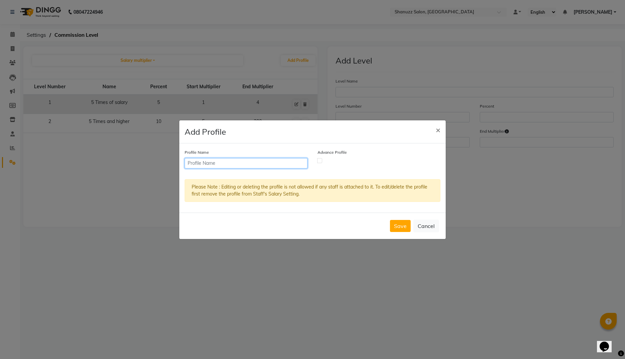
click at [223, 165] on input "text" at bounding box center [246, 163] width 123 height 10
type input "Flat commision"
click at [320, 161] on label at bounding box center [319, 160] width 5 height 5
click at [320, 161] on input "checkbox" at bounding box center [320, 160] width 4 height 4
checkbox input "true"
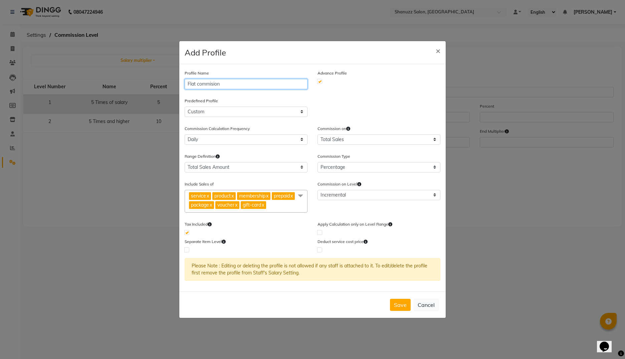
click at [211, 87] on input "Flat commision" at bounding box center [246, 84] width 123 height 10
type input "Flat commission"
click at [236, 139] on select "Daily Weekly Bi-weekly Monthly Twice-monthly Yearly" at bounding box center [246, 139] width 123 height 10
select select "monthly"
click at [185, 134] on select "Daily Weekly Bi-weekly Monthly Twice-monthly Yearly" at bounding box center [246, 139] width 123 height 10
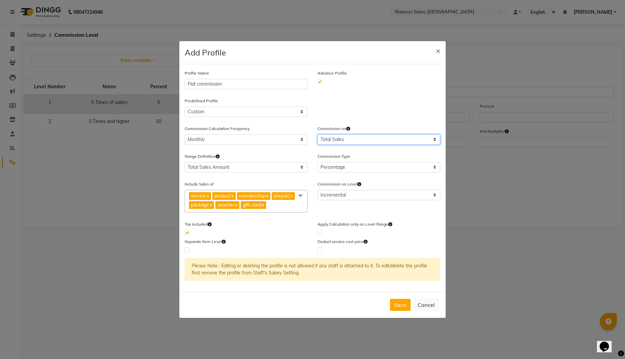
click at [318, 134] on select "Total Sales Salary" at bounding box center [379, 139] width 123 height 10
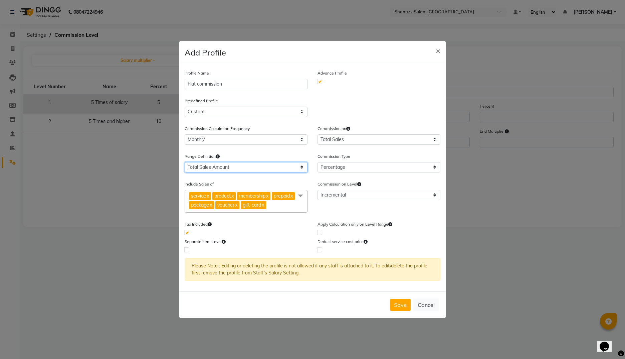
click at [185, 162] on select "Total Sales Amount Salary Multiplier" at bounding box center [246, 167] width 123 height 10
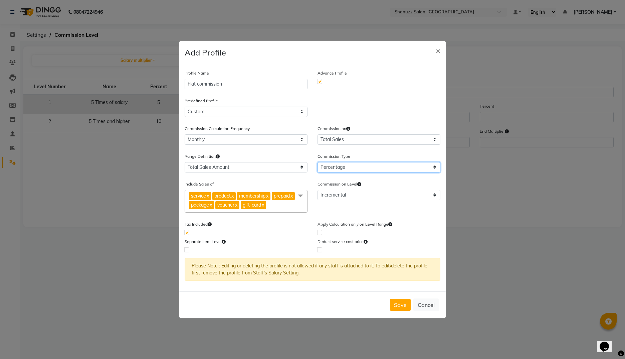
click at [318, 162] on select "Percentage Flat Amount" at bounding box center [379, 167] width 123 height 10
click at [281, 206] on span "service x product x membership x prepaid x package x voucher x gift-card x" at bounding box center [246, 201] width 123 height 23
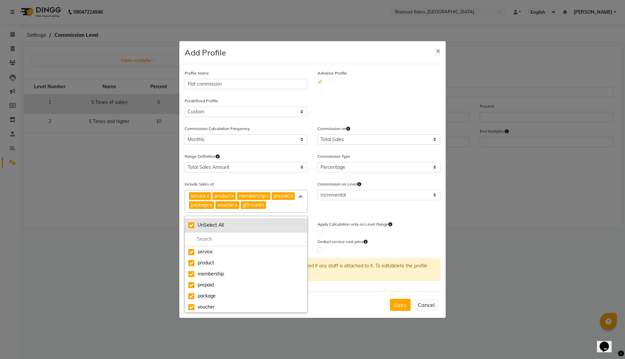
click at [191, 226] on div "UnSelect All" at bounding box center [246, 224] width 116 height 7
checkbox input "false"
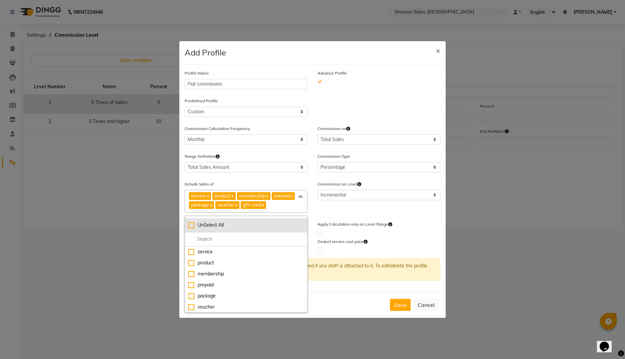
checkbox input "false"
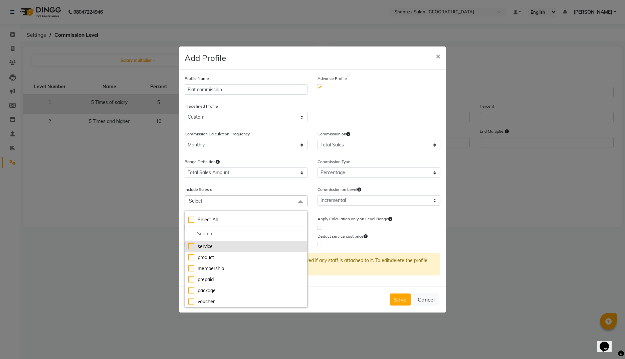
click at [190, 247] on div "service" at bounding box center [246, 246] width 116 height 7
checkbox input "true"
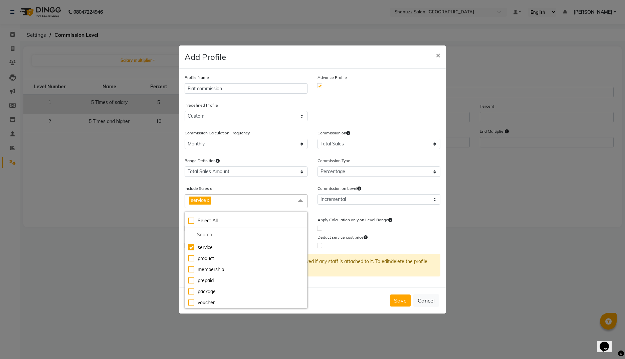
click at [284, 185] on div "Include Sales of service x Select All service product membership prepaid packag…" at bounding box center [246, 196] width 123 height 23
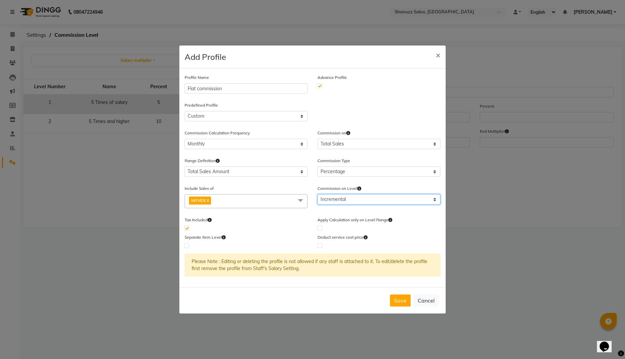
click at [353, 200] on select "Incremental Fixed Level" at bounding box center [379, 199] width 123 height 10
select select "fixed"
click at [318, 194] on select "Incremental Fixed Level" at bounding box center [379, 199] width 123 height 10
click at [396, 297] on button "Save" at bounding box center [400, 300] width 21 height 12
checkbox input "false"
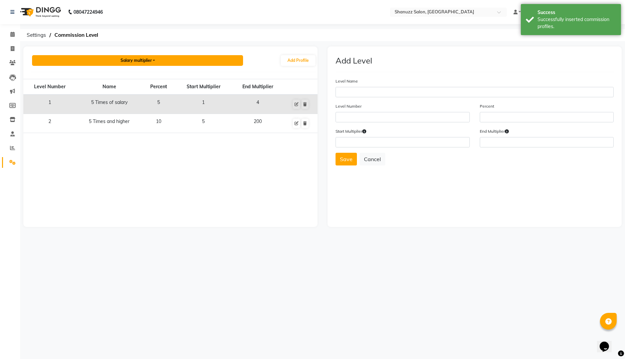
click at [154, 60] on button "Salary multiplier" at bounding box center [137, 60] width 211 height 11
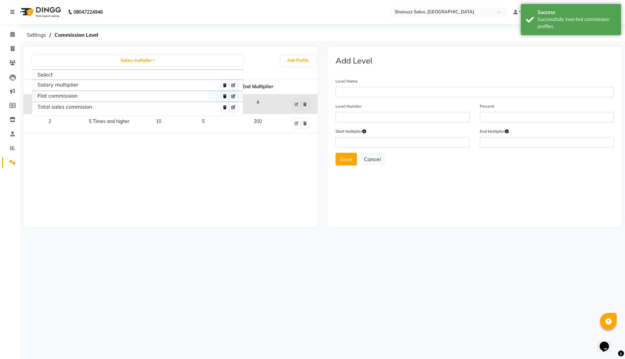
click at [65, 96] on link "Flat commission" at bounding box center [122, 96] width 170 height 10
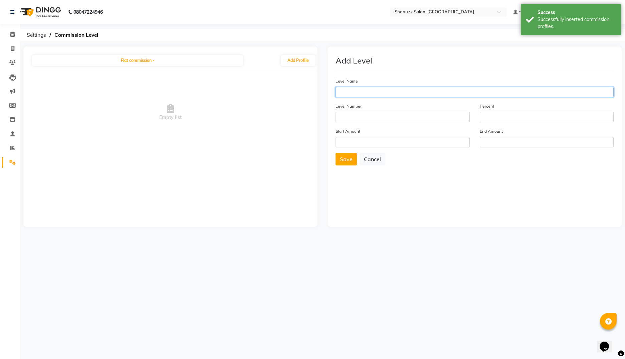
click at [344, 94] on input "text" at bounding box center [475, 92] width 278 height 10
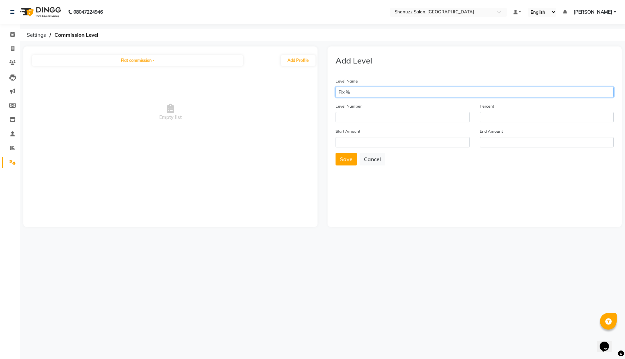
type input "Fix %"
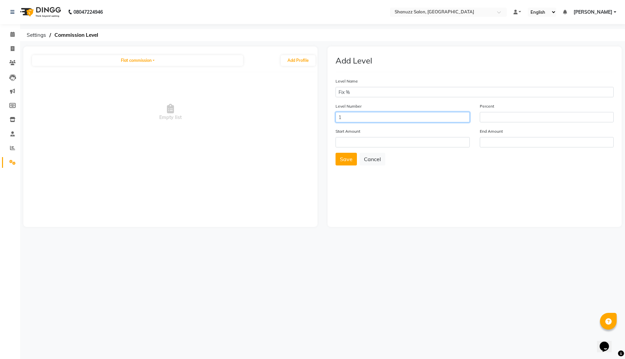
type input "1"
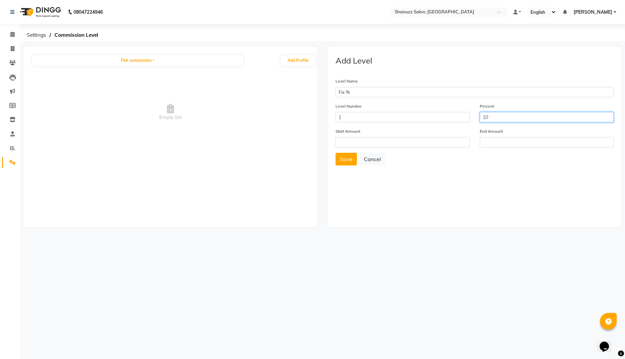
type input "10"
type input "1"
type input "10000000"
click at [352, 163] on button "Save" at bounding box center [346, 159] width 21 height 13
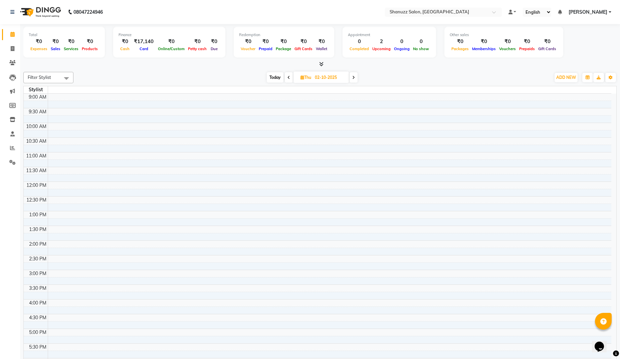
click at [69, 79] on span at bounding box center [66, 78] width 13 height 13
click at [36, 99] on h5 "No data available" at bounding box center [48, 99] width 43 height 16
click at [12, 160] on icon at bounding box center [12, 162] width 6 height 5
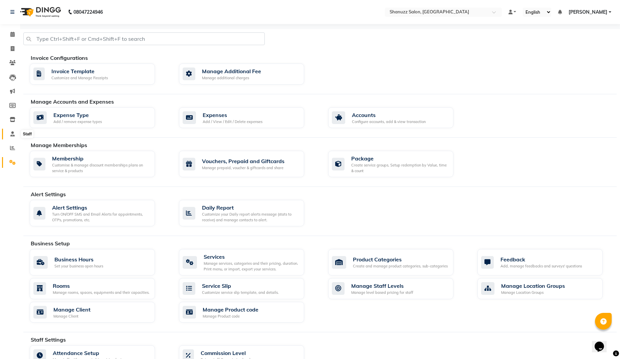
click at [13, 132] on icon at bounding box center [12, 133] width 4 height 5
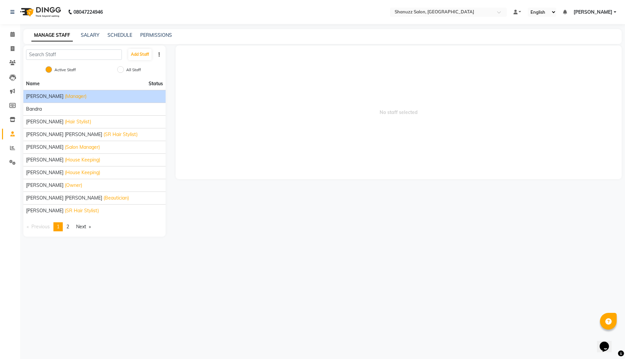
click at [58, 97] on span "[PERSON_NAME]" at bounding box center [44, 96] width 37 height 7
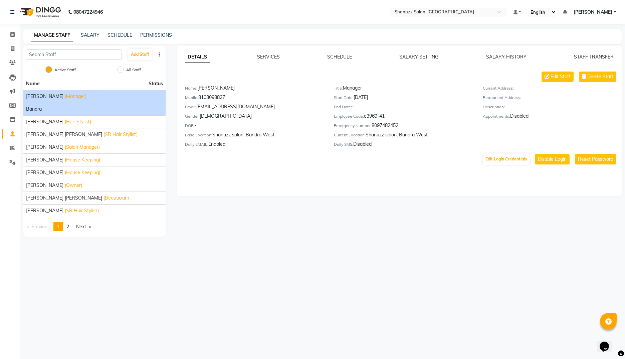
click at [57, 108] on div "Bandra" at bounding box center [94, 109] width 137 height 7
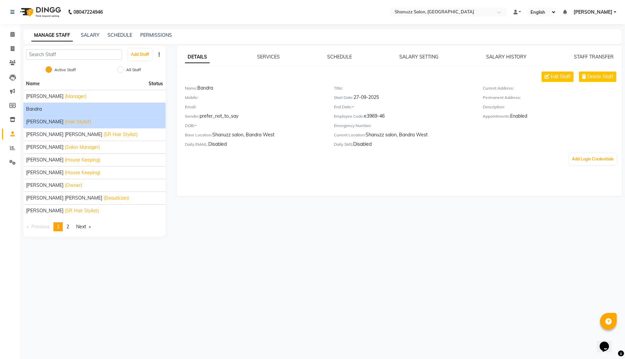
click at [65, 124] on span "(Hair Stylist)" at bounding box center [78, 121] width 26 height 7
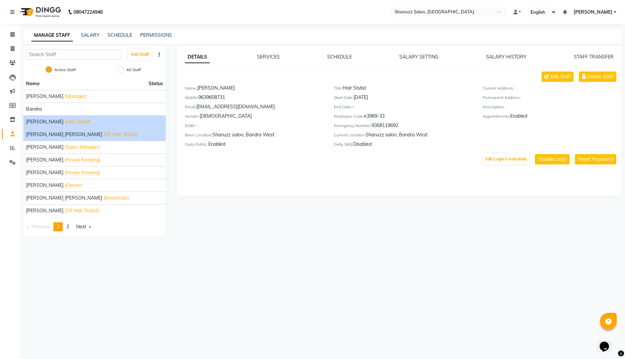
click at [57, 135] on span "[PERSON_NAME] [PERSON_NAME]" at bounding box center [64, 134] width 76 height 7
click at [65, 121] on span "(Hair Stylist)" at bounding box center [78, 121] width 26 height 7
click at [604, 15] on span "[PERSON_NAME]" at bounding box center [593, 12] width 39 height 7
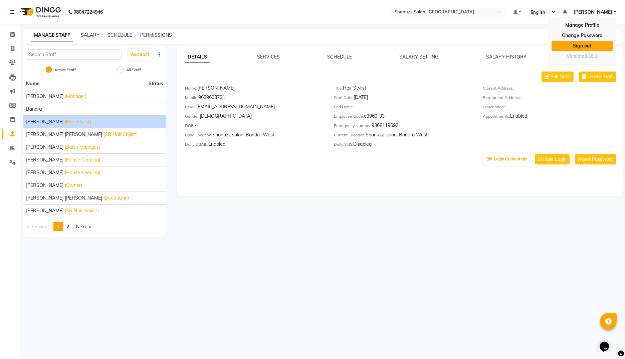
click at [581, 44] on link "Sign out" at bounding box center [582, 46] width 61 height 10
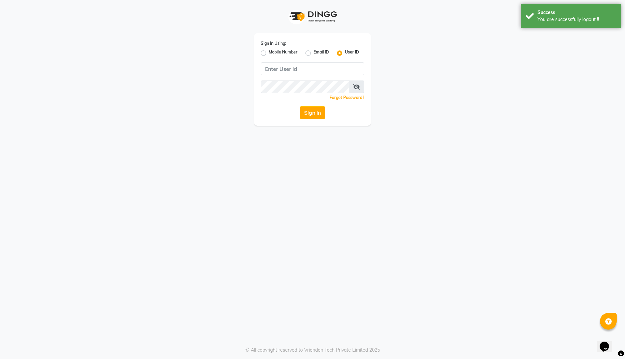
click at [269, 53] on label "Mobile Number" at bounding box center [283, 53] width 29 height 8
click at [269, 53] on input "Mobile Number" at bounding box center [271, 51] width 4 height 4
radio input "true"
radio input "false"
click at [304, 68] on input "Username" at bounding box center [323, 68] width 81 height 13
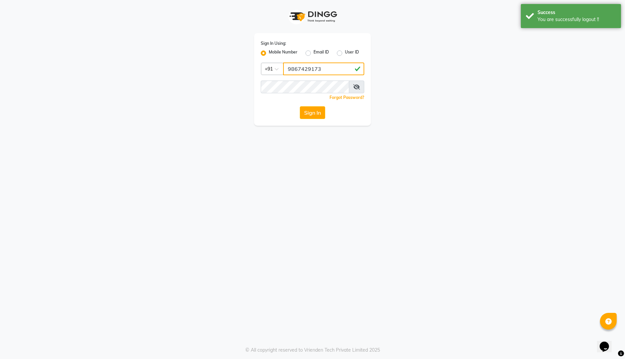
type input "9867429173"
click at [300, 106] on button "Sign In" at bounding box center [312, 112] width 25 height 13
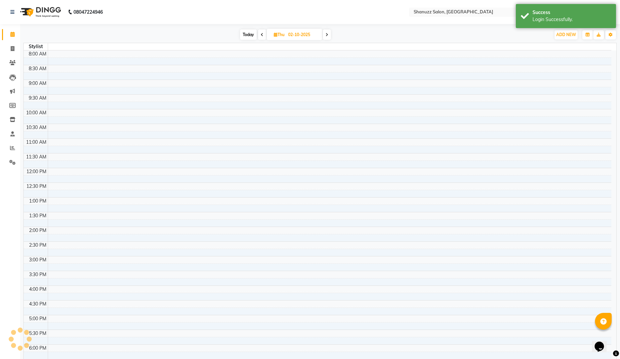
select select "en"
click at [559, 14] on div "Success" at bounding box center [572, 12] width 78 height 7
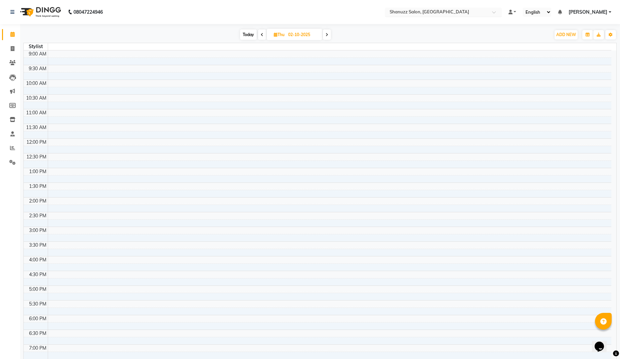
click at [500, 12] on div at bounding box center [443, 12] width 117 height 7
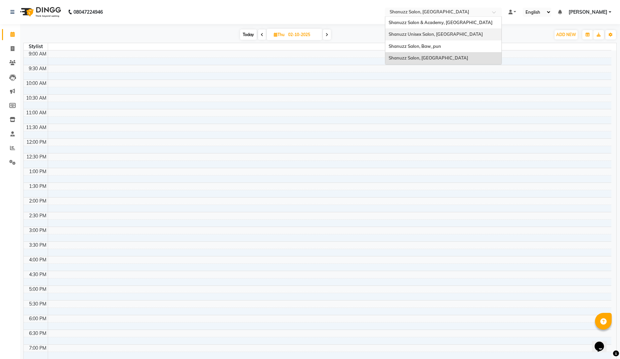
click at [458, 32] on span "Shanuzz Unisex Salon, Oshiwara" at bounding box center [436, 33] width 94 height 5
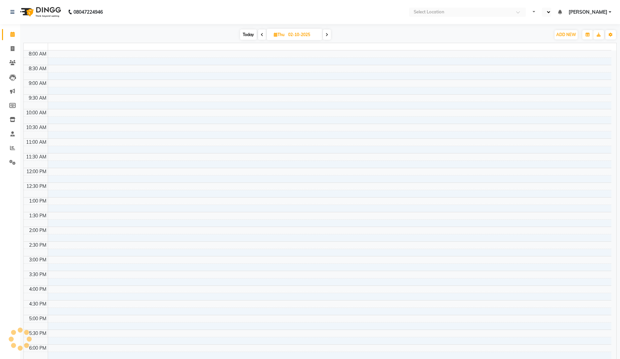
select select "en"
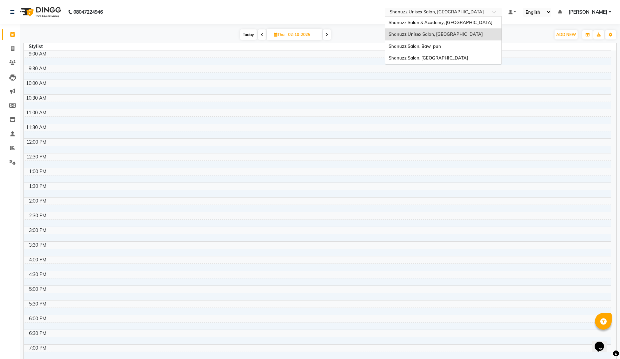
click at [461, 13] on input "text" at bounding box center [436, 12] width 97 height 7
click at [435, 55] on div "Shanuzz Salon, [GEOGRAPHIC_DATA]" at bounding box center [443, 58] width 116 height 12
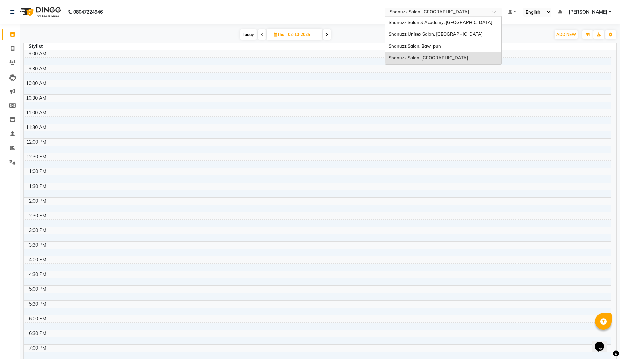
click at [431, 11] on input "text" at bounding box center [436, 12] width 97 height 7
click at [319, 18] on nav "08047224946 Select Location × Shanuzz Salon, Bandra West Default Panel My Panel…" at bounding box center [310, 12] width 620 height 24
click at [14, 11] on icon at bounding box center [12, 12] width 4 height 5
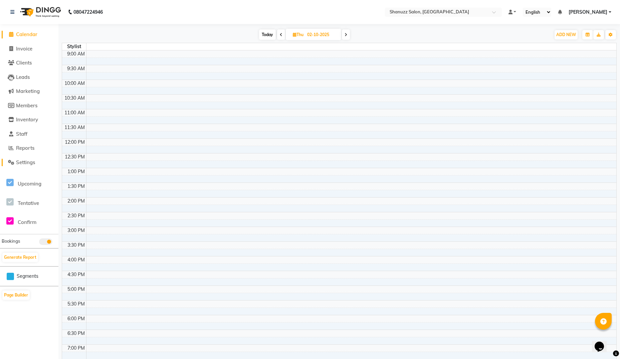
click at [25, 160] on span "Settings" at bounding box center [25, 162] width 19 height 6
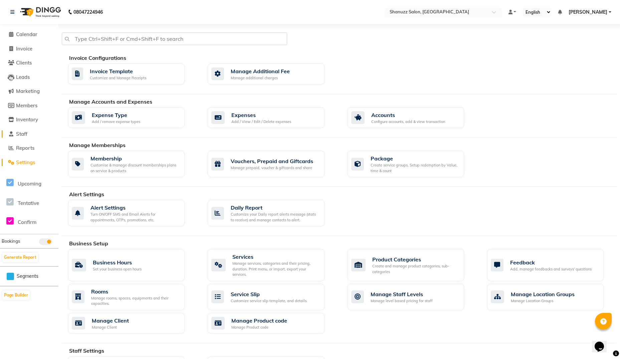
click at [24, 132] on span "Staff" at bounding box center [21, 134] width 11 height 6
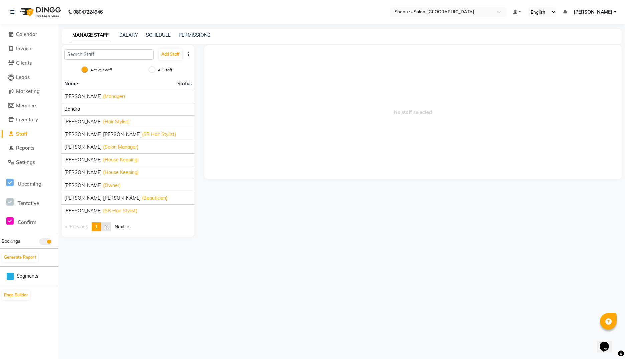
click at [110, 224] on link "page 2" at bounding box center [106, 226] width 9 height 9
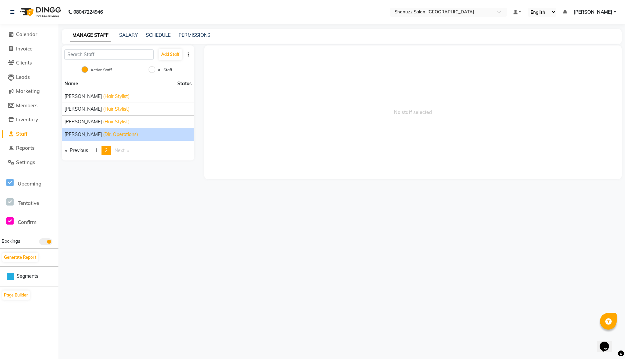
click at [103, 133] on span "(Dir. Operations)" at bounding box center [120, 134] width 35 height 7
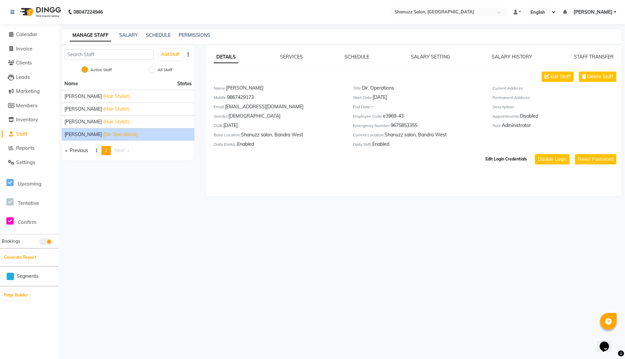
click at [496, 158] on button "Edit Login Credentials" at bounding box center [506, 158] width 47 height 11
select select "3571"
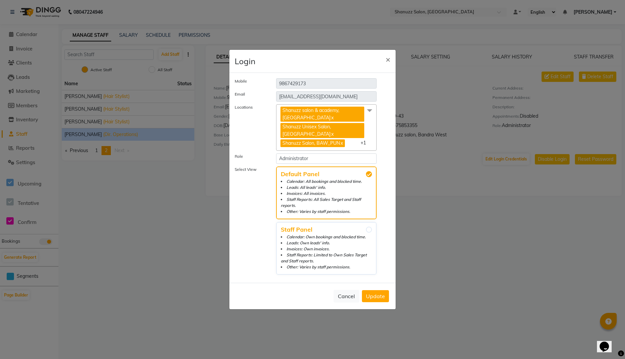
click at [325, 172] on span "Default Panel" at bounding box center [326, 174] width 91 height 6
click at [366, 172] on input "Default Panel Calendar: All bookings and blocked time. Leads: All leads' info. …" at bounding box center [369, 174] width 6 height 6
click at [331, 156] on select "Select Role Operator Manager Administrator Admin Invoice" at bounding box center [326, 158] width 101 height 10
click at [378, 290] on button "Update" at bounding box center [375, 296] width 27 height 12
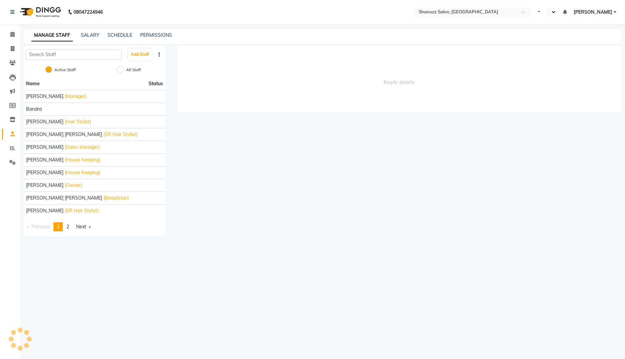
select select "en"
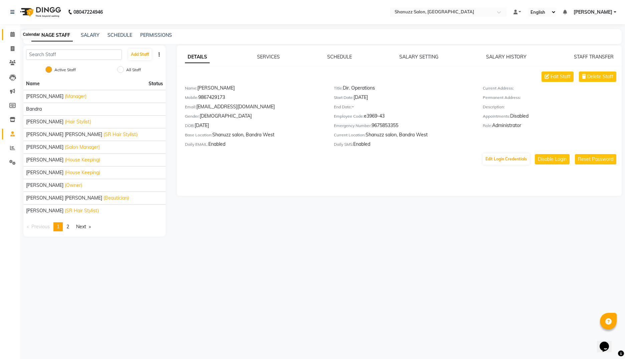
click at [15, 32] on icon at bounding box center [12, 34] width 4 height 5
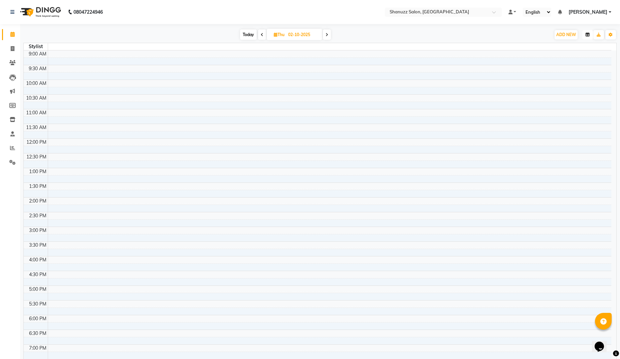
click at [583, 34] on button "button" at bounding box center [587, 34] width 11 height 9
click at [541, 68] on div "Room View" at bounding box center [563, 67] width 60 height 9
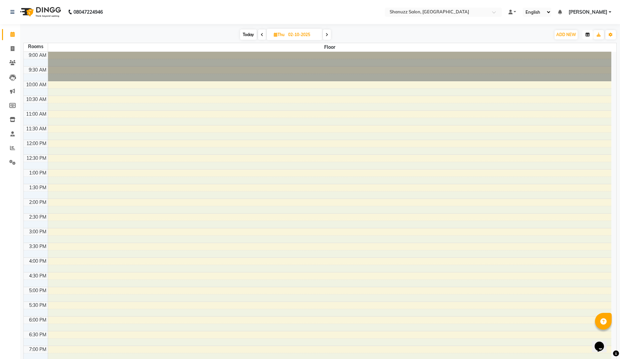
click at [587, 34] on icon "button" at bounding box center [588, 35] width 4 height 4
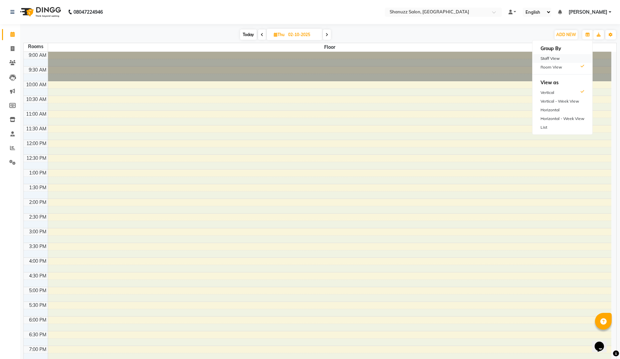
click at [558, 58] on div "Staff View" at bounding box center [563, 58] width 60 height 9
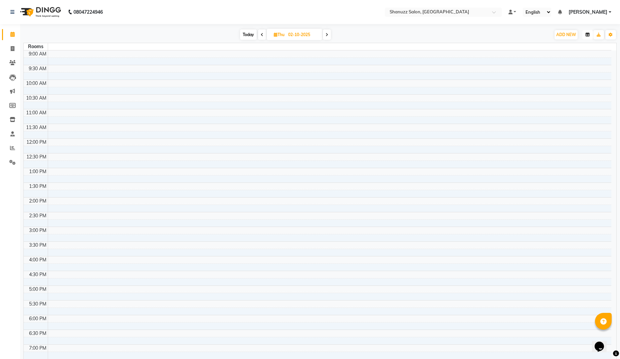
click at [586, 36] on icon "button" at bounding box center [588, 35] width 4 height 4
click at [559, 102] on div "Vertical - Week View" at bounding box center [563, 101] width 60 height 9
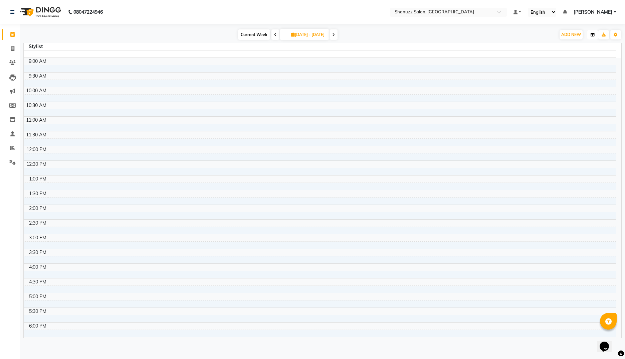
click at [592, 34] on icon "button" at bounding box center [593, 35] width 4 height 4
click at [557, 107] on div "Horizontal" at bounding box center [568, 110] width 60 height 9
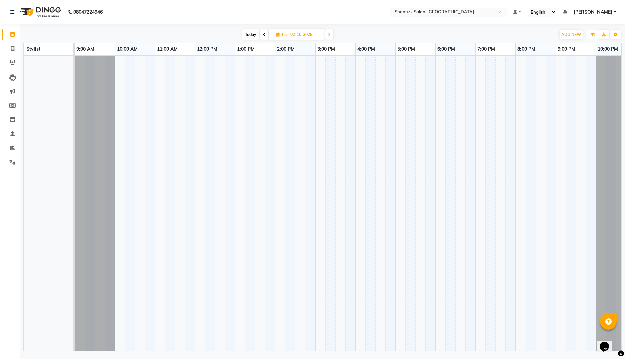
click at [594, 34] on icon "button" at bounding box center [593, 35] width 4 height 4
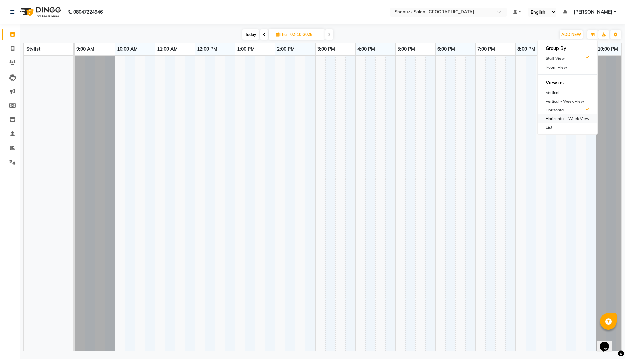
click at [563, 121] on div "Horizontal - Week View" at bounding box center [568, 118] width 60 height 9
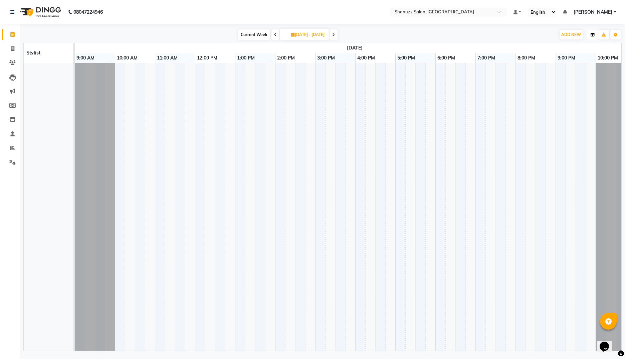
click at [591, 34] on icon "button" at bounding box center [593, 35] width 4 height 4
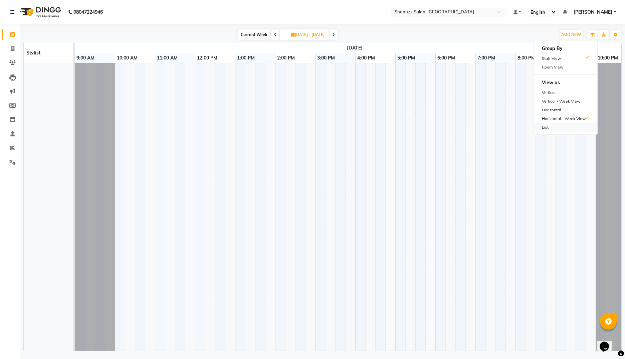
click at [547, 127] on div "List" at bounding box center [565, 127] width 63 height 9
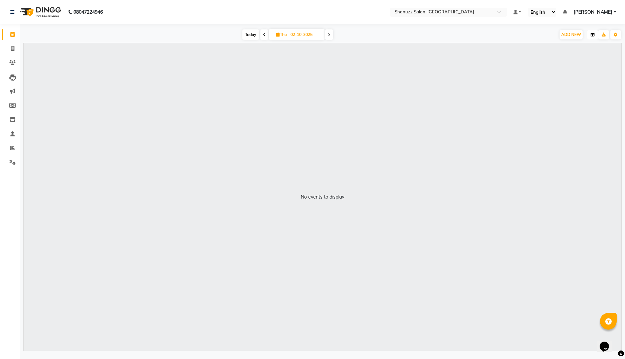
click at [593, 34] on icon "button" at bounding box center [593, 35] width 4 height 4
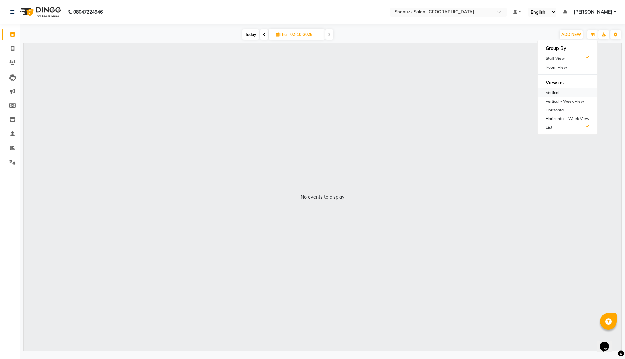
click at [559, 93] on div "Vertical" at bounding box center [568, 92] width 60 height 9
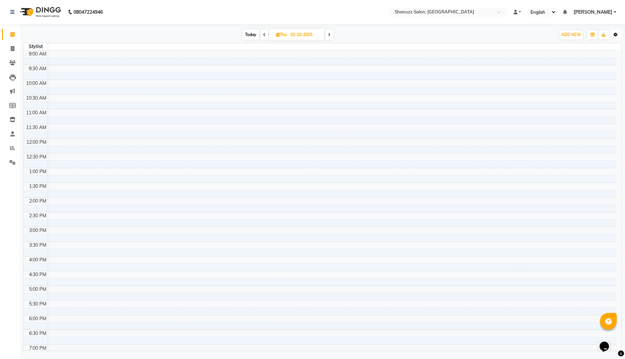
click at [618, 34] on button "Toggle Dropdown" at bounding box center [615, 34] width 11 height 9
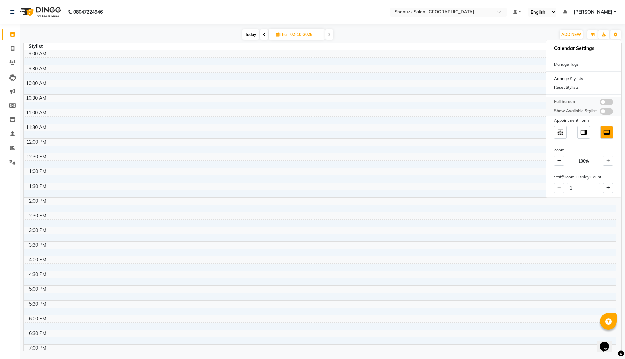
click at [607, 100] on span at bounding box center [606, 102] width 13 height 7
click at [600, 103] on input "checkbox" at bounding box center [600, 103] width 0 height 0
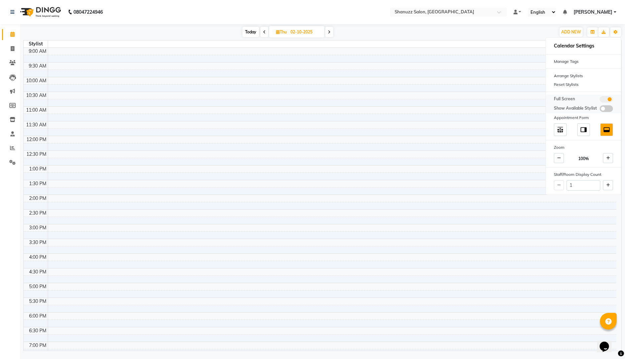
click at [607, 100] on span at bounding box center [606, 99] width 13 height 7
click at [600, 100] on input "checkbox" at bounding box center [600, 100] width 0 height 0
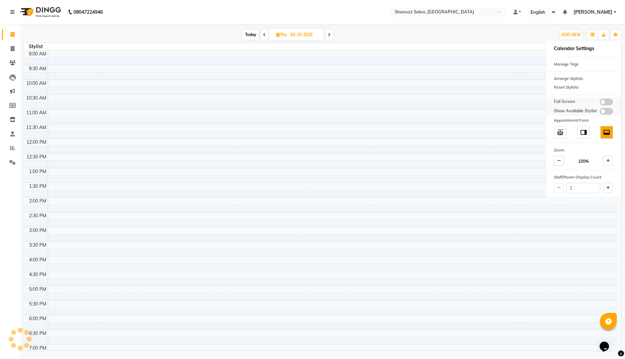
click at [606, 112] on span at bounding box center [606, 111] width 13 height 7
click at [600, 112] on input "checkbox" at bounding box center [600, 112] width 0 height 0
click at [480, 33] on div "Today Thu 02-10-2025" at bounding box center [287, 35] width 529 height 10
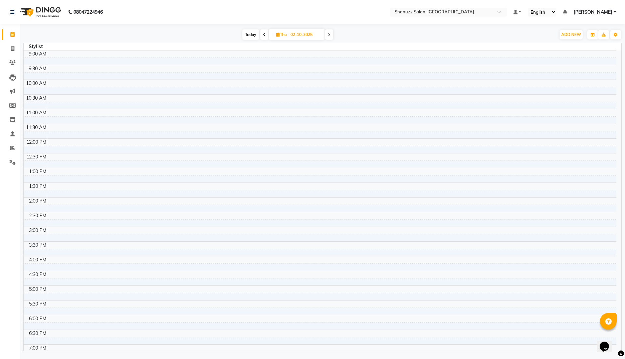
click at [407, 78] on td at bounding box center [332, 75] width 569 height 7
click at [394, 78] on td at bounding box center [332, 75] width 569 height 7
drag, startPoint x: 394, startPoint y: 78, endPoint x: 269, endPoint y: 82, distance: 125.0
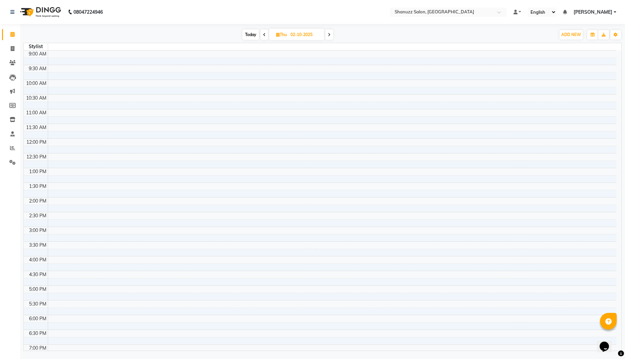
click at [269, 82] on td at bounding box center [332, 83] width 569 height 7
click at [41, 69] on div "9:30 AM" at bounding box center [37, 68] width 20 height 7
click at [129, 86] on td at bounding box center [332, 83] width 569 height 7
click at [594, 33] on icon "button" at bounding box center [593, 35] width 4 height 4
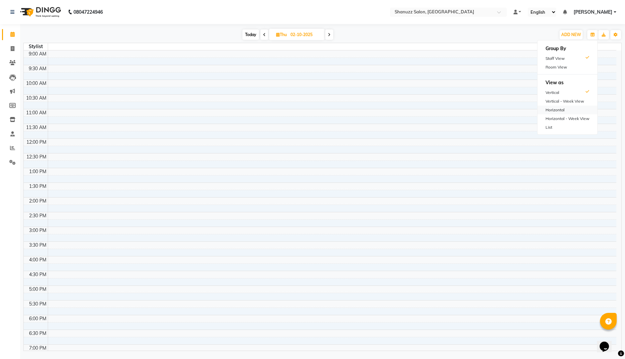
click at [564, 111] on div "Horizontal" at bounding box center [568, 110] width 60 height 9
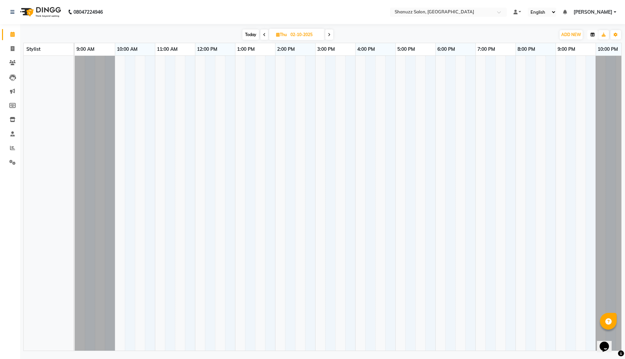
click at [592, 32] on button "button" at bounding box center [592, 34] width 11 height 9
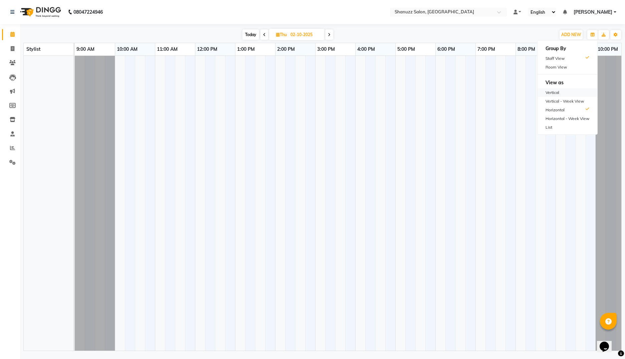
click at [557, 89] on div "Vertical" at bounding box center [568, 92] width 60 height 9
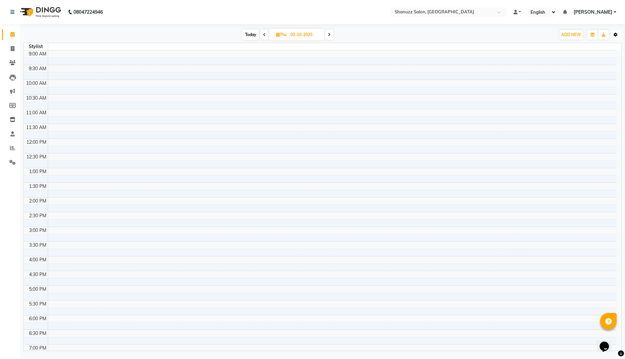
click at [615, 34] on icon "button" at bounding box center [616, 35] width 4 height 4
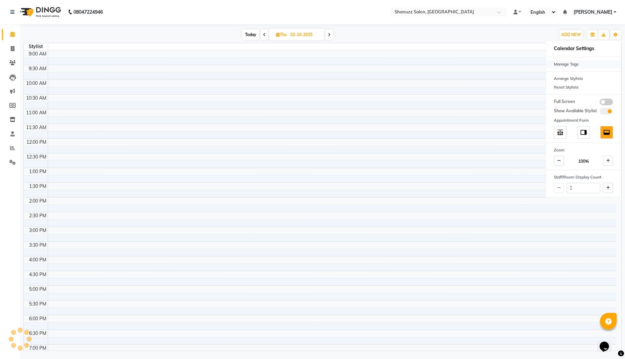
click at [571, 64] on div "Manage Tags" at bounding box center [583, 64] width 75 height 9
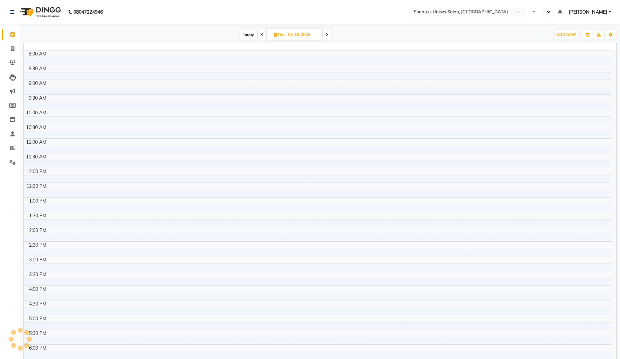
select select "en"
click at [457, 10] on input "text" at bounding box center [436, 12] width 97 height 7
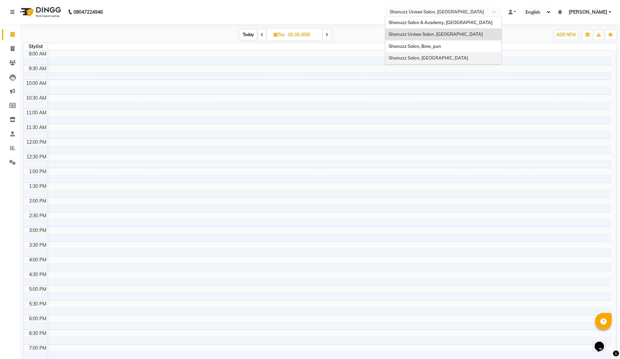
click at [428, 53] on div "Shanuzz Salon, [GEOGRAPHIC_DATA]" at bounding box center [443, 58] width 116 height 12
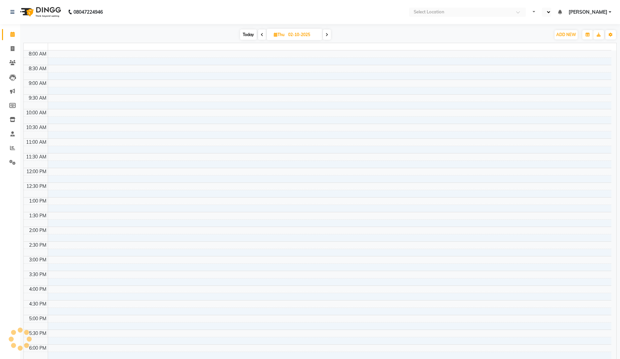
select select "en"
click at [601, 14] on span "[PERSON_NAME]" at bounding box center [588, 12] width 39 height 7
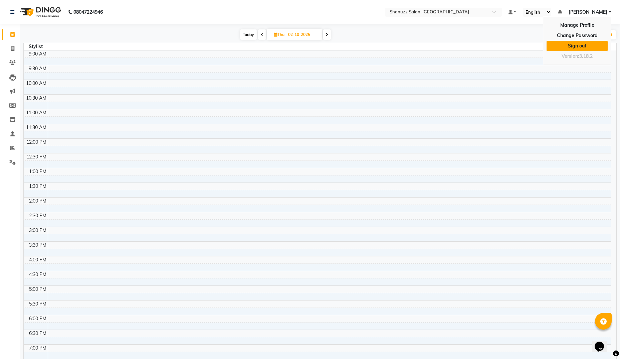
click at [570, 44] on link "Sign out" at bounding box center [577, 46] width 61 height 10
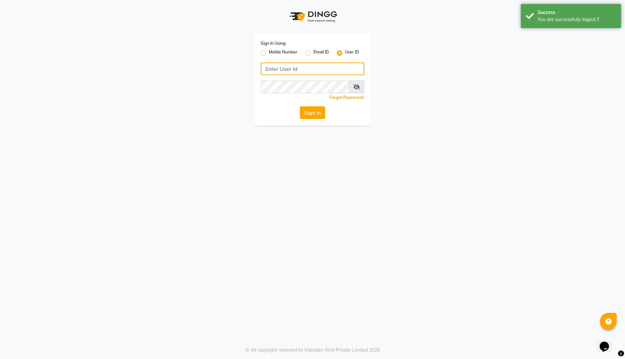
click at [325, 63] on input "Username" at bounding box center [313, 68] width 104 height 13
type input "shanuzz"
click at [300, 106] on button "Sign In" at bounding box center [312, 112] width 25 height 13
